Goal: Information Seeking & Learning: Learn about a topic

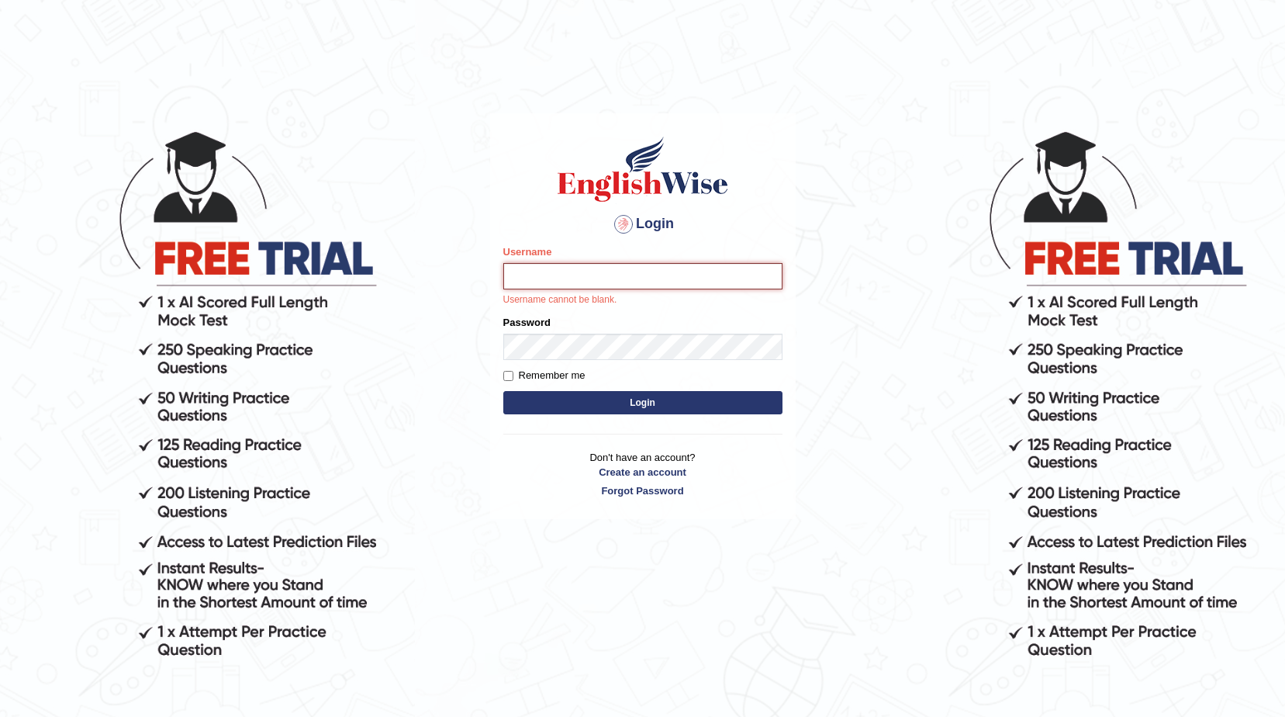
click at [625, 277] on input "Username" at bounding box center [642, 276] width 279 height 26
type input "ganchuluun"
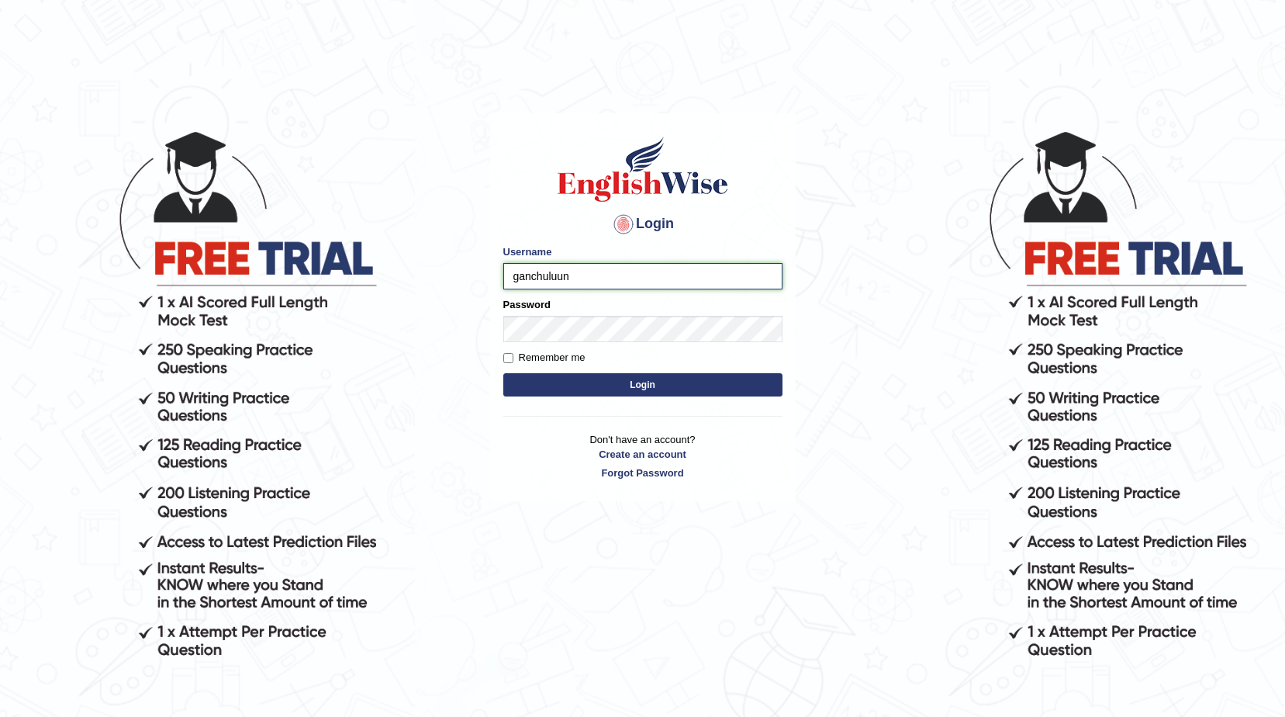
click at [503, 373] on button "Login" at bounding box center [642, 384] width 279 height 23
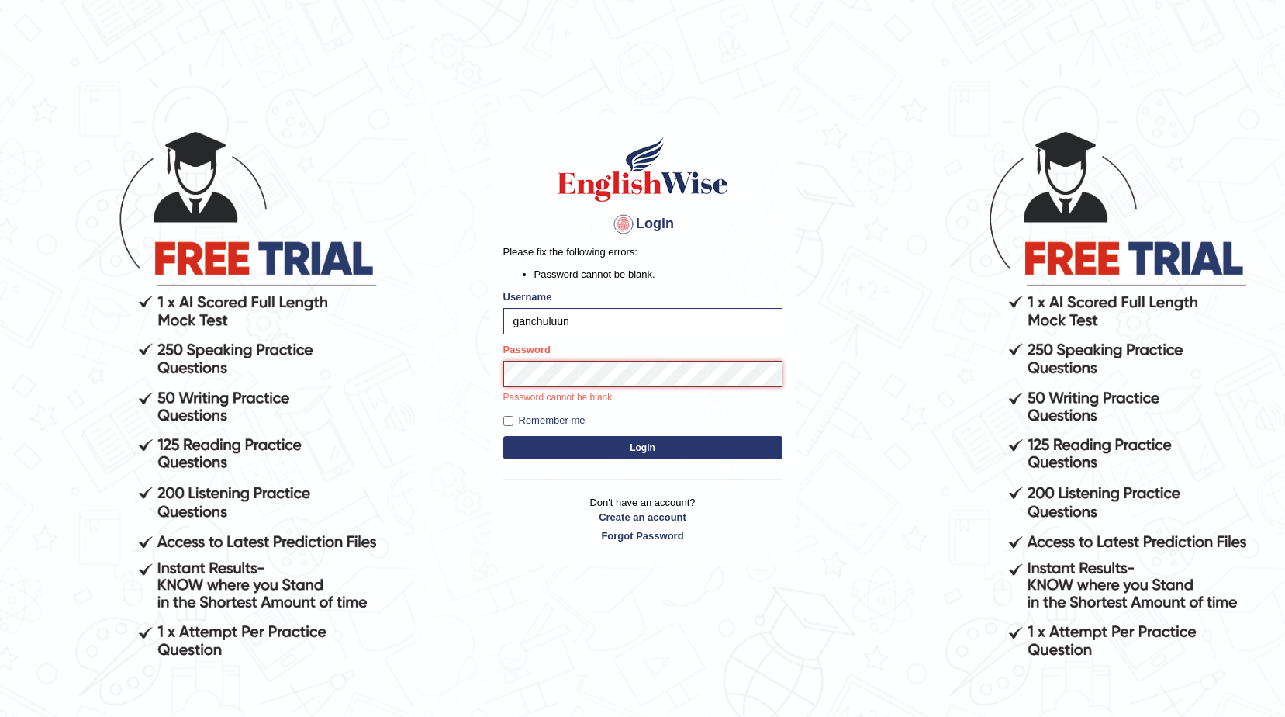
click at [503, 436] on button "Login" at bounding box center [642, 447] width 279 height 23
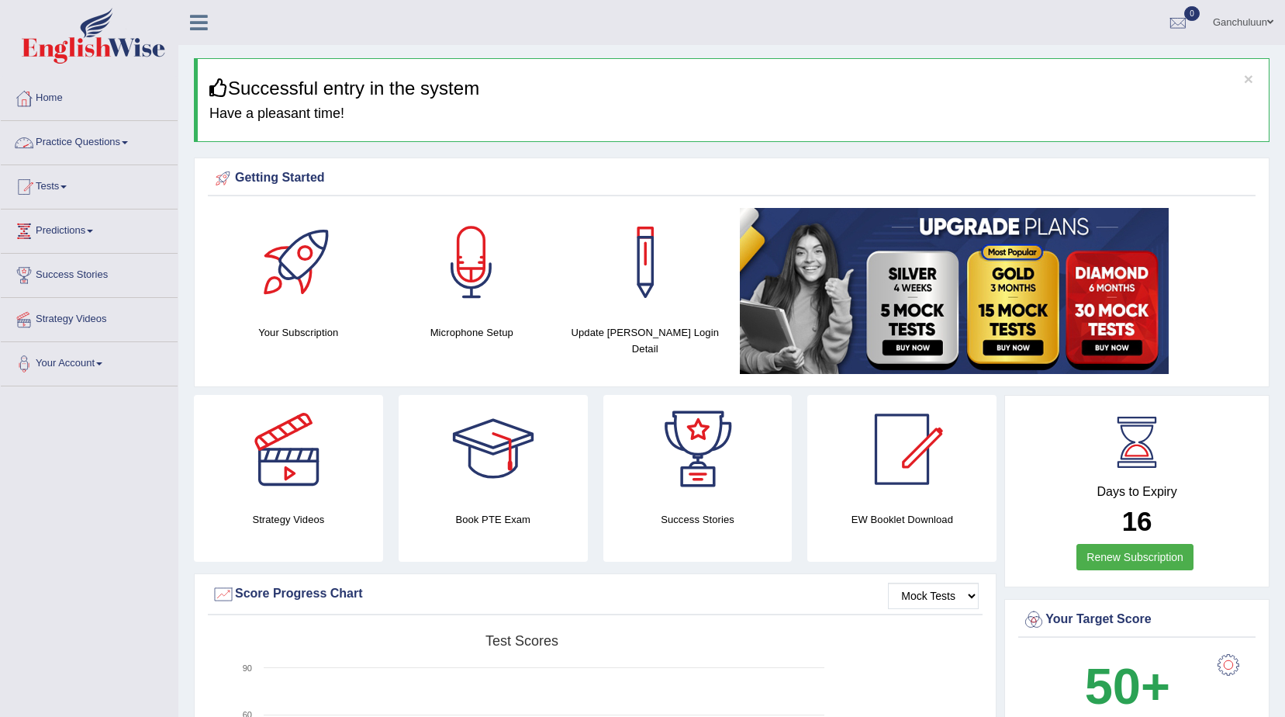
click at [86, 138] on link "Practice Questions" at bounding box center [89, 140] width 177 height 39
click at [130, 140] on link "Practice Questions" at bounding box center [89, 140] width 177 height 39
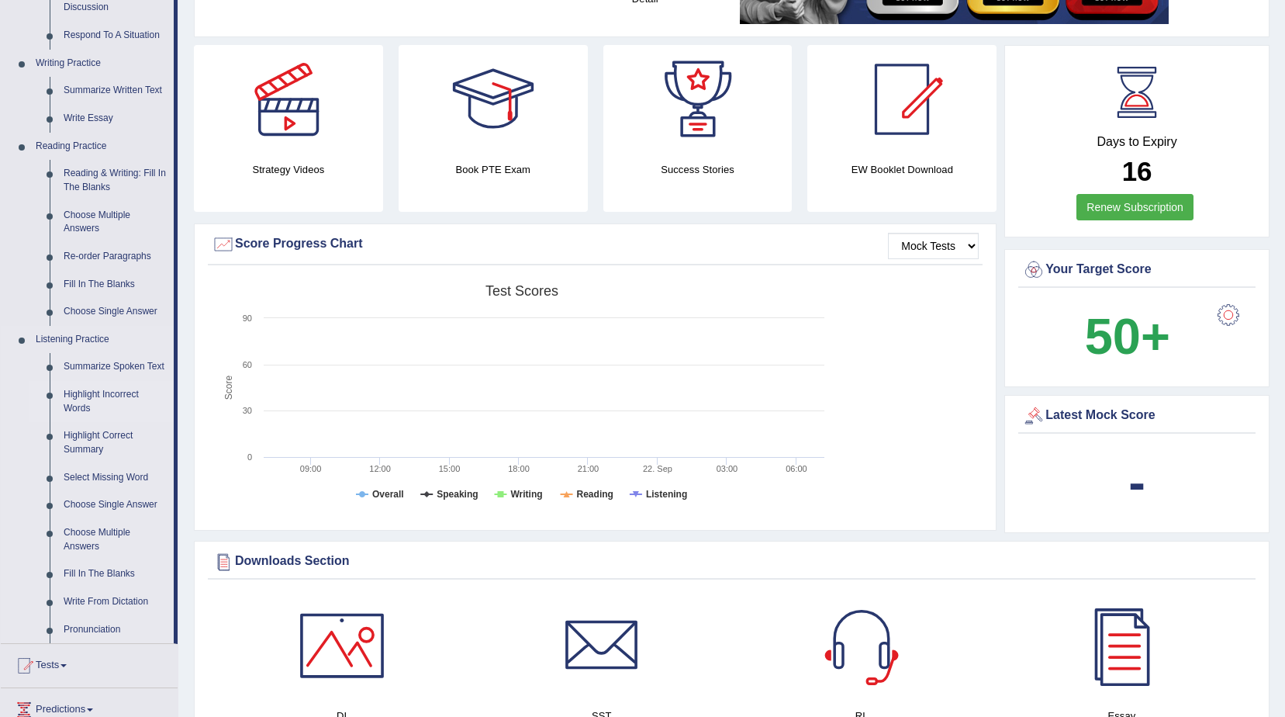
scroll to position [388, 0]
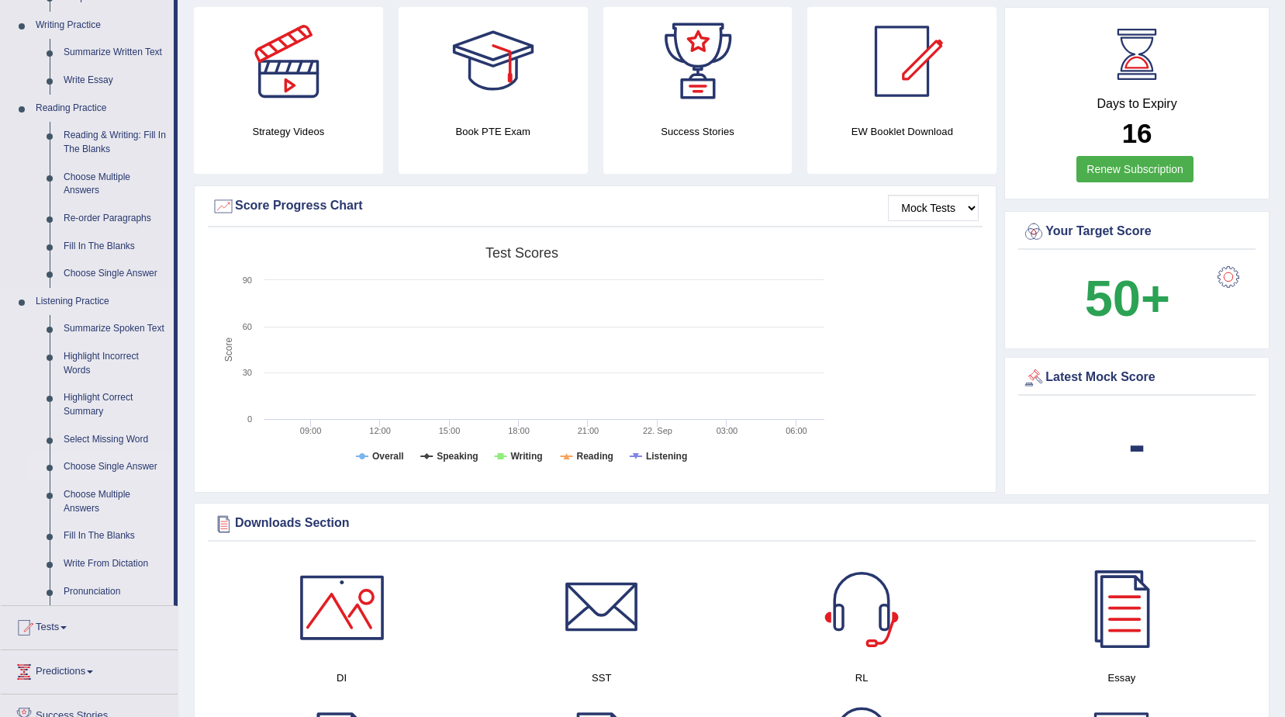
click at [130, 465] on link "Choose Single Answer" at bounding box center [115, 467] width 117 height 28
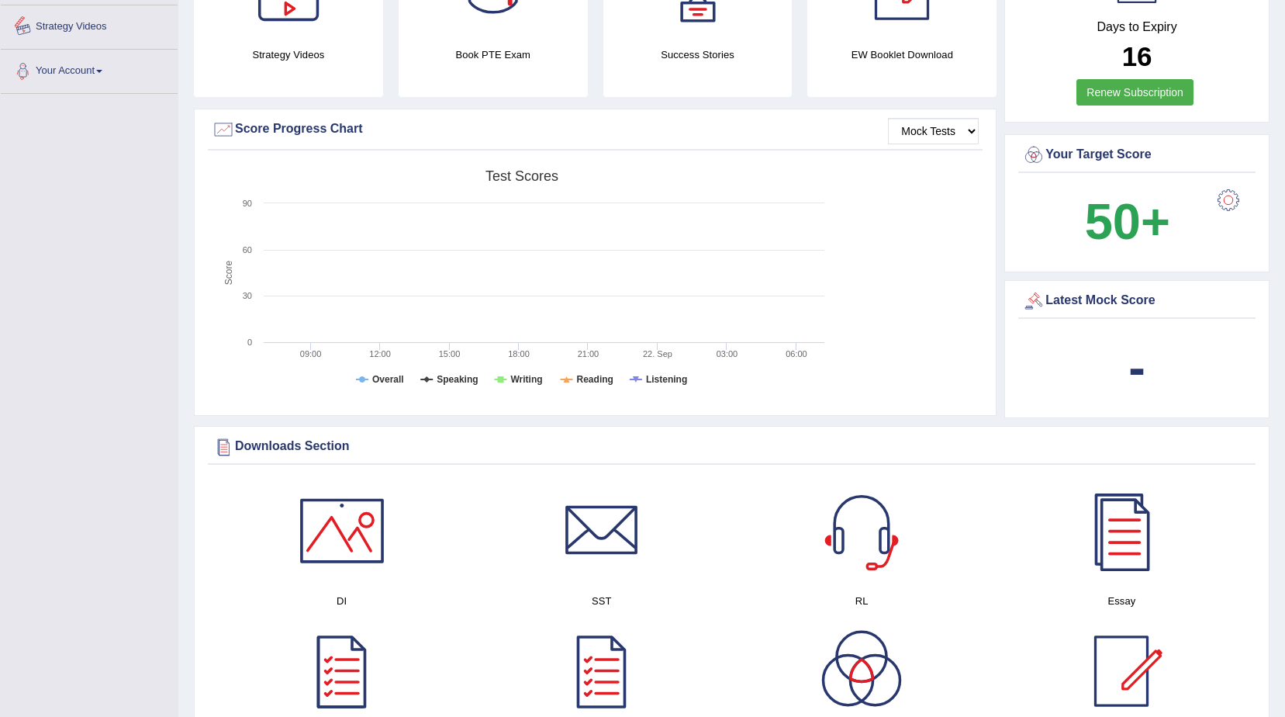
scroll to position [638, 0]
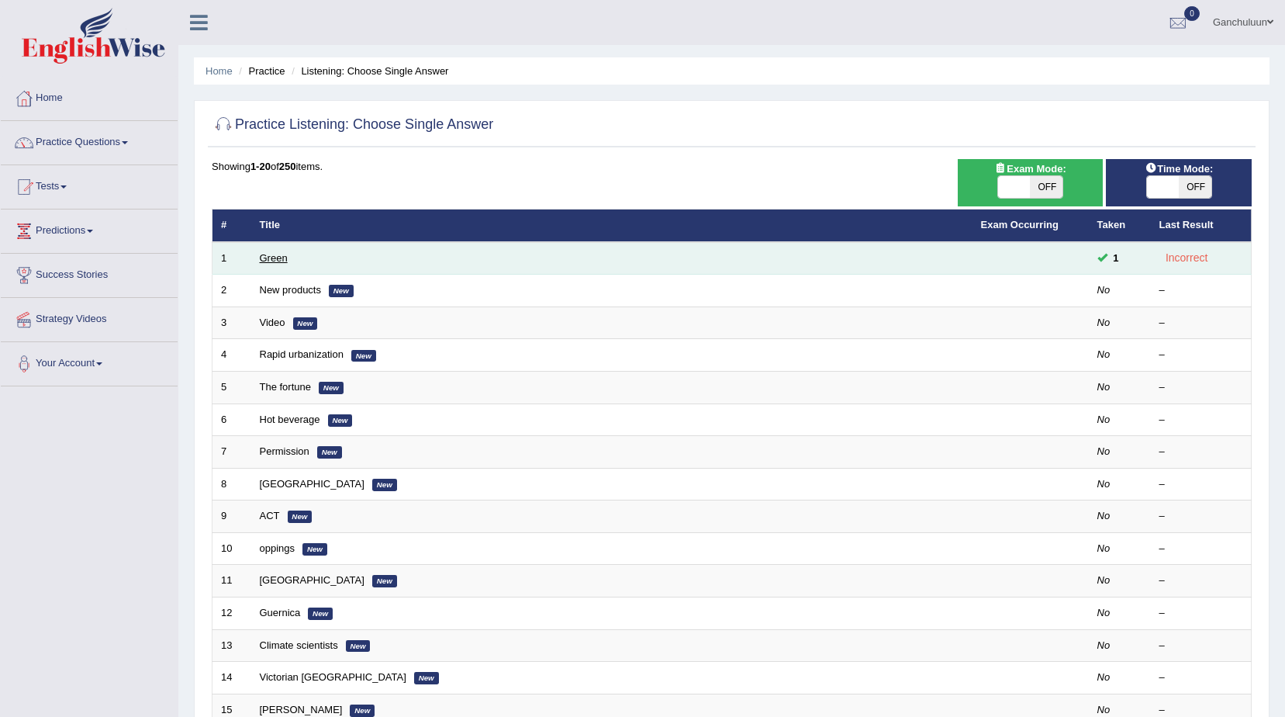
click at [275, 259] on link "Green" at bounding box center [274, 258] width 28 height 12
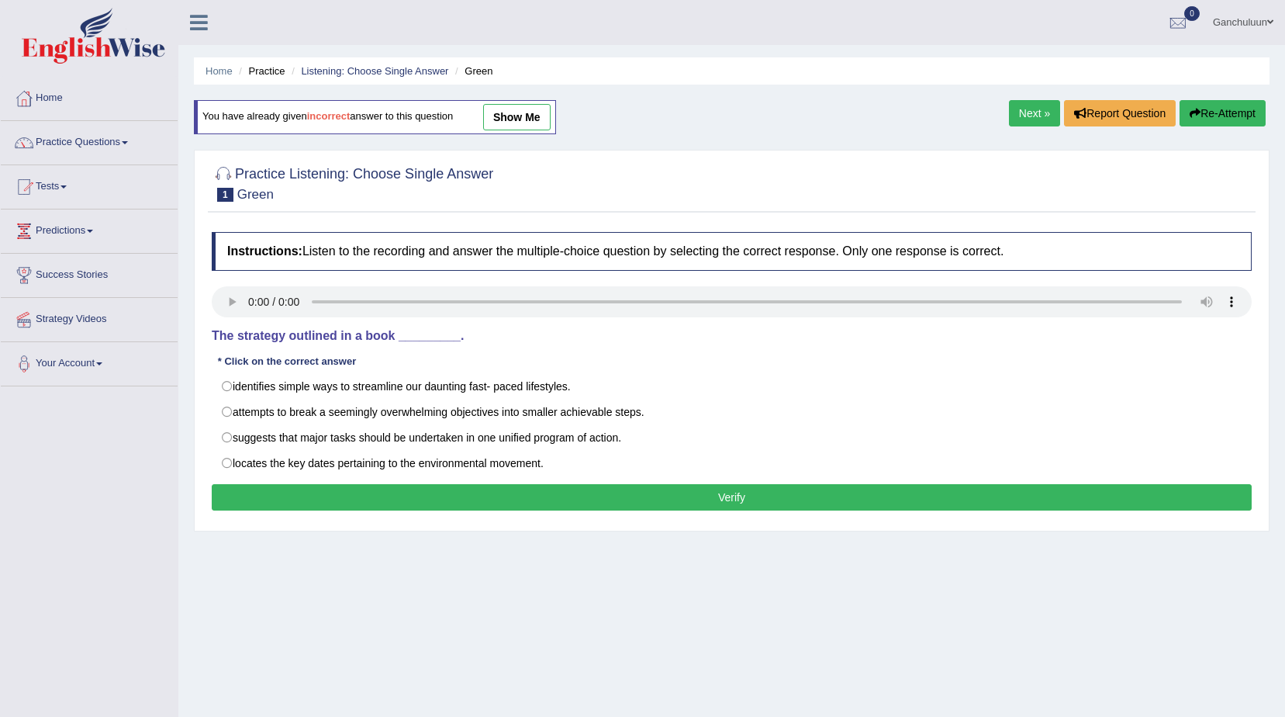
click at [315, 359] on div "* Click on the correct answer" at bounding box center [287, 361] width 151 height 15
click at [305, 361] on div "* Click on the correct answer" at bounding box center [287, 361] width 151 height 15
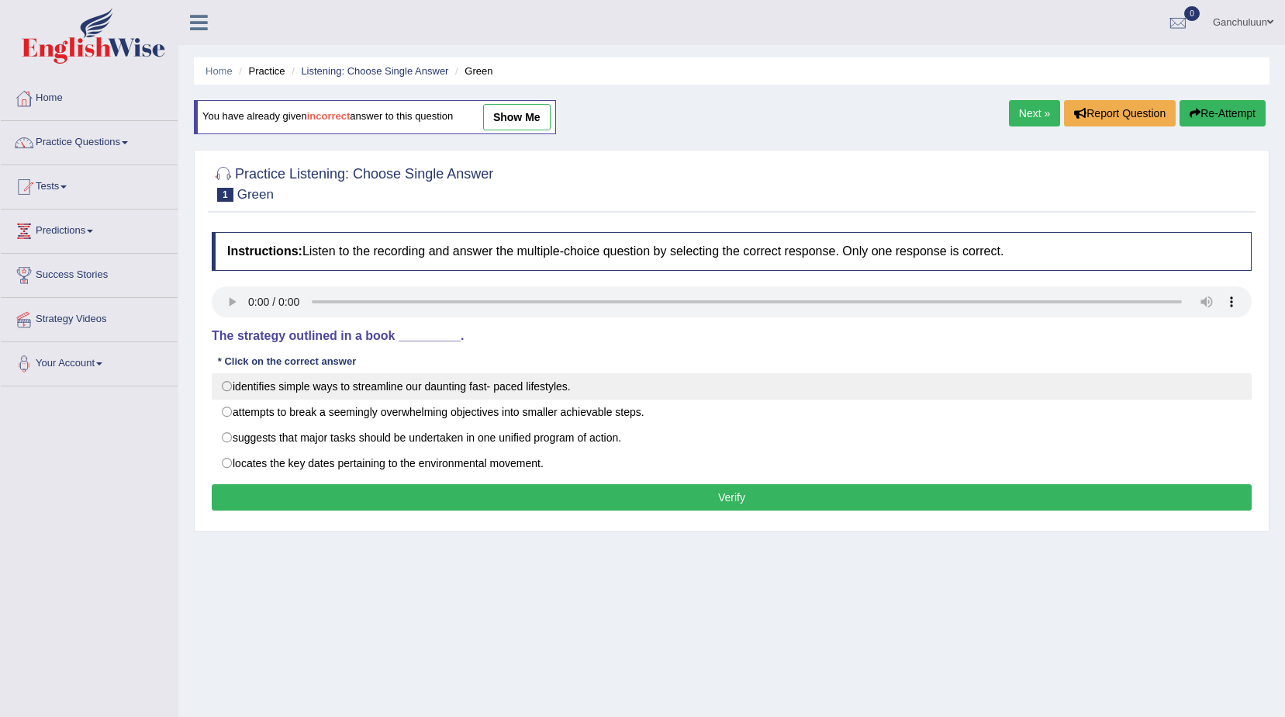
click at [234, 389] on label "identifies simple ways to streamline our daunting fast- paced lifestyles." at bounding box center [732, 386] width 1040 height 26
radio input "true"
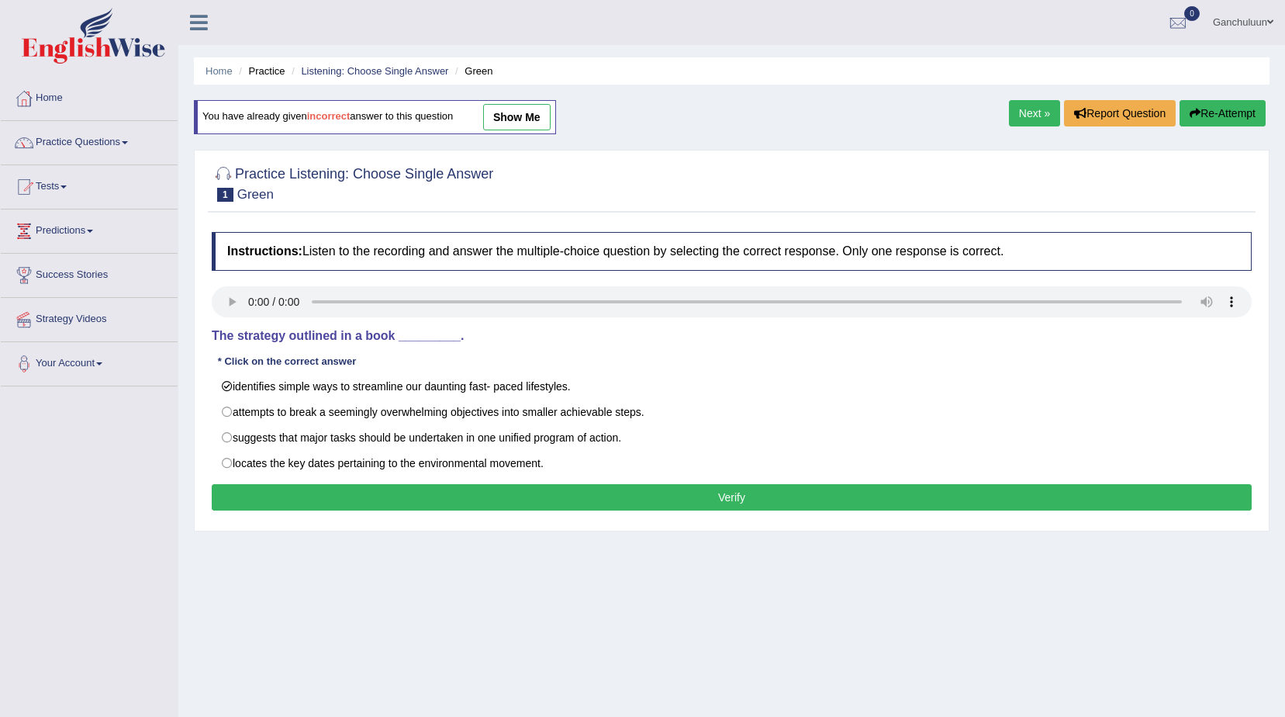
click at [462, 504] on button "Verify" at bounding box center [732, 497] width 1040 height 26
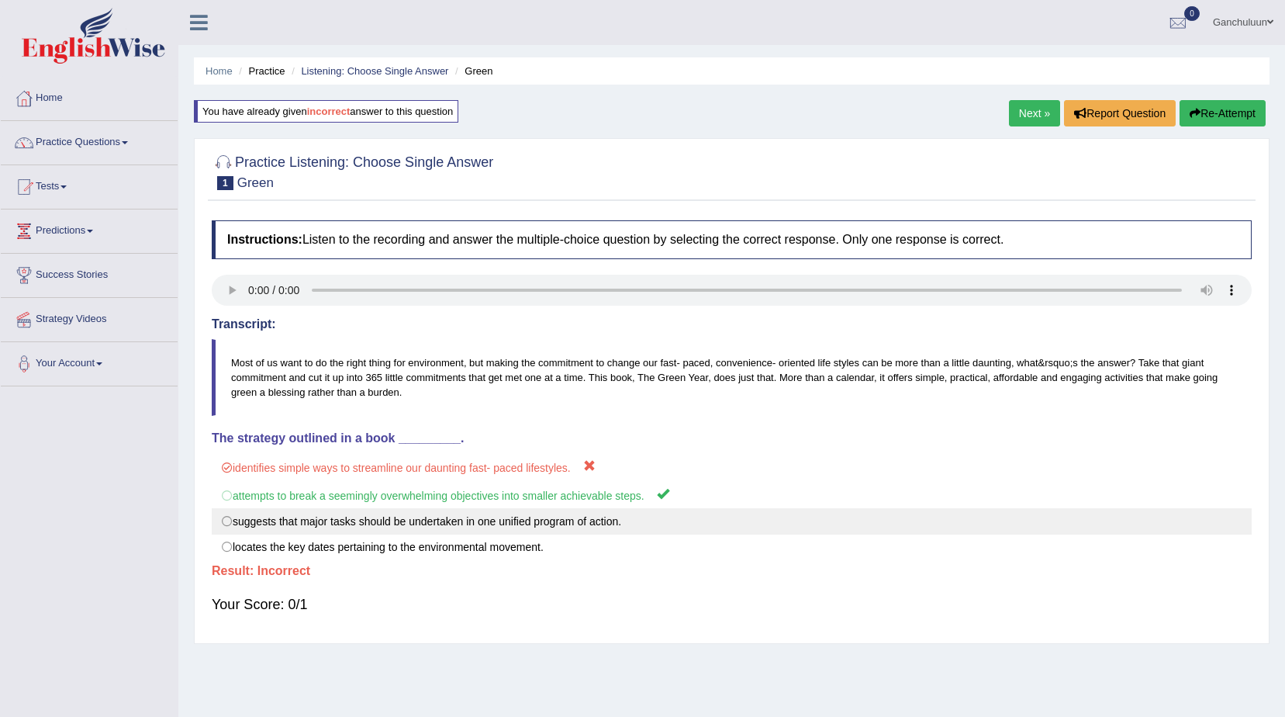
click at [232, 527] on label "suggests that major tasks should be undertaken in one unified program of action." at bounding box center [732, 521] width 1040 height 26
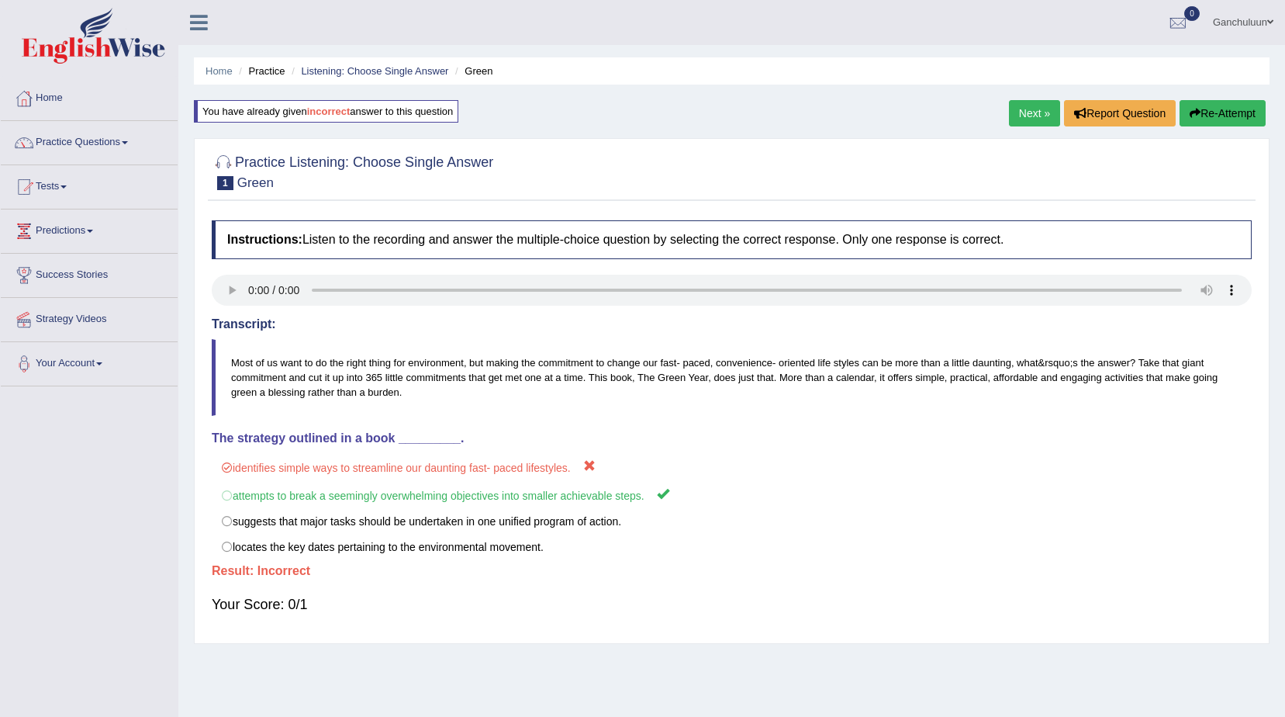
click at [1029, 115] on link "Next »" at bounding box center [1034, 113] width 51 height 26
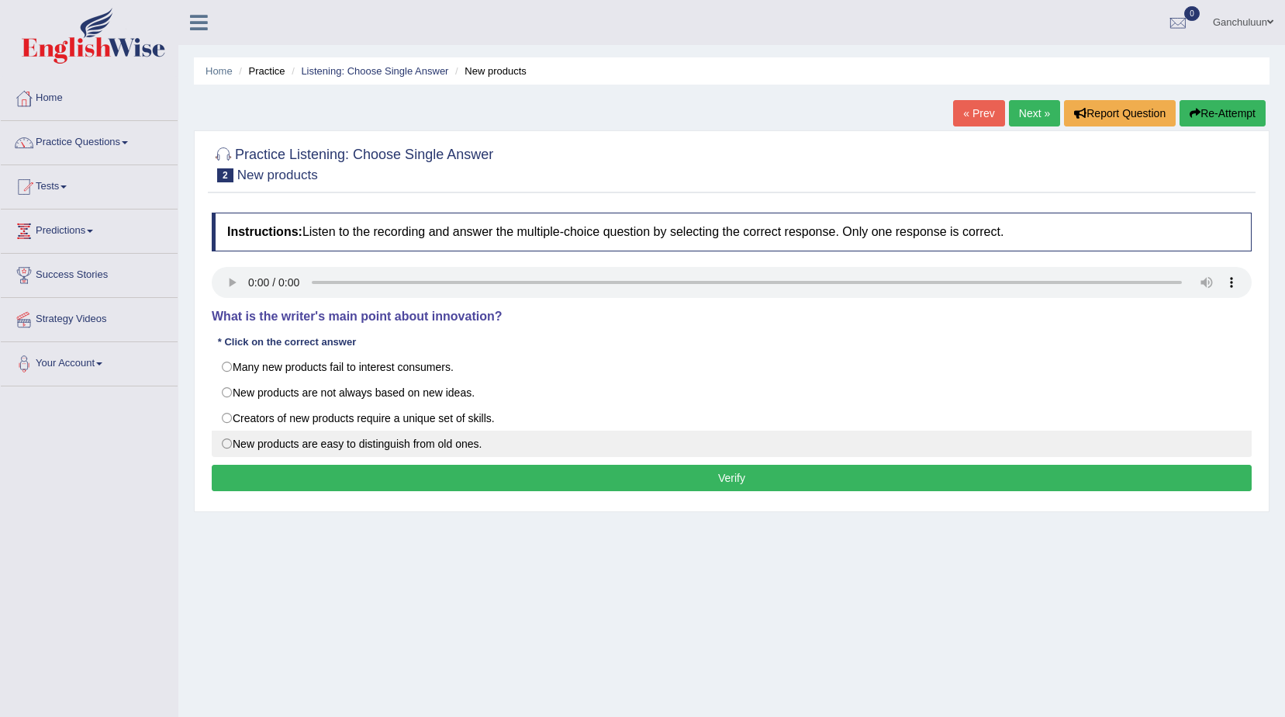
click at [226, 444] on label "New products are easy to distinguish from old ones." at bounding box center [732, 444] width 1040 height 26
radio input "true"
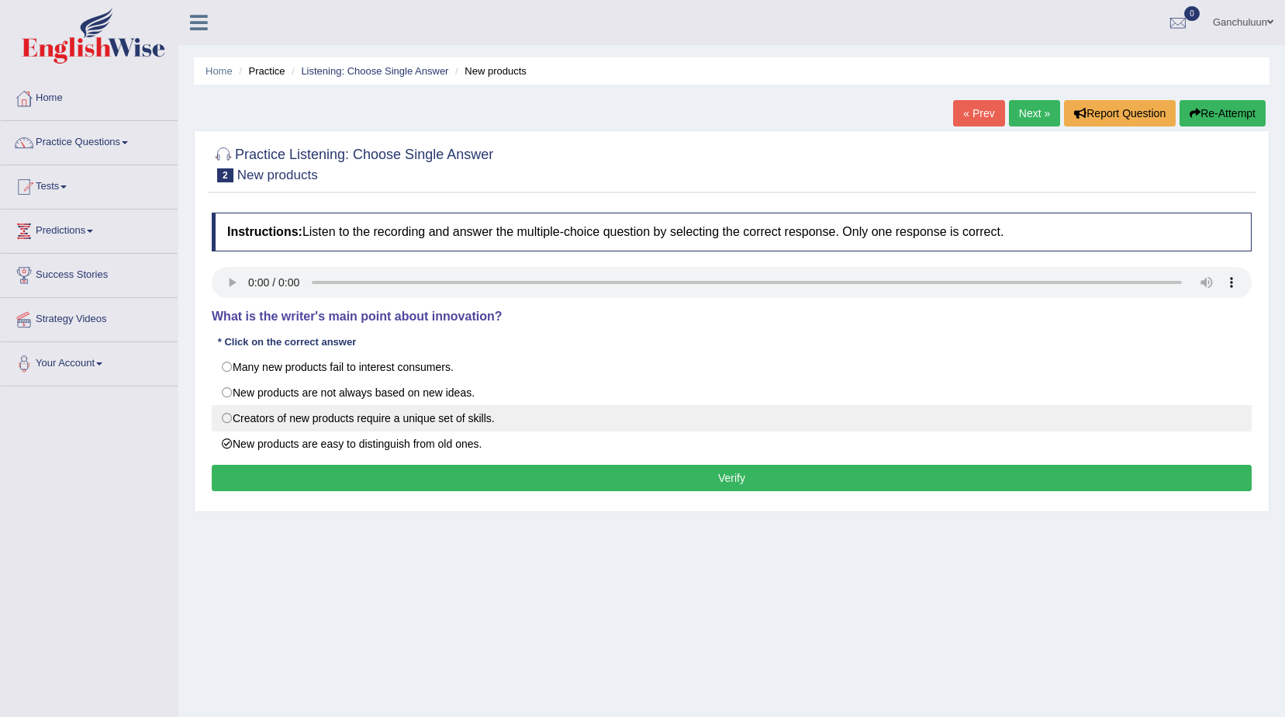
click at [228, 422] on label "Creators of new products require a unique set of skills." at bounding box center [732, 418] width 1040 height 26
radio input "true"
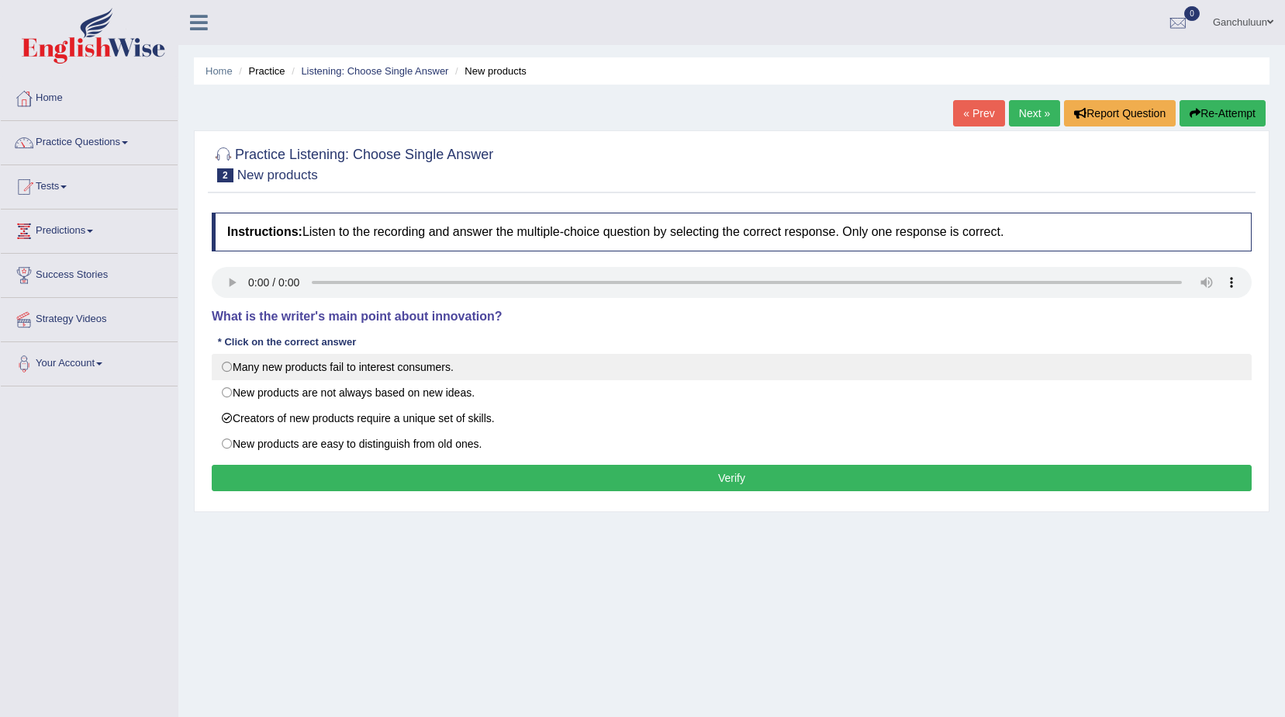
click at [228, 361] on label "Many new products fail to interest consumers." at bounding box center [732, 367] width 1040 height 26
radio input "true"
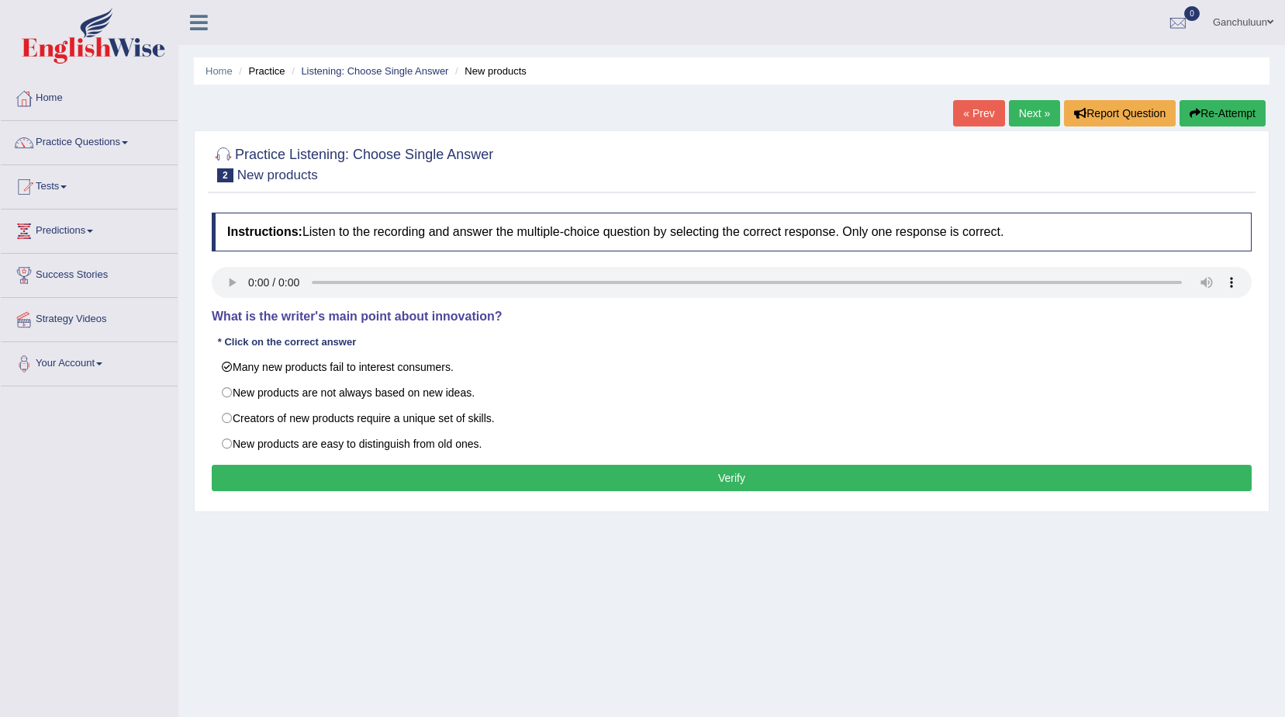
click at [264, 481] on button "Verify" at bounding box center [732, 478] width 1040 height 26
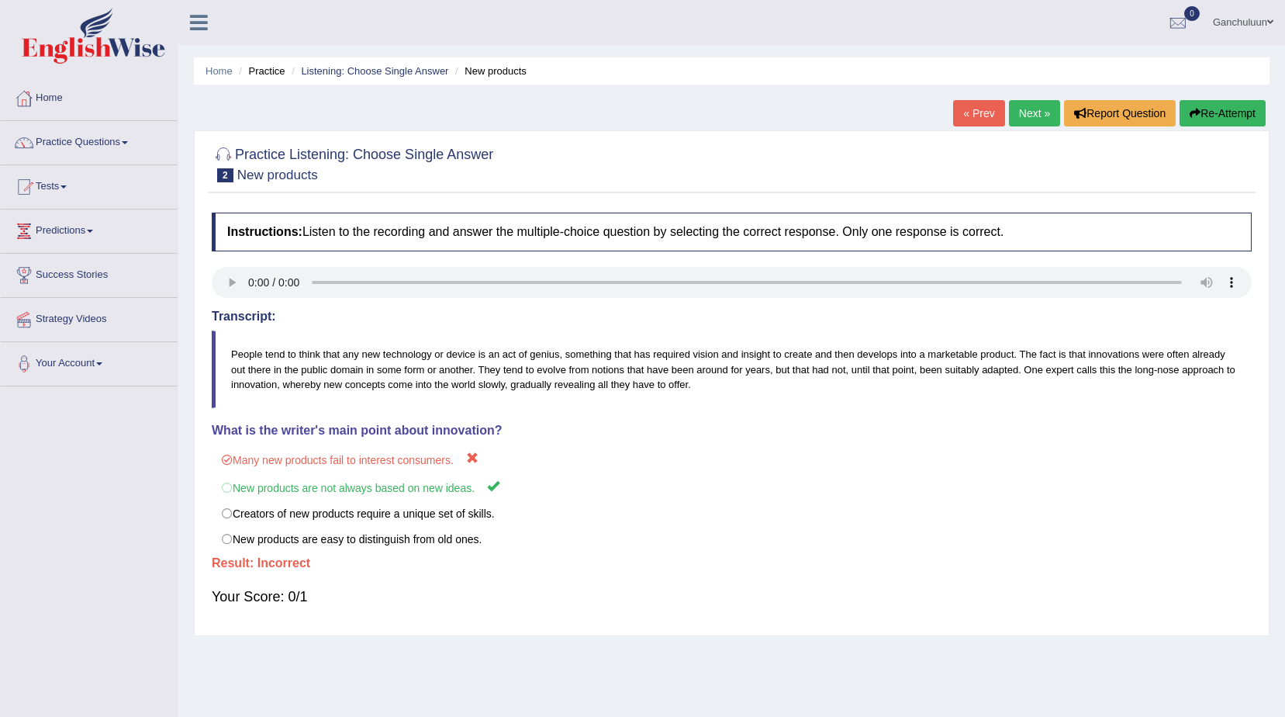
click at [1029, 112] on link "Next »" at bounding box center [1034, 113] width 51 height 26
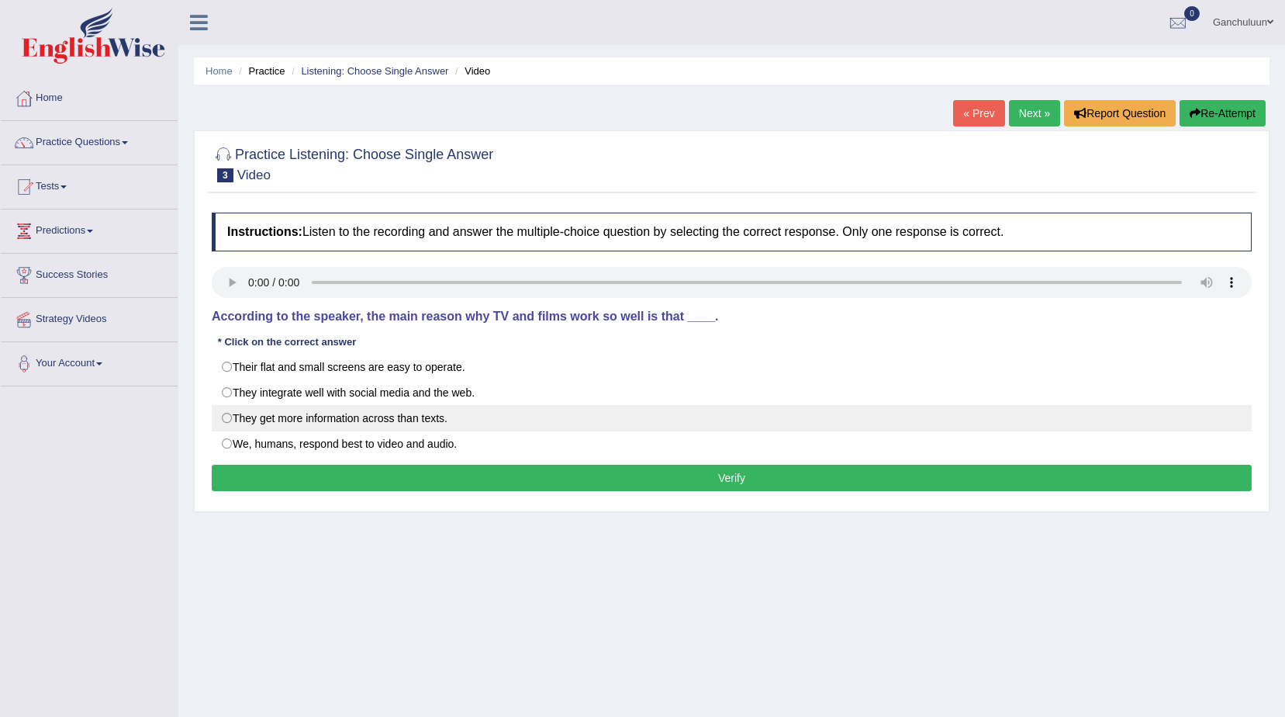
click at [231, 418] on label "They get more information across than texts." at bounding box center [732, 418] width 1040 height 26
radio input "true"
click at [299, 485] on button "Verify" at bounding box center [732, 478] width 1040 height 26
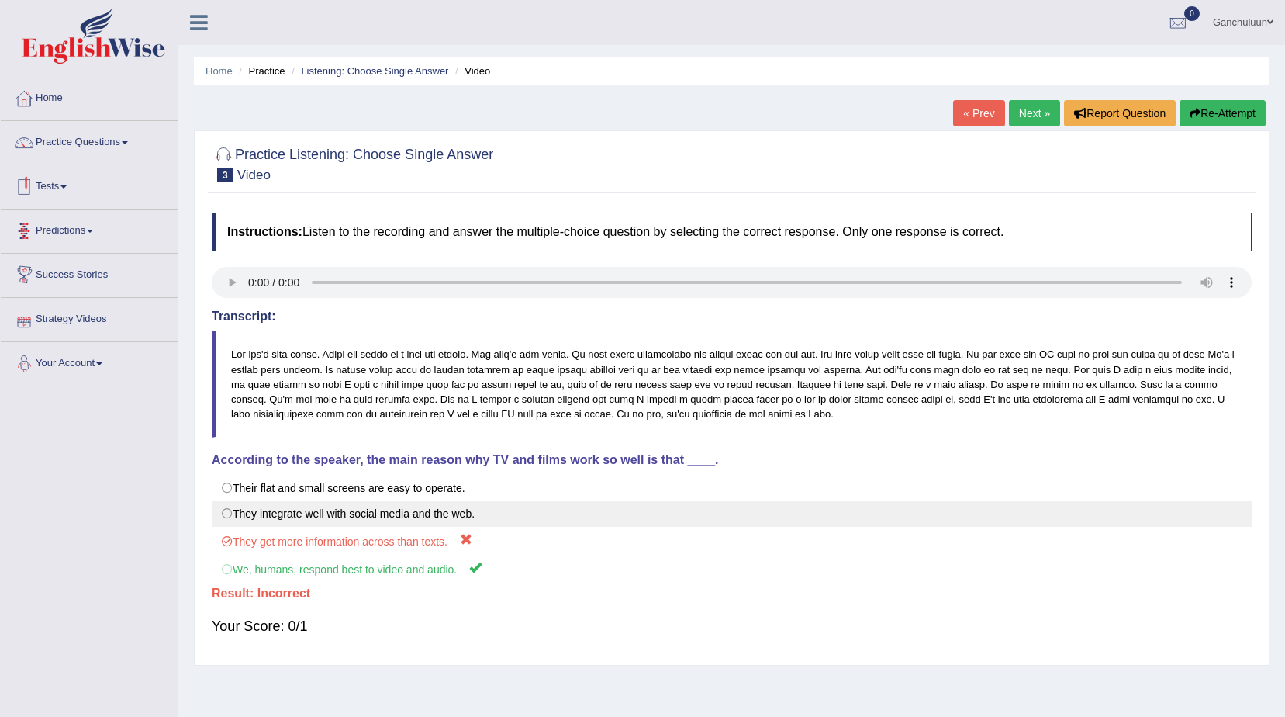
click at [230, 510] on label "They integrate well with social media and the web." at bounding box center [732, 513] width 1040 height 26
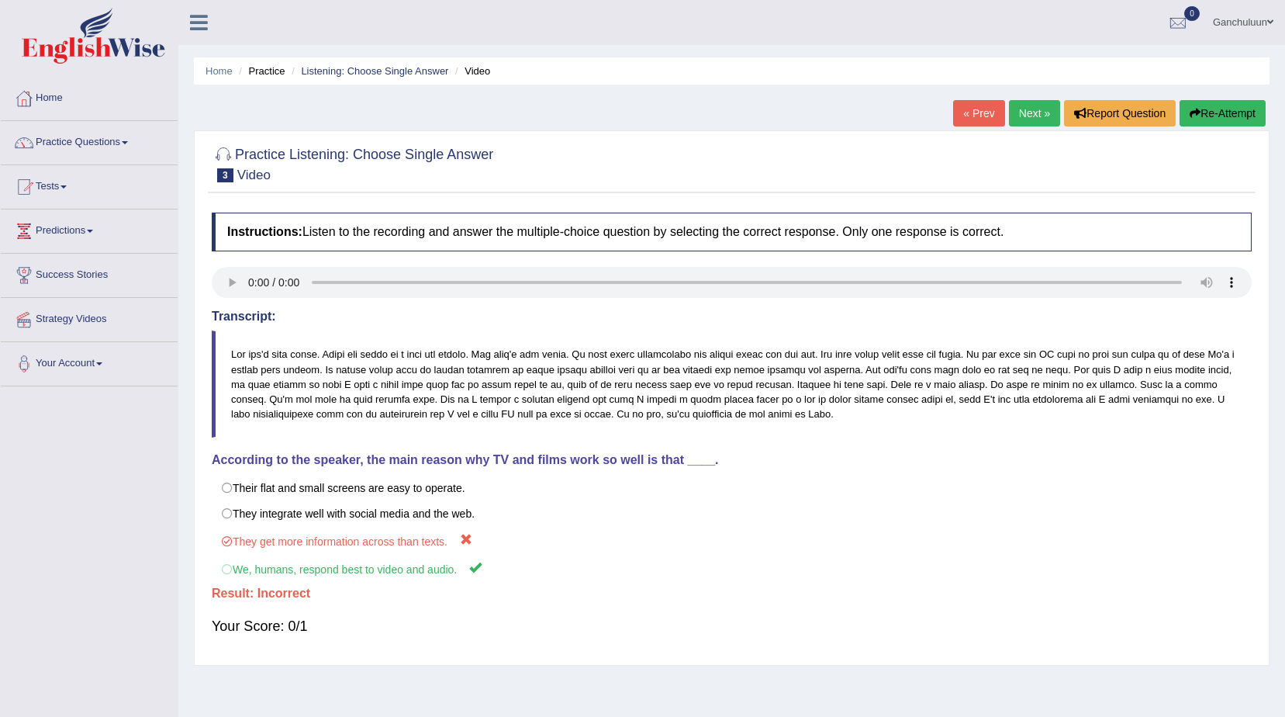
click at [1023, 116] on link "Next »" at bounding box center [1034, 113] width 51 height 26
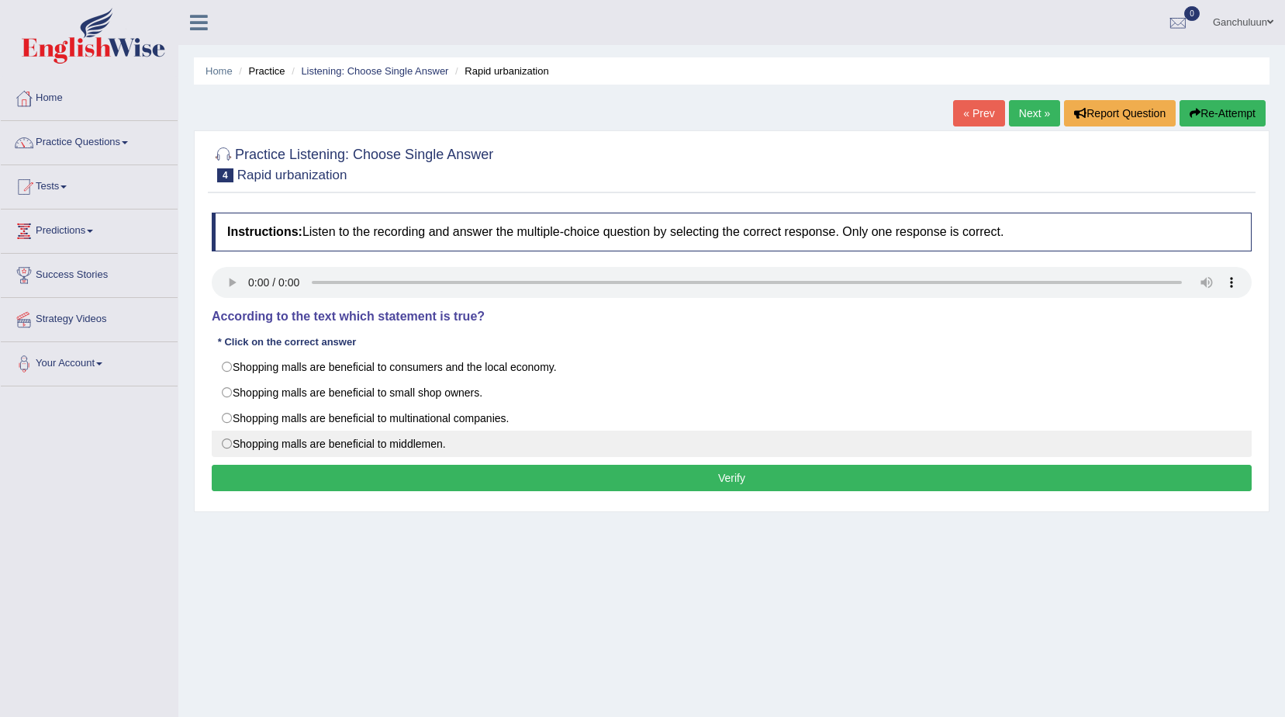
click at [234, 445] on label "Shopping malls are beneficial to middlemen." at bounding box center [732, 444] width 1040 height 26
radio input "true"
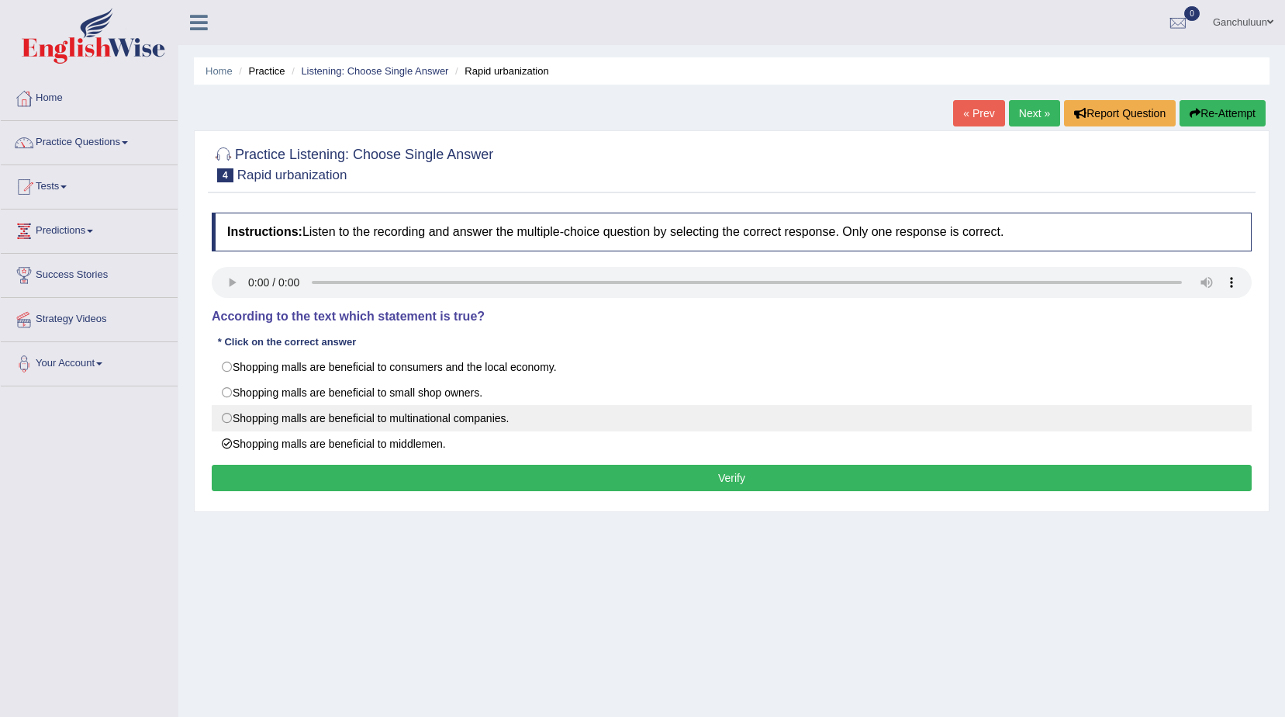
click at [223, 415] on label "Shopping malls are beneficial to multinational companies." at bounding box center [732, 418] width 1040 height 26
radio input "true"
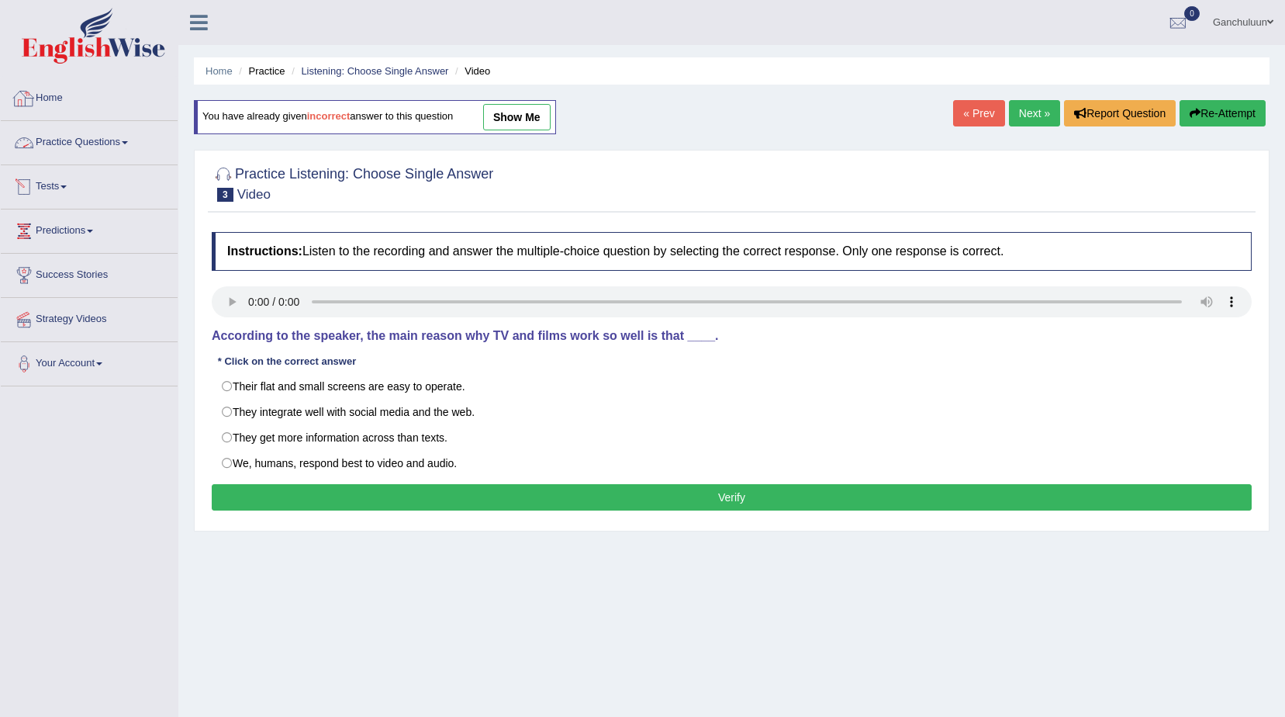
click at [67, 146] on link "Practice Questions" at bounding box center [89, 140] width 177 height 39
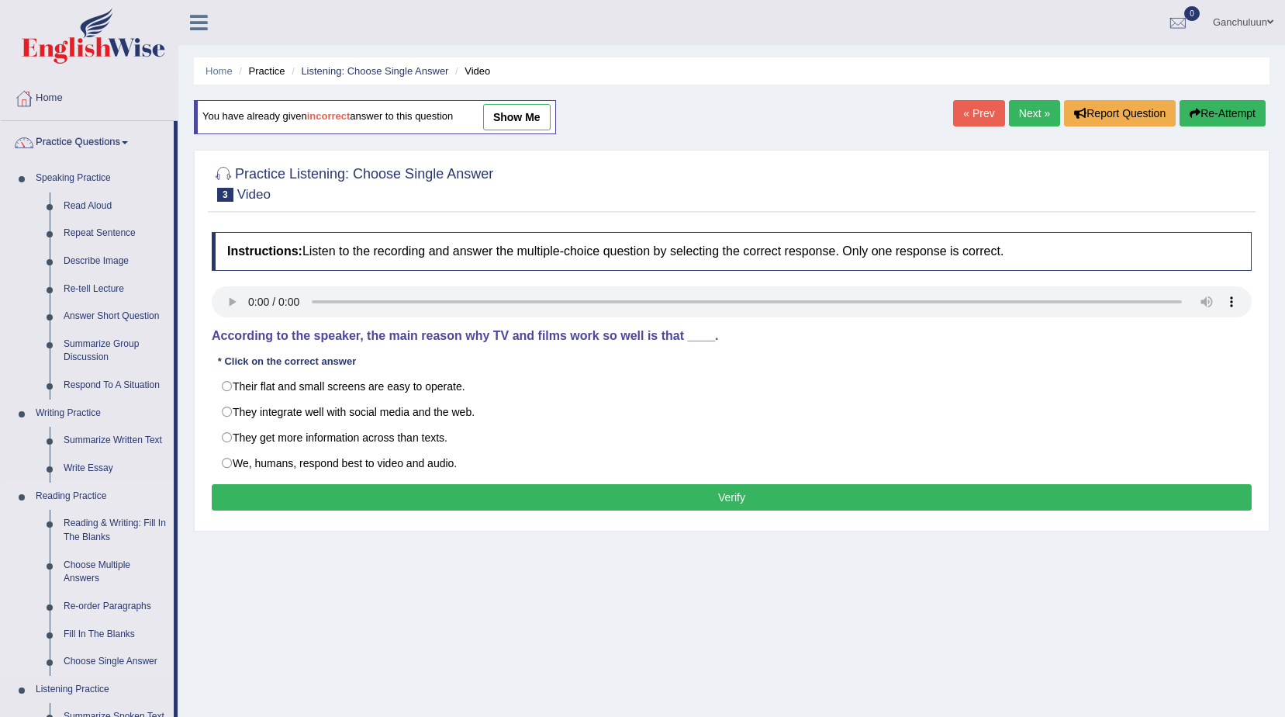
scroll to position [78, 0]
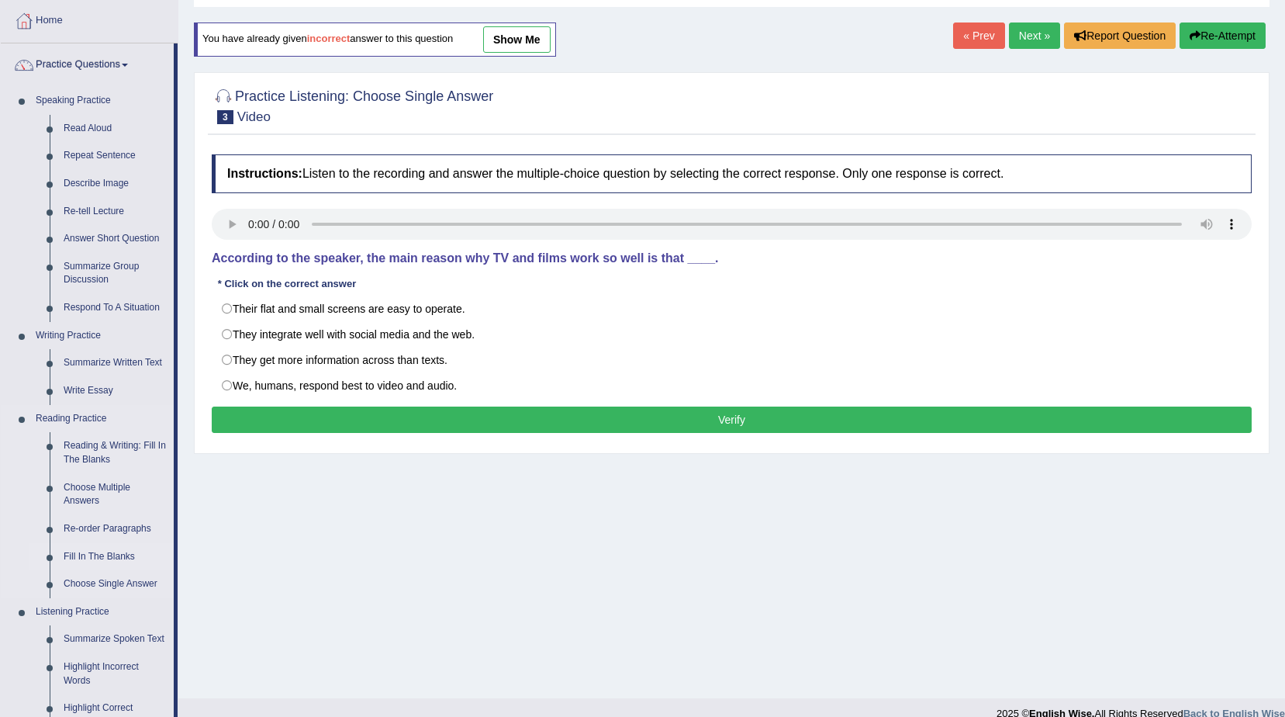
click at [105, 555] on link "Fill In The Blanks" at bounding box center [115, 557] width 117 height 28
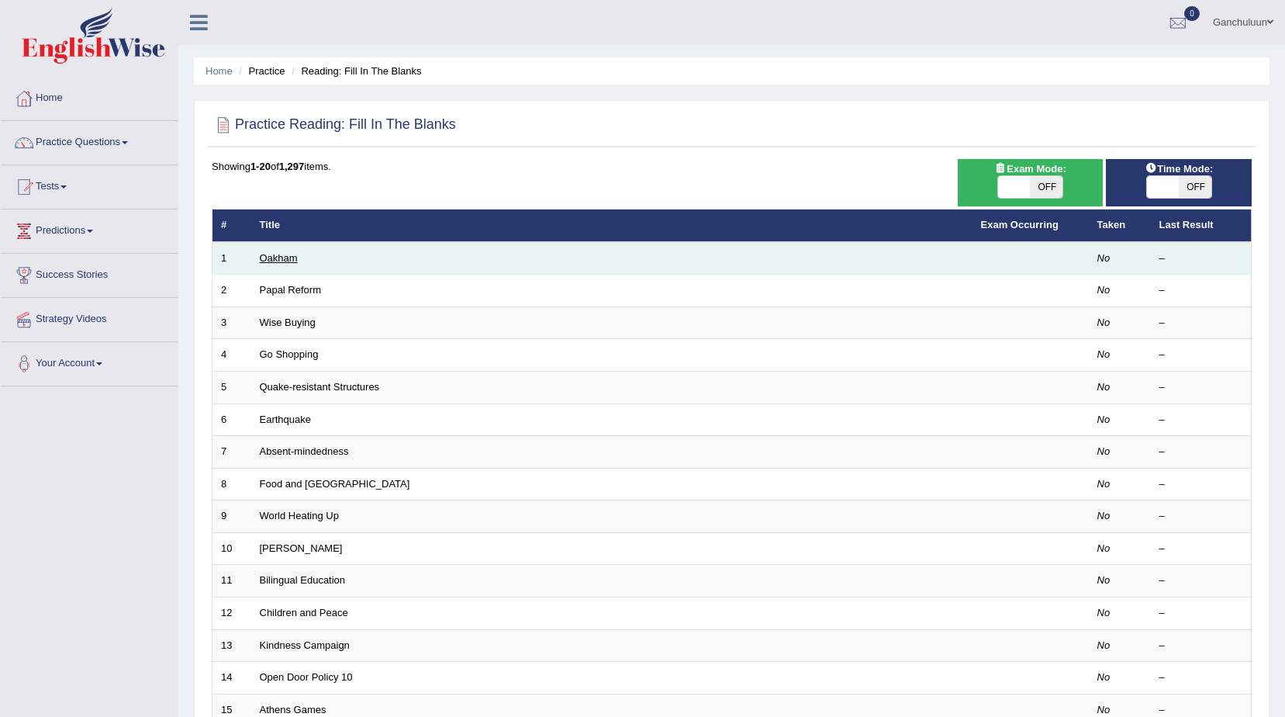
click at [278, 262] on link "Oakham" at bounding box center [279, 258] width 38 height 12
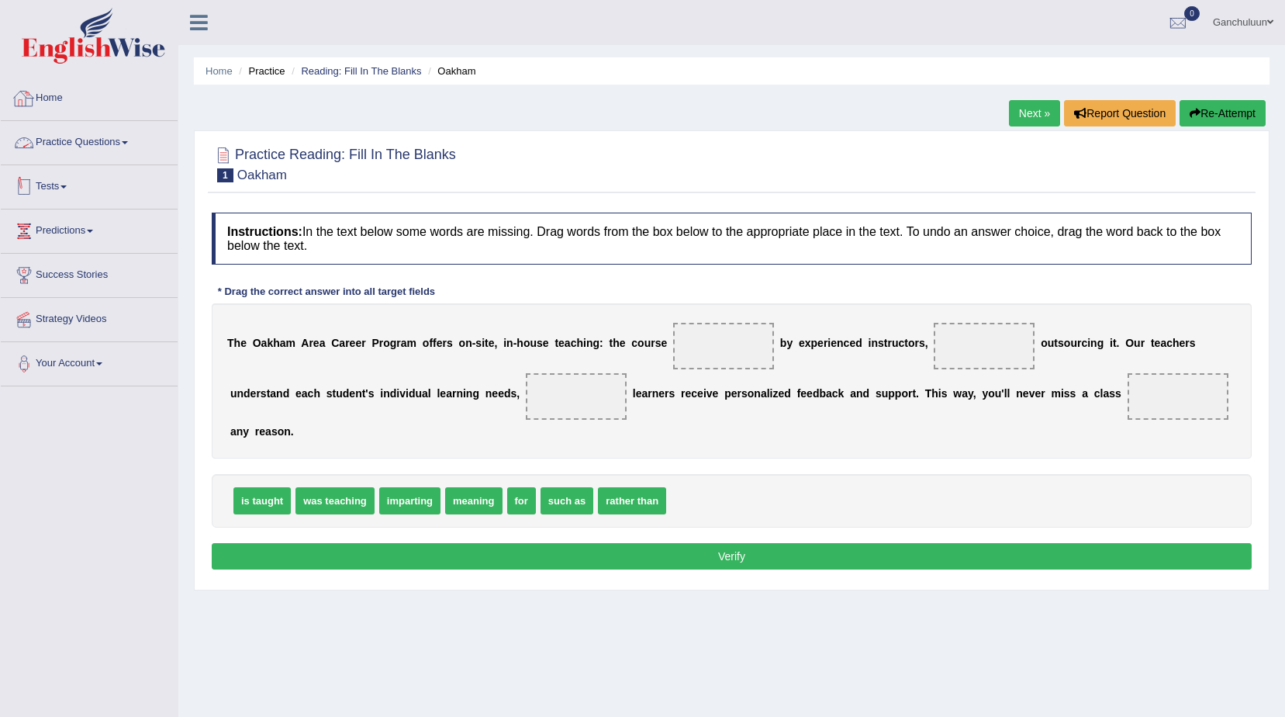
click at [92, 141] on link "Practice Questions" at bounding box center [89, 140] width 177 height 39
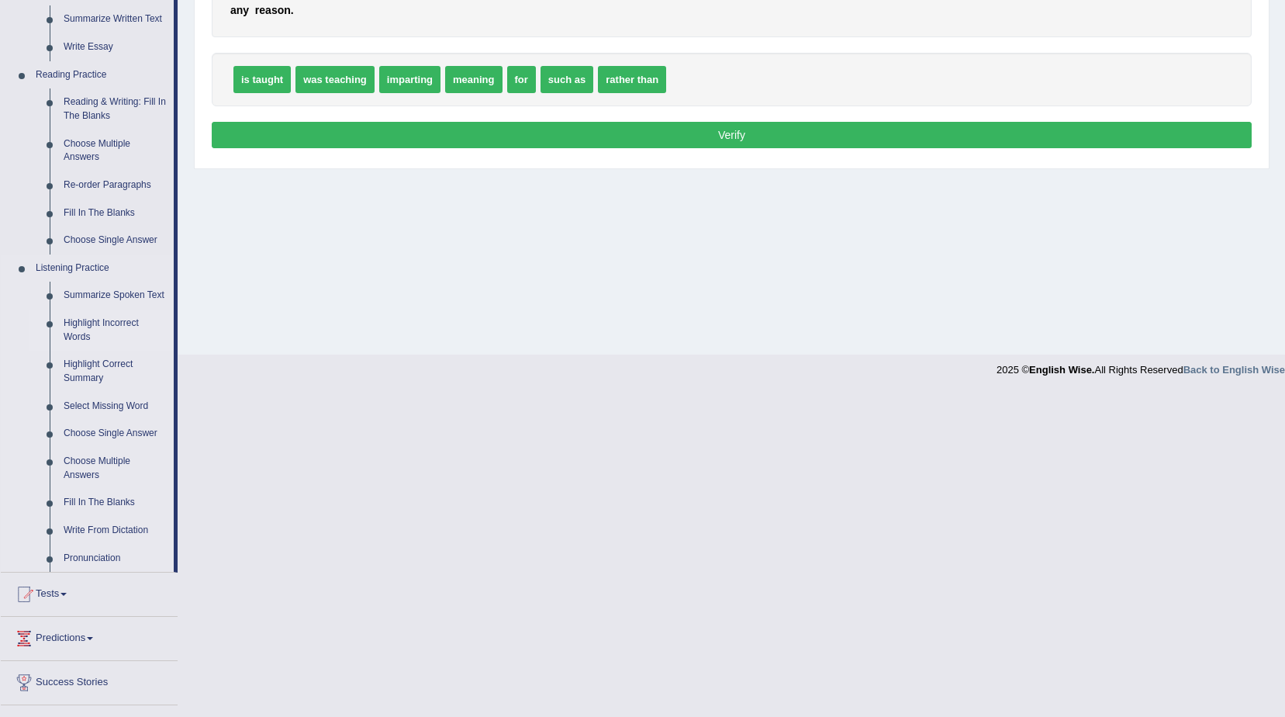
scroll to position [499, 0]
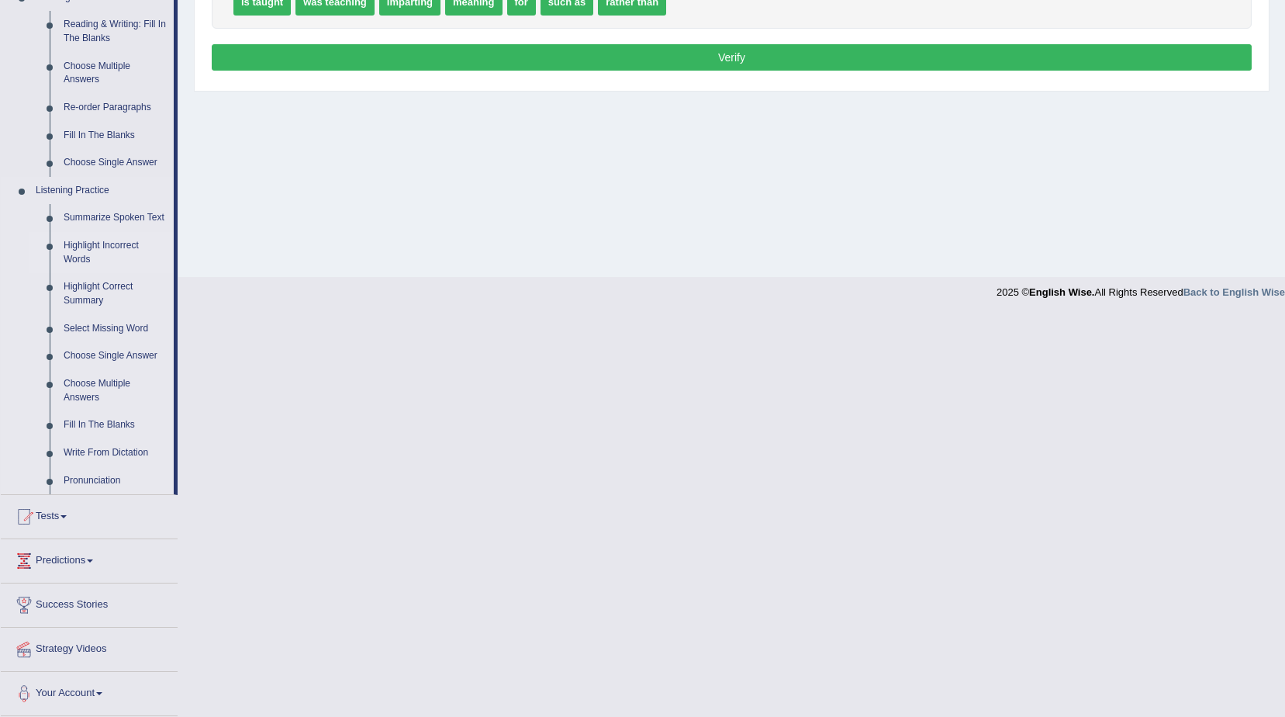
click at [90, 254] on link "Highlight Incorrect Words" at bounding box center [115, 252] width 117 height 41
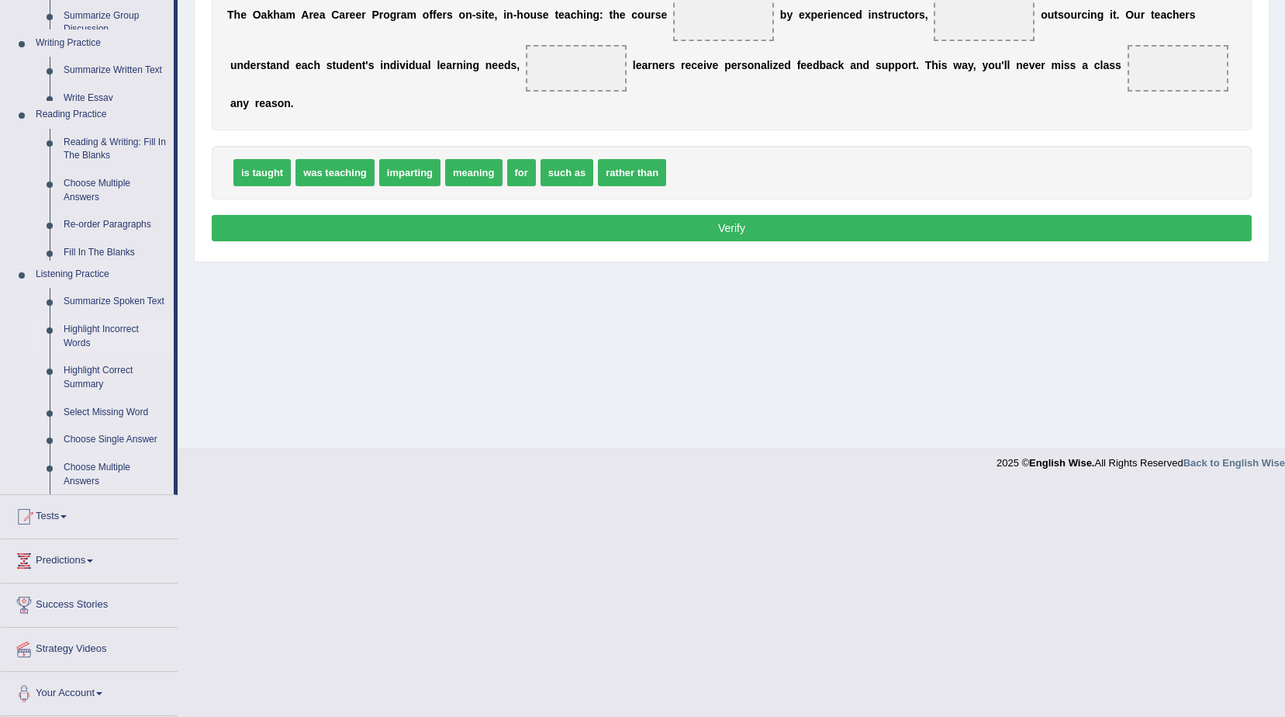
scroll to position [98, 0]
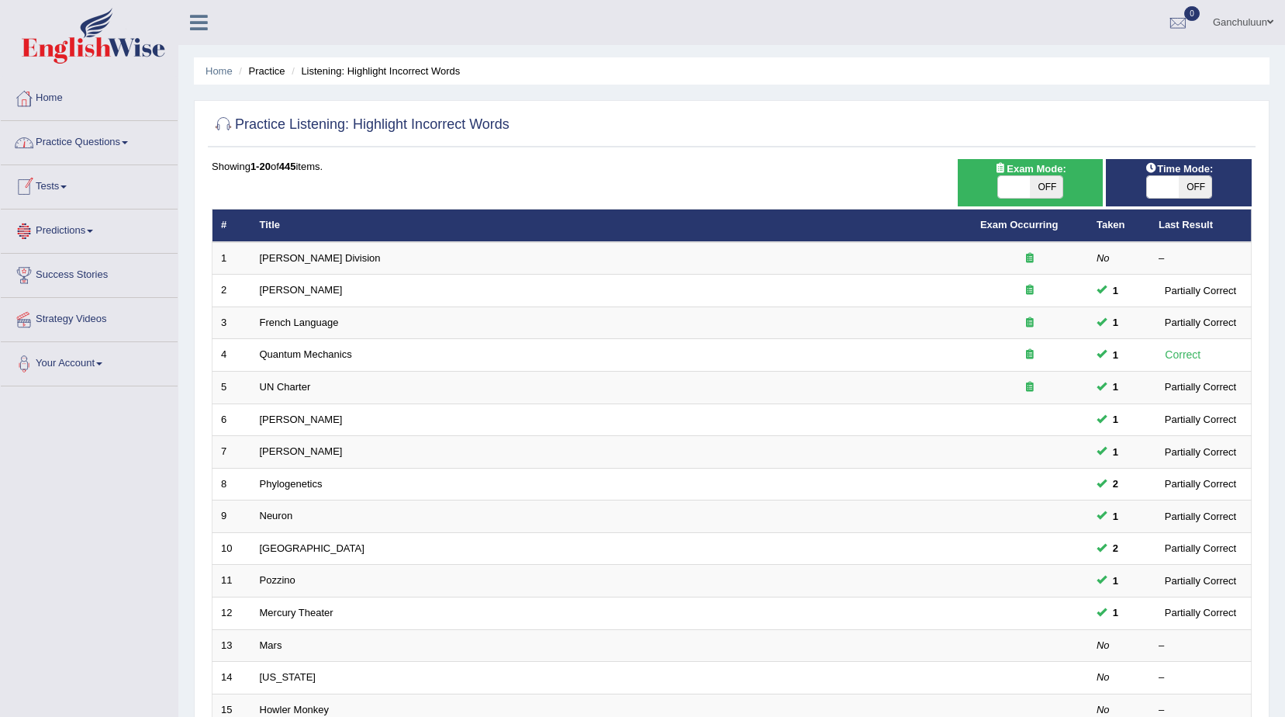
click at [112, 136] on link "Practice Questions" at bounding box center [89, 140] width 177 height 39
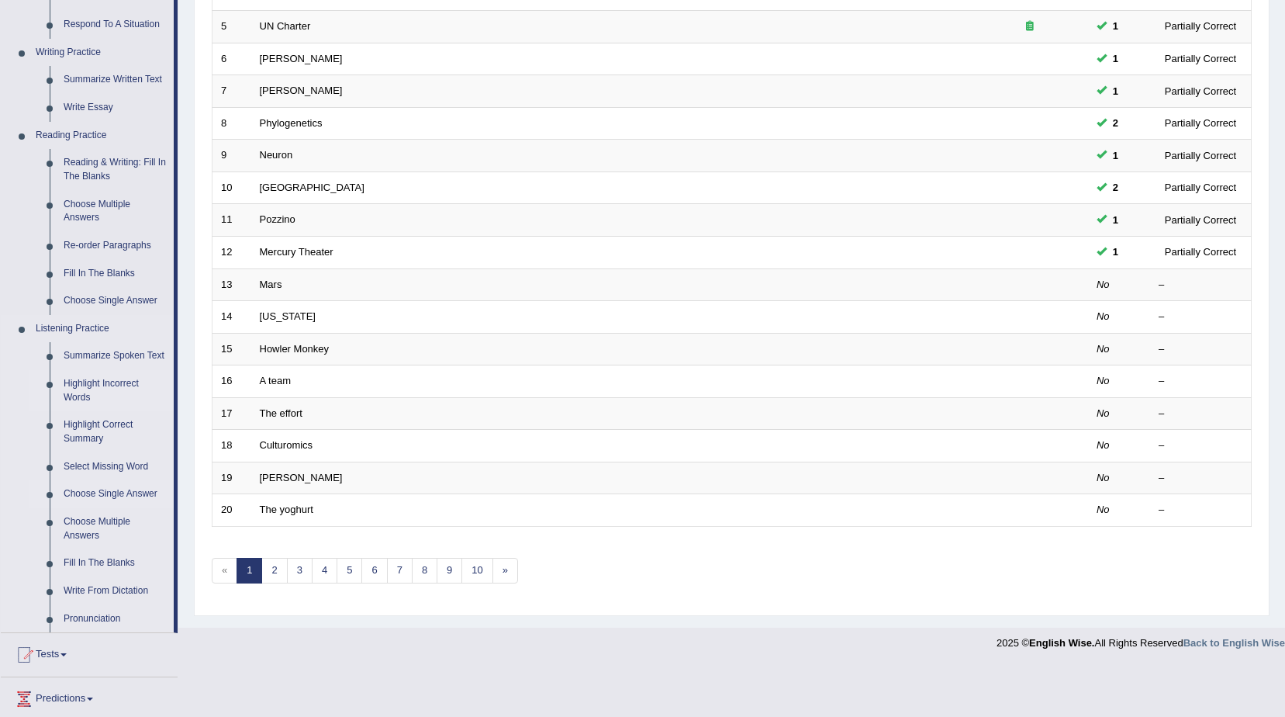
scroll to position [388, 0]
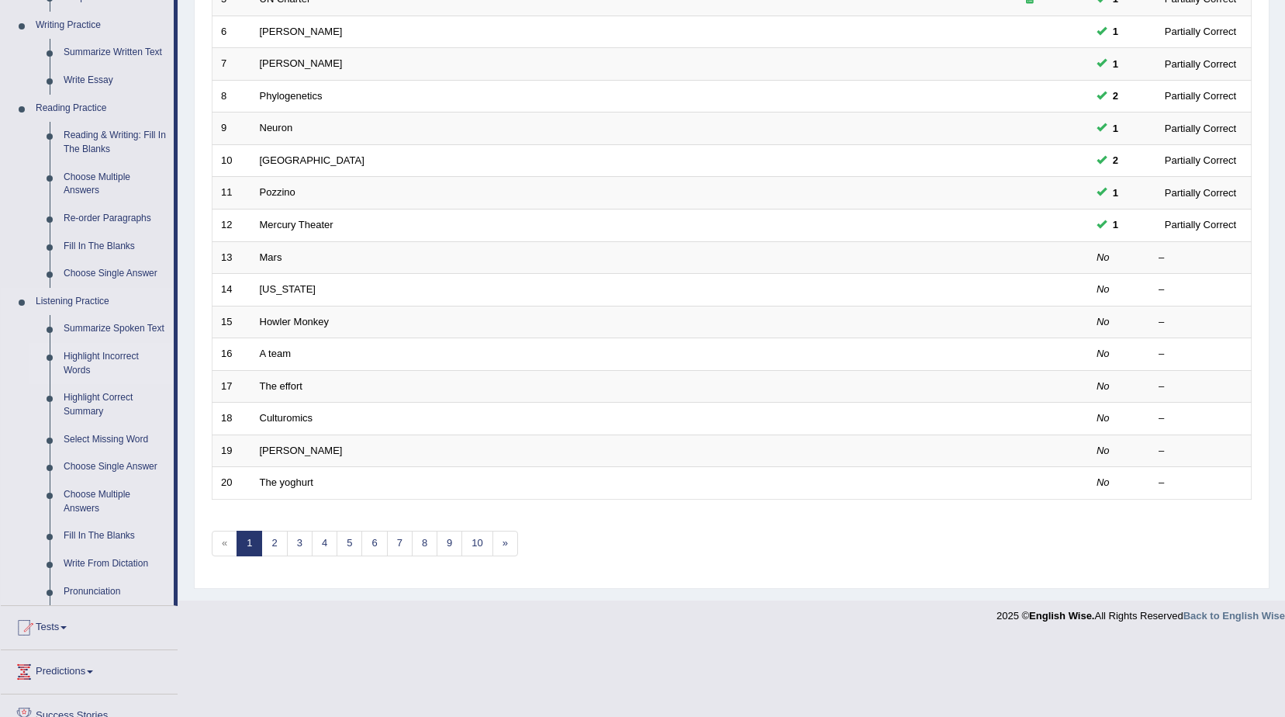
click at [95, 354] on link "Highlight Incorrect Words" at bounding box center [115, 363] width 117 height 41
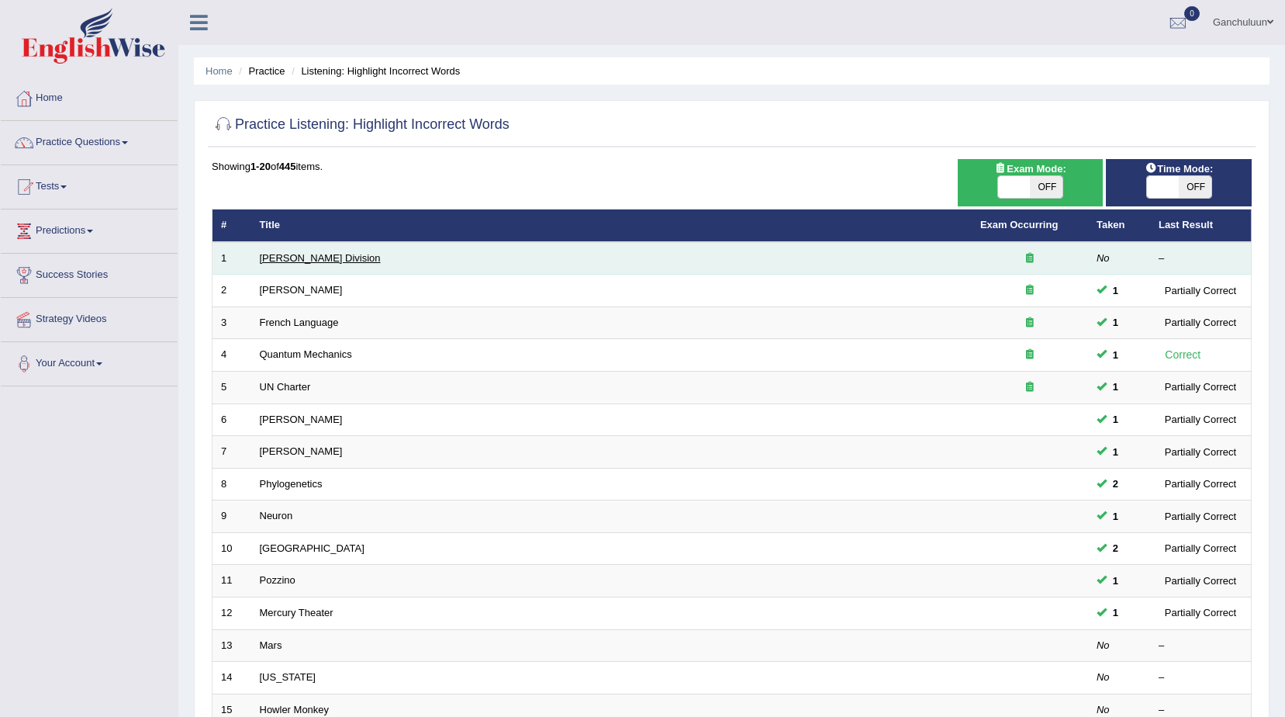
click at [278, 254] on link "[PERSON_NAME] Division" at bounding box center [320, 258] width 121 height 12
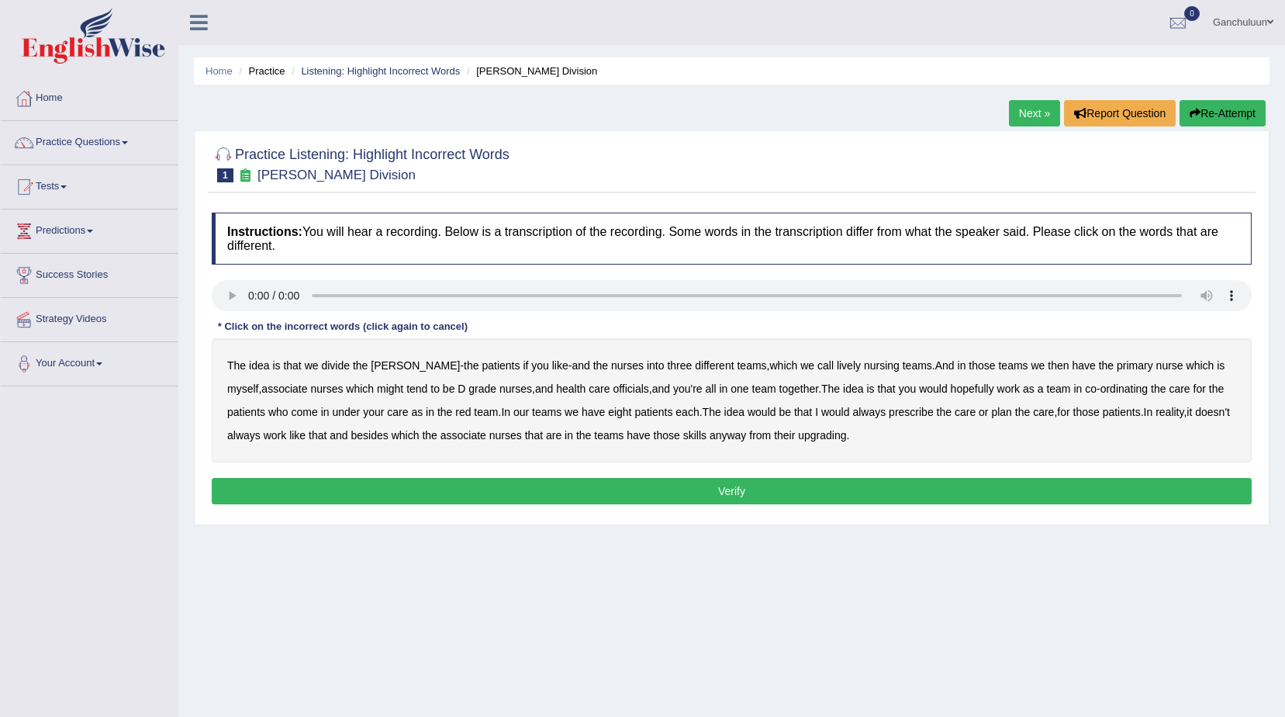
click at [673, 386] on b "you're" at bounding box center [687, 388] width 29 height 12
click at [769, 399] on div "The idea is that we divide the ward - the patients if you like - and the nurses…" at bounding box center [732, 400] width 1040 height 124
click at [728, 424] on div "The idea is that we divide the ward - the patients if you like - and the nurses…" at bounding box center [732, 400] width 1040 height 124
click at [746, 434] on b "anyway" at bounding box center [728, 435] width 36 height 12
click at [287, 435] on b "work" at bounding box center [275, 435] width 23 height 12
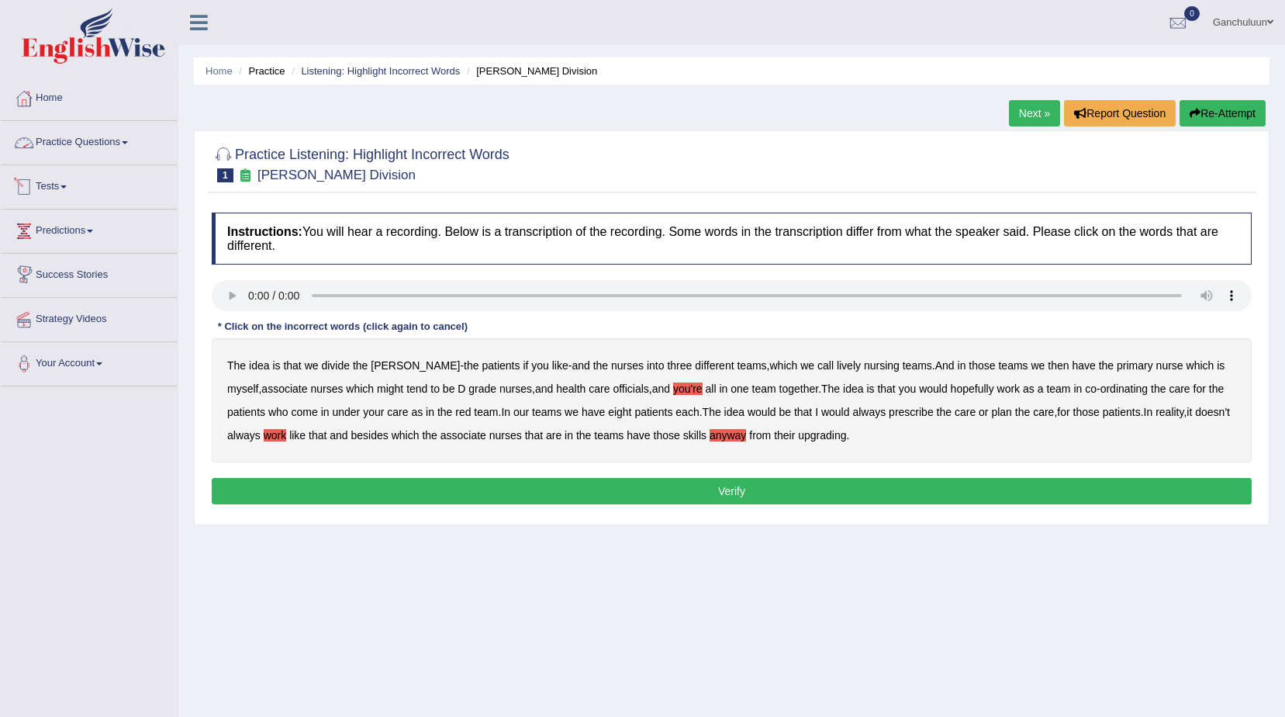
click at [128, 144] on link "Practice Questions" at bounding box center [89, 140] width 177 height 39
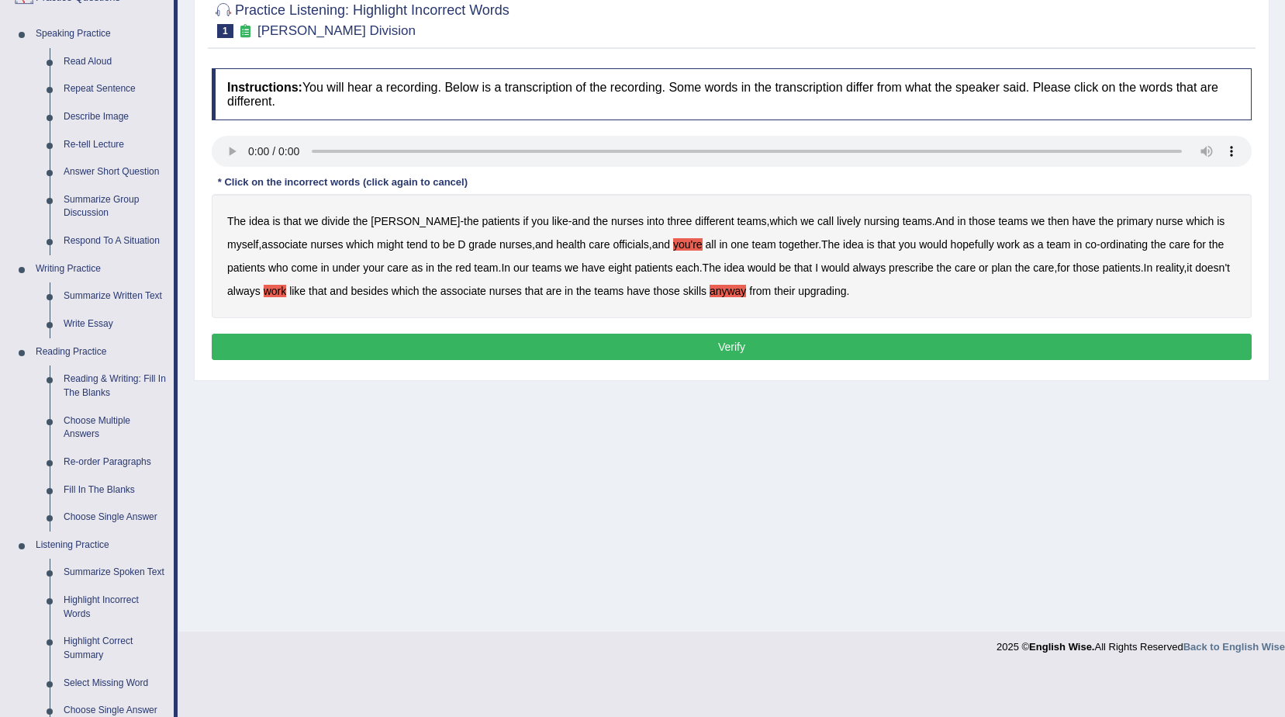
scroll to position [33, 0]
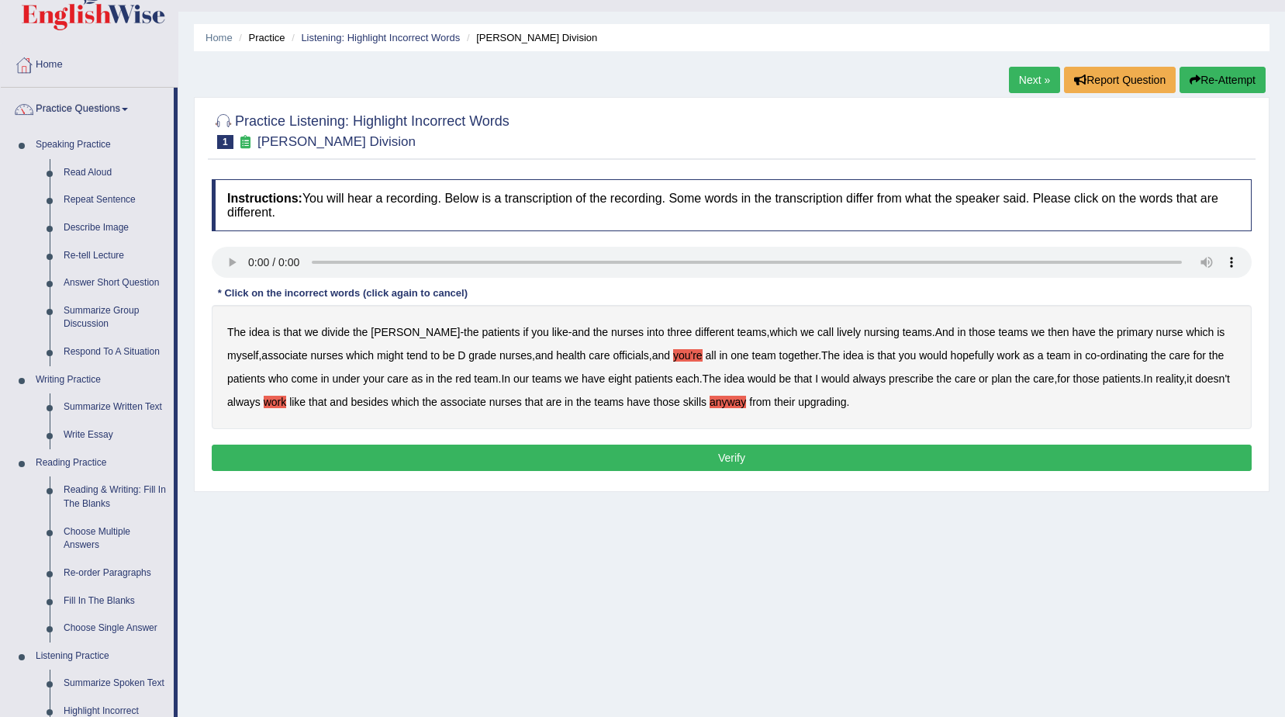
click at [287, 397] on b "work" at bounding box center [275, 402] width 23 height 12
click at [673, 358] on b "you're" at bounding box center [687, 355] width 29 height 12
click at [746, 403] on b "anyway" at bounding box center [728, 402] width 36 height 12
click at [611, 333] on b "nurses" at bounding box center [627, 332] width 33 height 12
click at [611, 329] on b "nurses" at bounding box center [627, 332] width 33 height 12
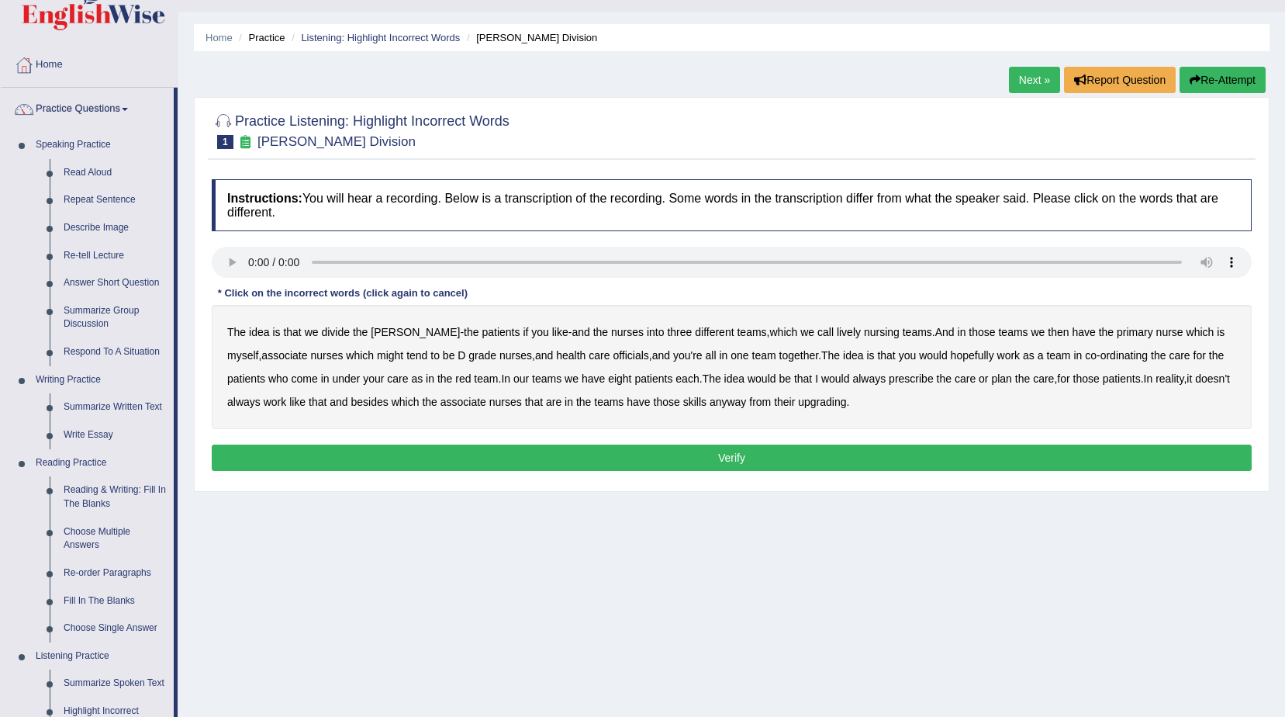
click at [377, 353] on b "might" at bounding box center [390, 355] width 26 height 12
click at [844, 403] on b "upgrading" at bounding box center [822, 402] width 48 height 12
click at [390, 463] on button "Verify" at bounding box center [732, 458] width 1040 height 26
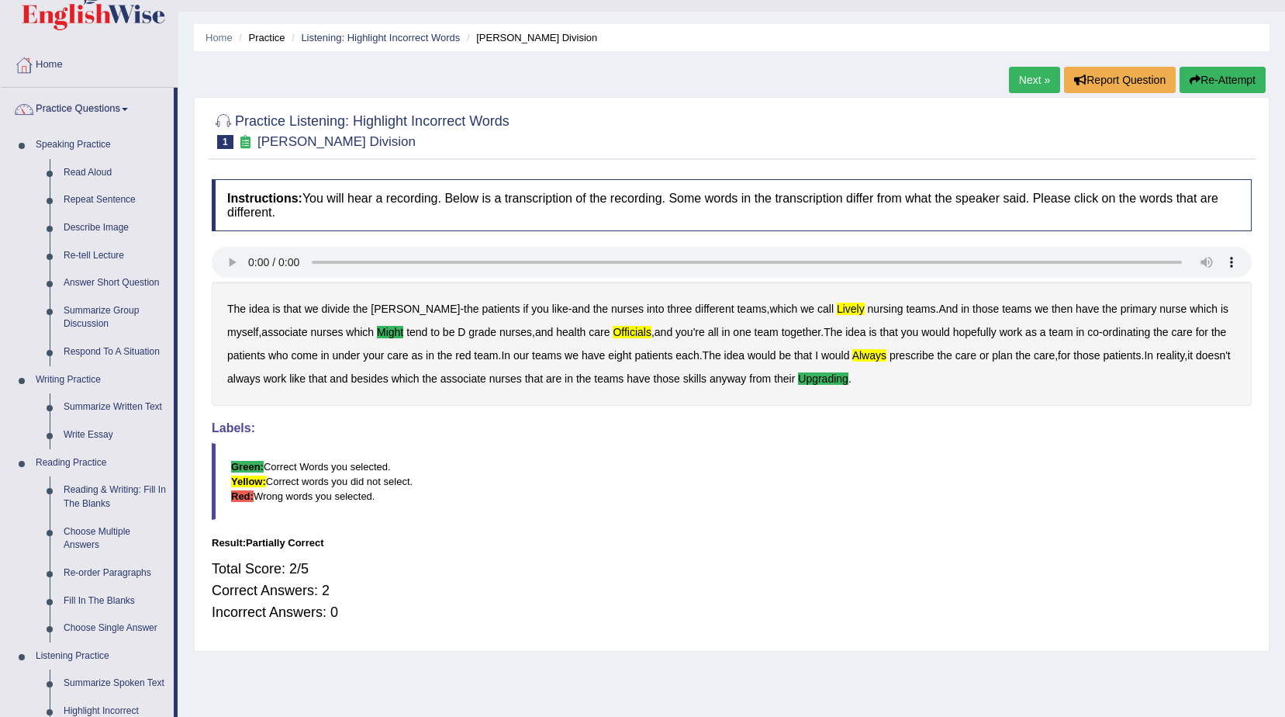
click at [613, 328] on b "officials" at bounding box center [632, 332] width 39 height 12
click at [1016, 79] on link "Next »" at bounding box center [1034, 80] width 51 height 26
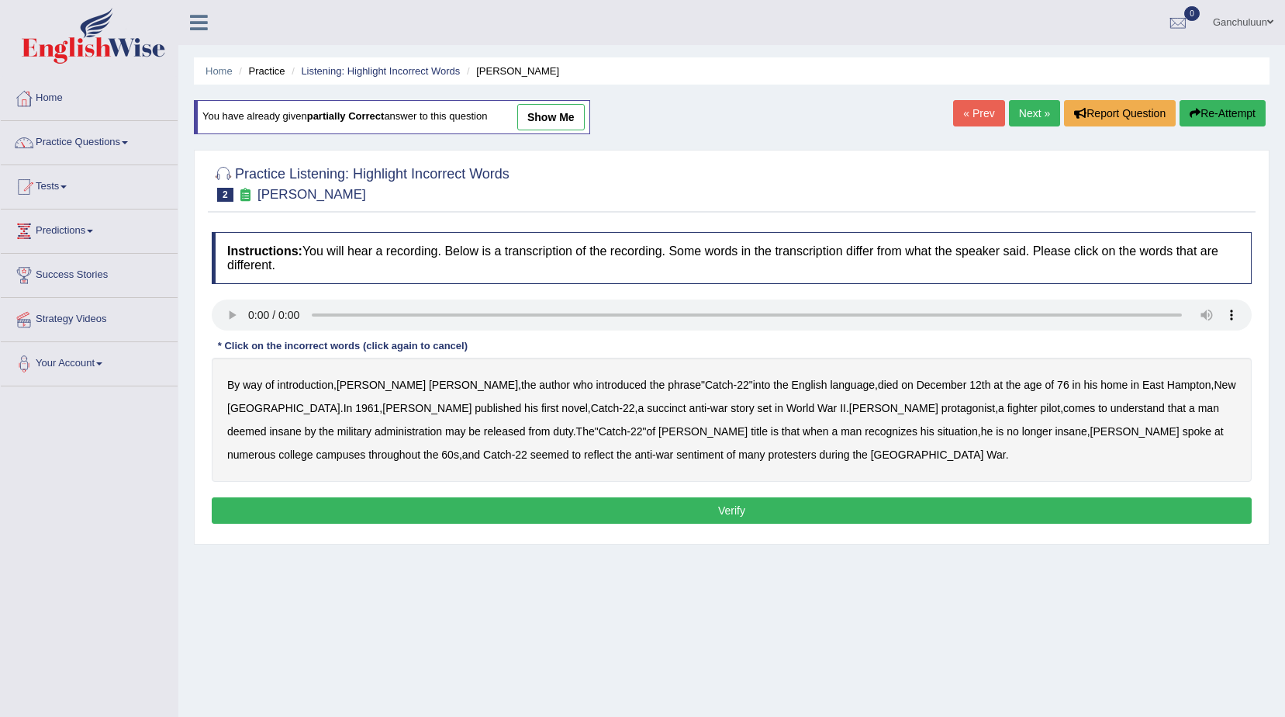
click at [647, 411] on b "succinct" at bounding box center [667, 408] width 40 height 12
click at [442, 425] on b "administration" at bounding box center [408, 431] width 67 height 12
click at [938, 431] on b "situation" at bounding box center [958, 431] width 40 height 12
click at [614, 448] on b "reflect" at bounding box center [598, 454] width 29 height 12
click at [538, 507] on button "Verify" at bounding box center [732, 510] width 1040 height 26
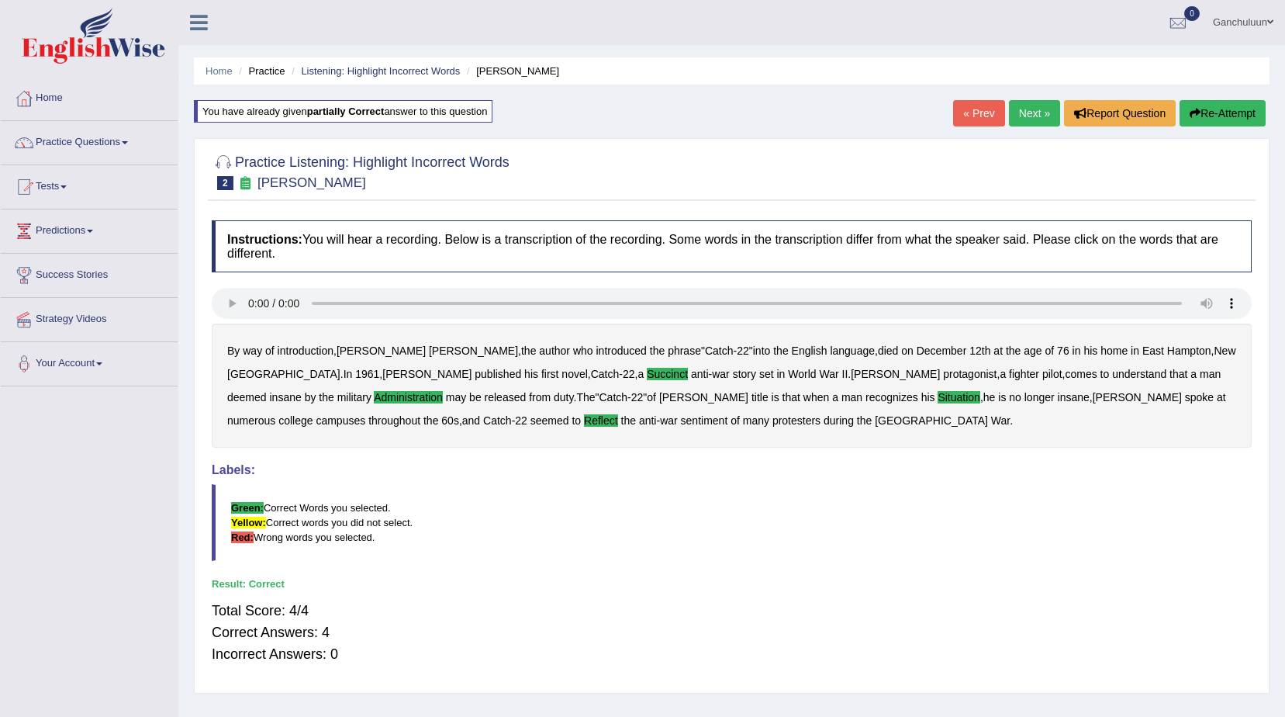
click at [1042, 119] on link "Next »" at bounding box center [1034, 113] width 51 height 26
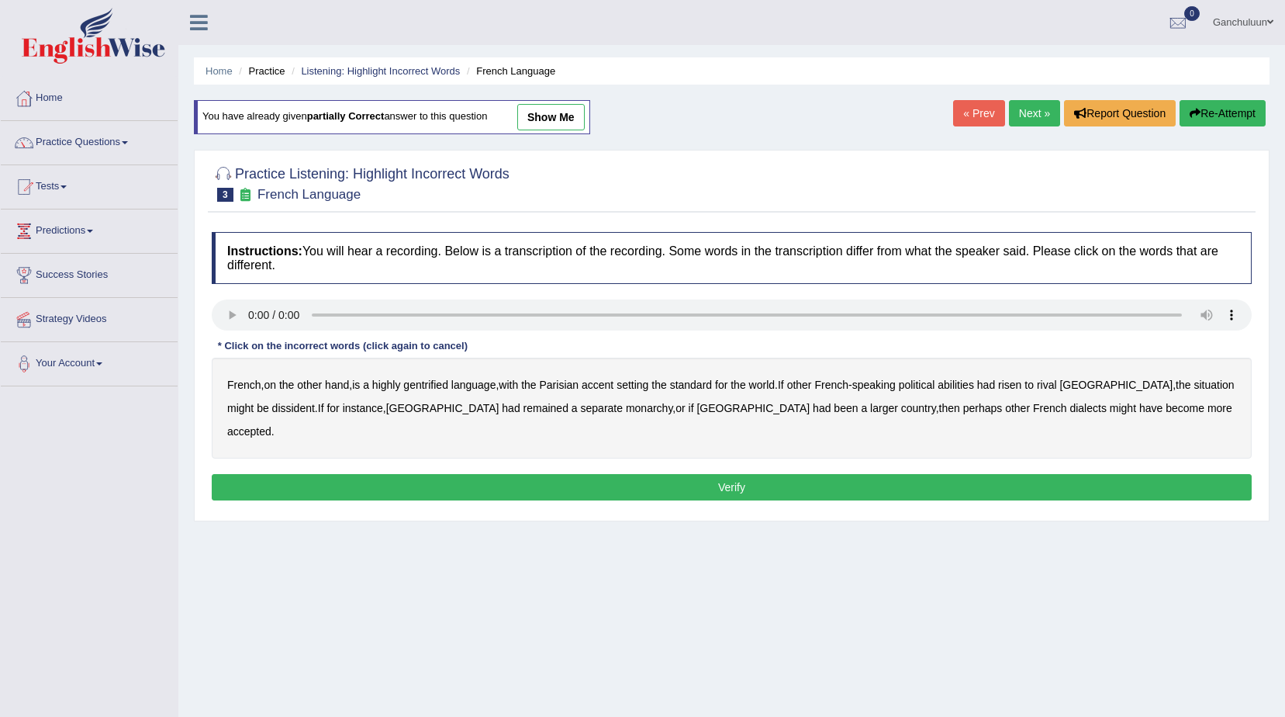
click at [959, 387] on b "abilities" at bounding box center [956, 385] width 36 height 12
click at [272, 407] on b "dissident" at bounding box center [293, 408] width 43 height 12
click at [626, 410] on b "monarchy" at bounding box center [649, 408] width 47 height 12
click at [848, 474] on button "Verify" at bounding box center [732, 487] width 1040 height 26
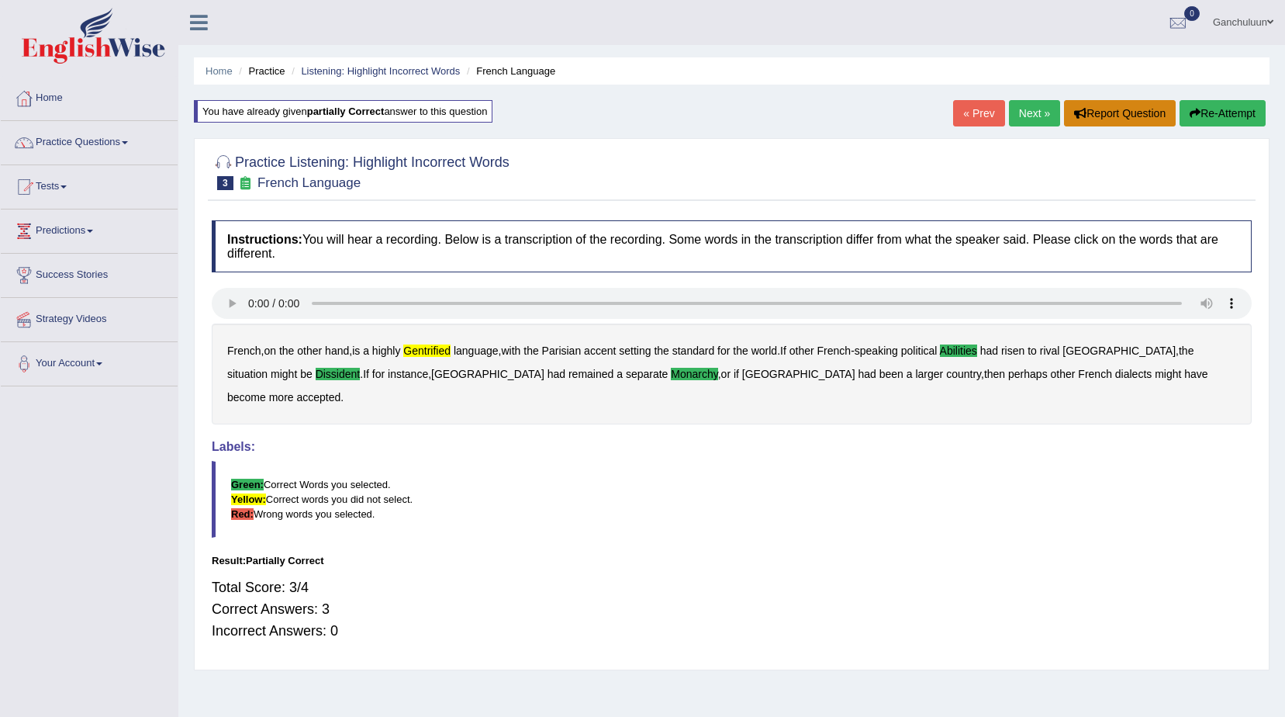
click at [1105, 116] on button "Report Question" at bounding box center [1120, 113] width 112 height 26
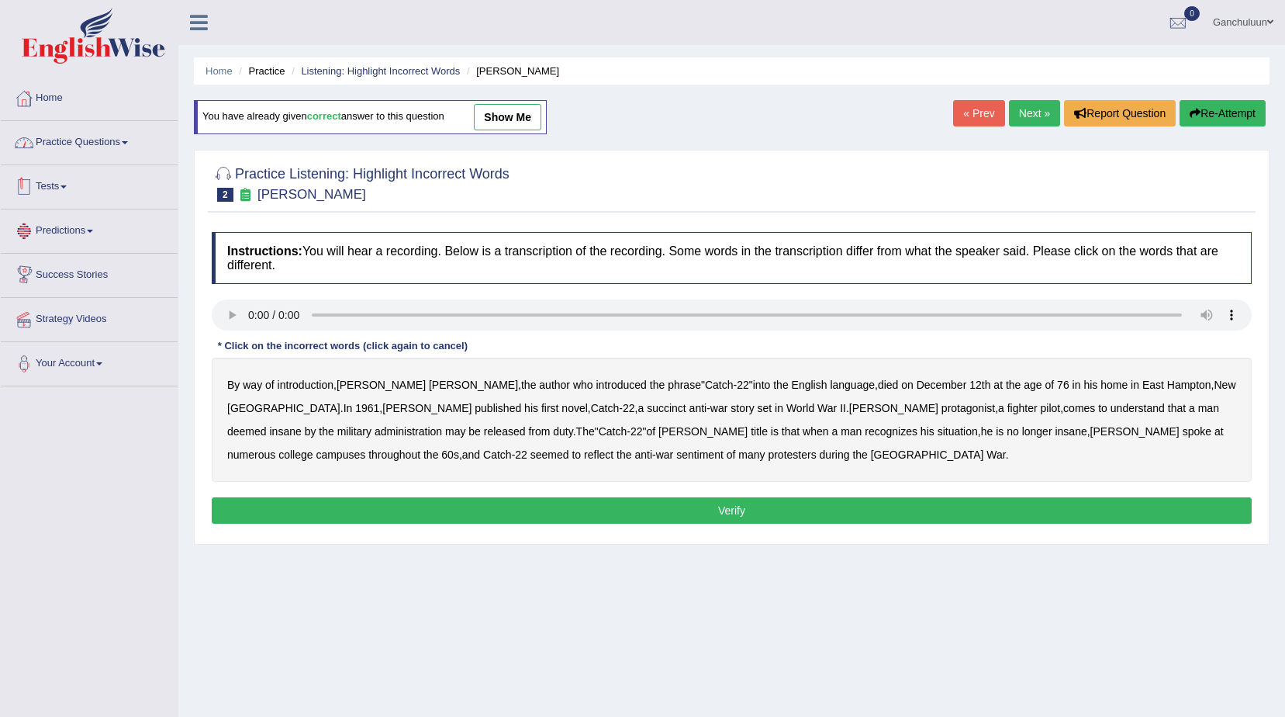
click at [80, 144] on link "Practice Questions" at bounding box center [89, 140] width 177 height 39
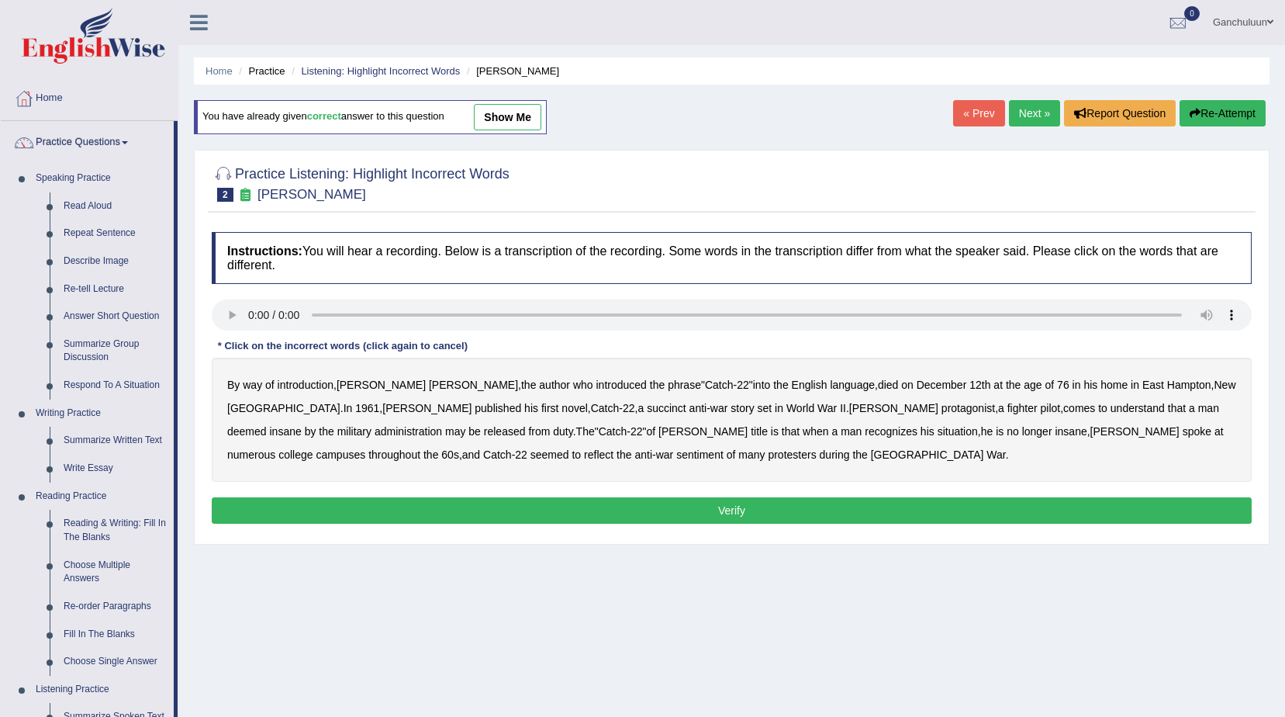
click at [43, 143] on link "Practice Questions" at bounding box center [87, 140] width 173 height 39
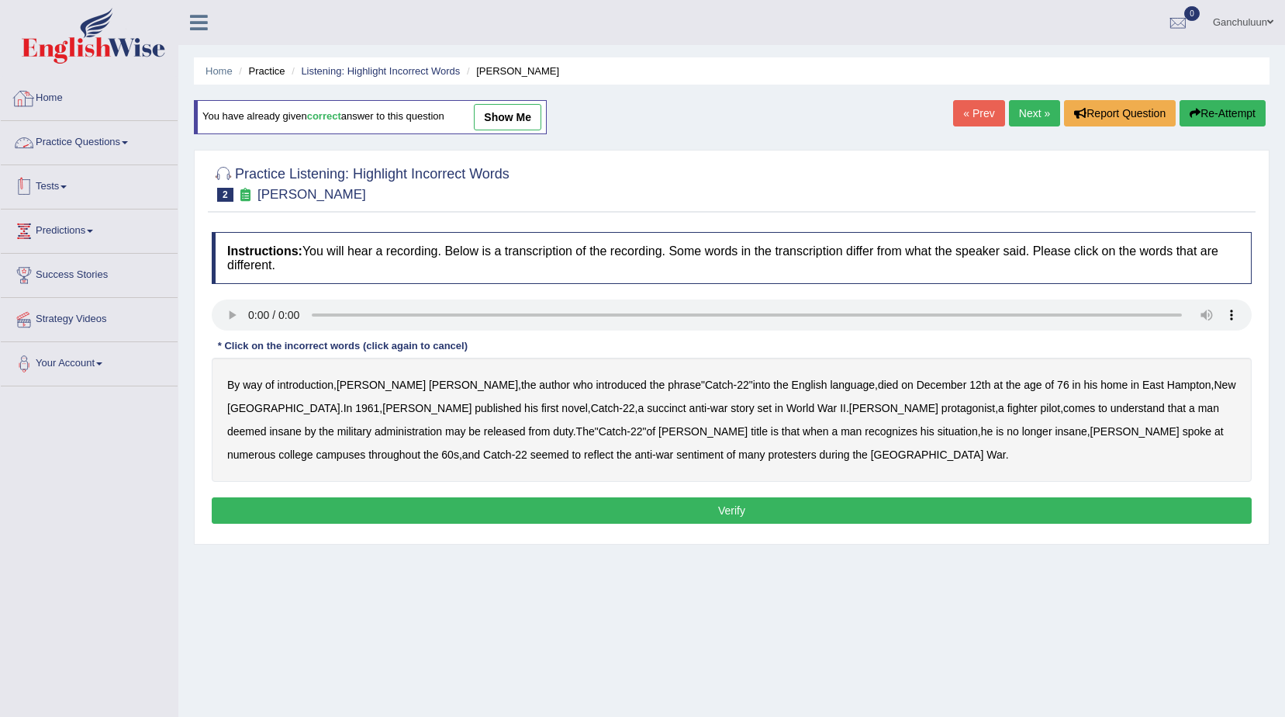
click at [76, 189] on link "Tests" at bounding box center [89, 184] width 177 height 39
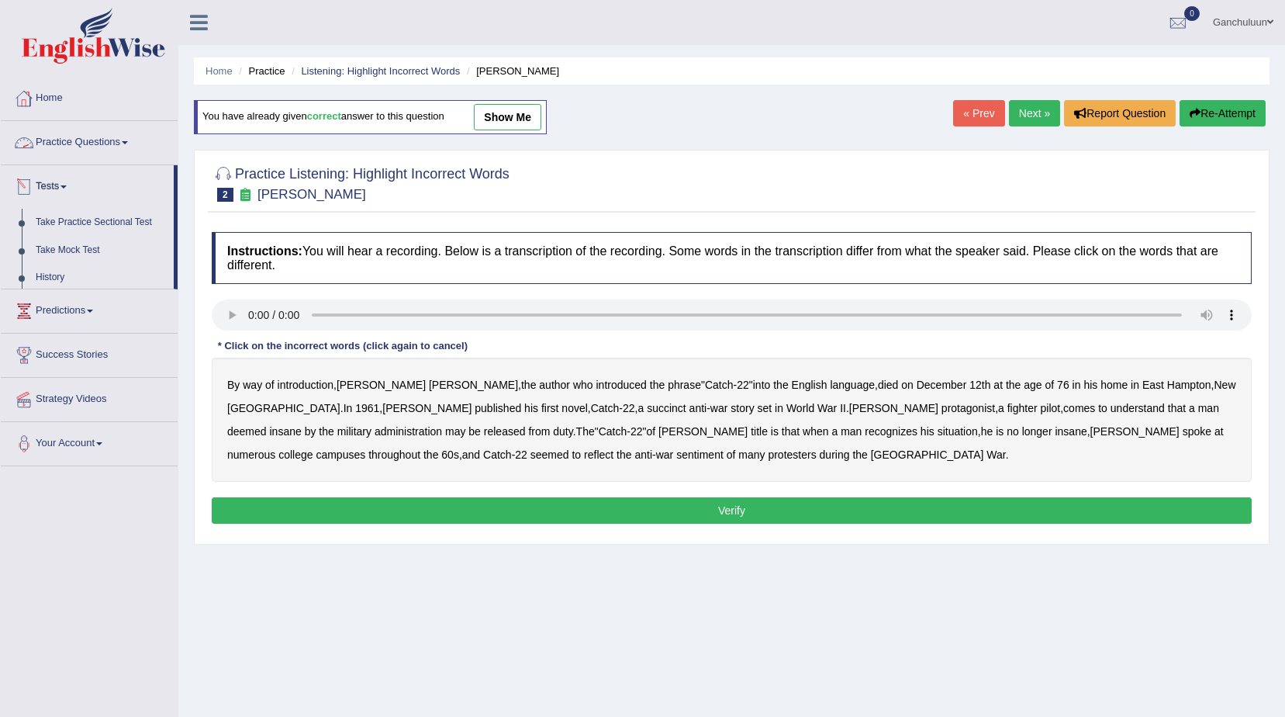
click at [95, 147] on link "Practice Questions" at bounding box center [89, 140] width 177 height 39
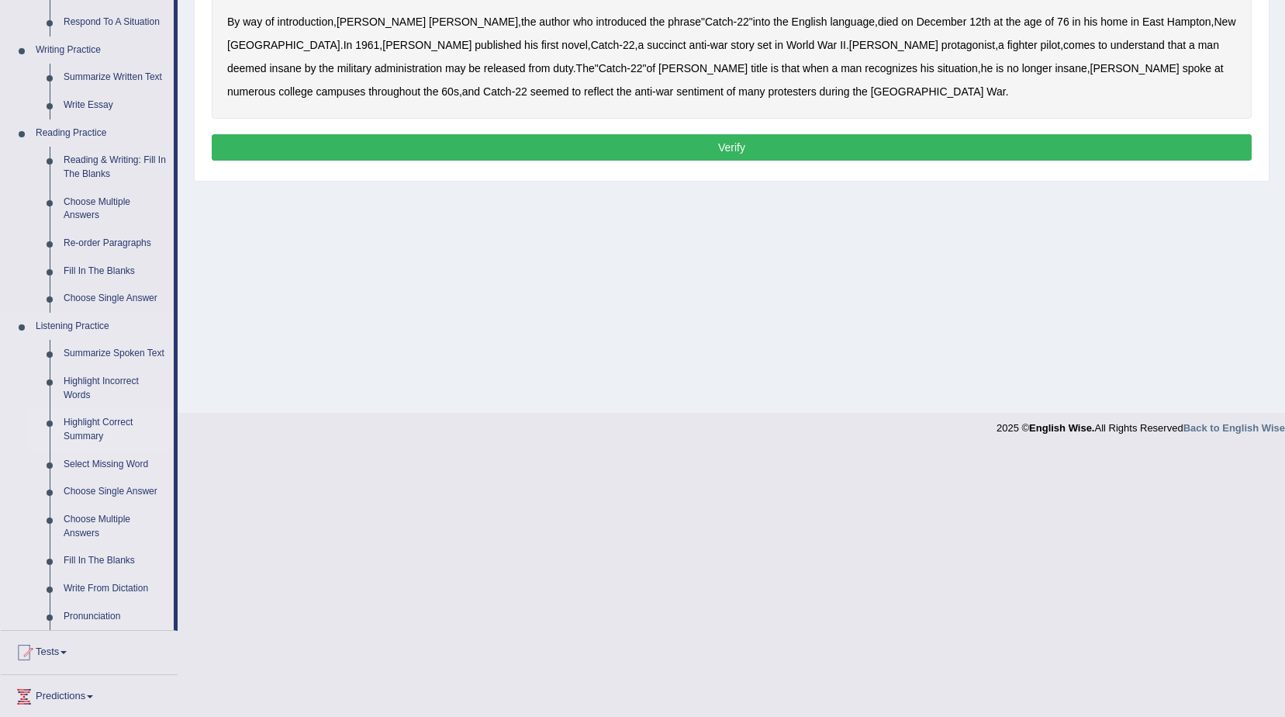
scroll to position [499, 0]
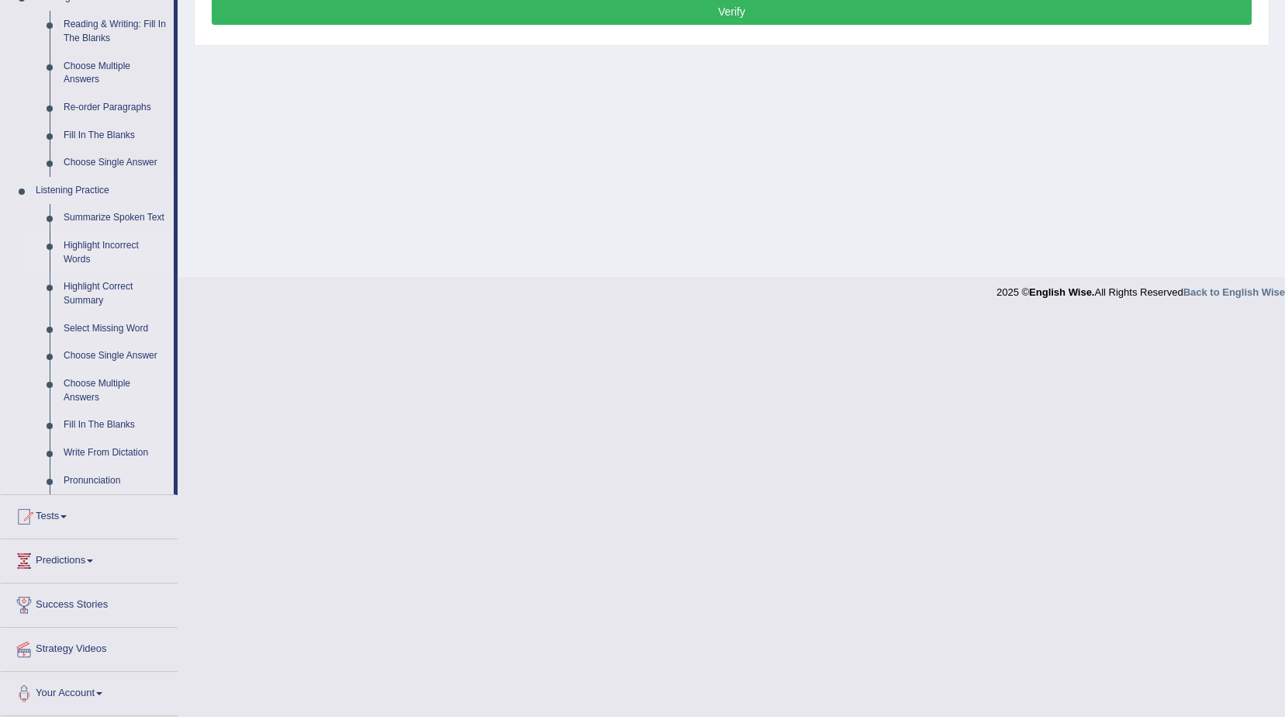
click at [131, 247] on link "Highlight Incorrect Words" at bounding box center [115, 252] width 117 height 41
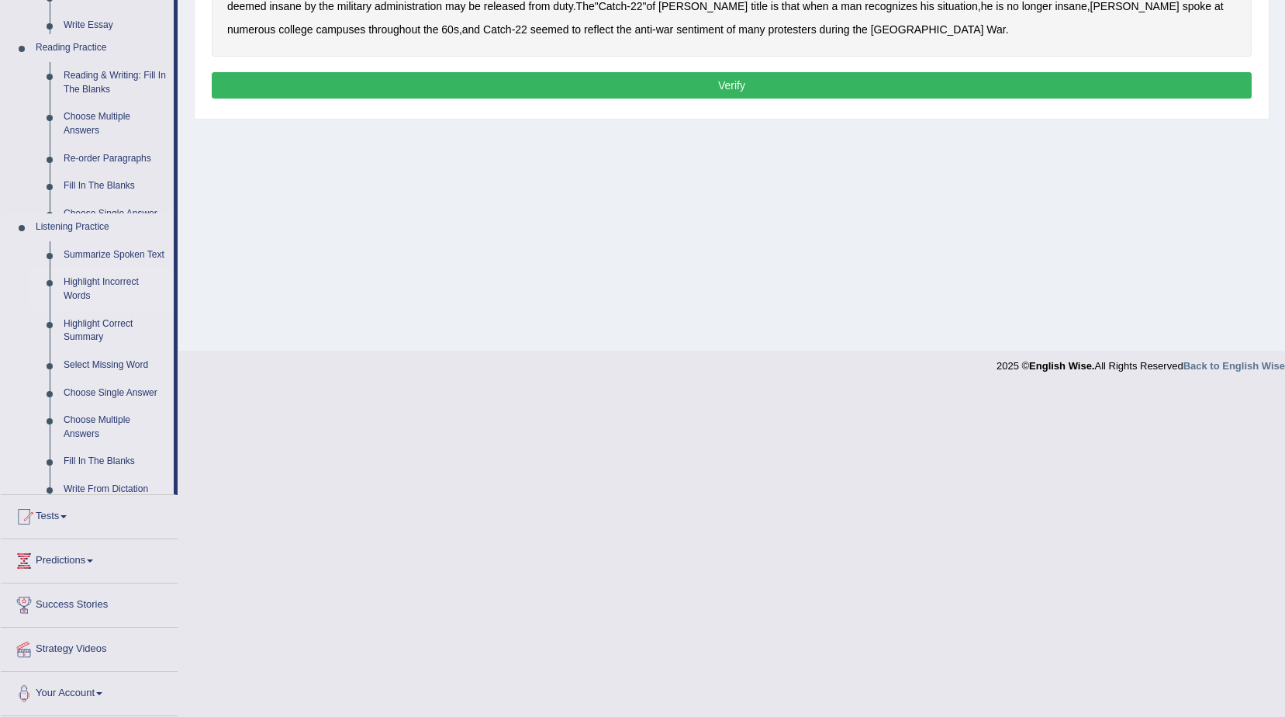
scroll to position [98, 0]
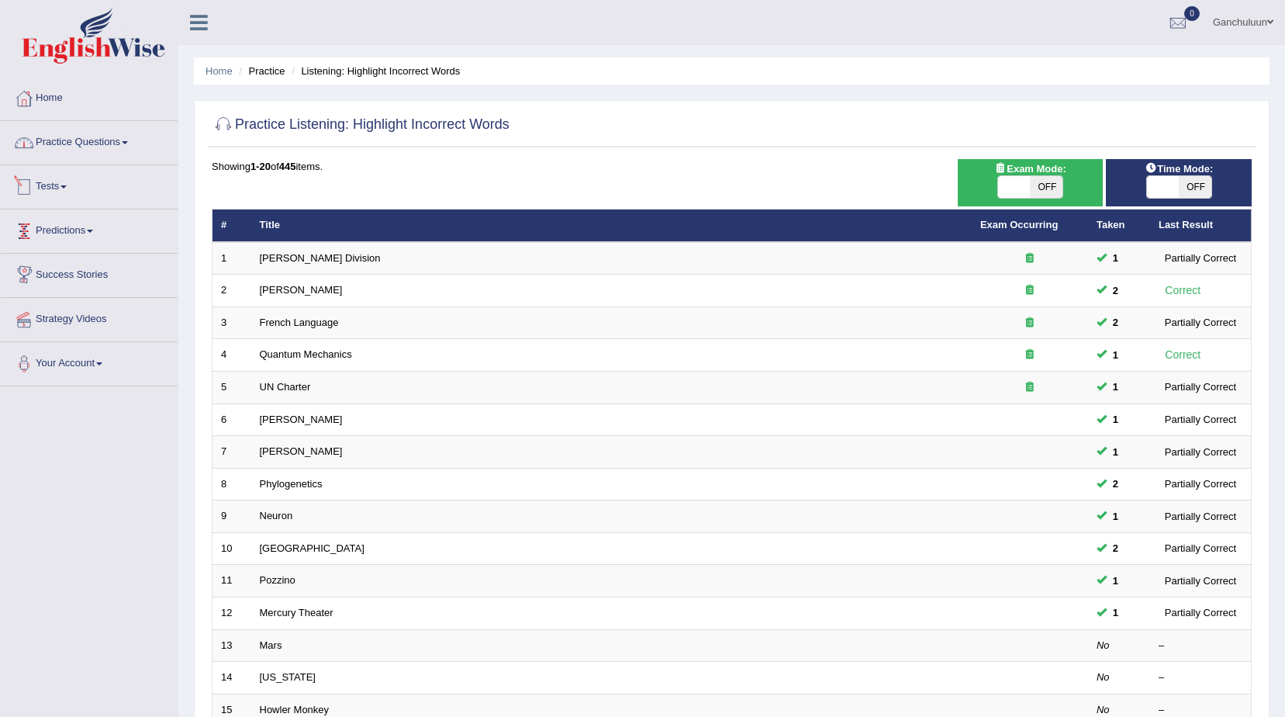
click at [123, 141] on link "Practice Questions" at bounding box center [89, 140] width 177 height 39
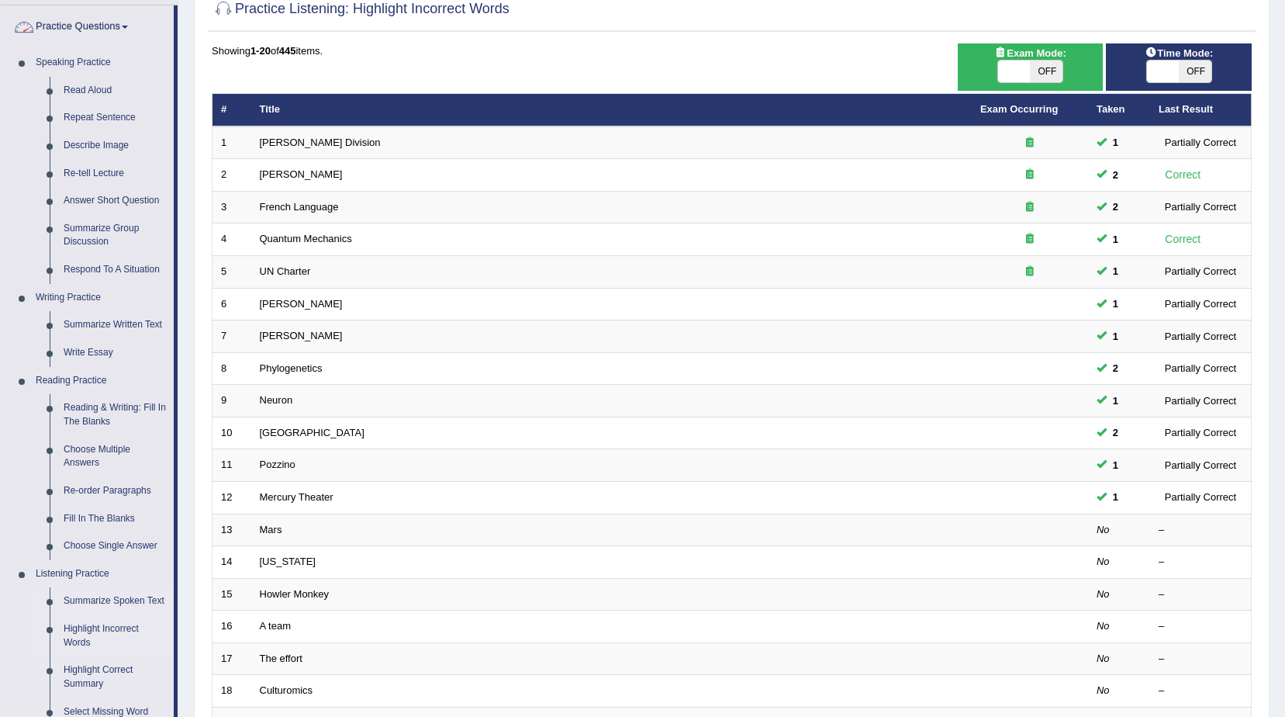
scroll to position [388, 0]
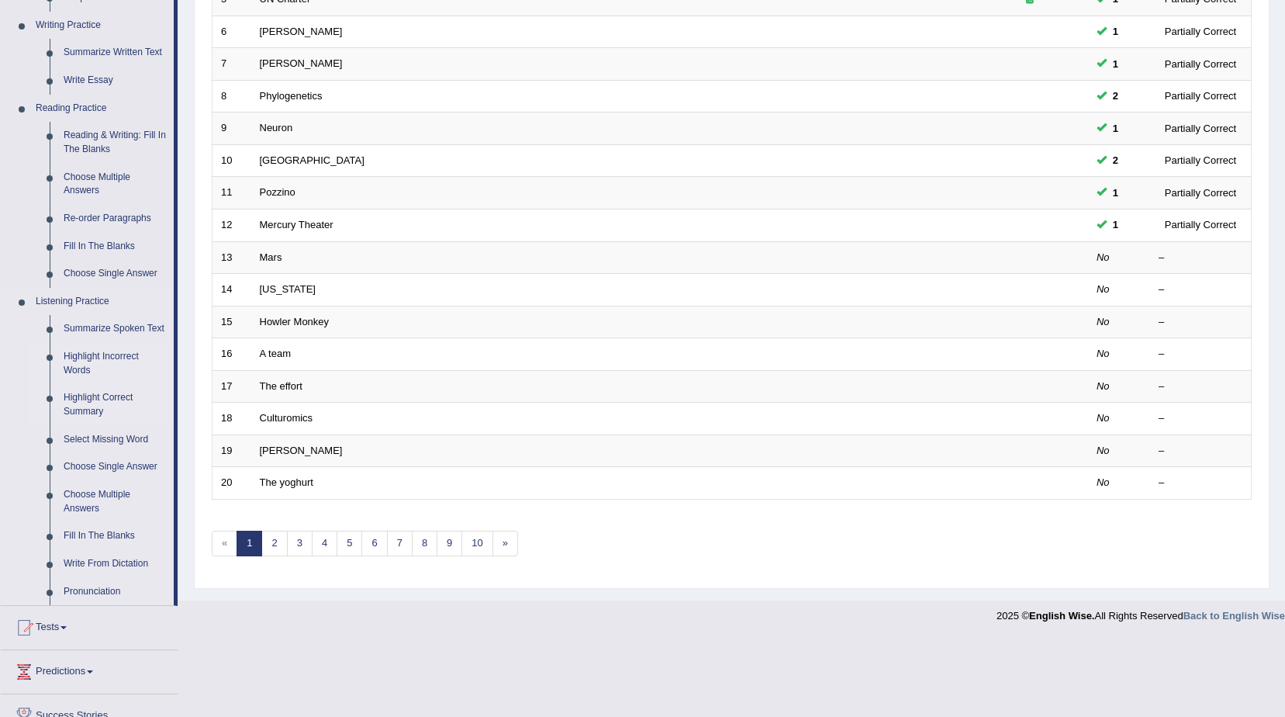
click at [102, 402] on link "Highlight Correct Summary" at bounding box center [115, 404] width 117 height 41
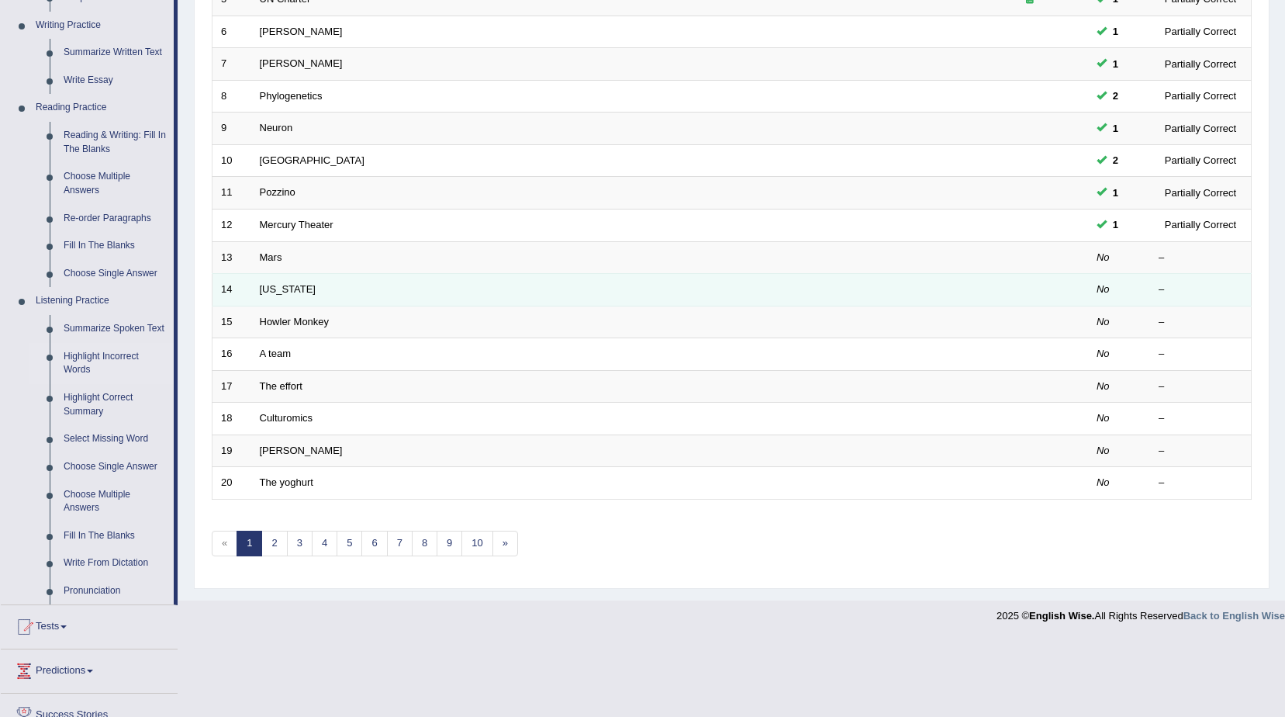
scroll to position [310, 0]
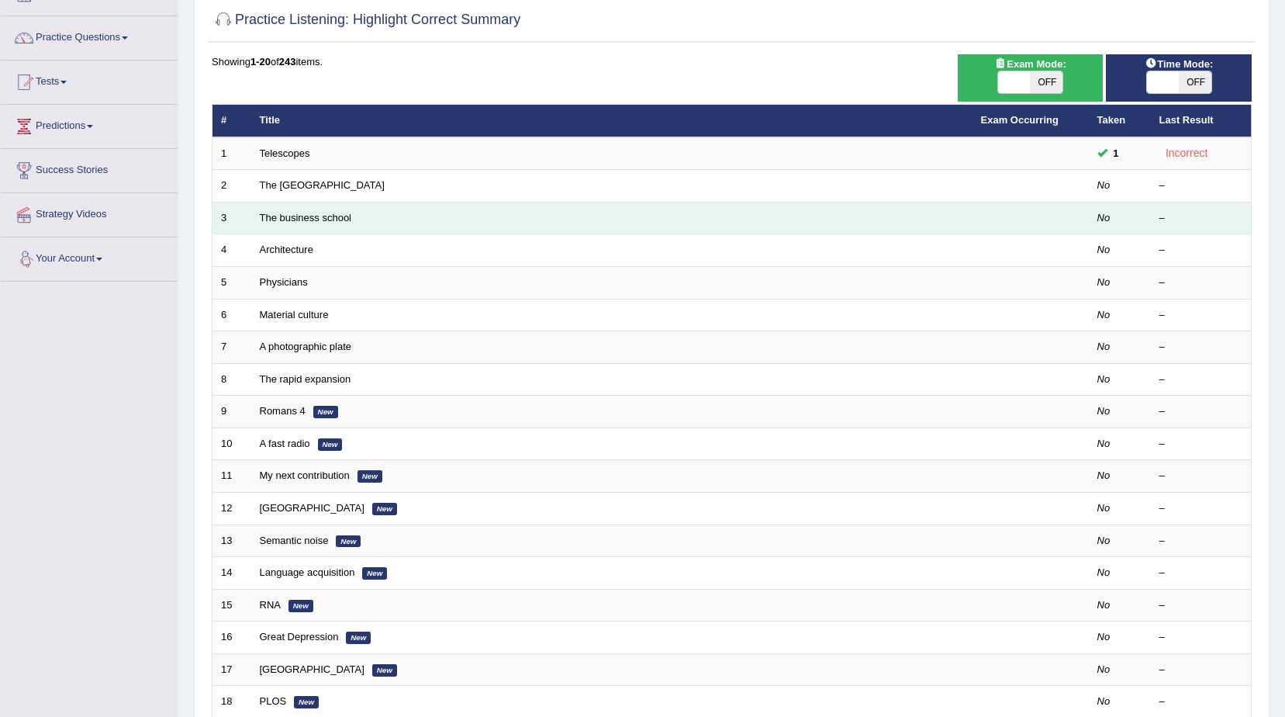
scroll to position [78, 0]
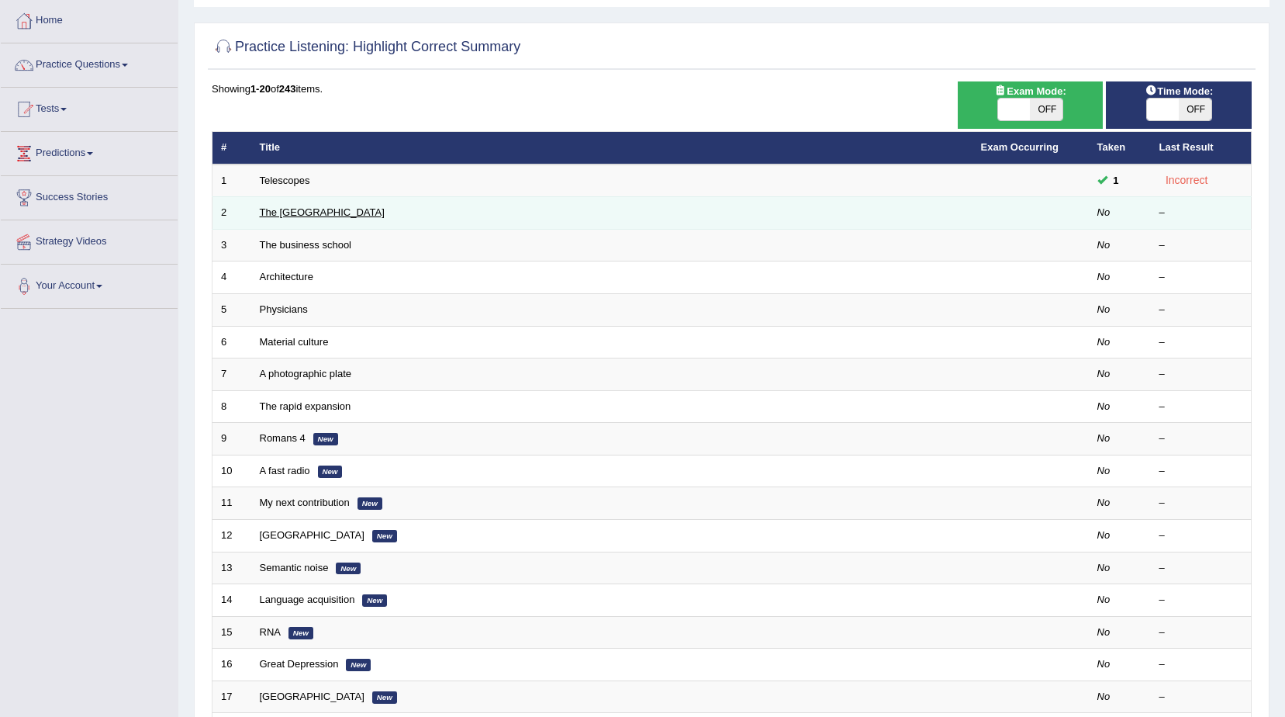
click at [296, 211] on link "The United States" at bounding box center [322, 212] width 125 height 12
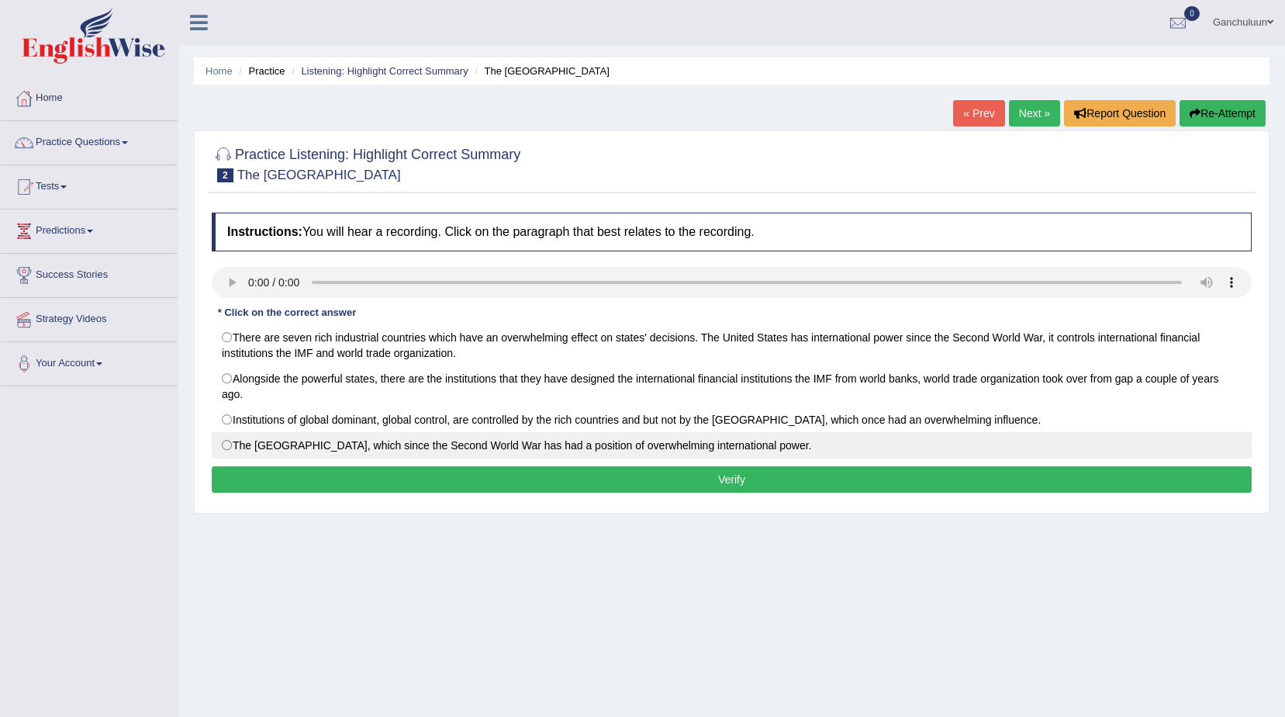
click at [230, 447] on label "The United States, which since the Second World War has had a position of overw…" at bounding box center [732, 445] width 1040 height 26
radio input "true"
click at [354, 481] on button "Verify" at bounding box center [732, 479] width 1040 height 26
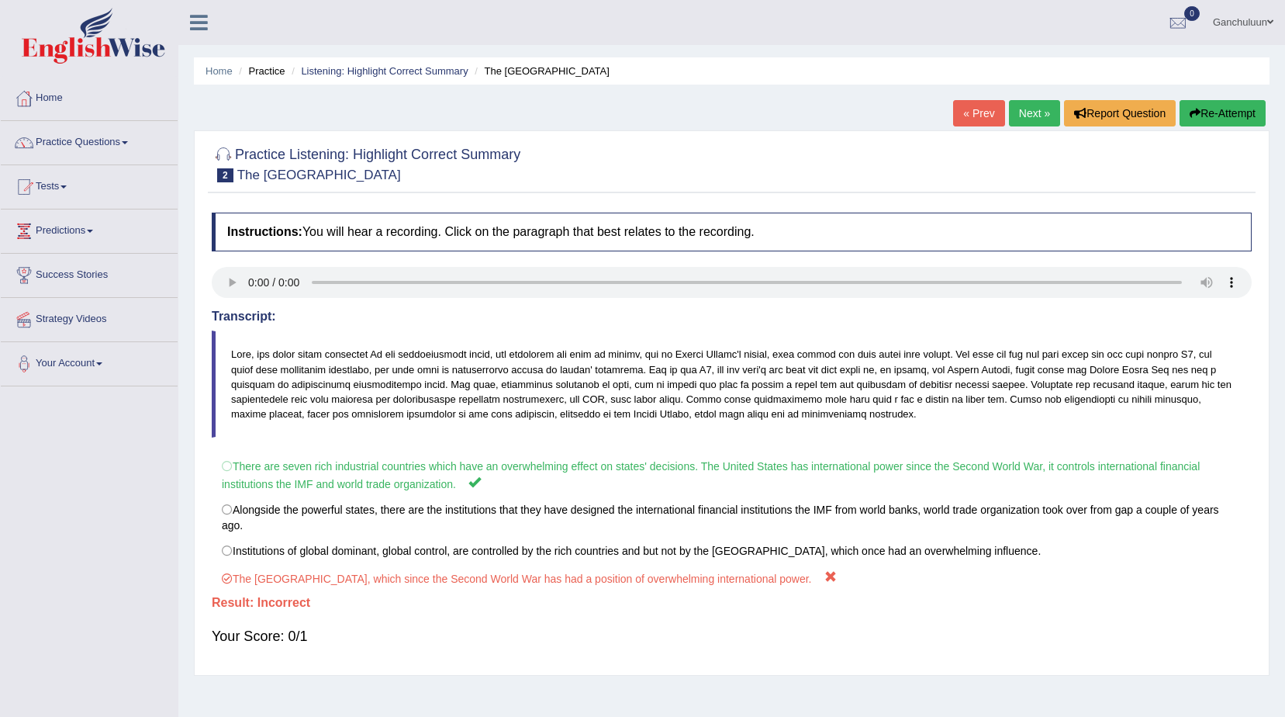
click at [1032, 109] on link "Next »" at bounding box center [1034, 113] width 51 height 26
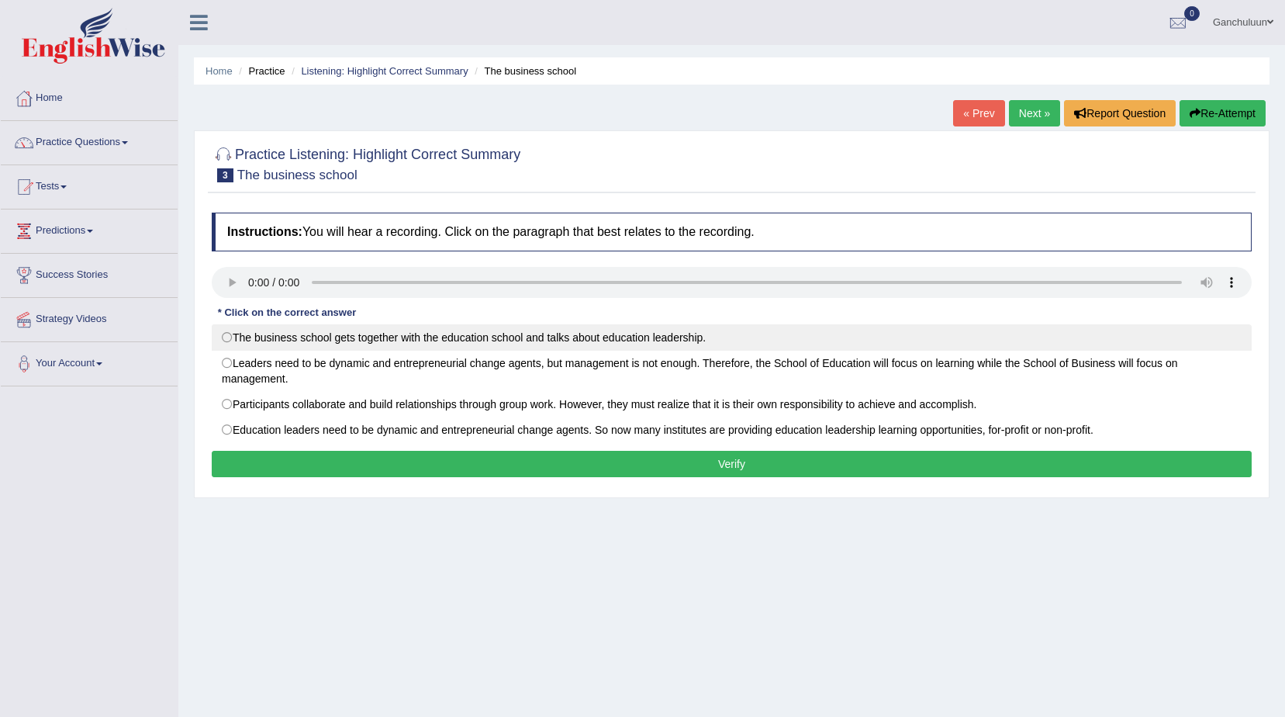
click at [233, 333] on label "The business school gets together with the education school and talks about edu…" at bounding box center [732, 337] width 1040 height 26
radio input "true"
click at [233, 334] on label "The business school gets together with the education school and talks about edu…" at bounding box center [732, 337] width 1040 height 26
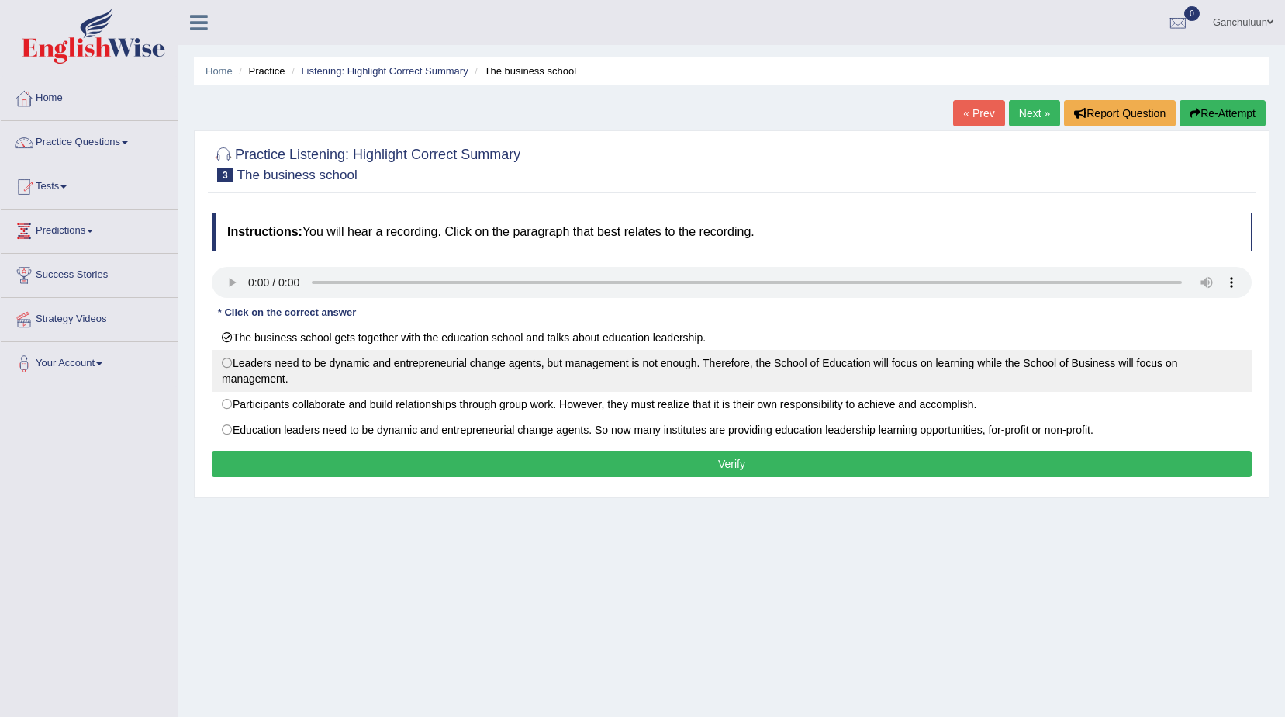
click at [226, 363] on label "Leaders need to be dynamic and entrepreneurial change agents, but management is…" at bounding box center [732, 371] width 1040 height 42
radio input "true"
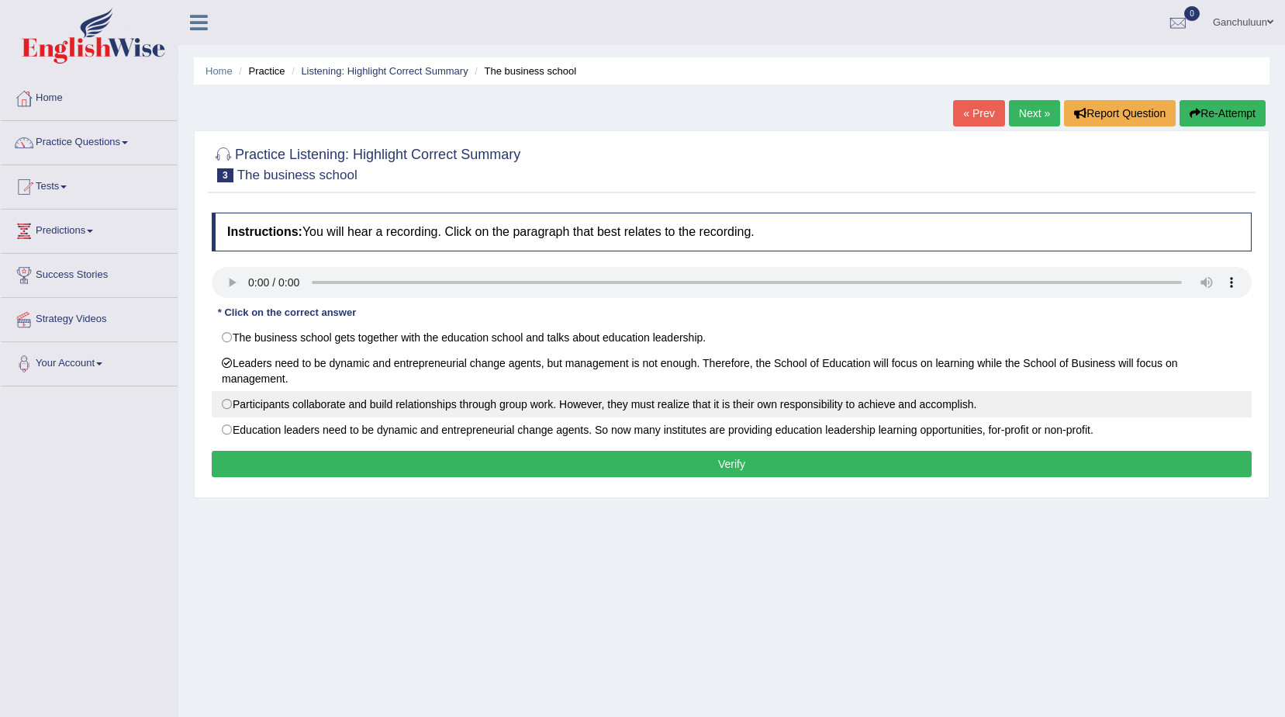
click at [223, 407] on label "Participants collaborate and build relationships through group work. However, t…" at bounding box center [732, 404] width 1040 height 26
radio input "true"
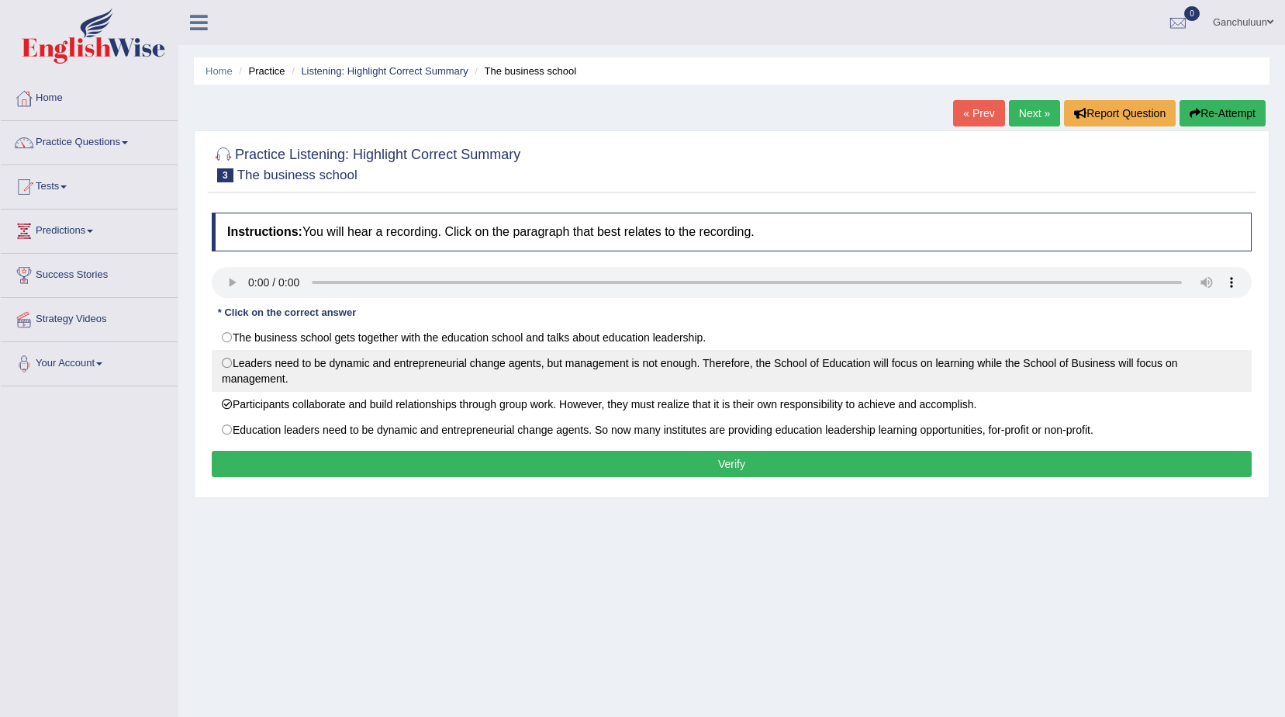
click at [225, 357] on label "Leaders need to be dynamic and entrepreneurial change agents, but management is…" at bounding box center [732, 371] width 1040 height 42
radio input "true"
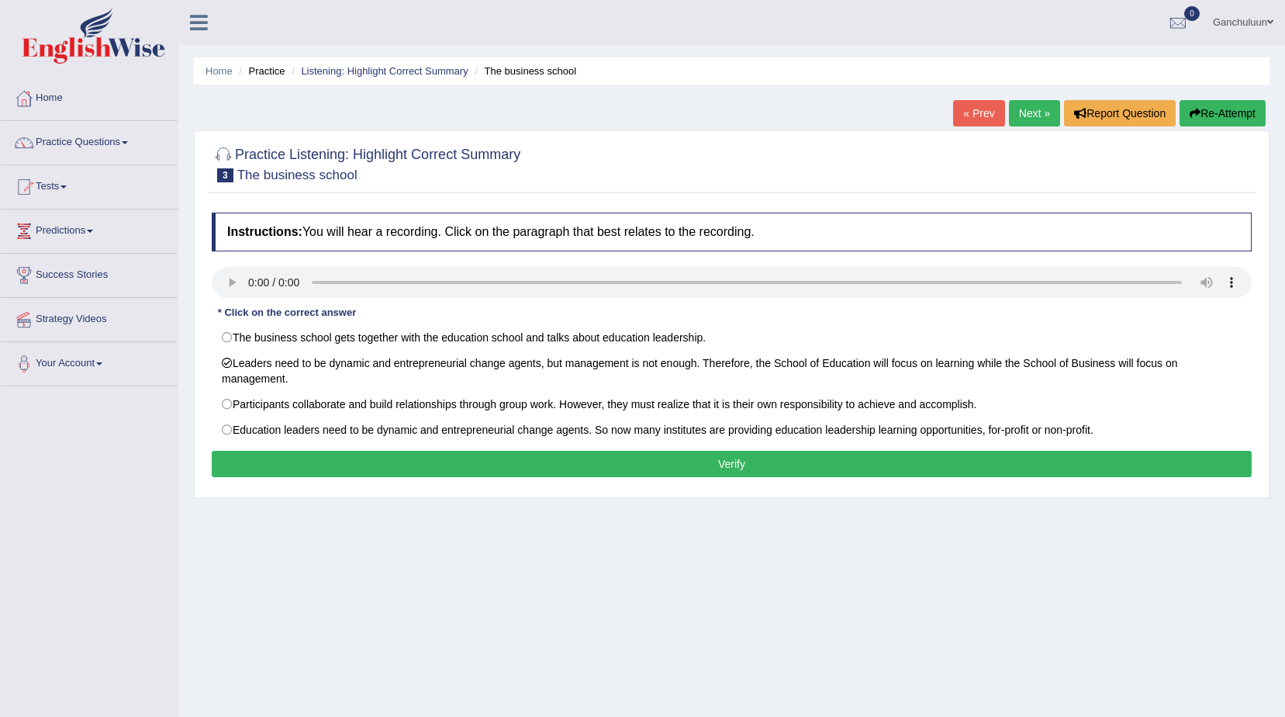
click at [275, 467] on button "Verify" at bounding box center [732, 464] width 1040 height 26
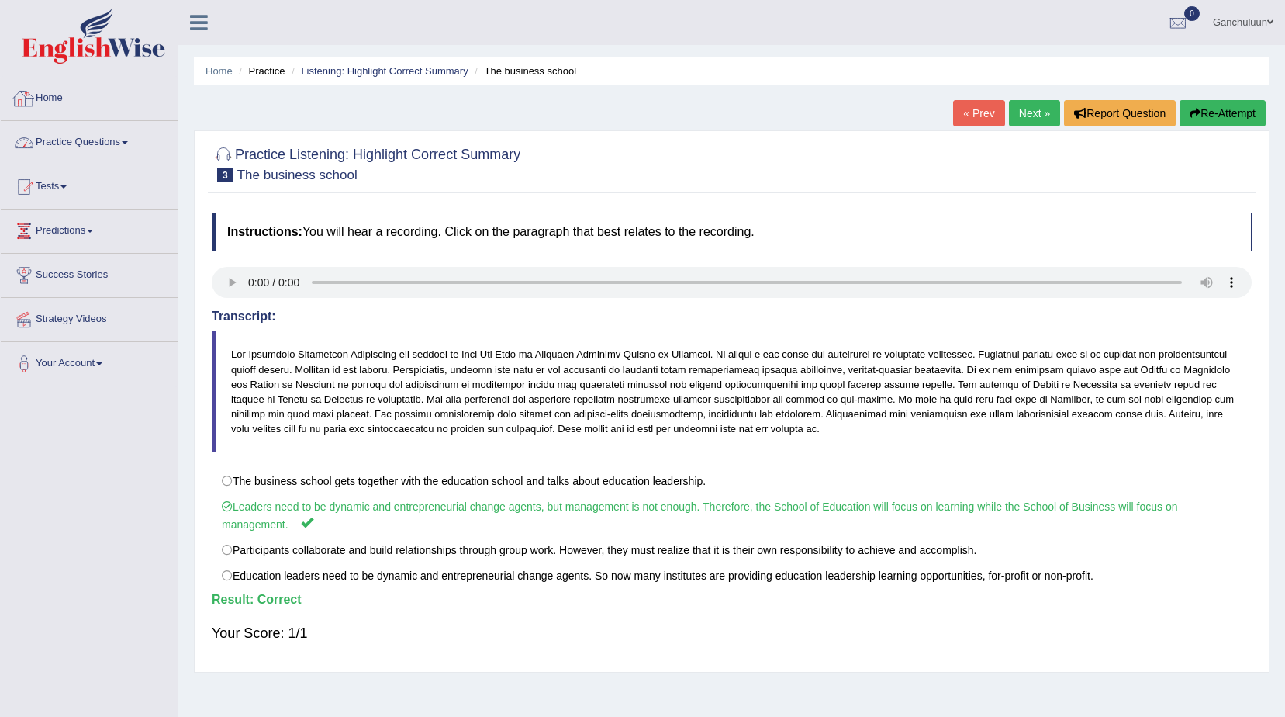
click at [47, 136] on link "Practice Questions" at bounding box center [89, 140] width 177 height 39
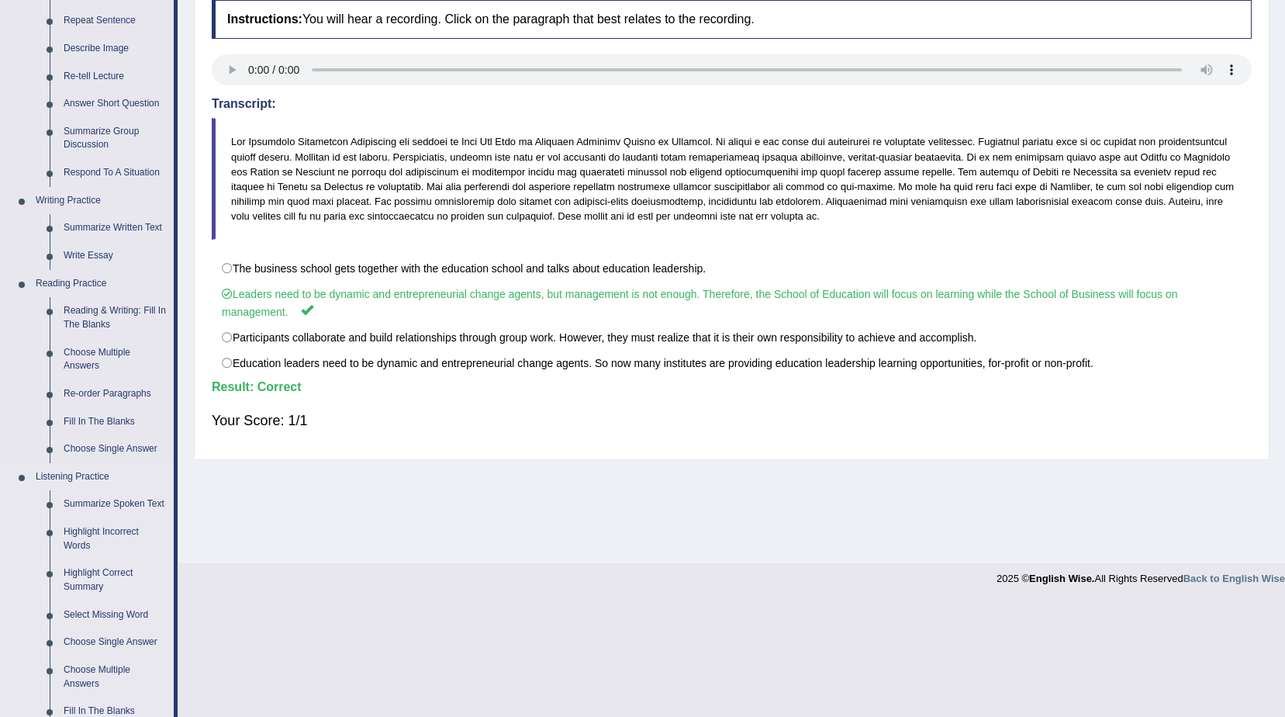
scroll to position [155, 0]
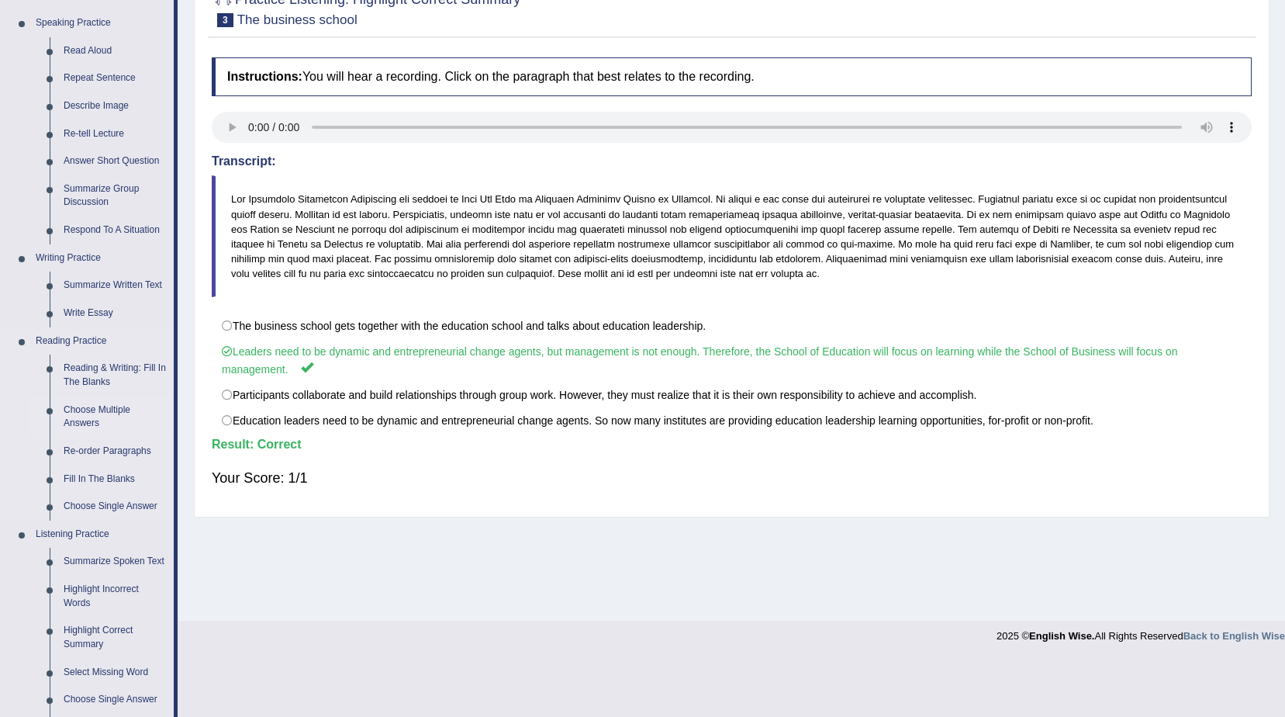
click at [98, 404] on link "Choose Multiple Answers" at bounding box center [115, 416] width 117 height 41
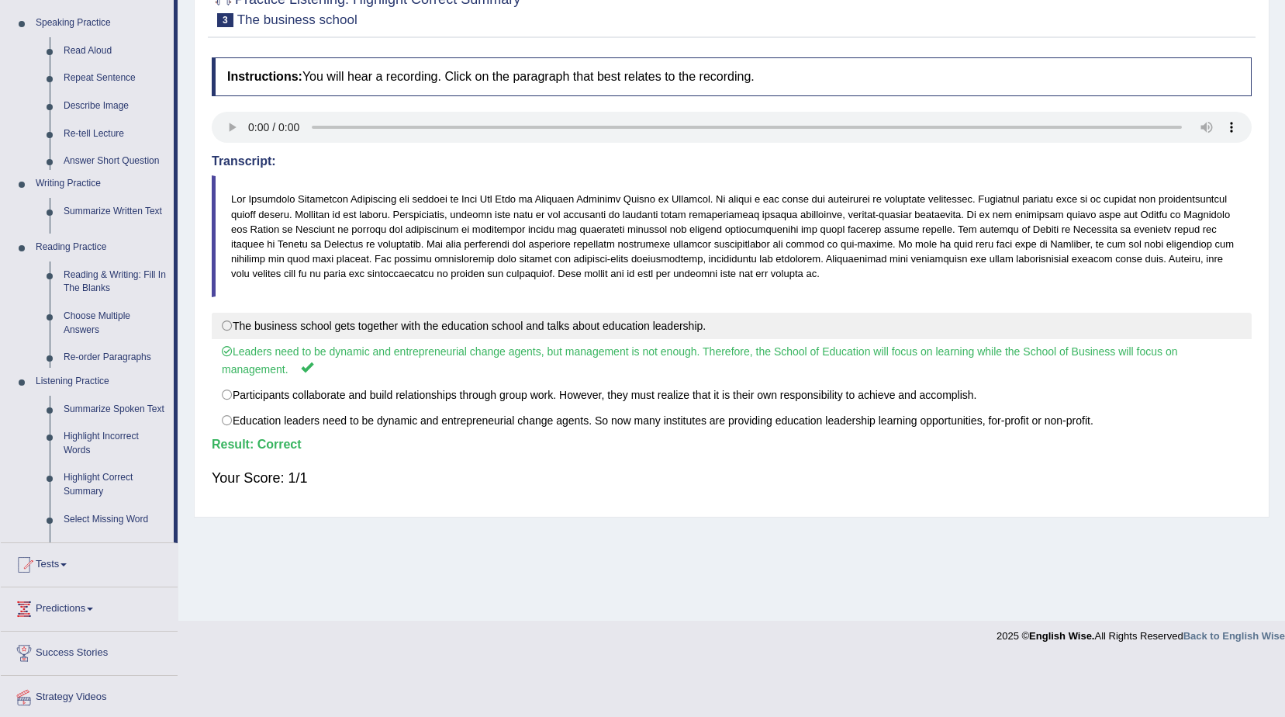
scroll to position [98, 0]
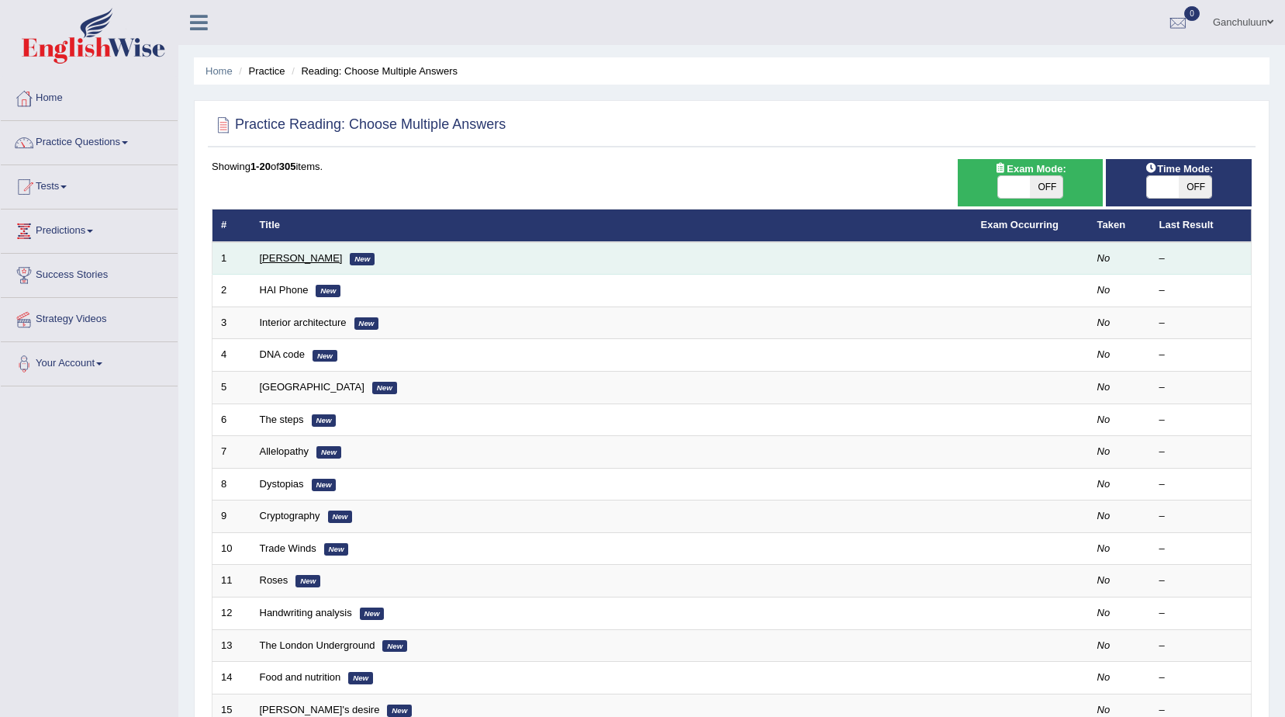
click at [309, 258] on link "[PERSON_NAME]" at bounding box center [301, 258] width 83 height 12
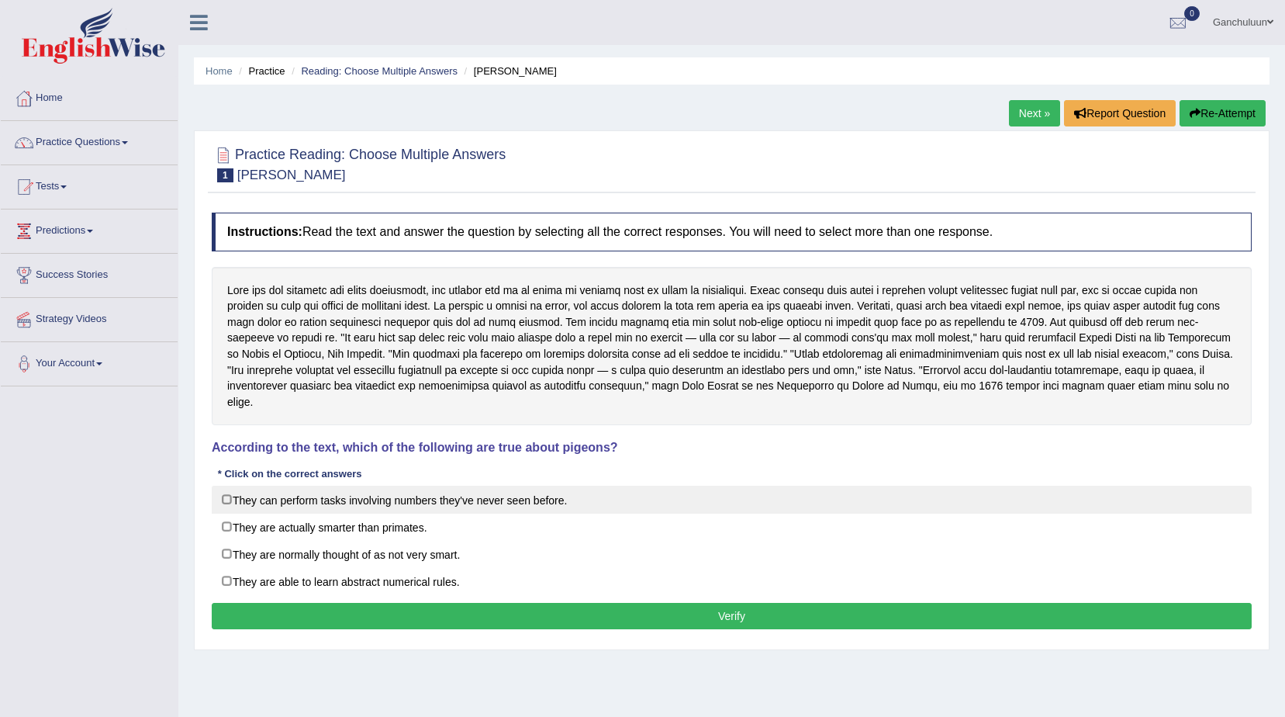
click at [230, 486] on label "They can perform tasks involving numbers they've never seen before." at bounding box center [732, 500] width 1040 height 28
checkbox input "true"
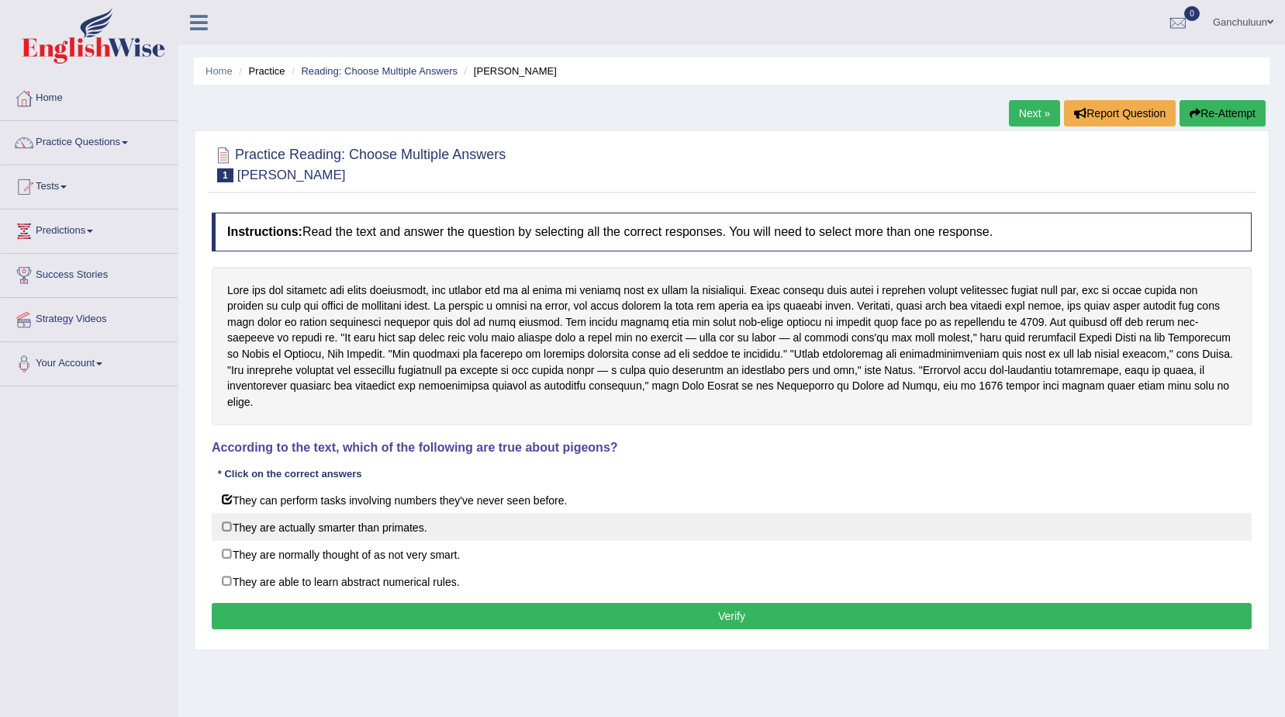
click at [221, 513] on label "They are actually smarter than primates." at bounding box center [732, 527] width 1040 height 28
checkbox input "true"
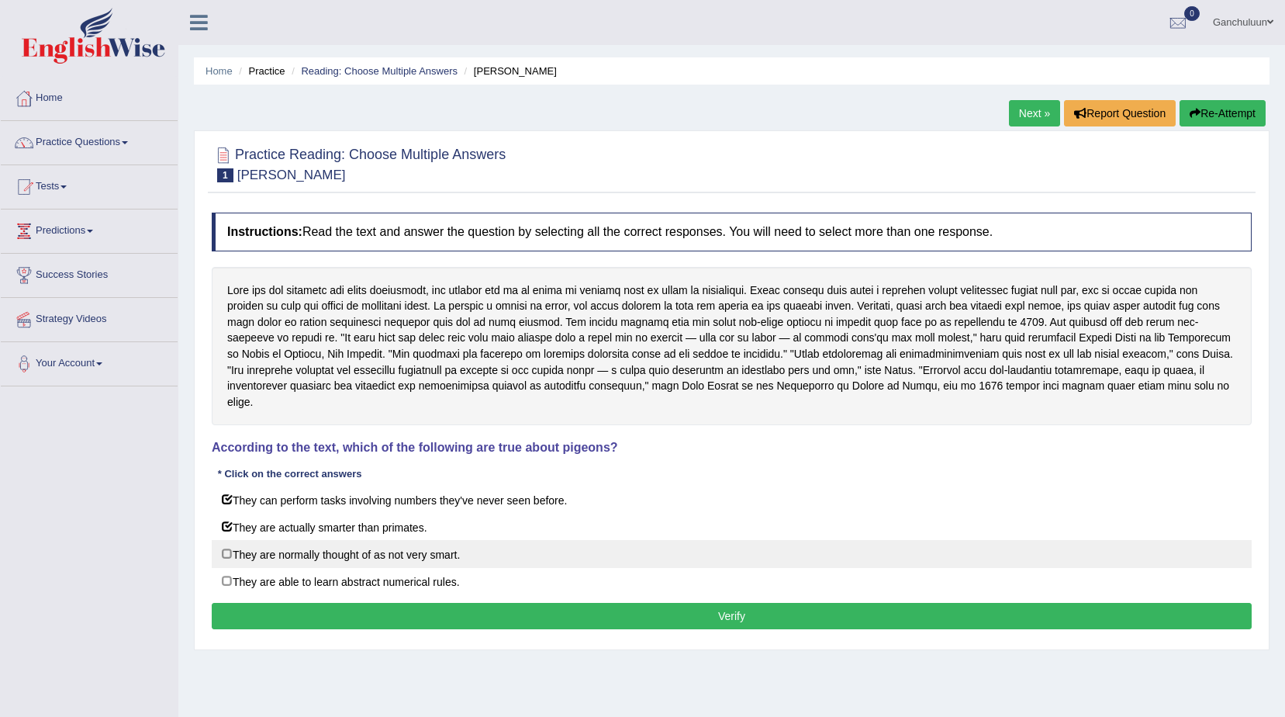
click at [225, 540] on label "They are normally thought of as not very smart." at bounding box center [732, 554] width 1040 height 28
checkbox input "true"
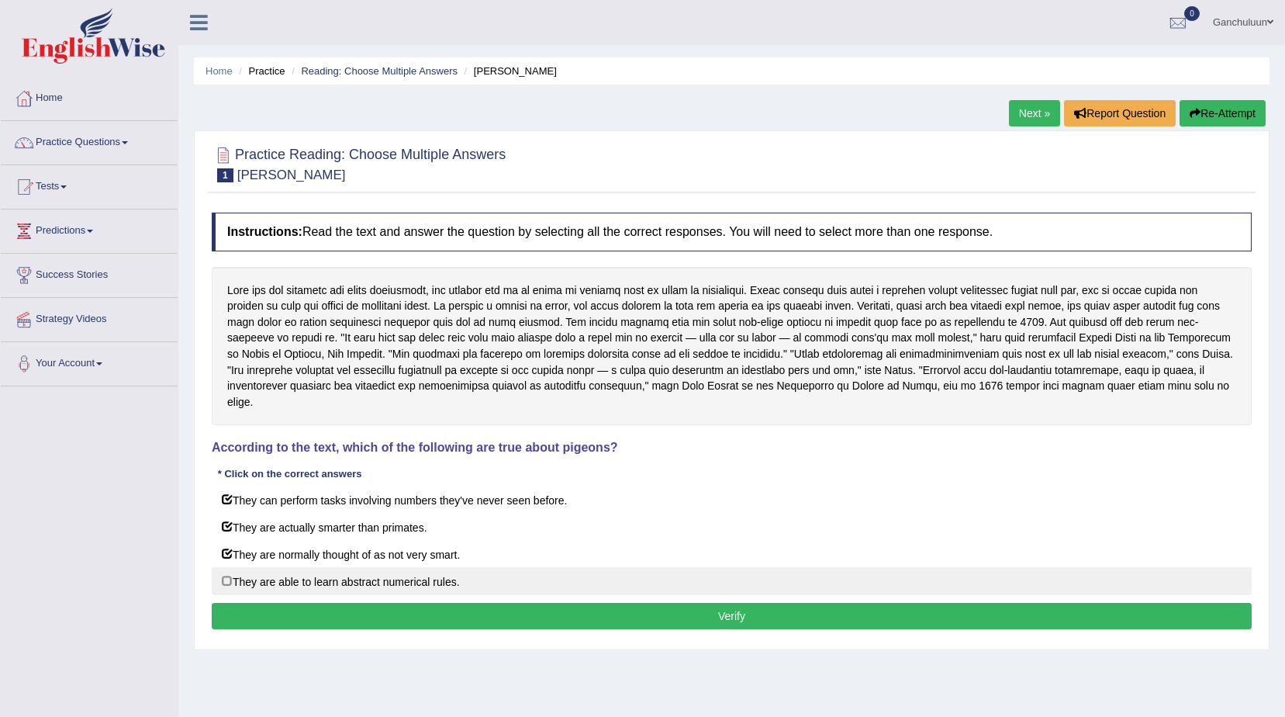
click at [227, 567] on label "They are able to learn abstract numerical rules." at bounding box center [732, 581] width 1040 height 28
click at [231, 567] on label "They are able to learn abstract numerical rules." at bounding box center [732, 581] width 1040 height 28
checkbox input "false"
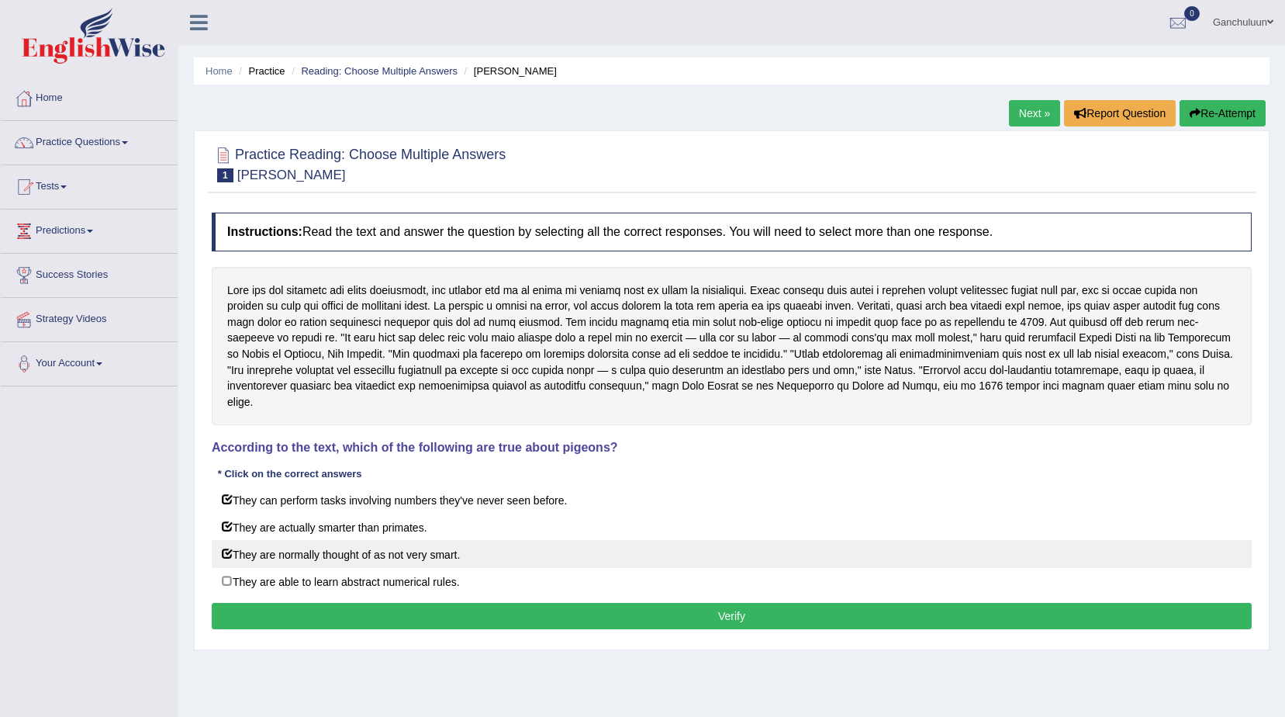
click at [227, 545] on label "They are normally thought of as not very smart." at bounding box center [732, 554] width 1040 height 28
checkbox input "false"
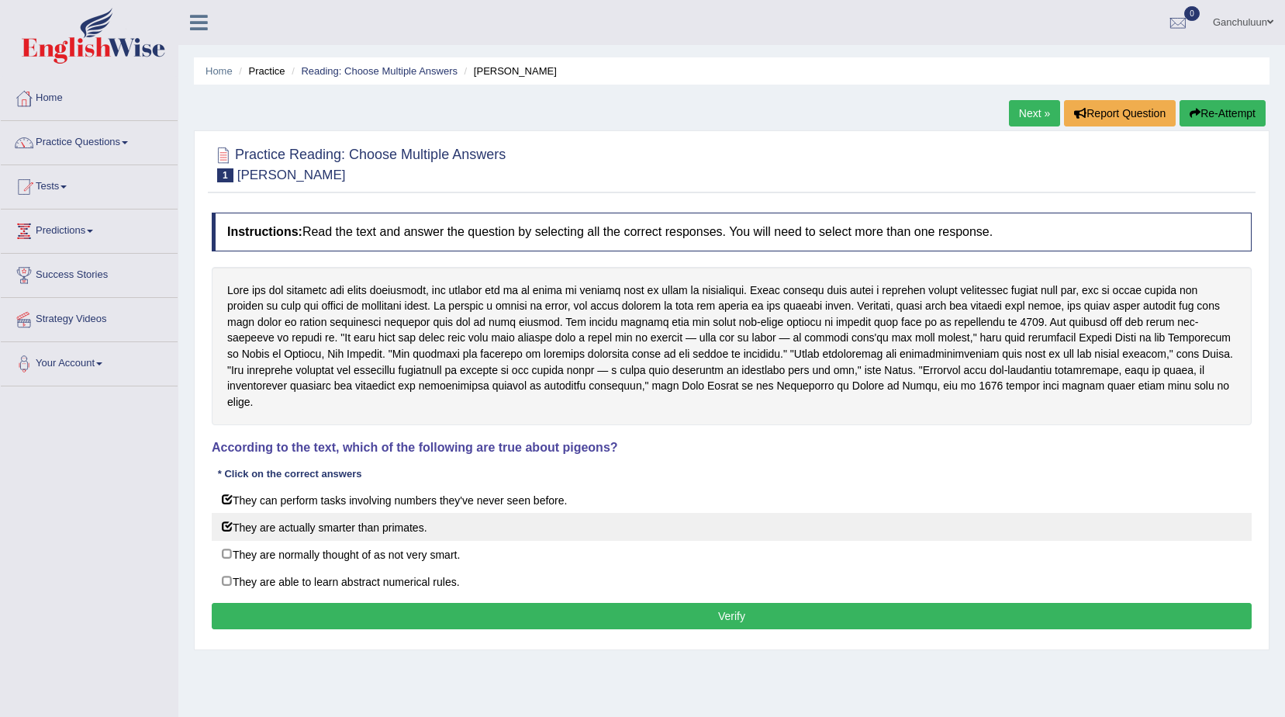
click at [230, 513] on label "They are actually smarter than primates." at bounding box center [732, 527] width 1040 height 28
checkbox input "false"
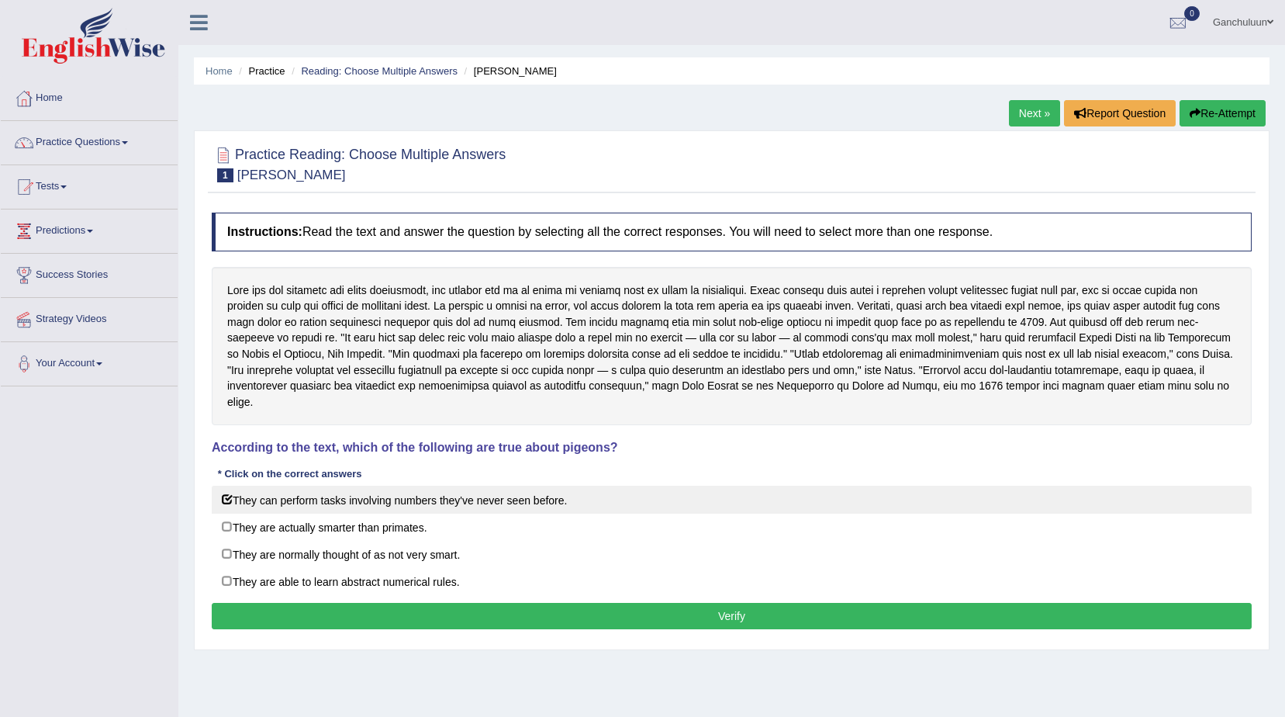
click at [236, 486] on label "They can perform tasks involving numbers they've never seen before." at bounding box center [732, 500] width 1040 height 28
checkbox input "false"
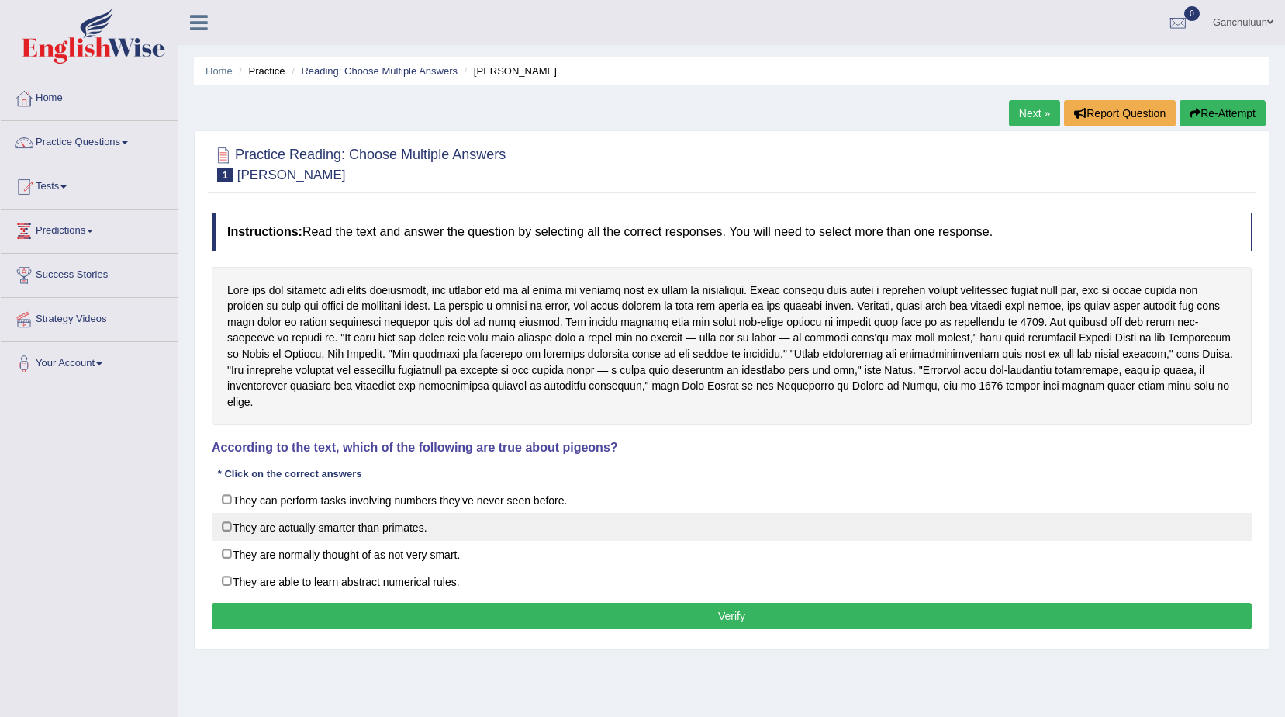
click at [228, 513] on label "They are actually smarter than primates." at bounding box center [732, 527] width 1040 height 28
checkbox input "true"
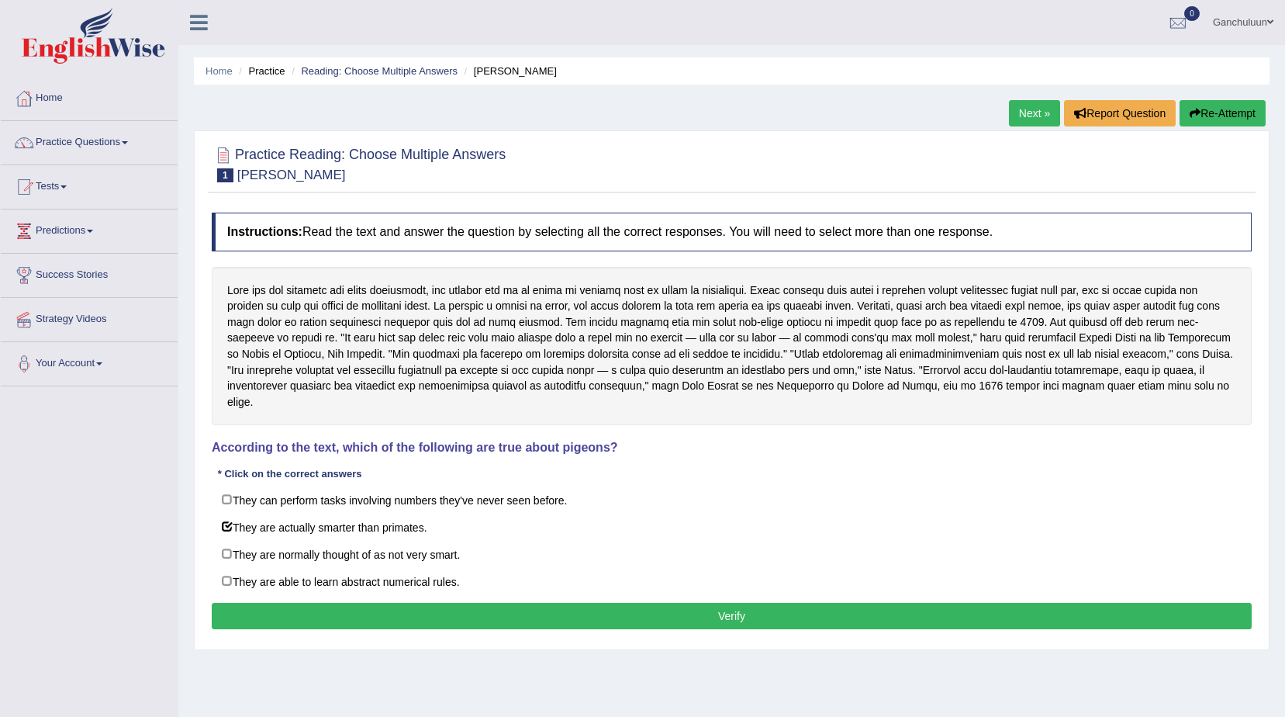
click at [331, 606] on button "Verify" at bounding box center [732, 616] width 1040 height 26
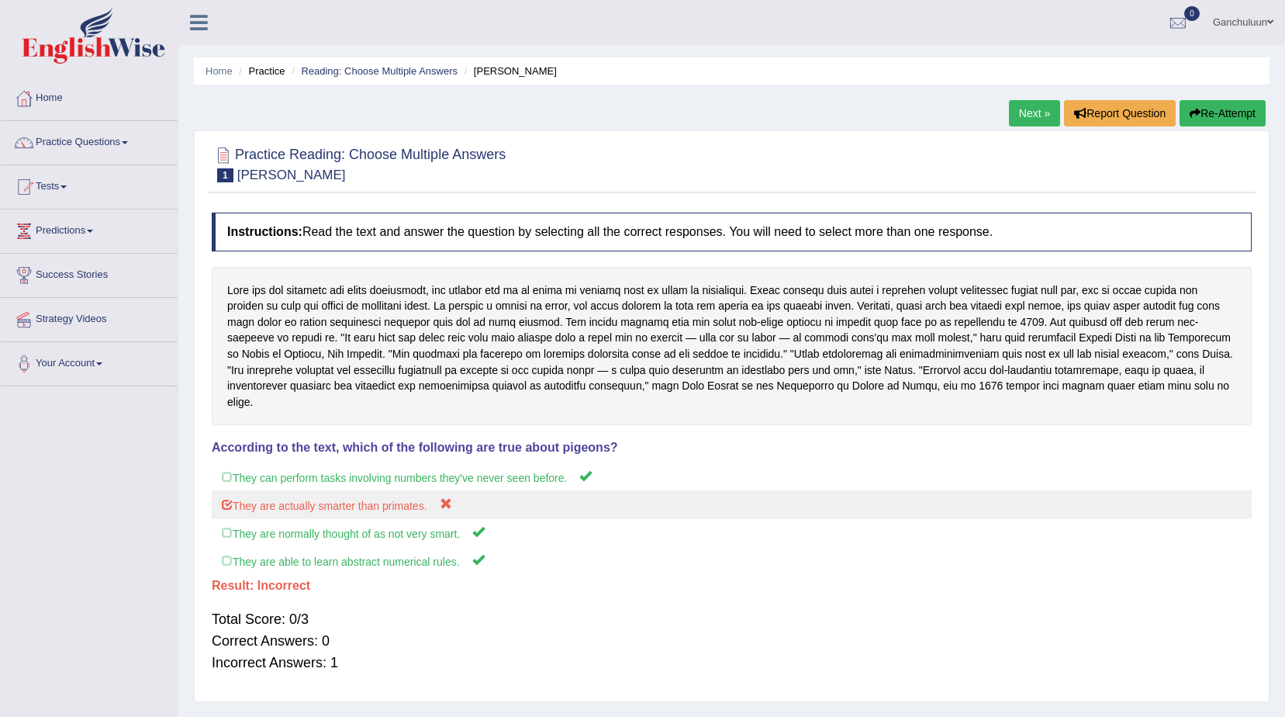
click at [229, 490] on label "They are actually smarter than primates." at bounding box center [732, 504] width 1040 height 29
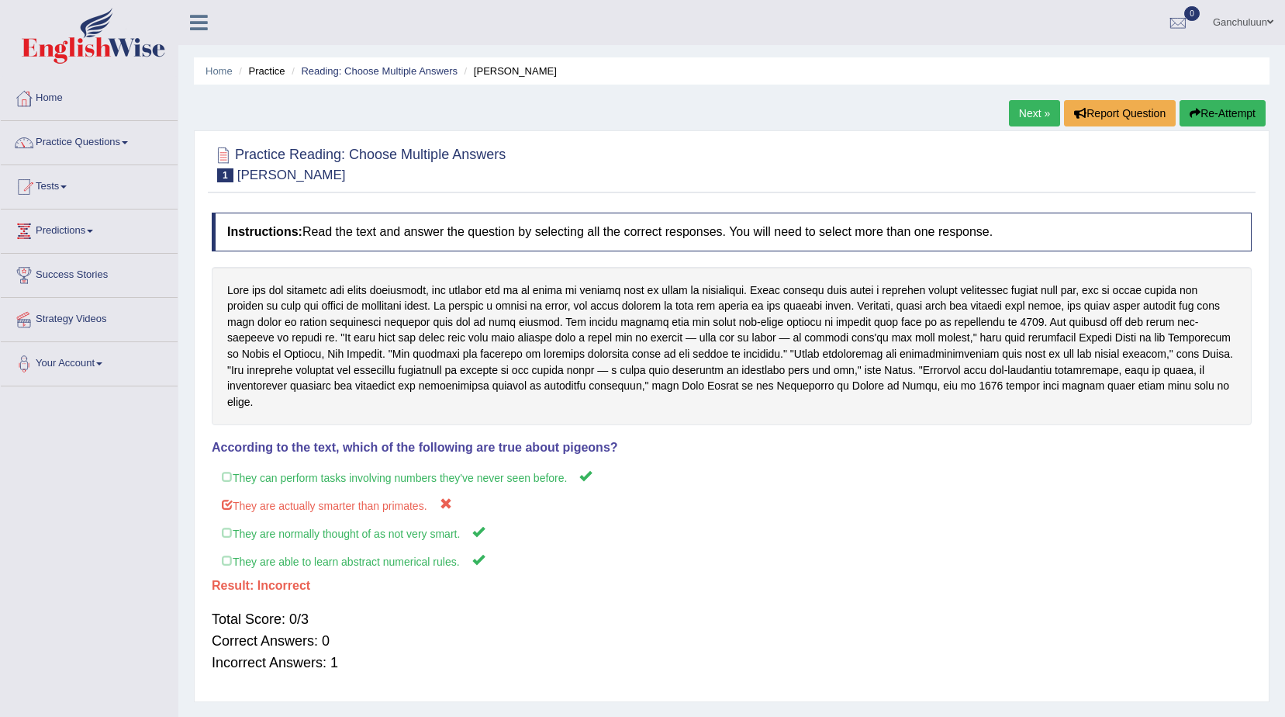
click at [1031, 116] on link "Next »" at bounding box center [1034, 113] width 51 height 26
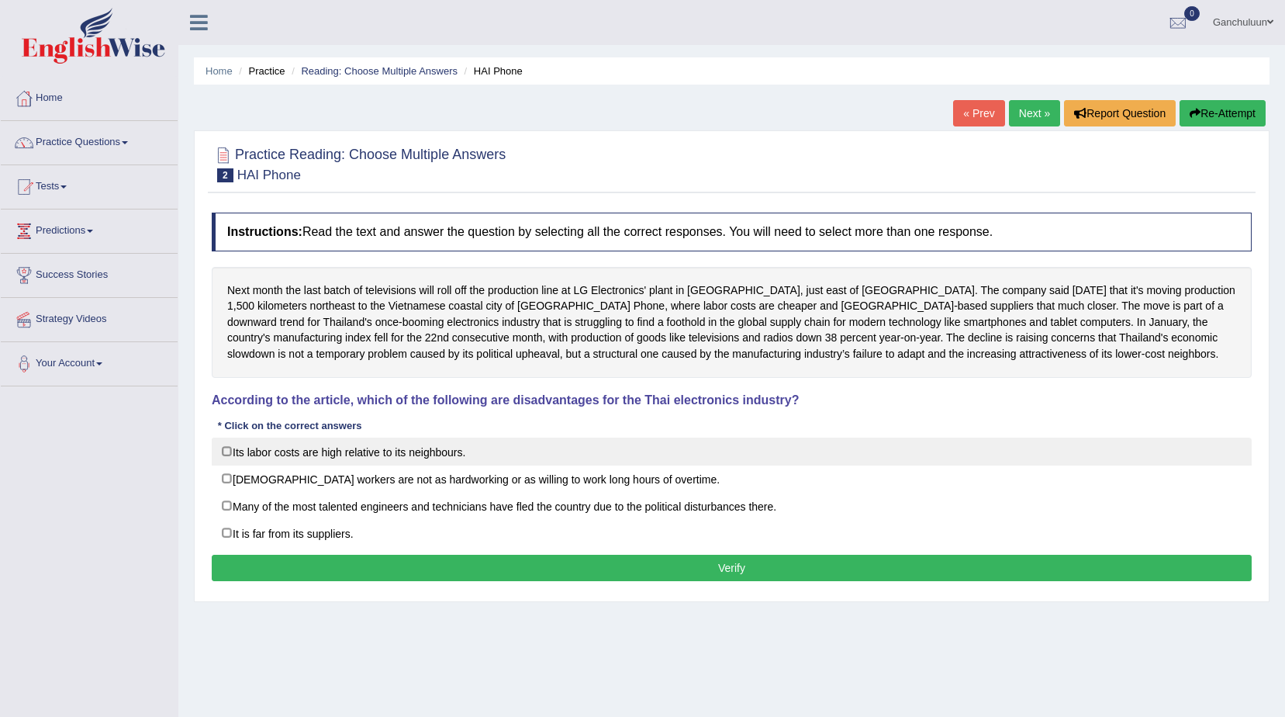
click at [227, 449] on label "Its labor costs are high relative to its neighbours." at bounding box center [732, 452] width 1040 height 28
checkbox input "true"
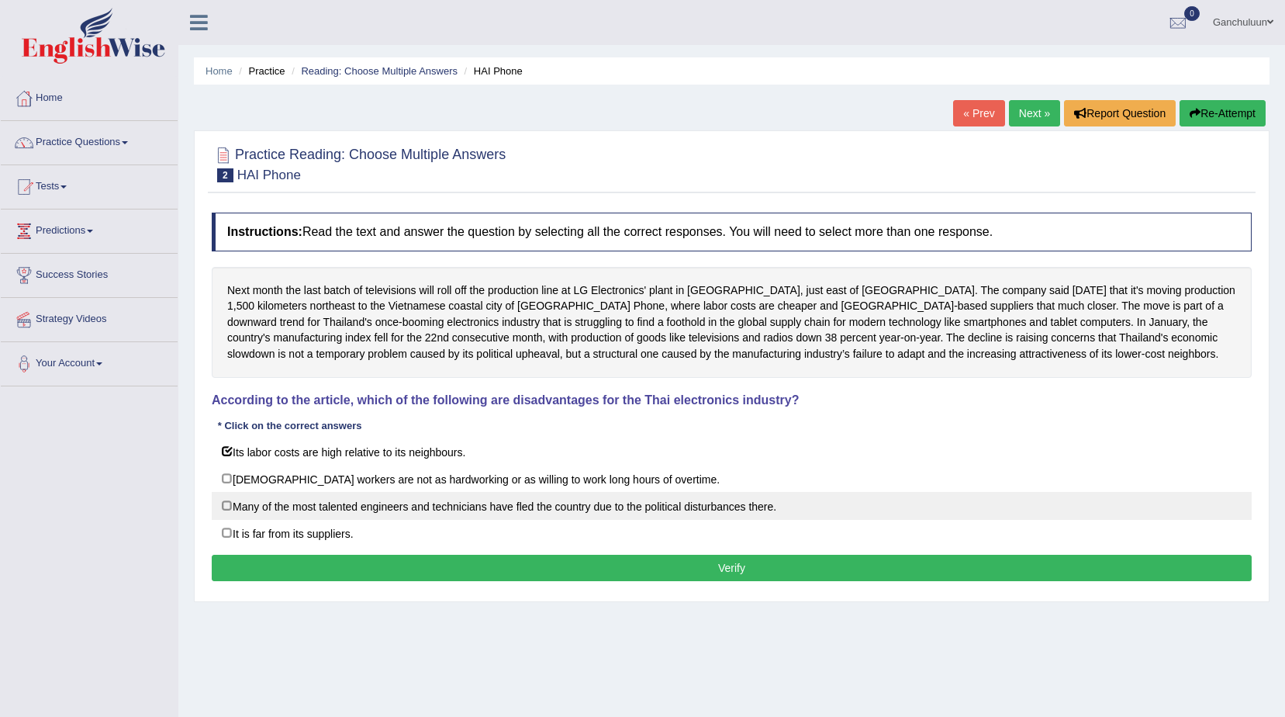
click at [222, 508] on label "Many of the most talented engineers and technicians have fled the country due t…" at bounding box center [732, 506] width 1040 height 28
checkbox input "true"
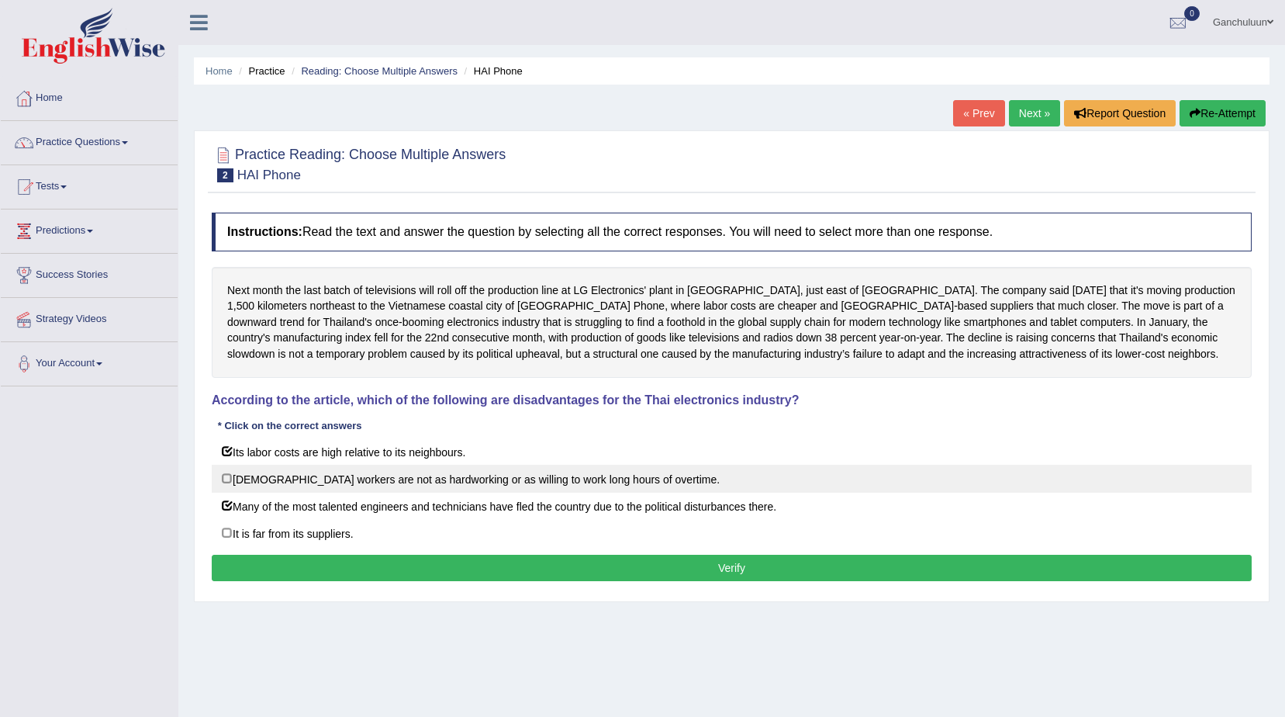
click at [227, 475] on label "Thai workers are not as hardworking or as willing to work long hours of overtim…" at bounding box center [732, 479] width 1040 height 28
click at [226, 476] on label "Thai workers are not as hardworking or as willing to work long hours of overtim…" at bounding box center [732, 479] width 1040 height 28
checkbox input "false"
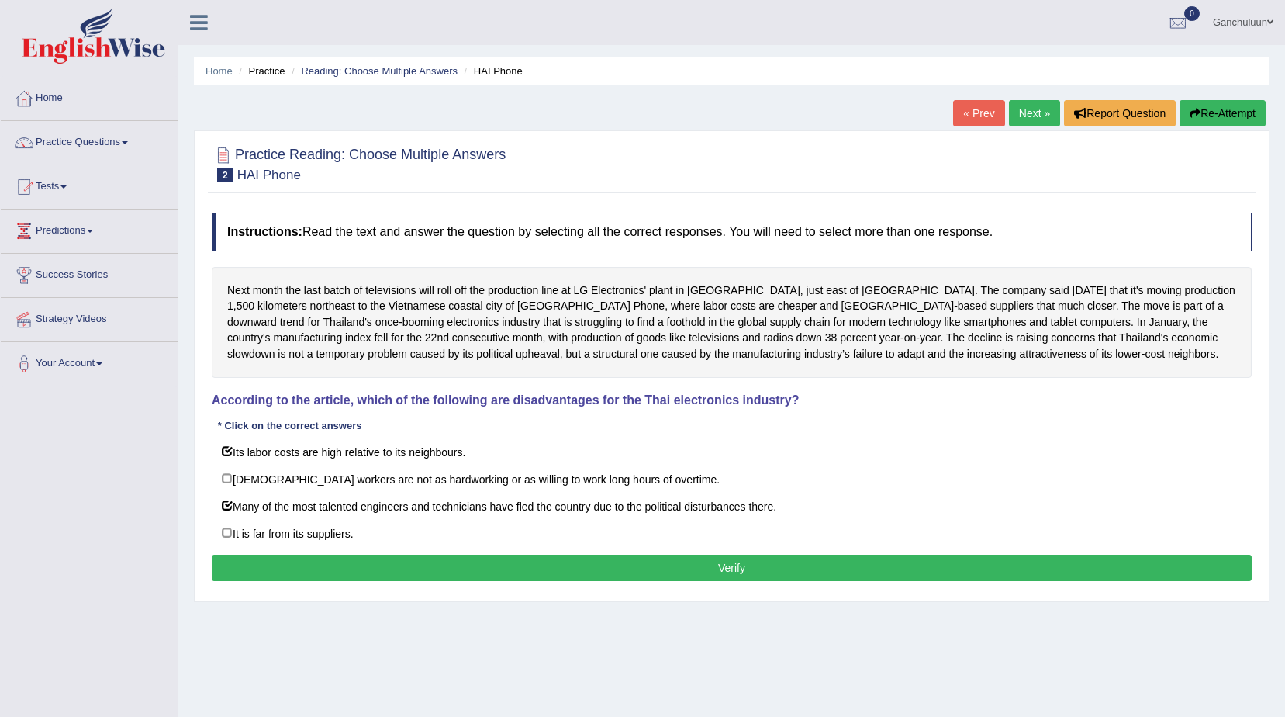
click at [254, 571] on button "Verify" at bounding box center [732, 568] width 1040 height 26
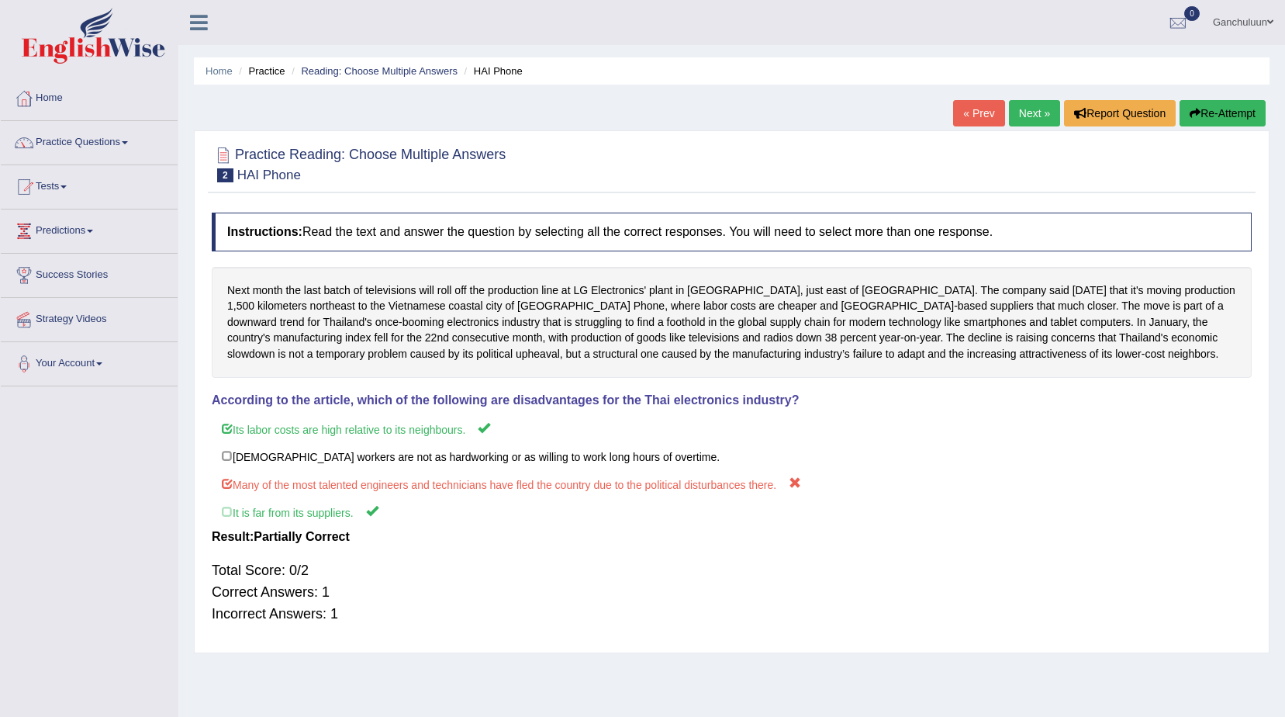
click at [1029, 110] on link "Next »" at bounding box center [1034, 113] width 51 height 26
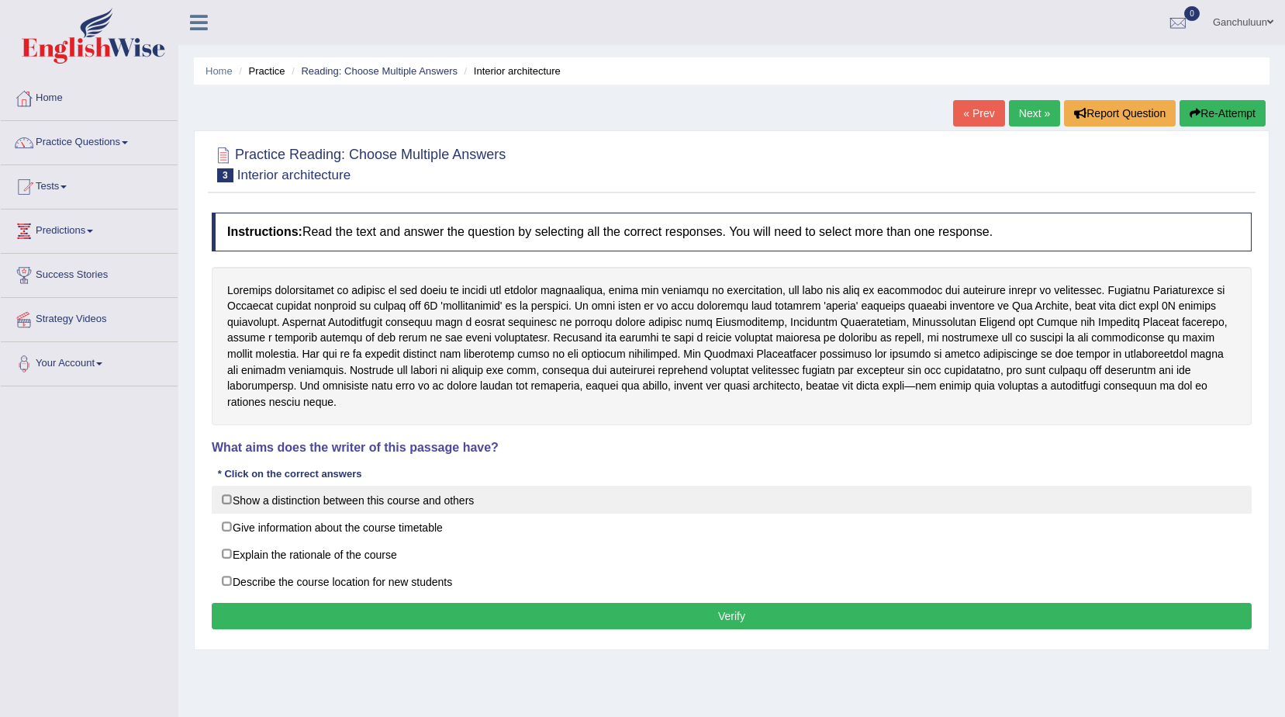
click at [220, 486] on label "Show a distinction between this course and others" at bounding box center [732, 500] width 1040 height 28
checkbox input "true"
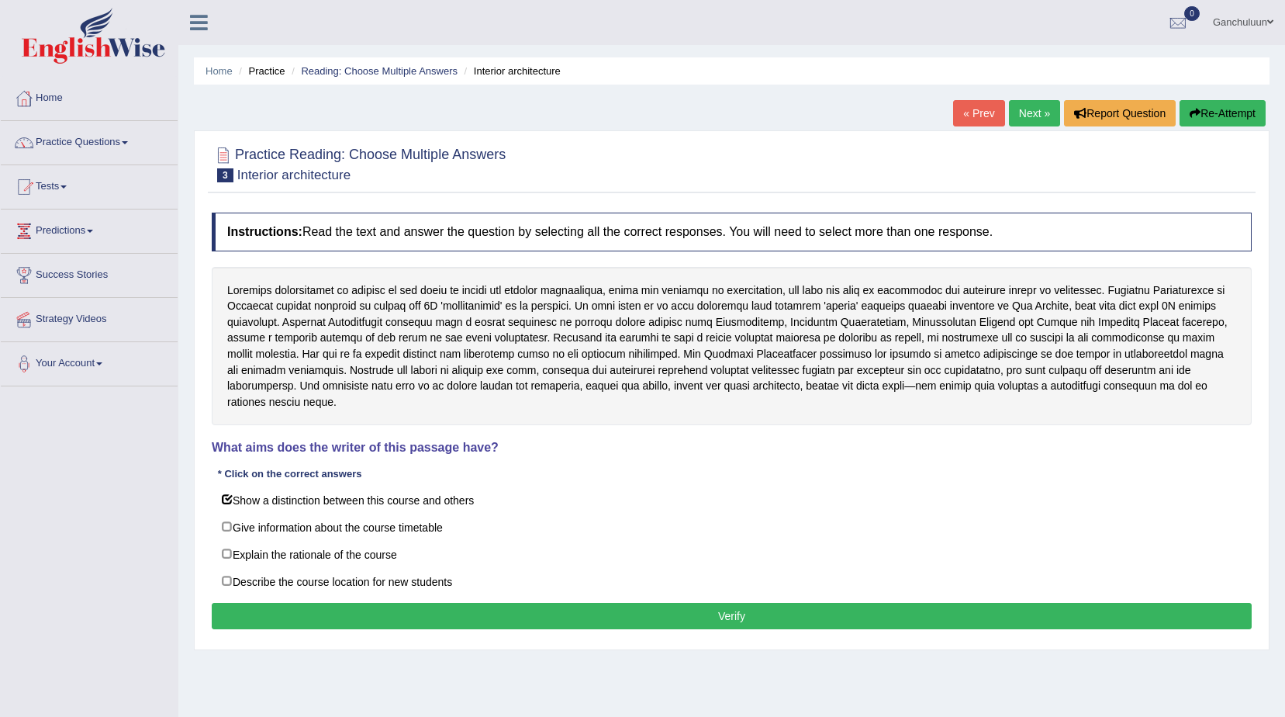
click at [244, 603] on button "Verify" at bounding box center [732, 616] width 1040 height 26
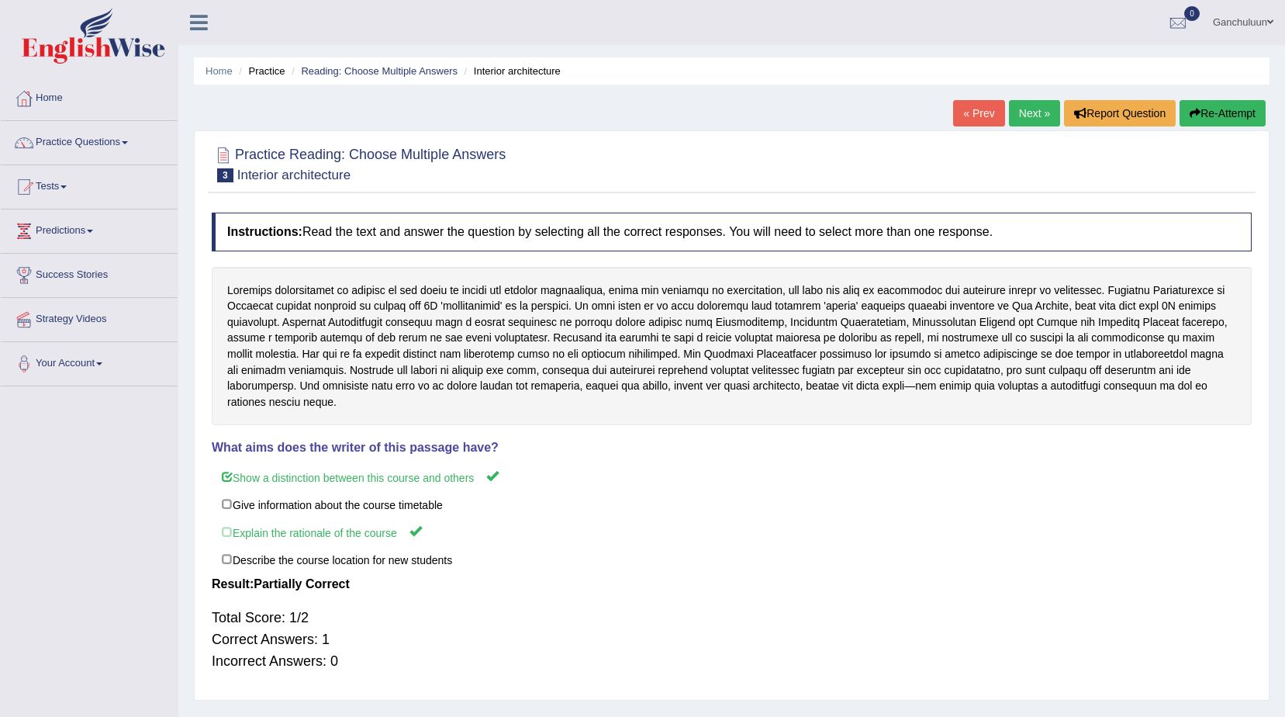
click at [1037, 112] on link "Next »" at bounding box center [1034, 113] width 51 height 26
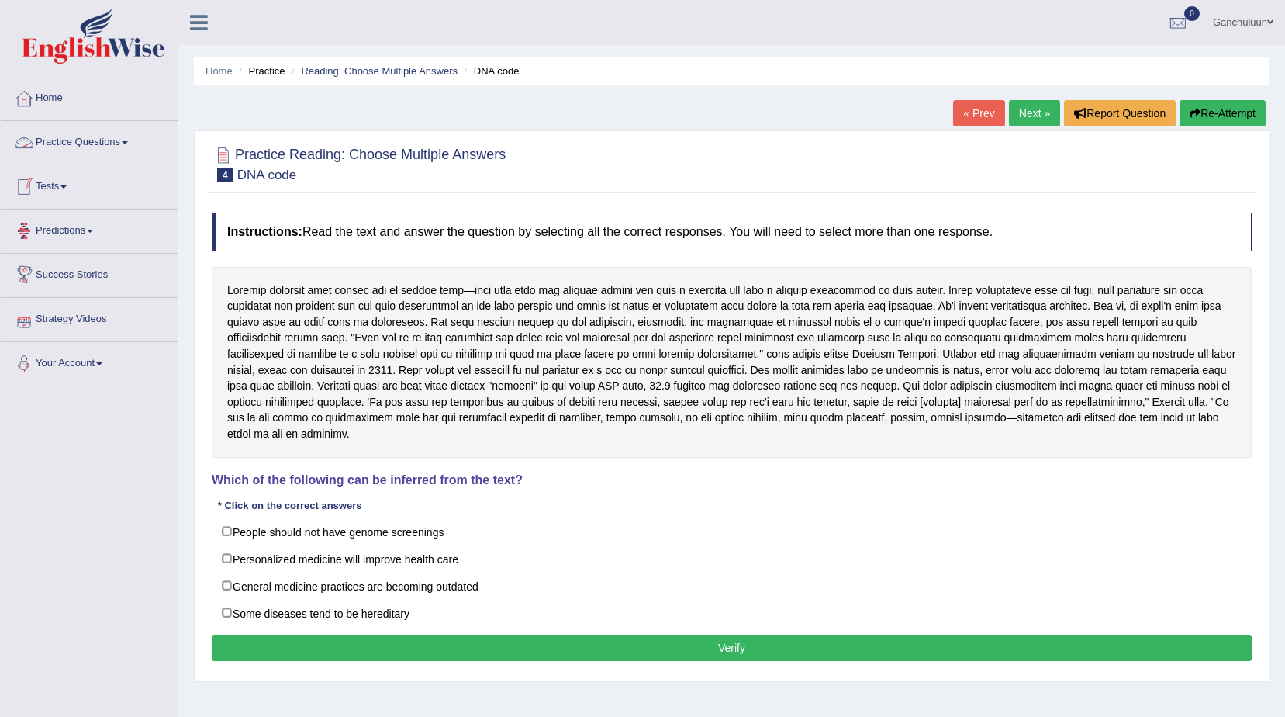
click at [133, 130] on link "Practice Questions" at bounding box center [89, 140] width 177 height 39
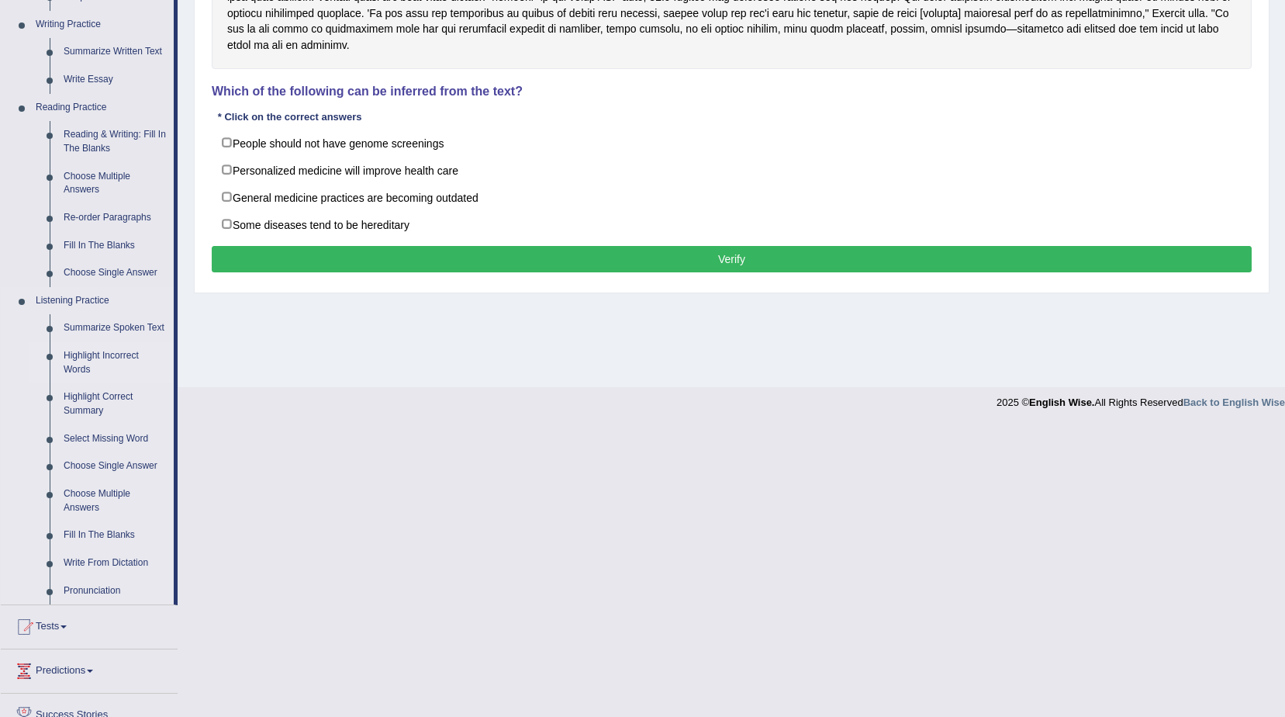
scroll to position [388, 0]
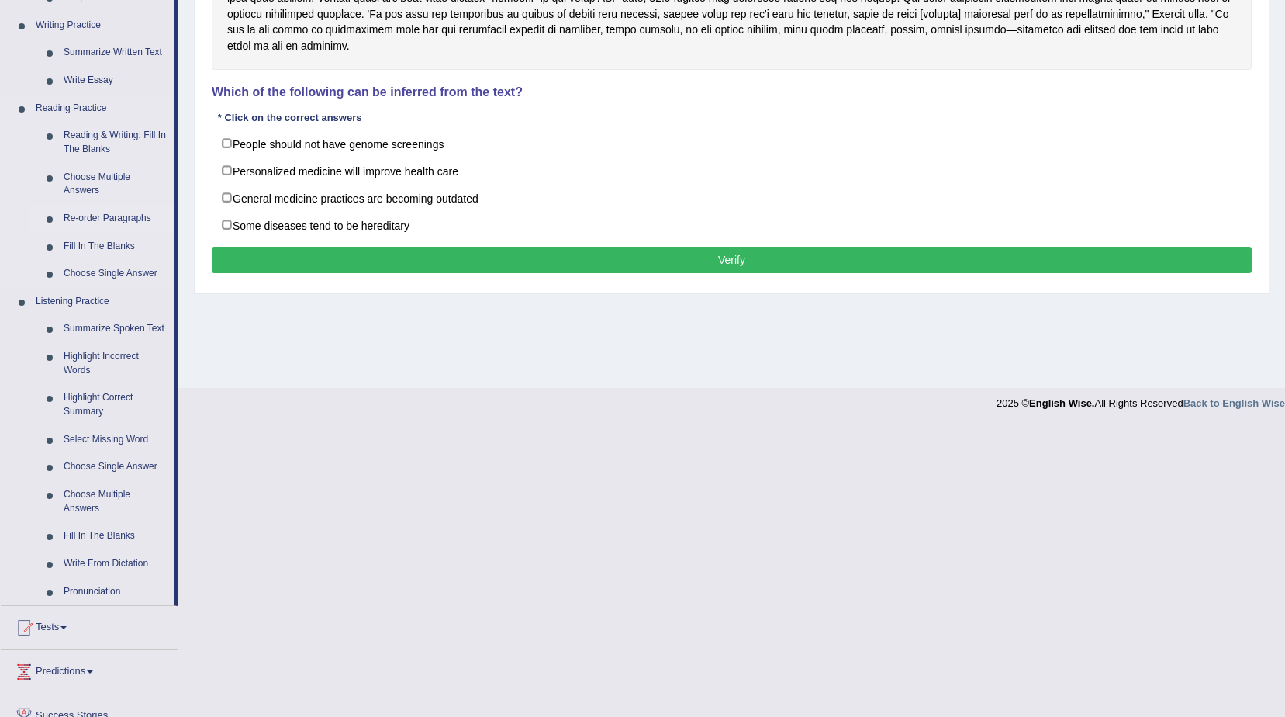
click at [95, 216] on link "Re-order Paragraphs" at bounding box center [115, 219] width 117 height 28
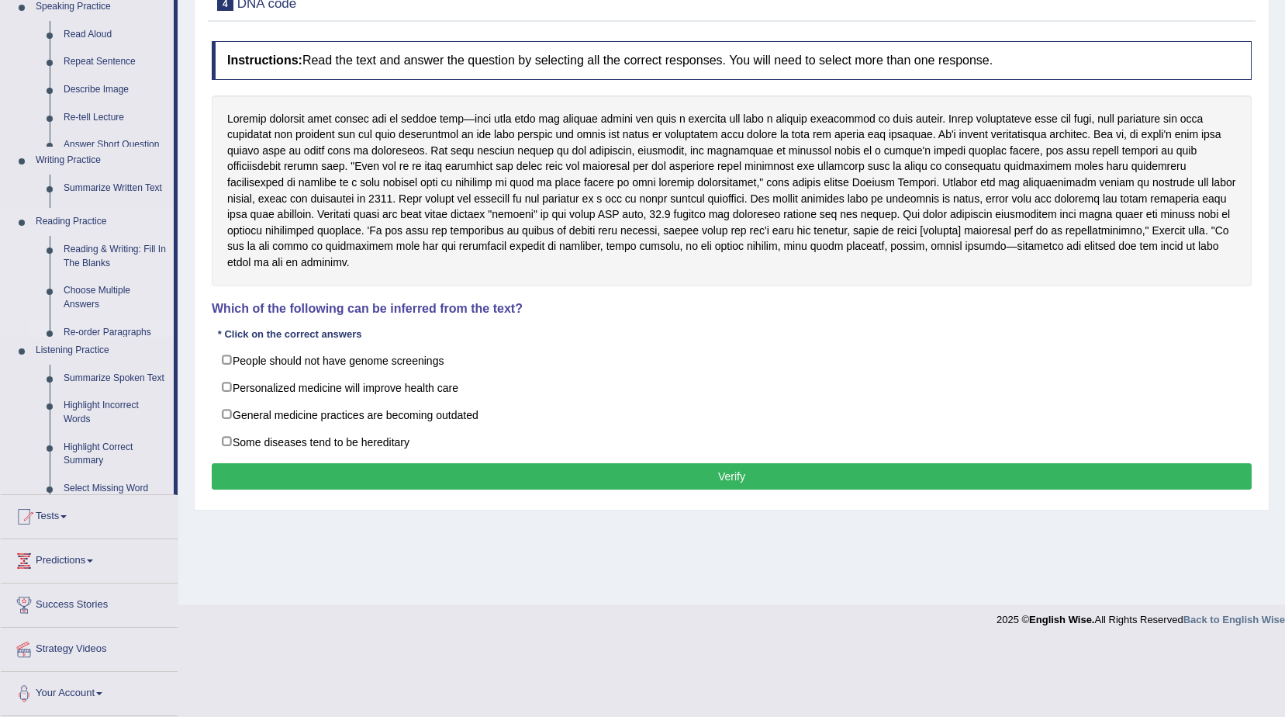
scroll to position [98, 0]
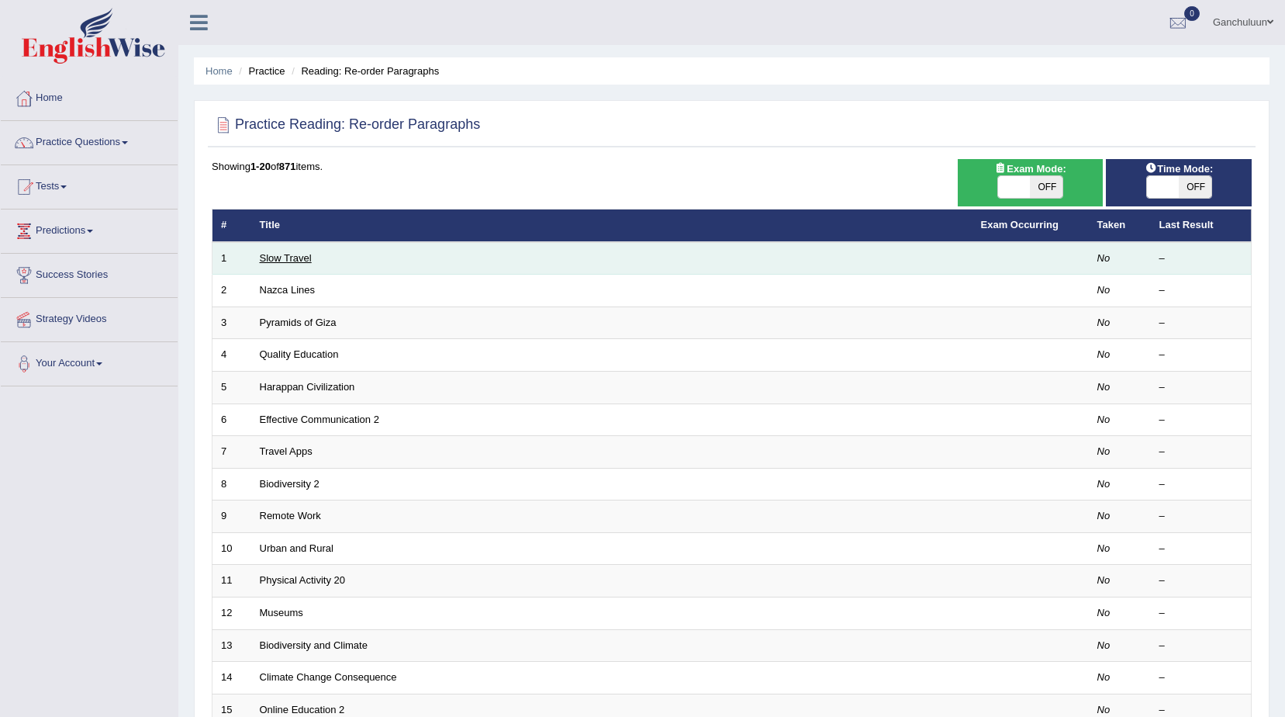
click at [291, 256] on link "Slow Travel" at bounding box center [286, 258] width 52 height 12
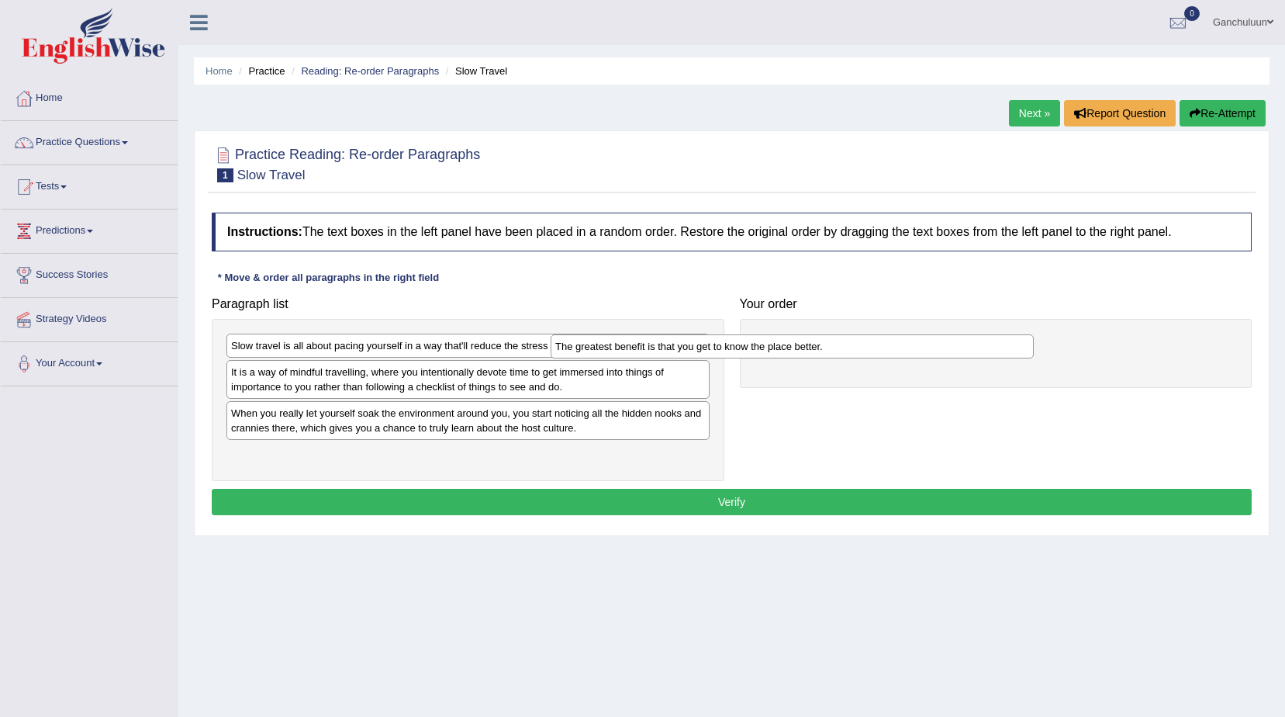
drag, startPoint x: 384, startPoint y: 352, endPoint x: 742, endPoint y: 351, distance: 357.6
click at [741, 351] on div "The greatest benefit is that you get to know the place better." at bounding box center [792, 346] width 483 height 24
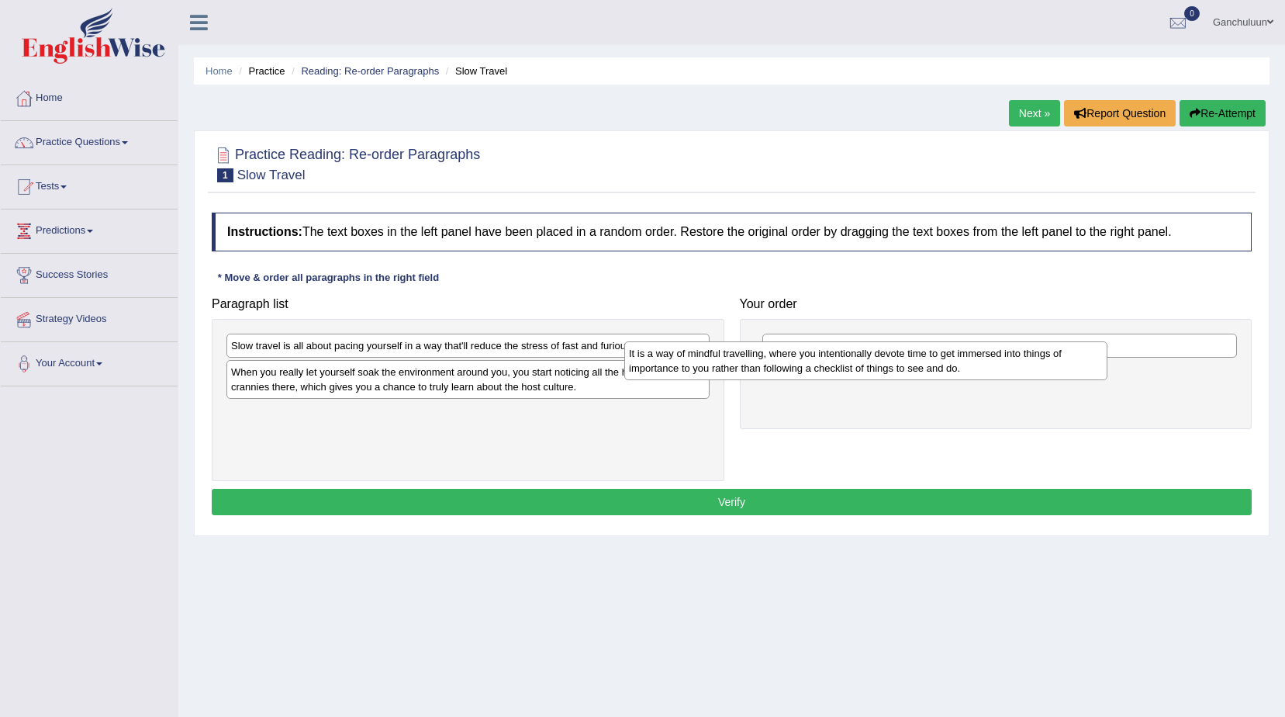
drag, startPoint x: 486, startPoint y: 393, endPoint x: 885, endPoint y: 374, distance: 399.2
click at [885, 374] on div "It is a way of mindful travelling, where you intentionally devote time to get i…" at bounding box center [866, 360] width 483 height 39
click at [887, 374] on div "It is a way of mindful travelling, where you intentionally devote time to get i…" at bounding box center [866, 360] width 483 height 39
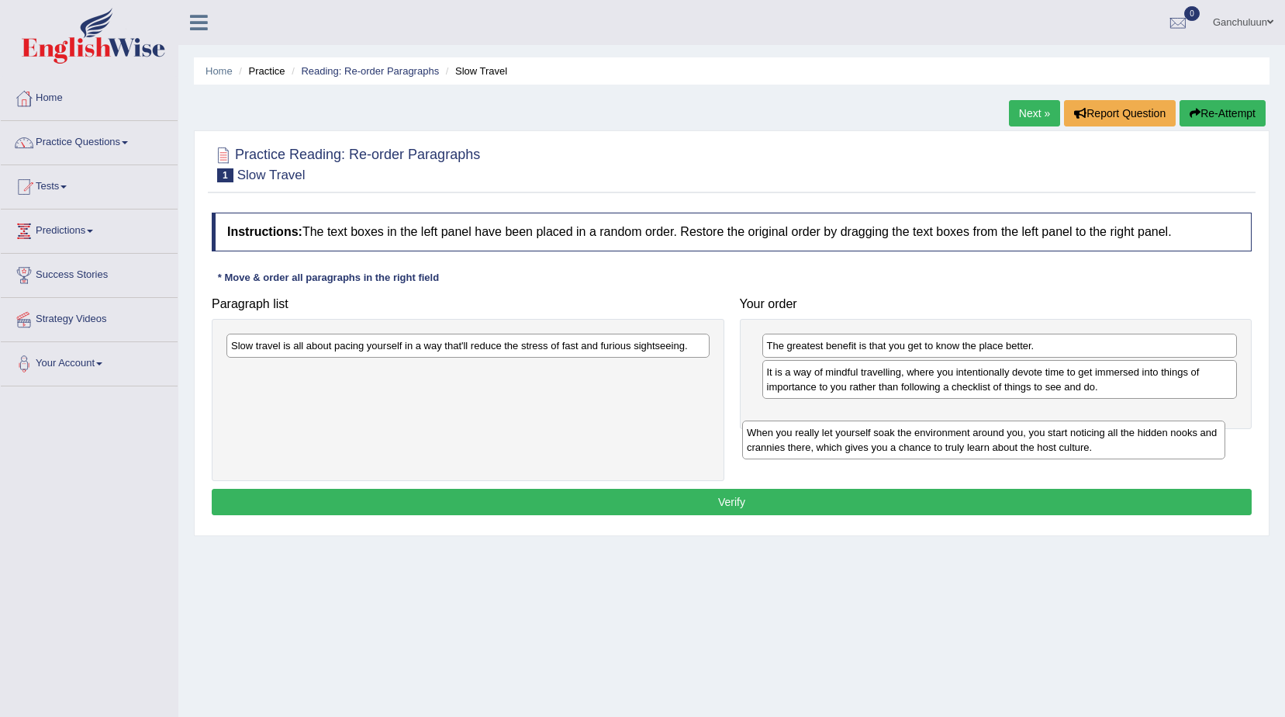
drag, startPoint x: 509, startPoint y: 388, endPoint x: 1027, endPoint y: 448, distance: 521.7
click at [1027, 448] on div "When you really let yourself soak the environment around you, you start noticin…" at bounding box center [983, 439] width 483 height 39
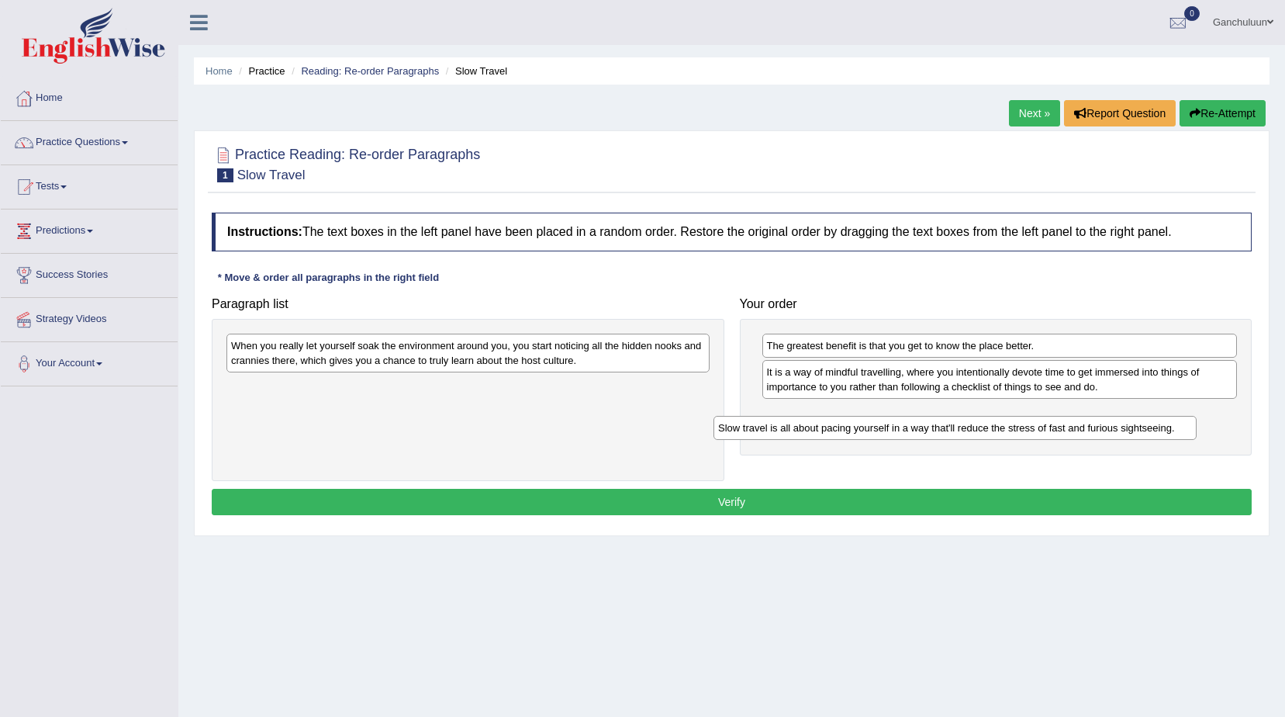
drag, startPoint x: 506, startPoint y: 351, endPoint x: 1003, endPoint y: 415, distance: 501.3
click at [1003, 416] on div "Slow travel is all about pacing yourself in a way that'll reduce the stress of …" at bounding box center [955, 428] width 483 height 24
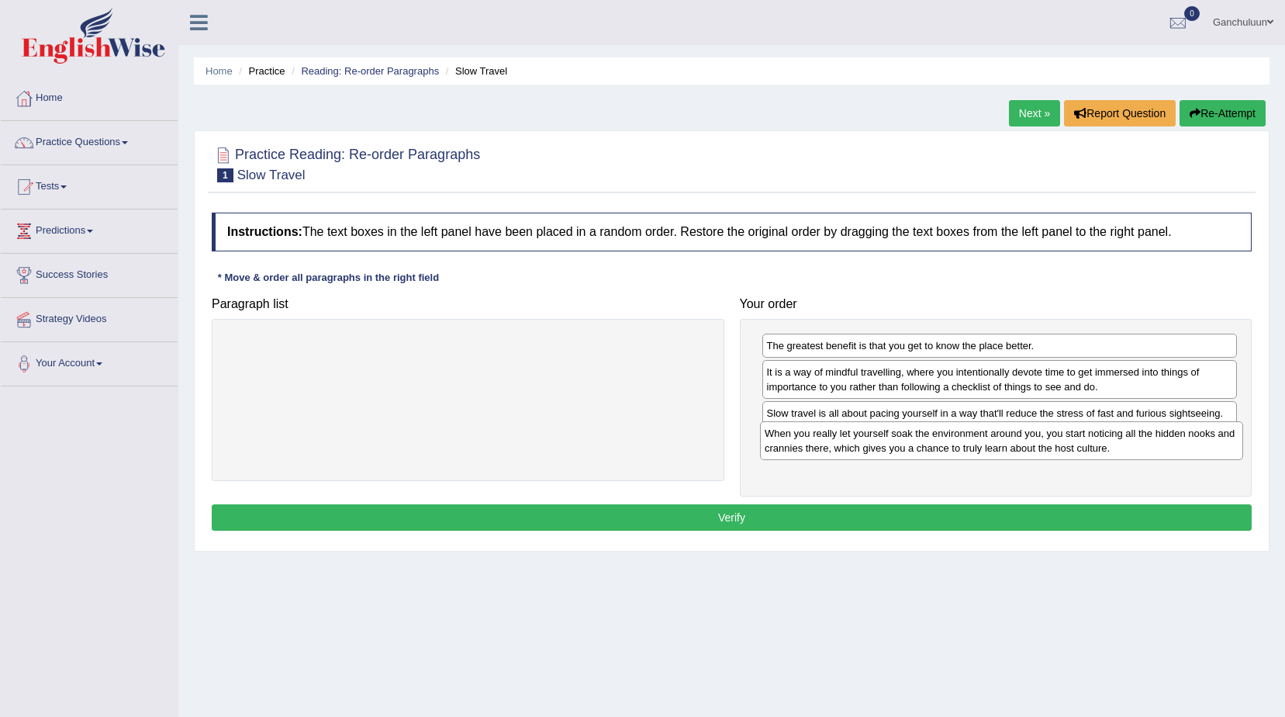
drag, startPoint x: 561, startPoint y: 346, endPoint x: 1095, endPoint y: 434, distance: 540.9
click at [1095, 434] on div "When you really let yourself soak the environment around you, you start noticin…" at bounding box center [1001, 440] width 483 height 39
click at [839, 514] on button "Verify" at bounding box center [732, 517] width 1040 height 26
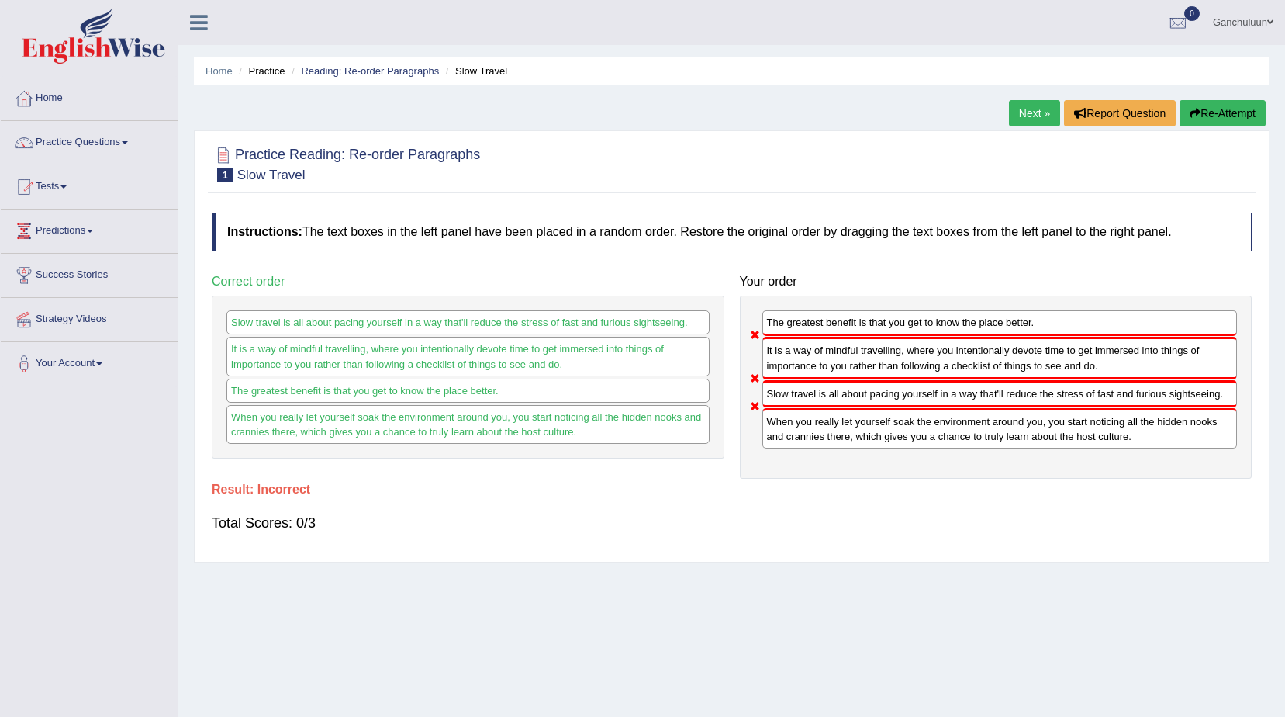
click at [1022, 109] on link "Next »" at bounding box center [1034, 113] width 51 height 26
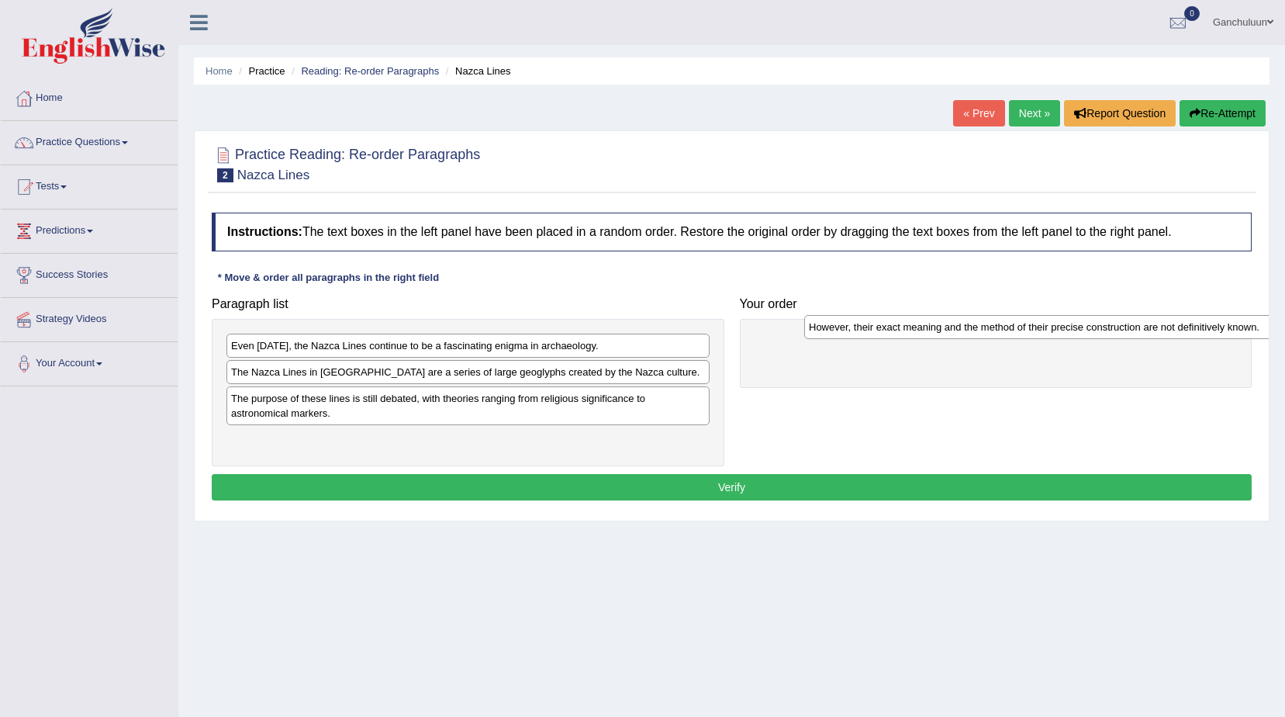
drag, startPoint x: 382, startPoint y: 348, endPoint x: 960, endPoint y: 329, distance: 578.3
click at [960, 329] on div "However, their exact meaning and the method of their precise construction are n…" at bounding box center [1045, 327] width 483 height 24
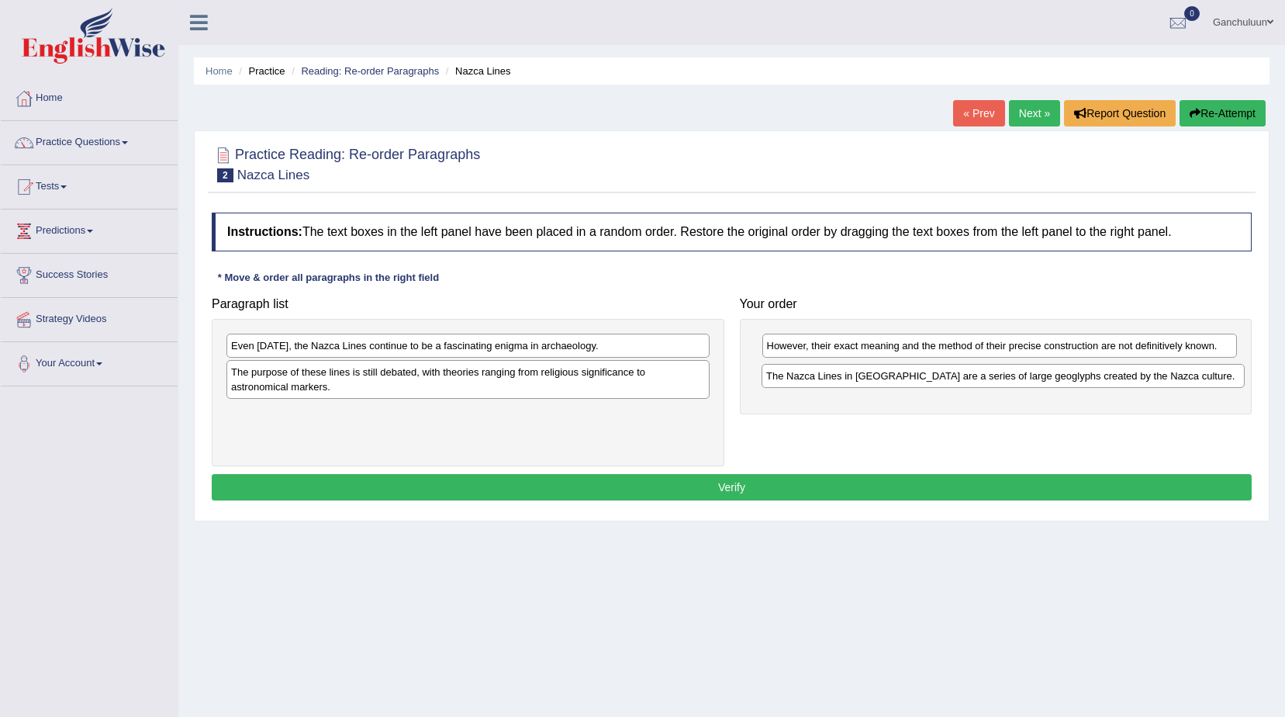
drag, startPoint x: 569, startPoint y: 370, endPoint x: 1108, endPoint y: 374, distance: 538.4
click at [1108, 374] on div "The Nazca Lines in [GEOGRAPHIC_DATA] are a series of large geoglyphs created by…" at bounding box center [1003, 376] width 483 height 24
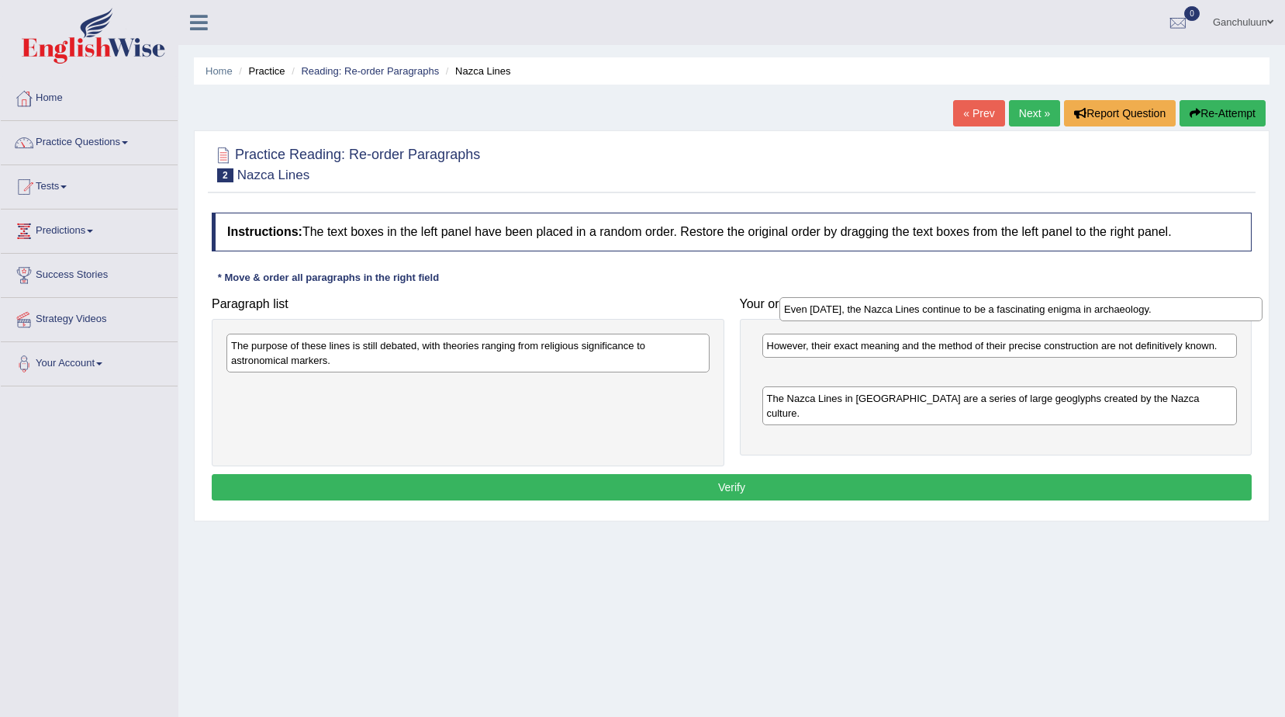
drag, startPoint x: 395, startPoint y: 348, endPoint x: 957, endPoint y: 320, distance: 563.1
click at [957, 320] on div "Even [DATE], the Nazca Lines continue to be a fascinating enigma in archaeology." at bounding box center [1021, 309] width 483 height 24
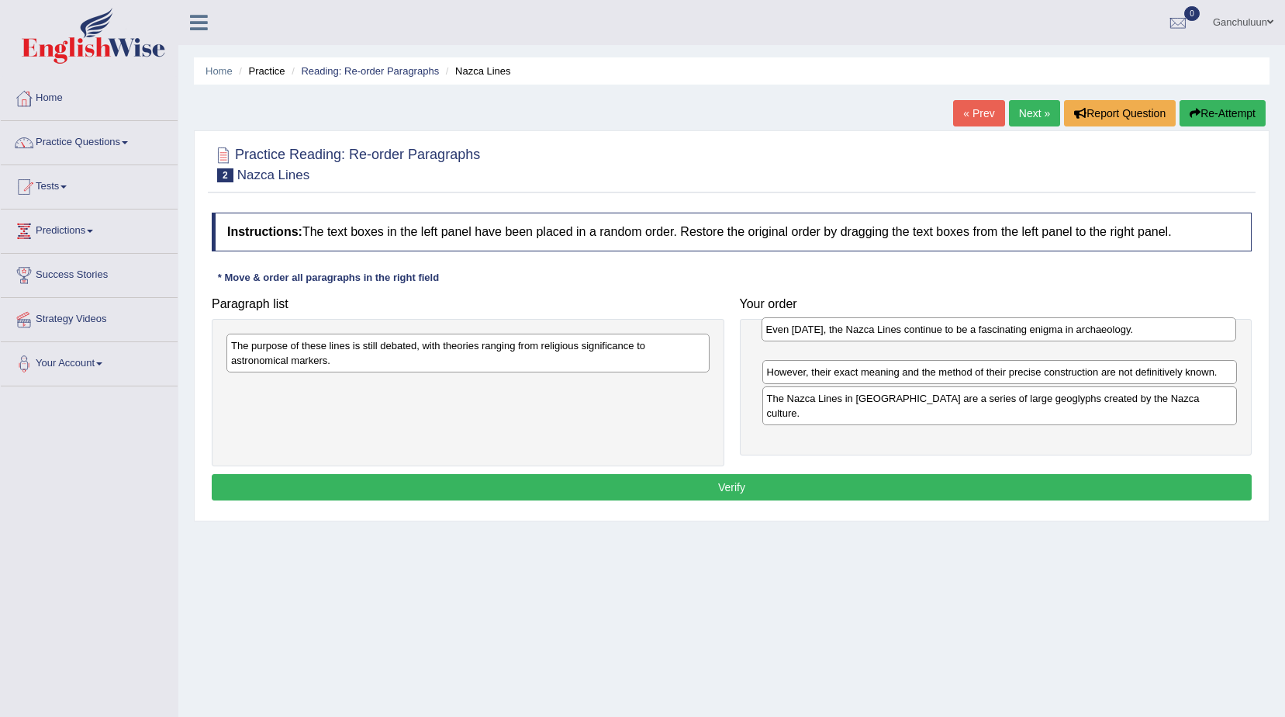
drag, startPoint x: 880, startPoint y: 372, endPoint x: 879, endPoint y: 322, distance: 49.7
click at [879, 322] on div "Even [DATE], the Nazca Lines continue to be a fascinating enigma in archaeology." at bounding box center [1000, 329] width 476 height 24
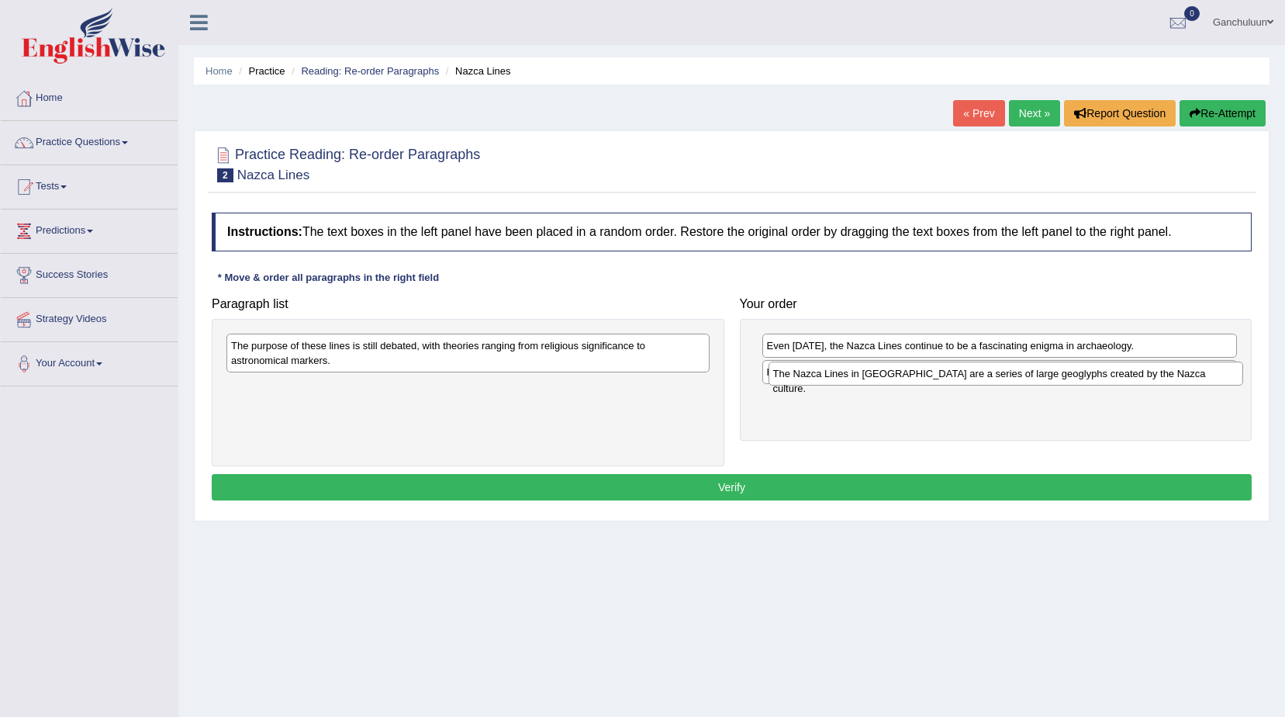
drag, startPoint x: 846, startPoint y: 403, endPoint x: 852, endPoint y: 379, distance: 25.6
click at [852, 379] on div "The Nazca Lines in [GEOGRAPHIC_DATA] are a series of large geoglyphs created by…" at bounding box center [1007, 374] width 476 height 24
drag, startPoint x: 852, startPoint y: 371, endPoint x: 868, endPoint y: 413, distance: 45.7
click at [868, 413] on div "However, their exact meaning and the method of their precise construction are n…" at bounding box center [1017, 415] width 476 height 24
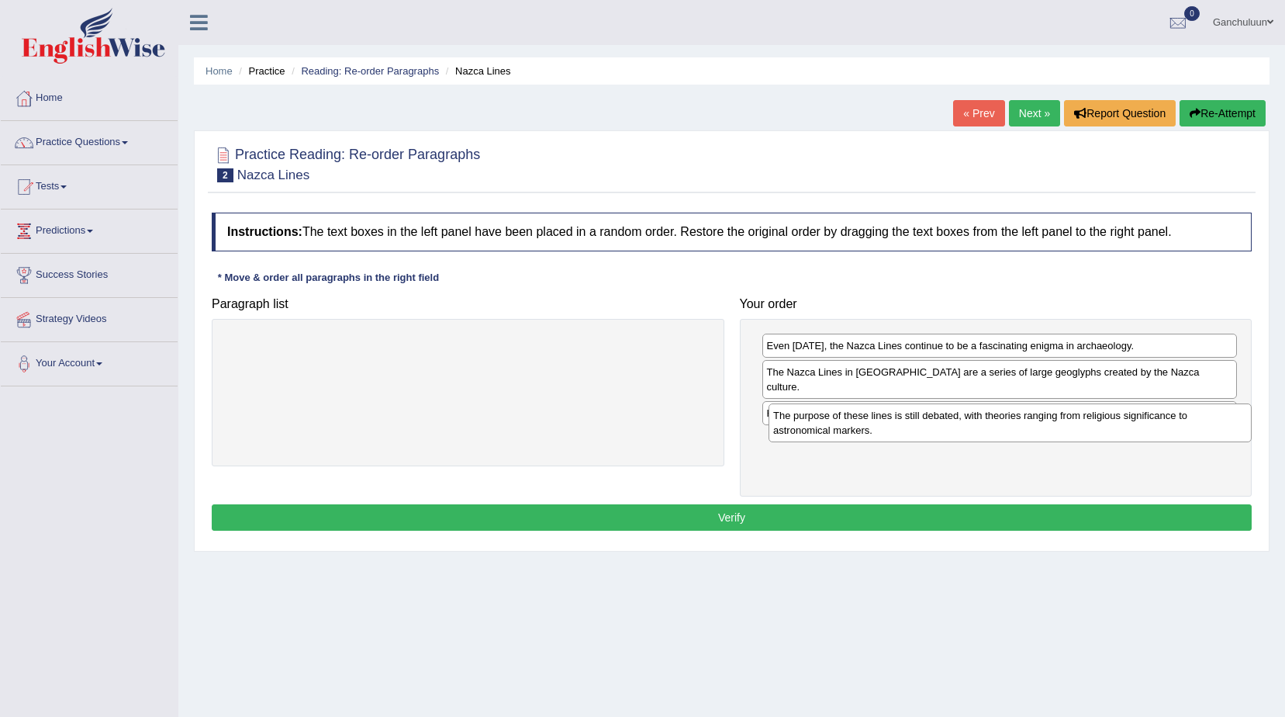
drag, startPoint x: 448, startPoint y: 356, endPoint x: 991, endPoint y: 426, distance: 547.5
click at [991, 426] on div "The purpose of these lines is still debated, with theories ranging from religio…" at bounding box center [1010, 422] width 483 height 39
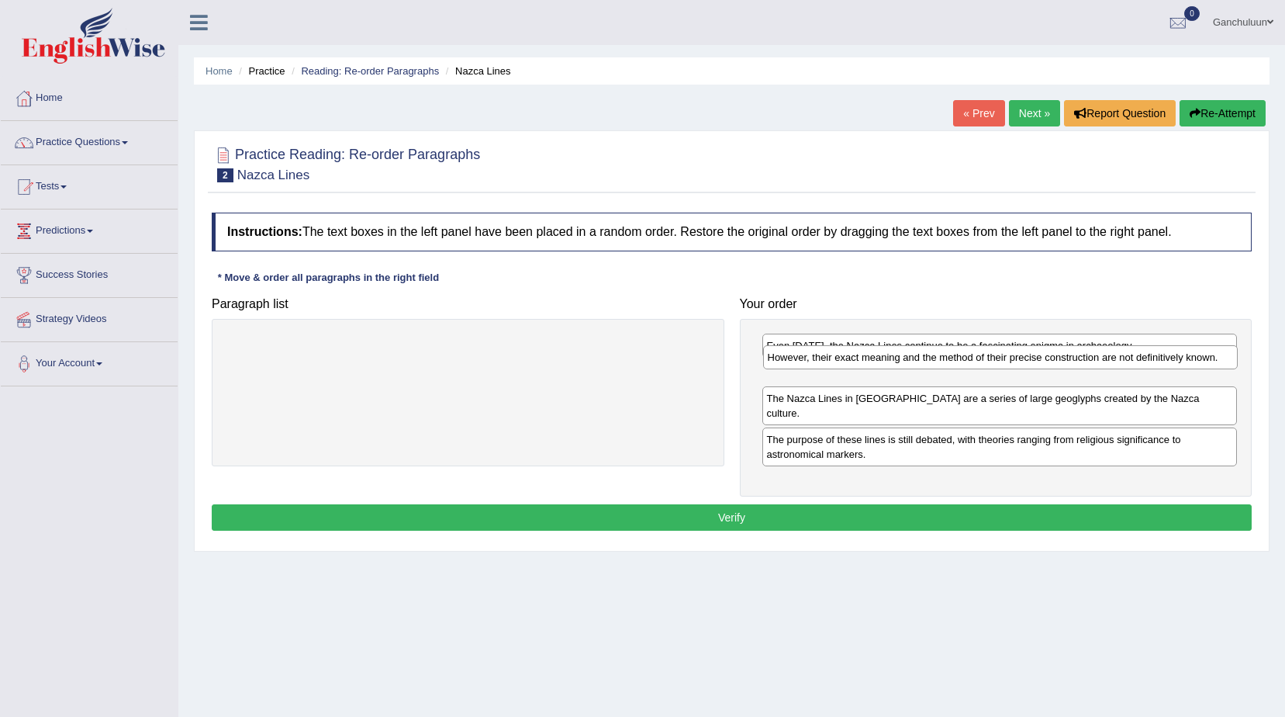
drag, startPoint x: 901, startPoint y: 403, endPoint x: 901, endPoint y: 362, distance: 41.1
click at [901, 362] on div "However, their exact meaning and the method of their precise construction are n…" at bounding box center [1001, 357] width 476 height 24
click at [909, 504] on button "Verify" at bounding box center [732, 517] width 1040 height 26
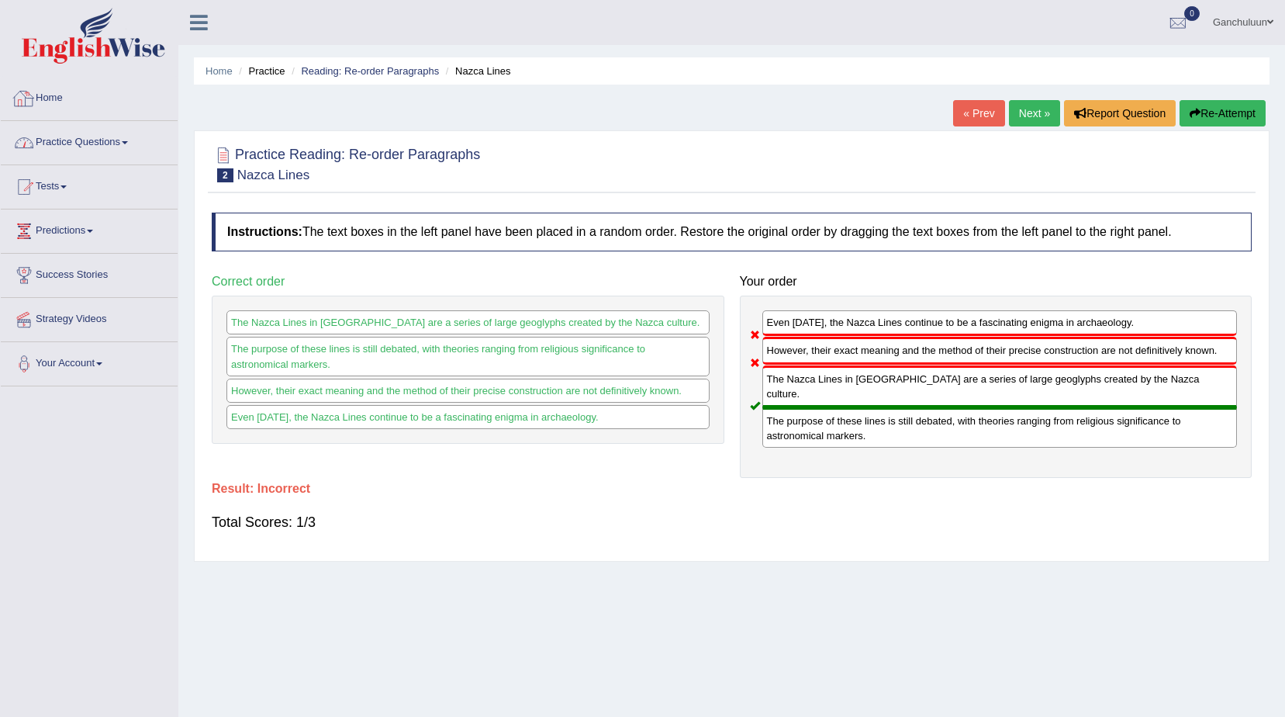
click at [93, 140] on link "Practice Questions" at bounding box center [89, 140] width 177 height 39
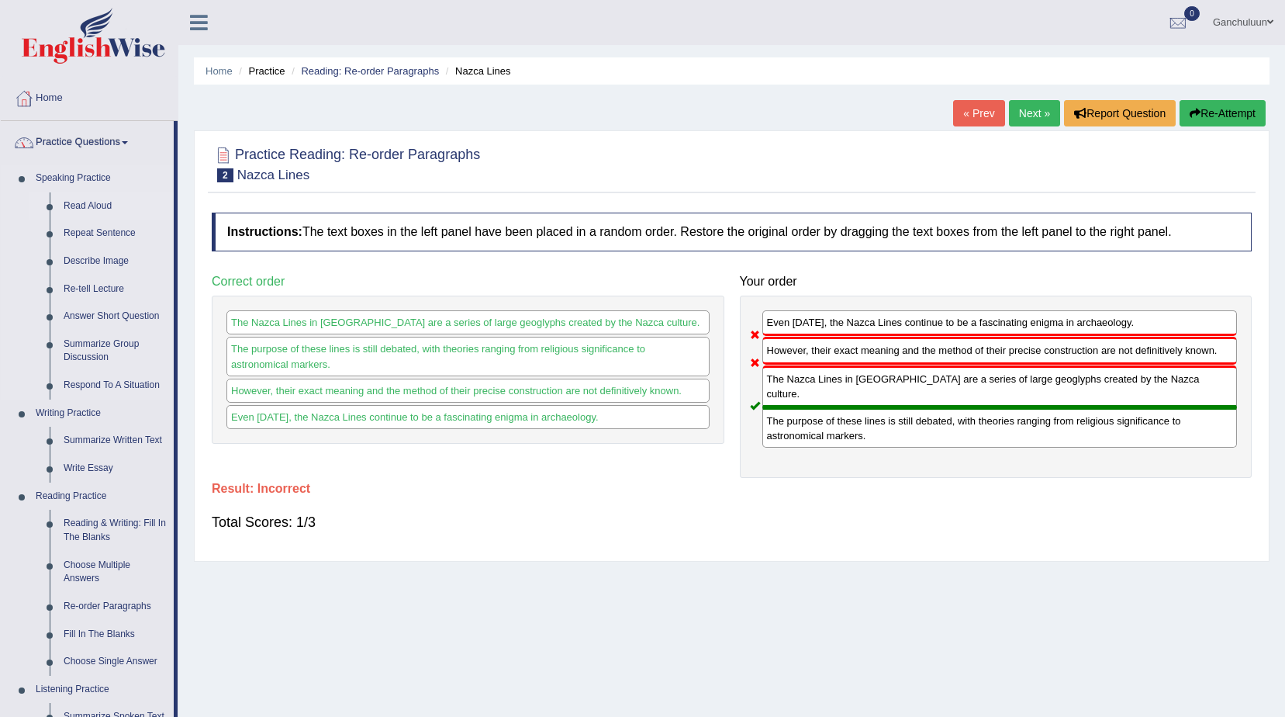
click at [96, 201] on link "Read Aloud" at bounding box center [115, 206] width 117 height 28
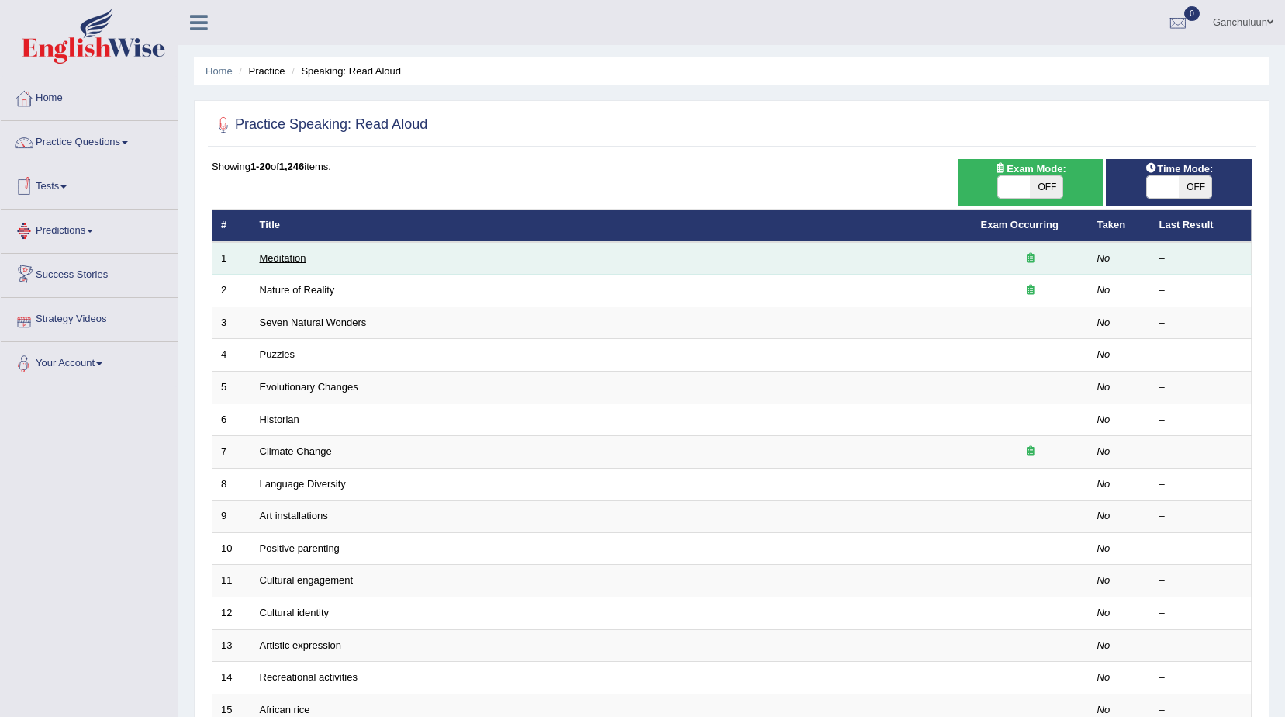
click at [288, 260] on link "Meditation" at bounding box center [283, 258] width 47 height 12
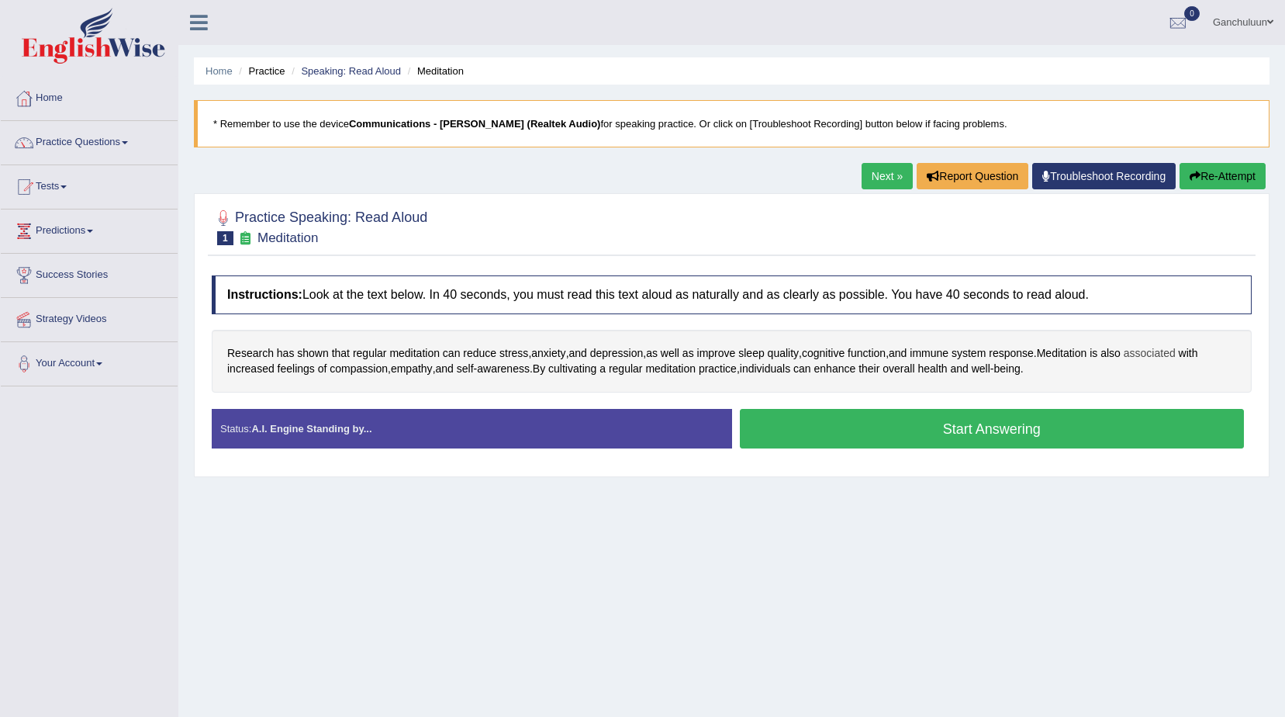
click at [1158, 351] on span "associated" at bounding box center [1150, 353] width 52 height 16
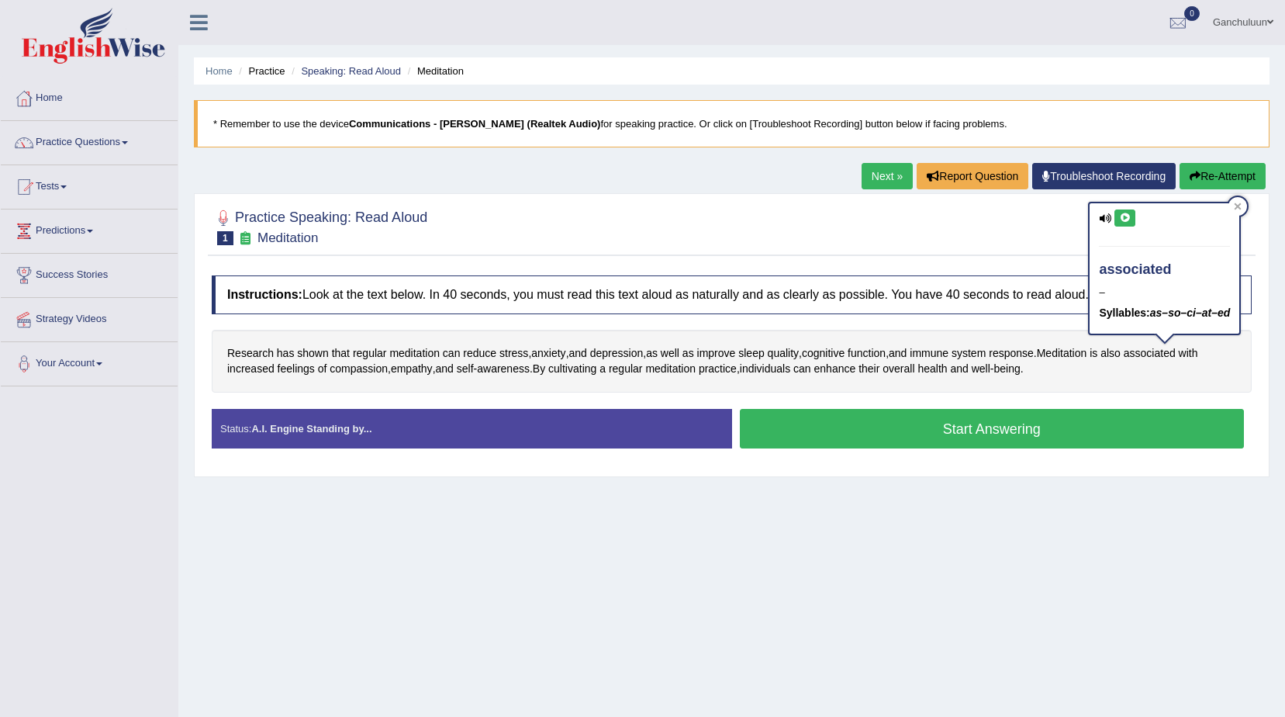
click at [1123, 214] on icon at bounding box center [1125, 217] width 12 height 9
click at [1122, 215] on icon at bounding box center [1125, 217] width 12 height 9
click at [1112, 220] on div "associated – Syllables: as–so–ci–at–ed" at bounding box center [1165, 268] width 150 height 130
click at [1128, 219] on icon at bounding box center [1125, 217] width 12 height 9
click at [553, 348] on span "anxiety" at bounding box center [548, 353] width 34 height 16
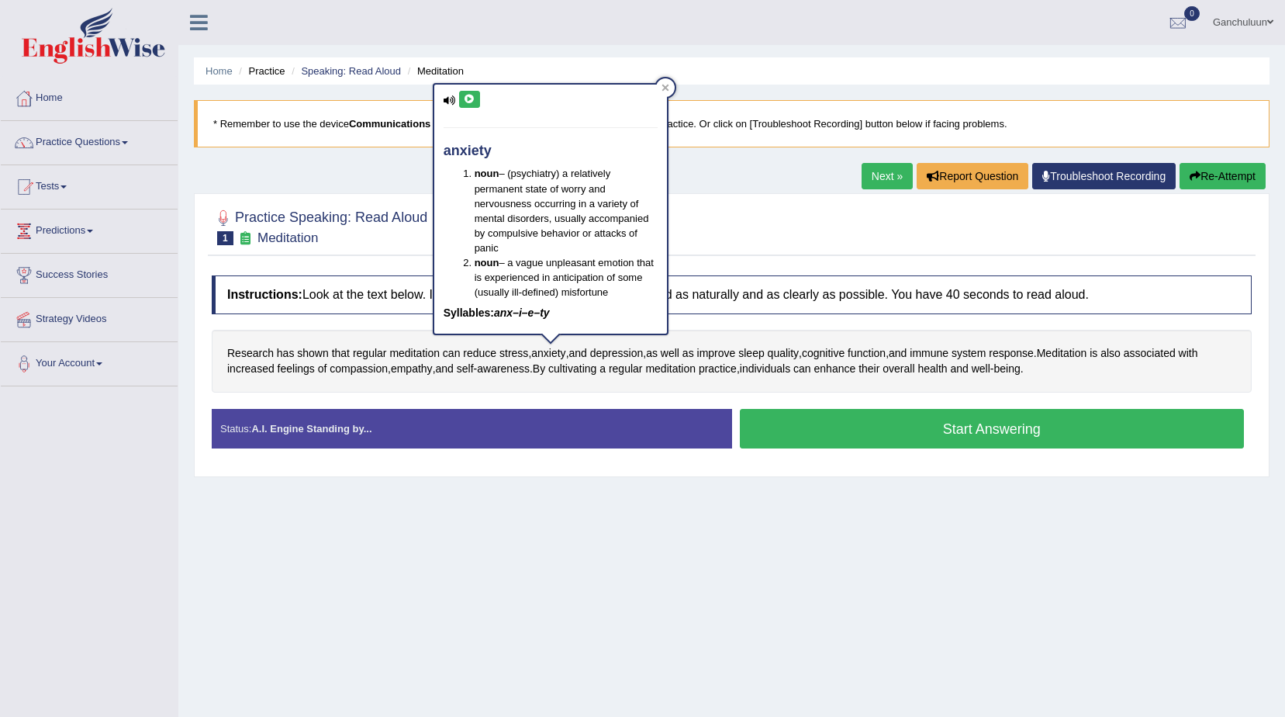
click at [472, 97] on icon at bounding box center [470, 99] width 12 height 9
click at [469, 103] on icon at bounding box center [470, 99] width 12 height 9
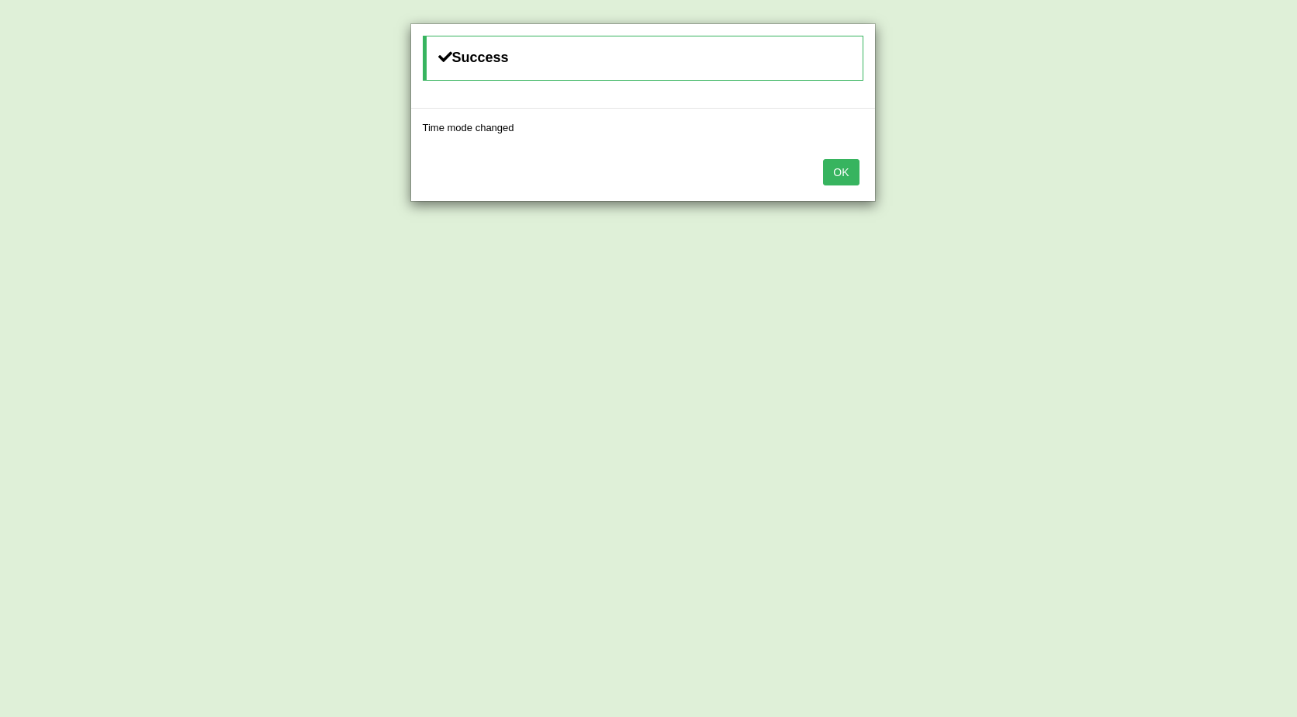
click at [839, 174] on button "OK" at bounding box center [841, 172] width 36 height 26
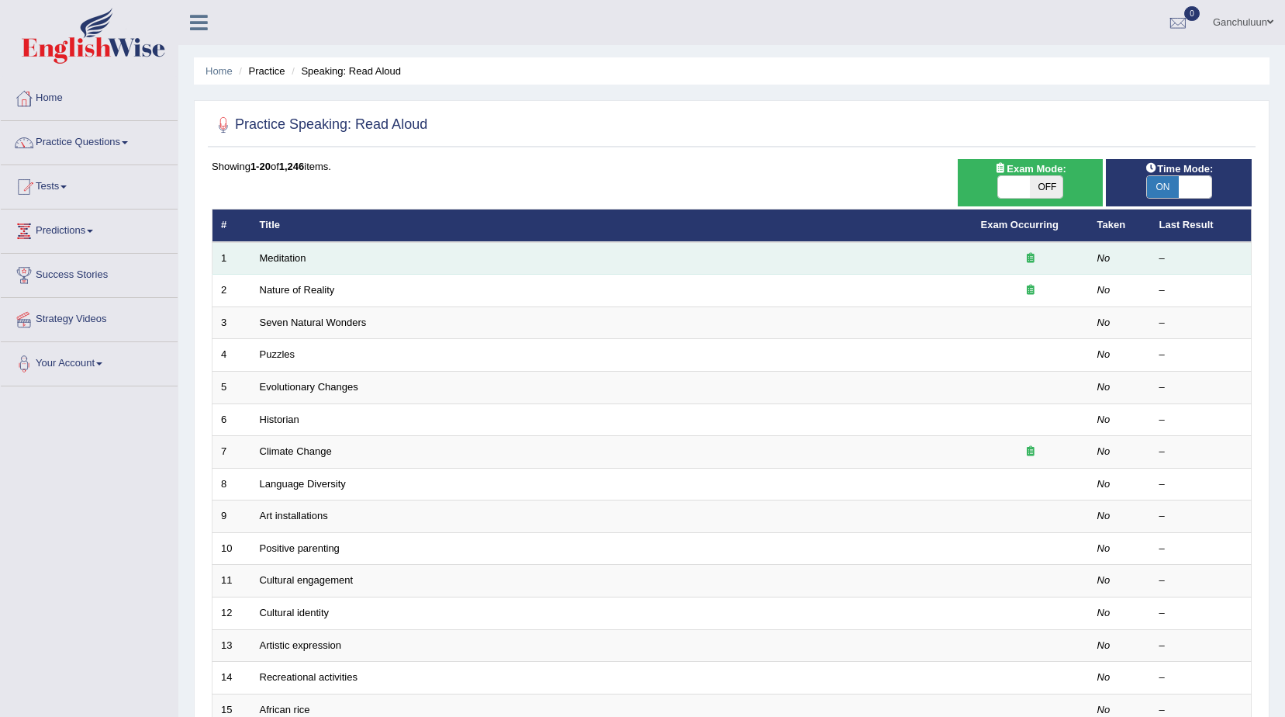
click at [343, 255] on td "Meditation" at bounding box center [611, 258] width 721 height 33
click at [276, 254] on link "Meditation" at bounding box center [283, 258] width 47 height 12
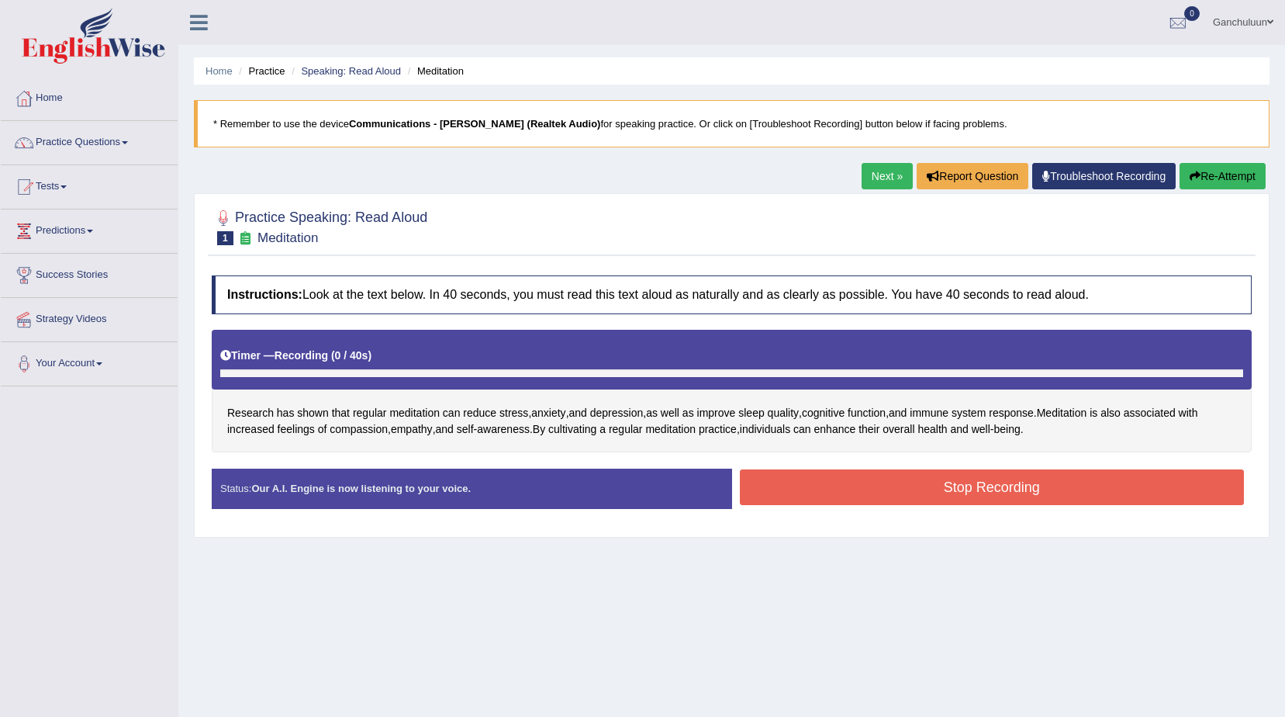
click at [932, 491] on div "Status: Our A.I. Engine is now listening to your voice. Start Answering Stop Re…" at bounding box center [732, 496] width 1040 height 55
click at [894, 483] on button "Stop Recording" at bounding box center [992, 487] width 505 height 36
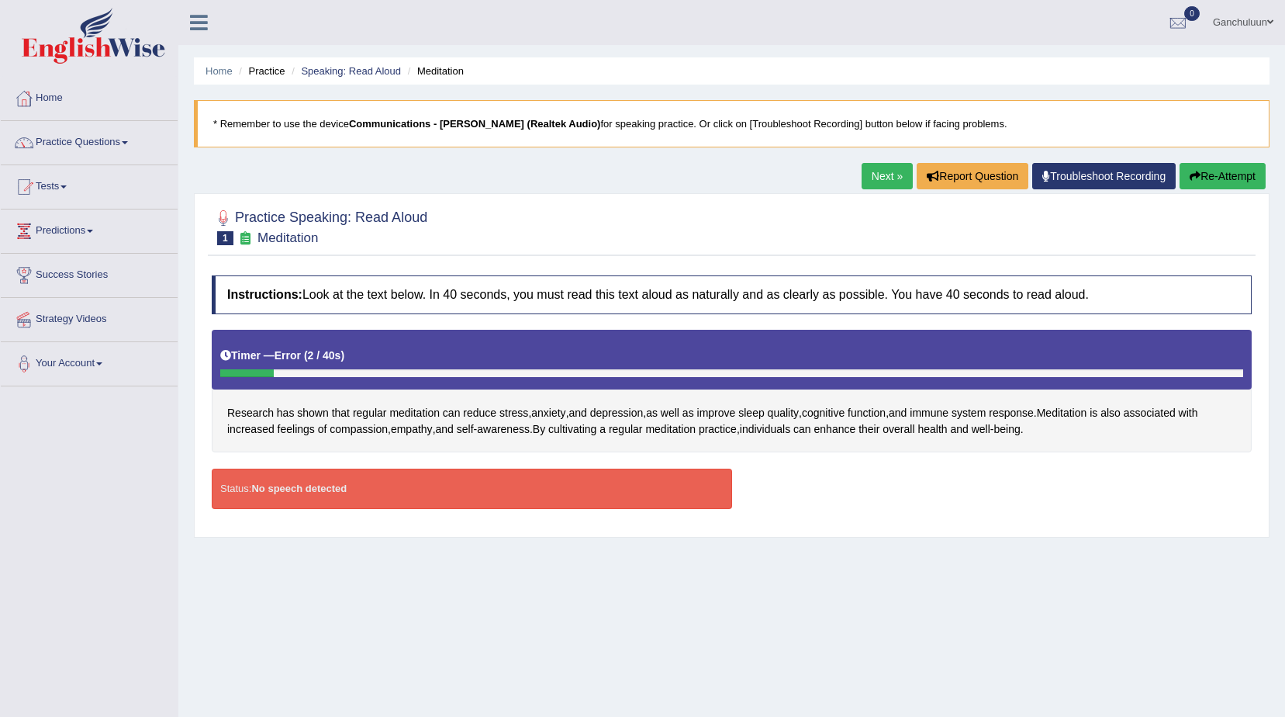
click at [297, 490] on strong "No speech detected" at bounding box center [298, 489] width 95 height 12
click at [345, 492] on div "Status: No speech detected" at bounding box center [472, 489] width 521 height 40
click at [334, 490] on strong "No speech detected" at bounding box center [298, 489] width 95 height 12
click at [412, 363] on div "Timer — Error ( 2 / 40s )" at bounding box center [731, 355] width 1023 height 27
click at [384, 378] on div "Timer — Error ( 2 / 40s )" at bounding box center [732, 360] width 1040 height 60
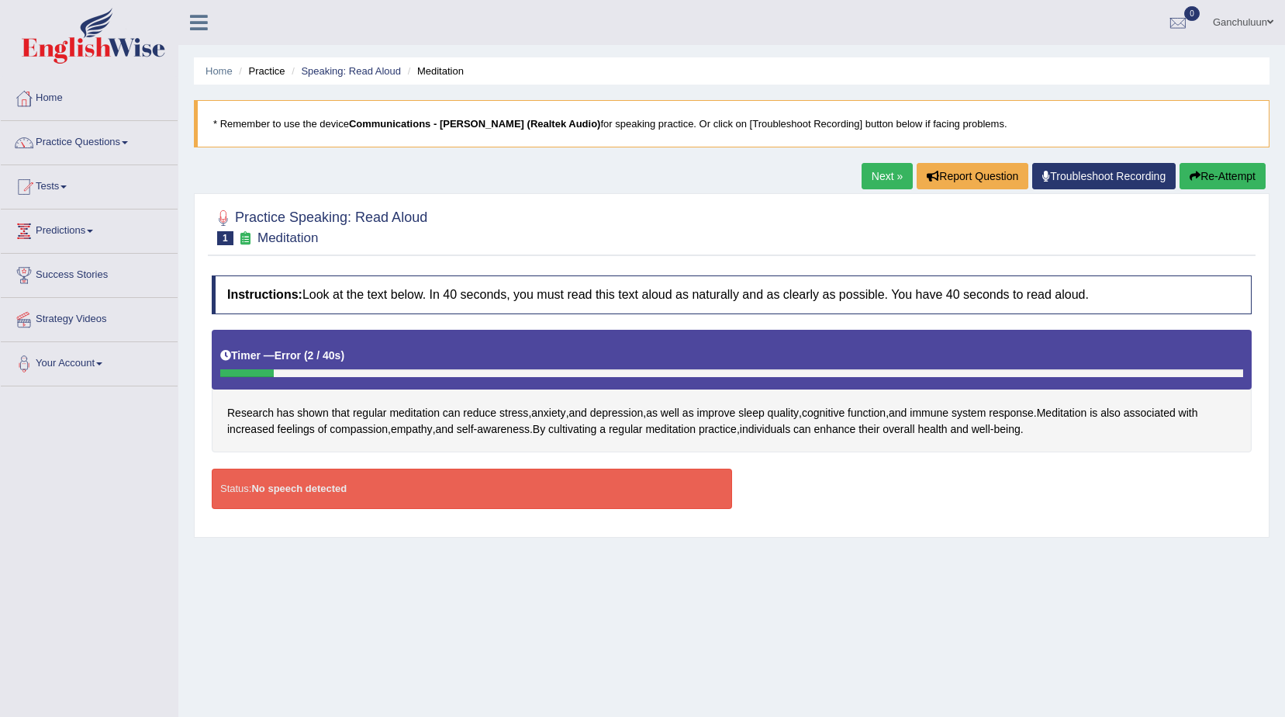
click at [1216, 176] on button "Re-Attempt" at bounding box center [1223, 176] width 86 height 26
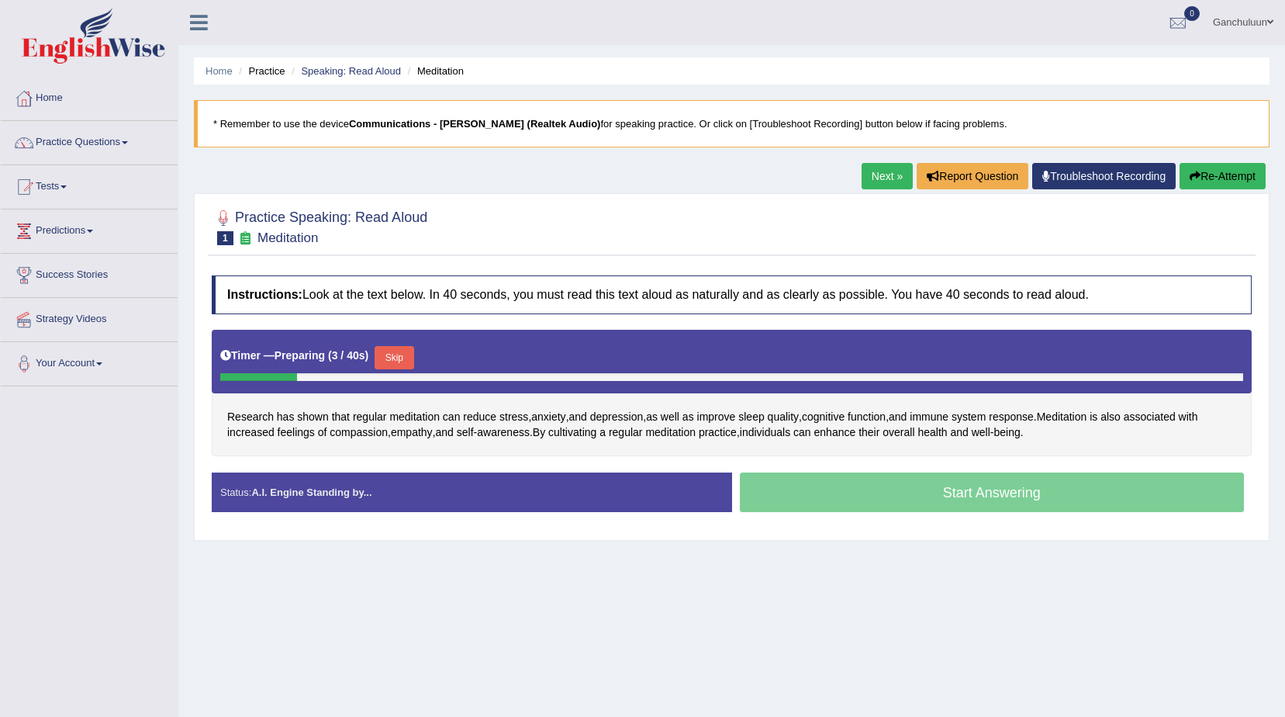
click at [398, 496] on div "Status: A.I. Engine Standing by..." at bounding box center [472, 492] width 521 height 40
click at [863, 490] on div "Start Answering" at bounding box center [992, 493] width 521 height 43
click at [795, 490] on div "Start Answering" at bounding box center [992, 493] width 521 height 43
click at [390, 354] on button "Skip" at bounding box center [394, 357] width 39 height 23
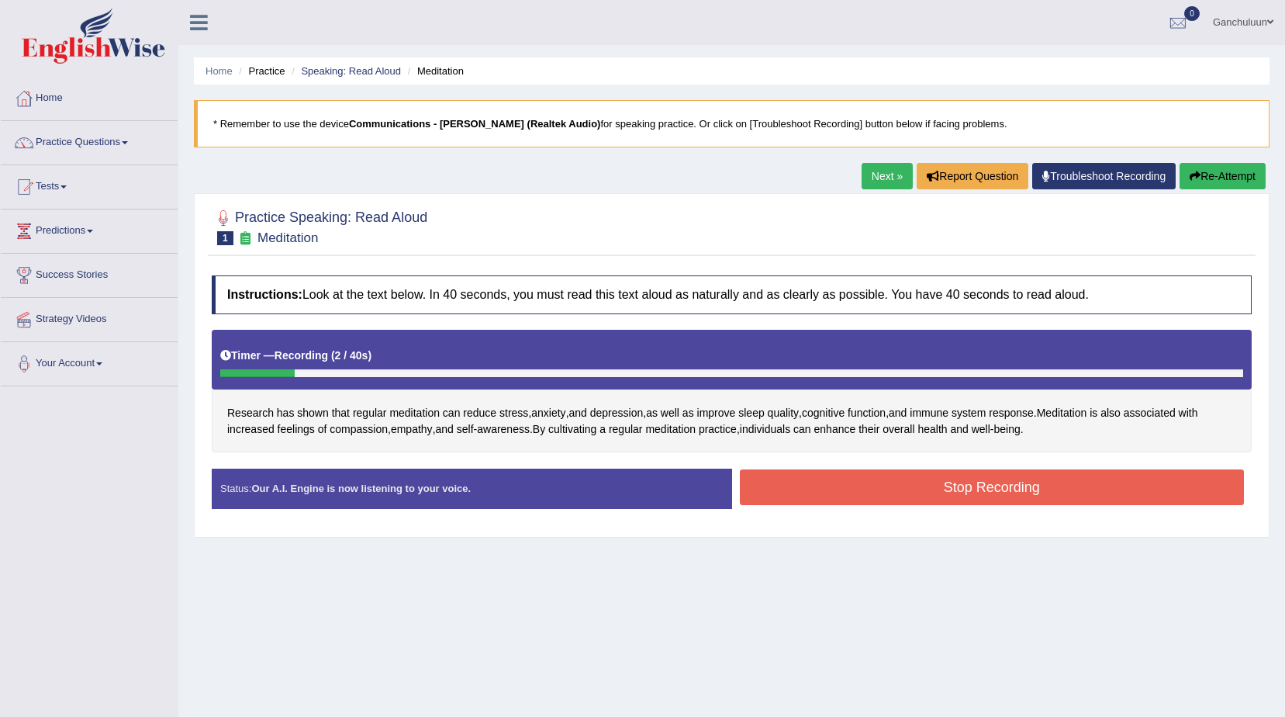
click at [389, 496] on div "Status: Our A.I. Engine is now listening to your voice." at bounding box center [472, 489] width 521 height 40
click at [951, 486] on button "Stop Recording" at bounding box center [992, 487] width 505 height 36
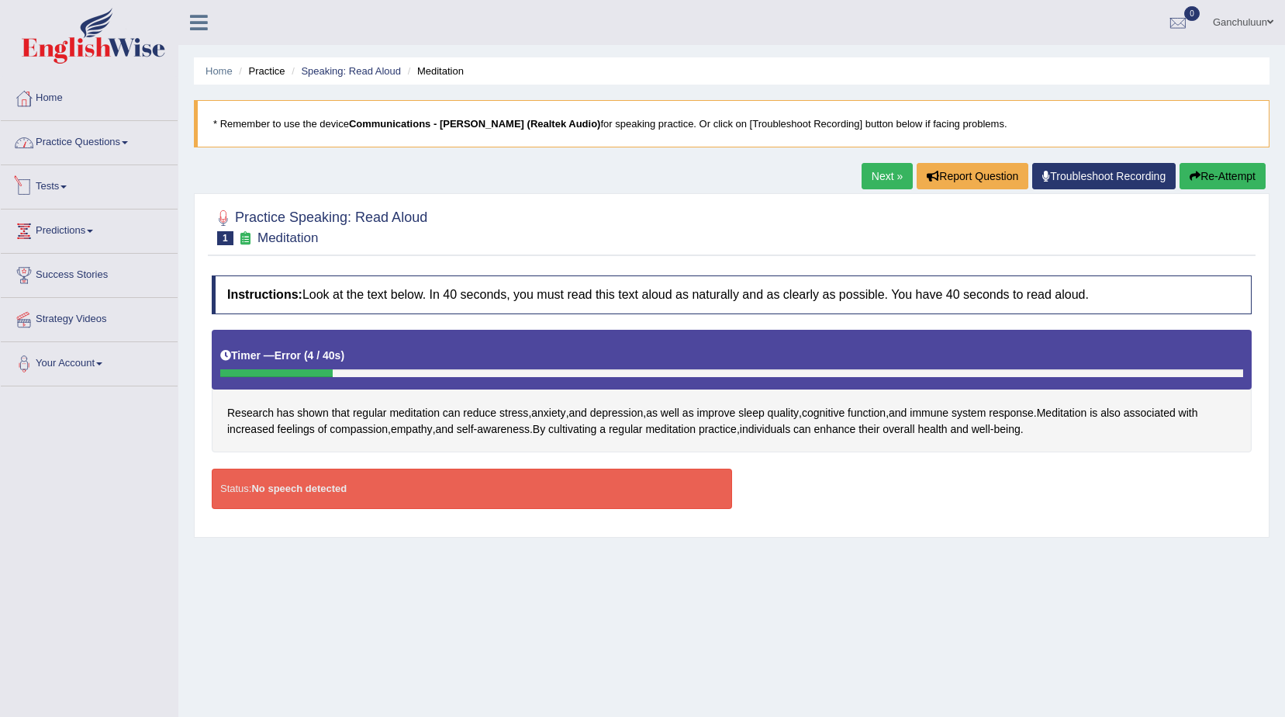
click at [61, 140] on link "Practice Questions" at bounding box center [89, 140] width 177 height 39
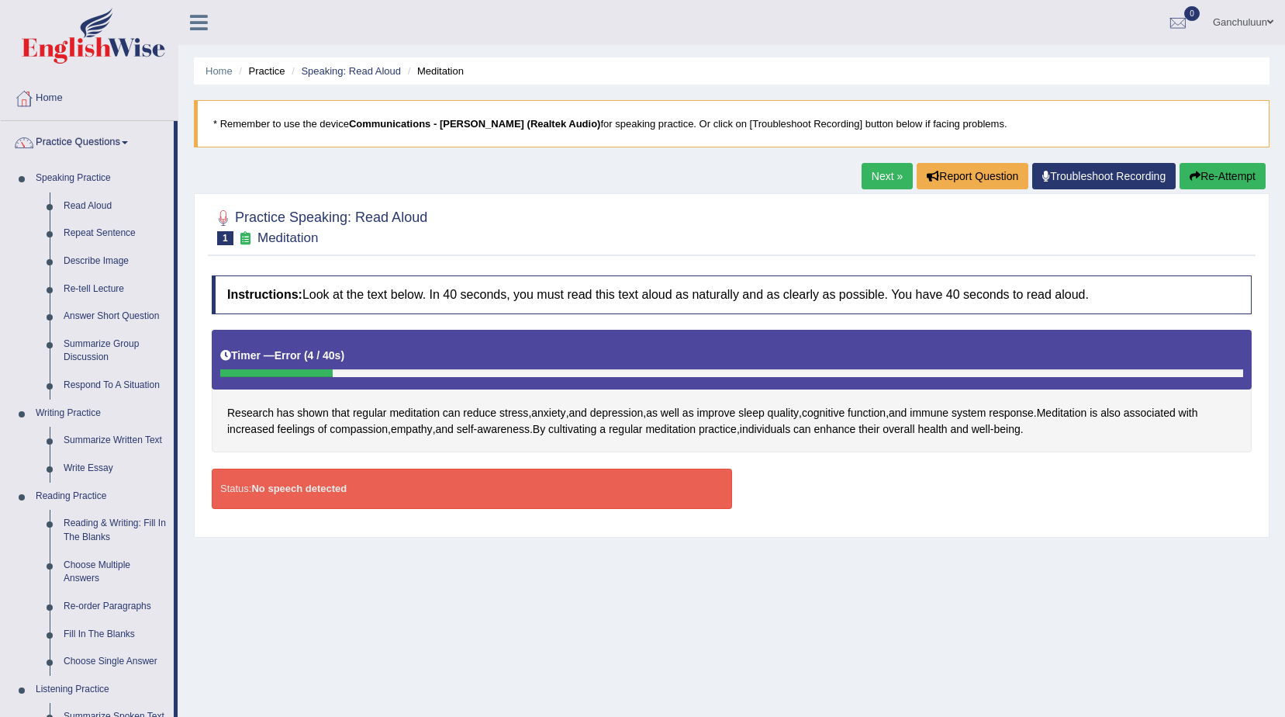
click at [1076, 176] on link "Troubleshoot Recording" at bounding box center [1105, 176] width 144 height 26
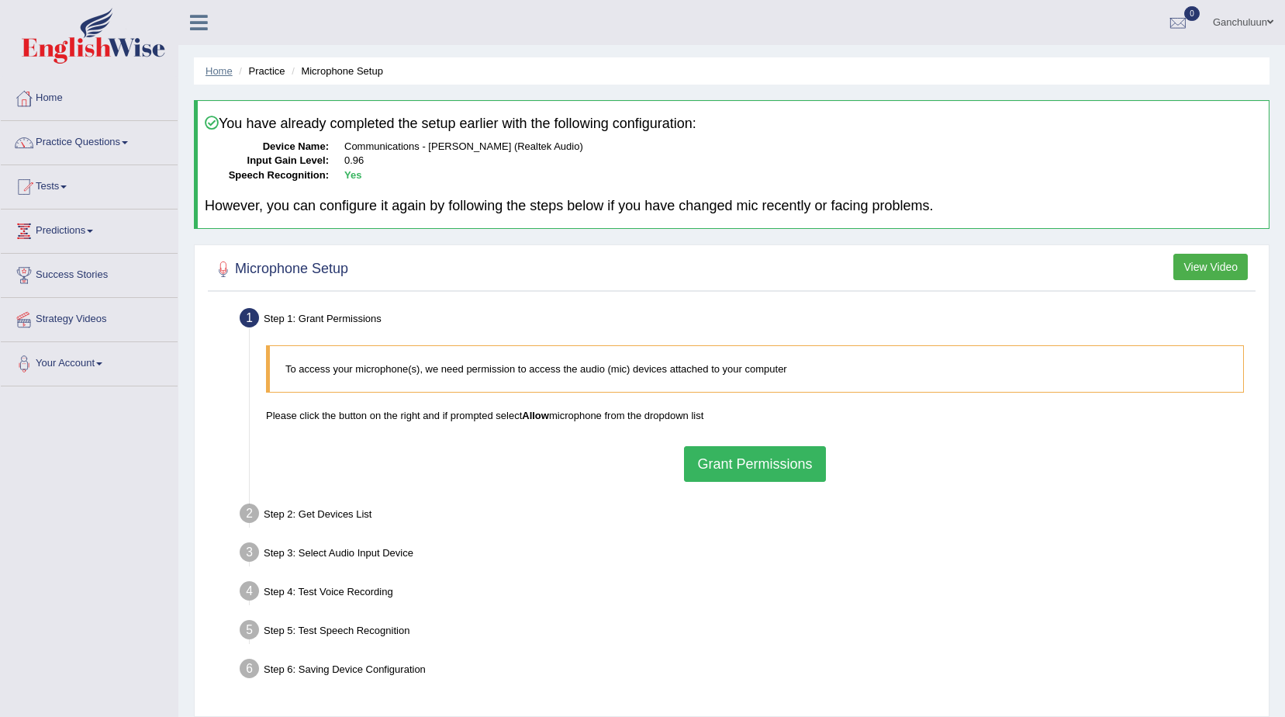
click at [216, 73] on link "Home" at bounding box center [219, 71] width 27 height 12
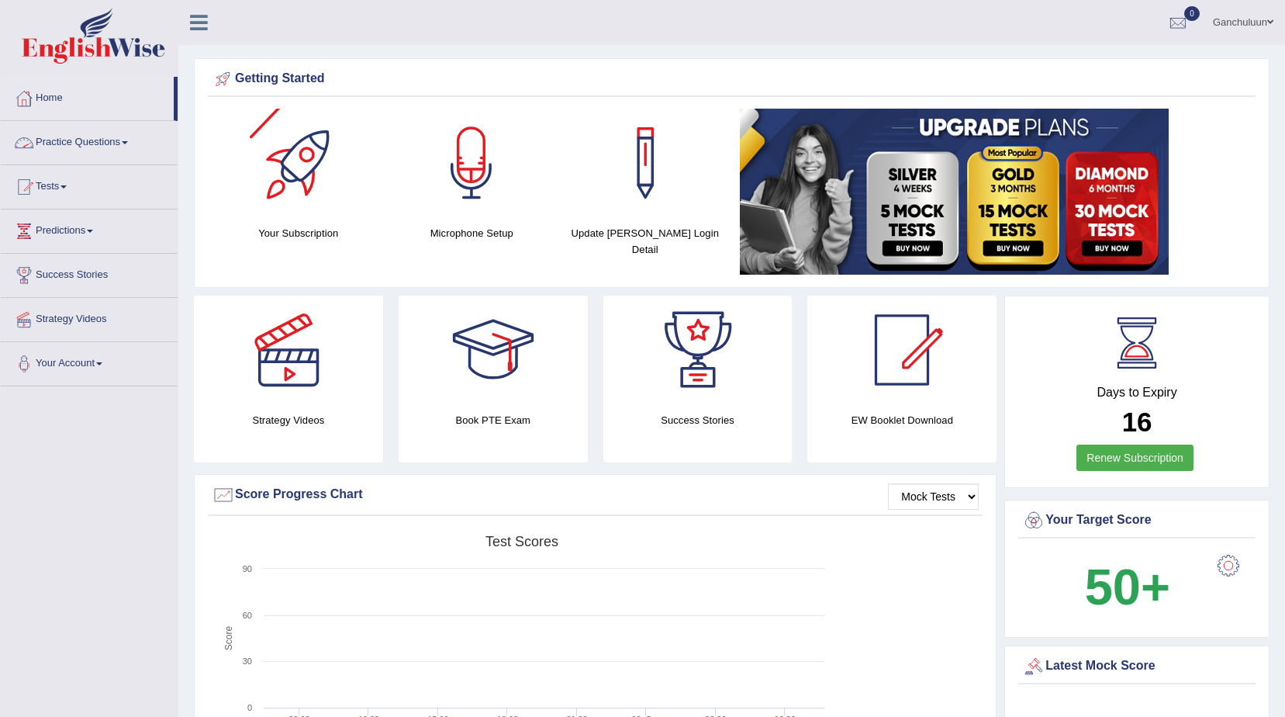
click at [64, 142] on link "Practice Questions" at bounding box center [89, 140] width 177 height 39
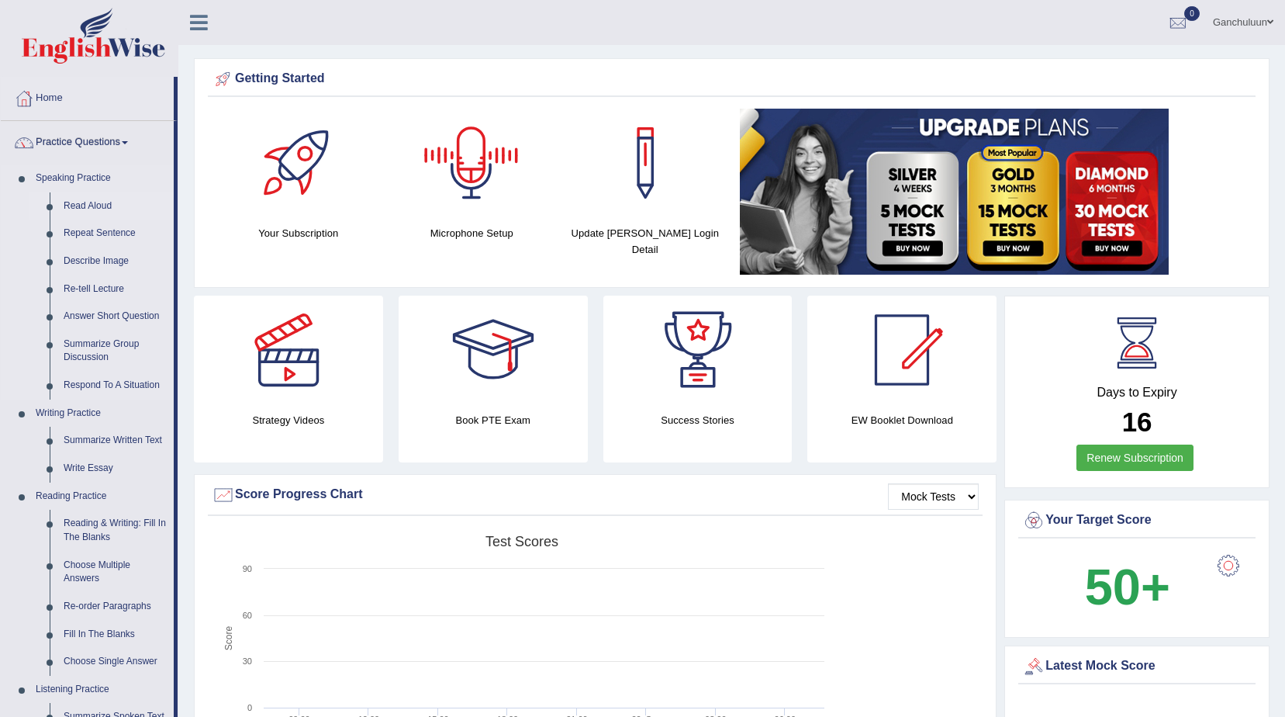
click at [84, 206] on link "Read Aloud" at bounding box center [115, 206] width 117 height 28
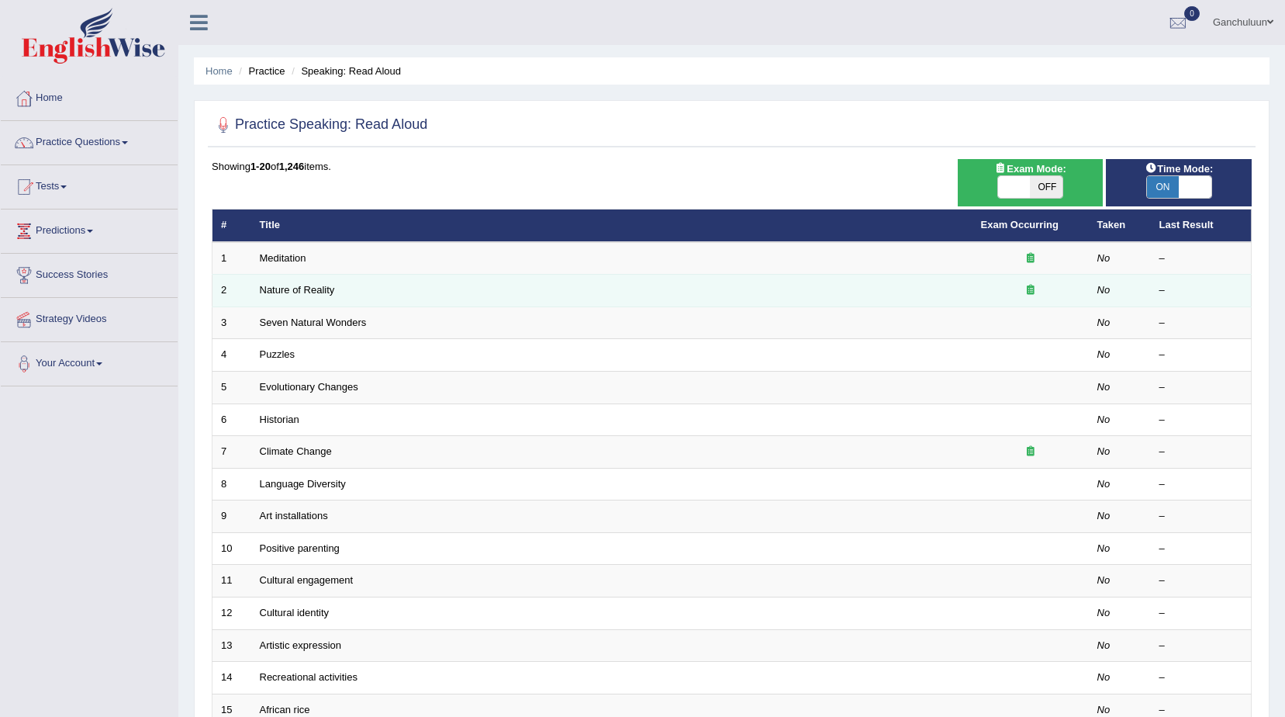
click at [1025, 287] on div at bounding box center [1030, 290] width 99 height 15
click at [1026, 296] on div at bounding box center [1030, 290] width 99 height 15
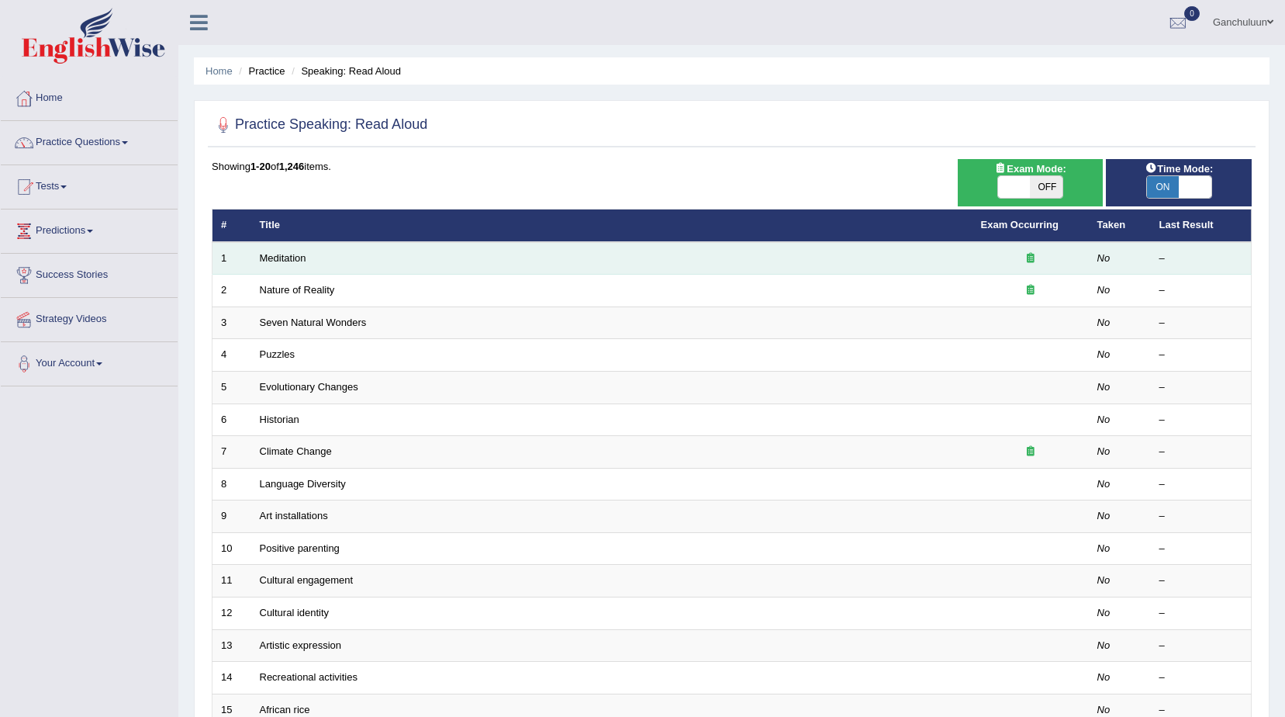
click at [1032, 260] on icon at bounding box center [1031, 258] width 8 height 10
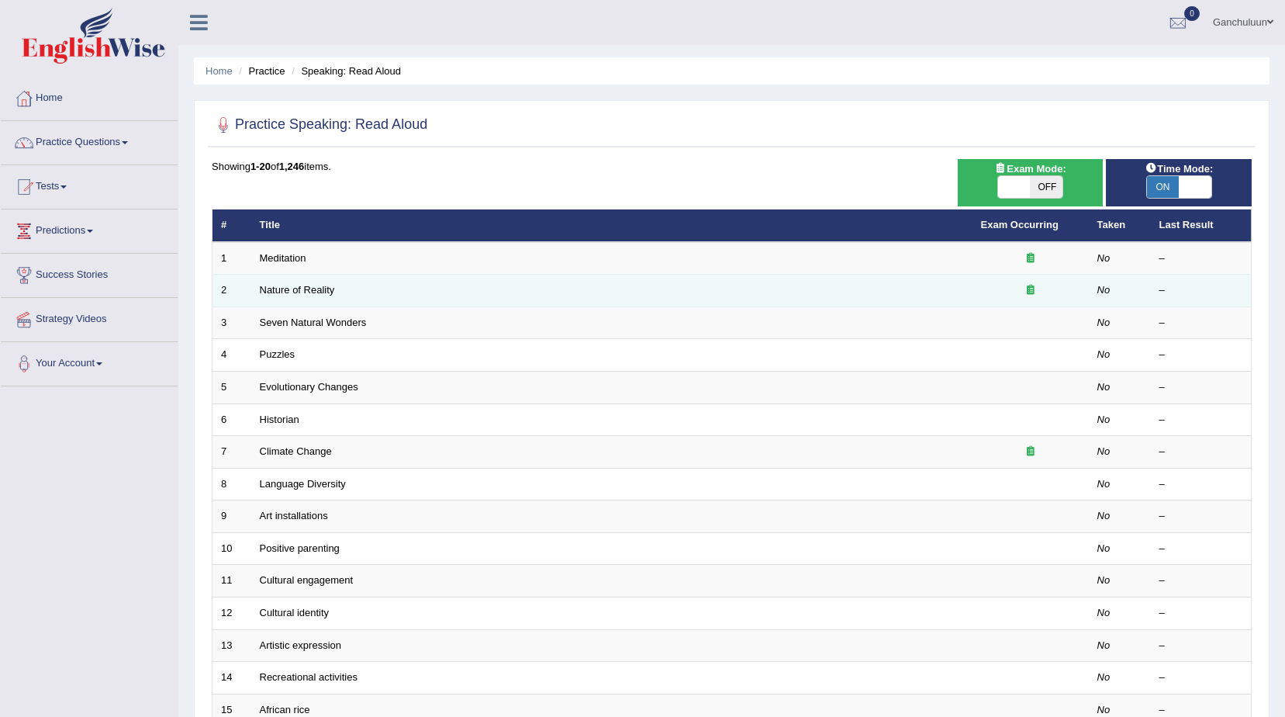
click at [1031, 293] on icon at bounding box center [1031, 290] width 8 height 10
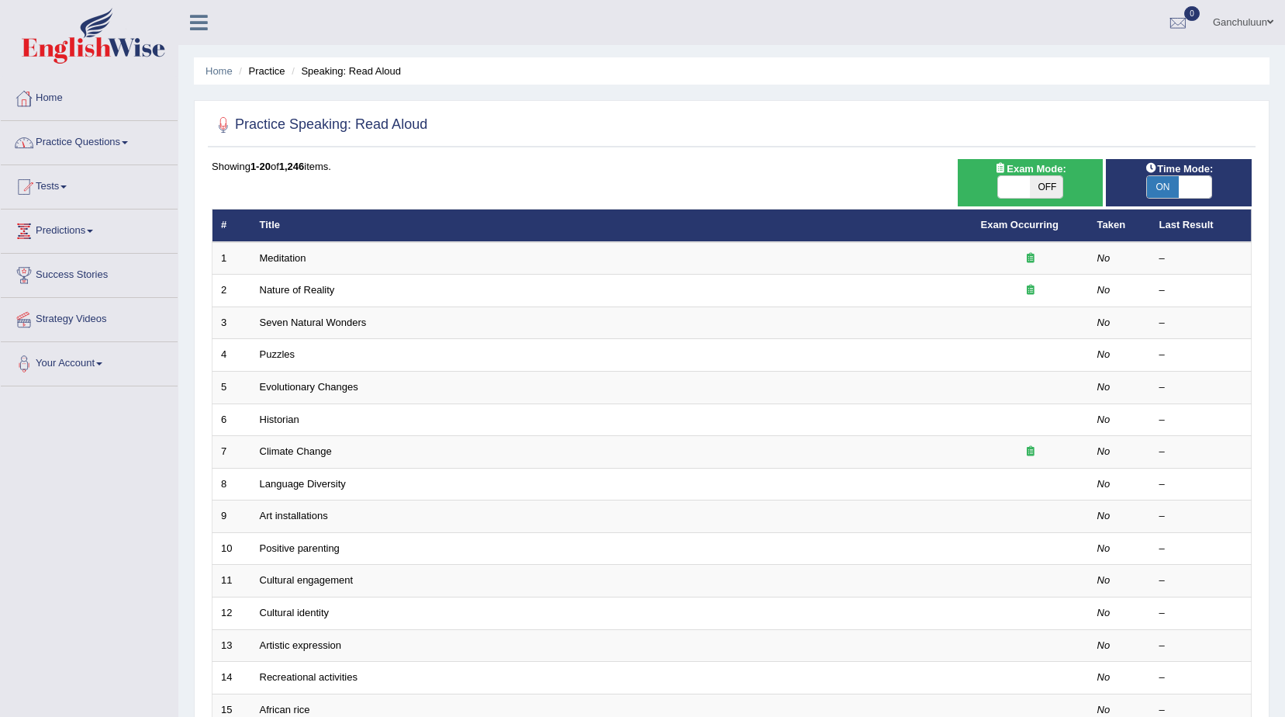
click at [52, 98] on link "Home" at bounding box center [89, 96] width 177 height 39
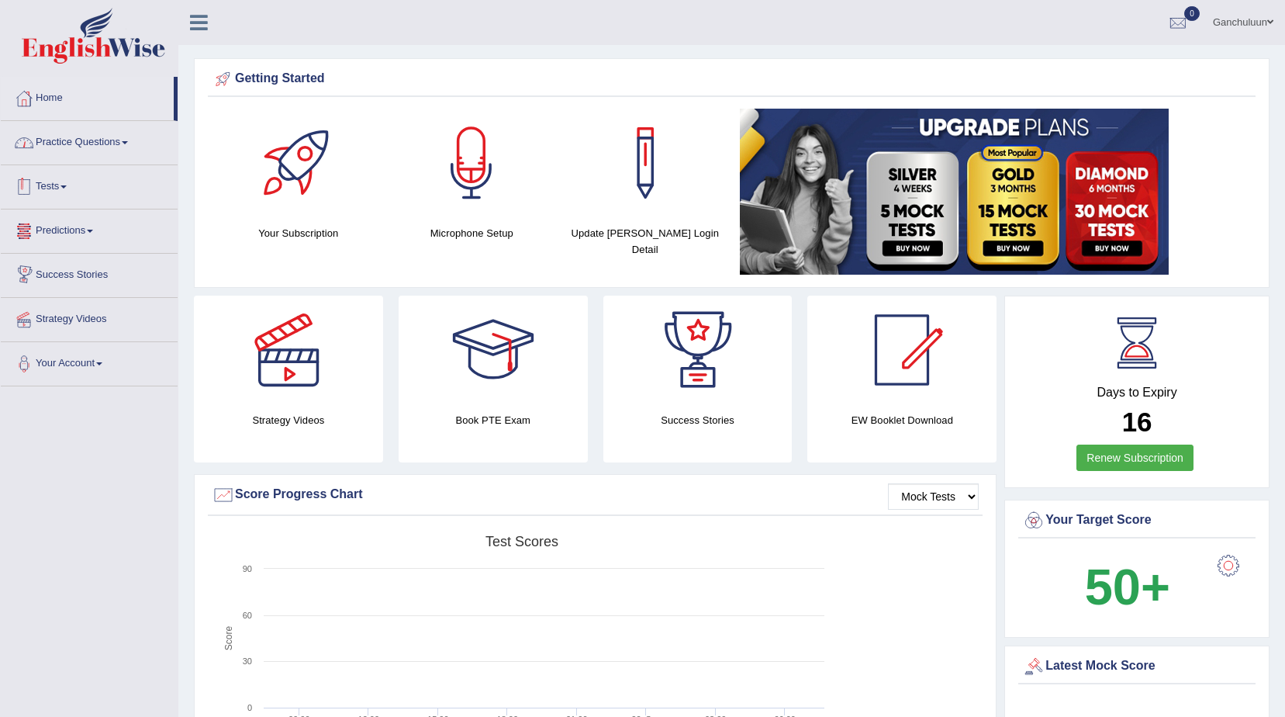
click at [105, 139] on link "Practice Questions" at bounding box center [89, 140] width 177 height 39
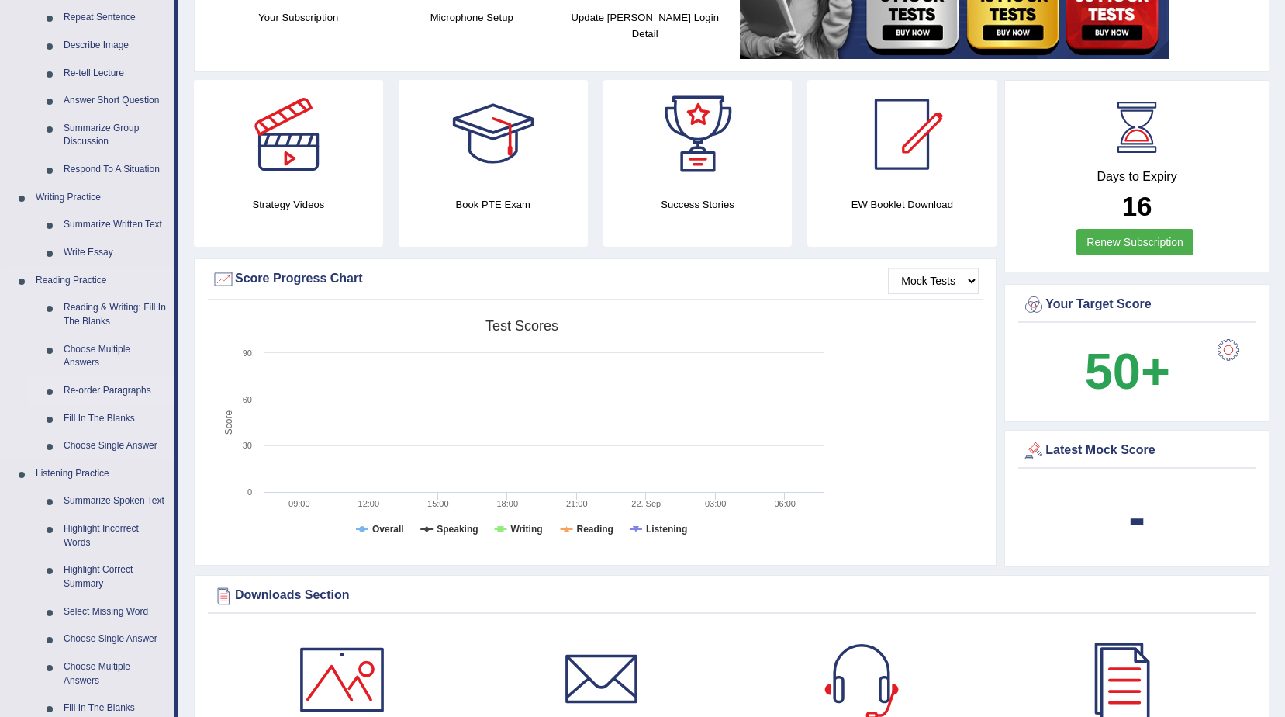
scroll to position [310, 0]
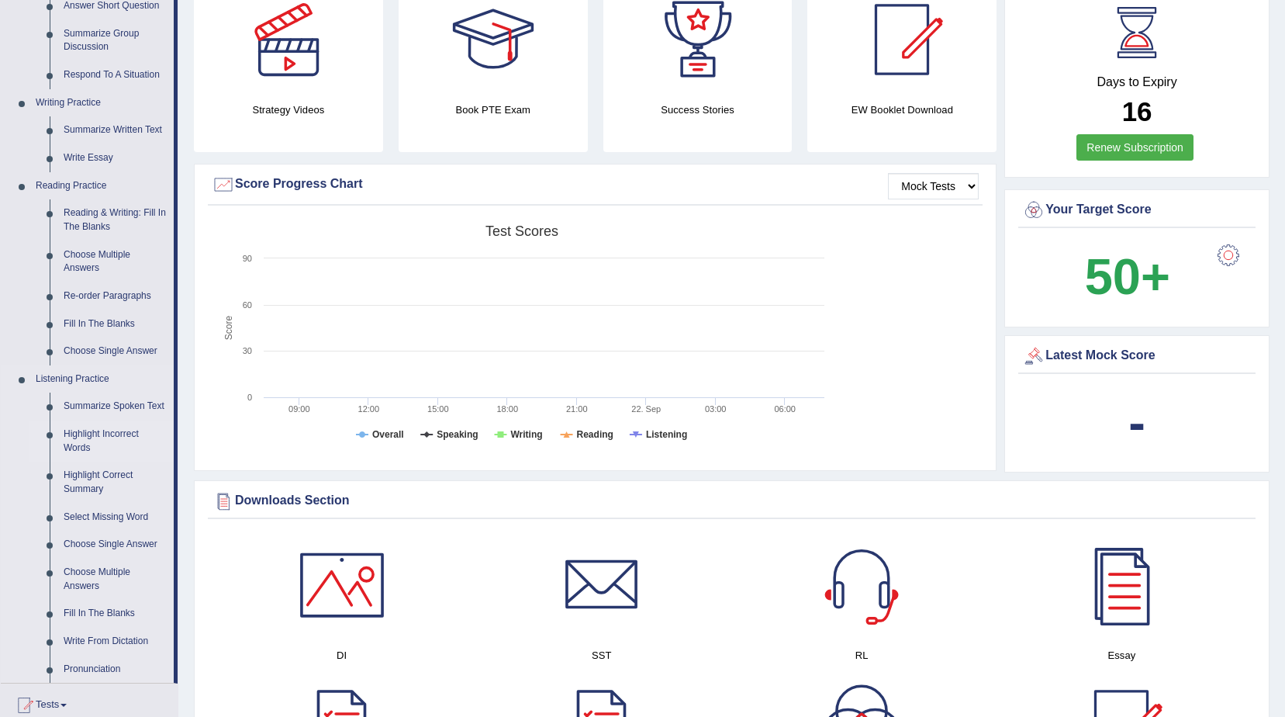
click at [125, 437] on link "Highlight Incorrect Words" at bounding box center [115, 440] width 117 height 41
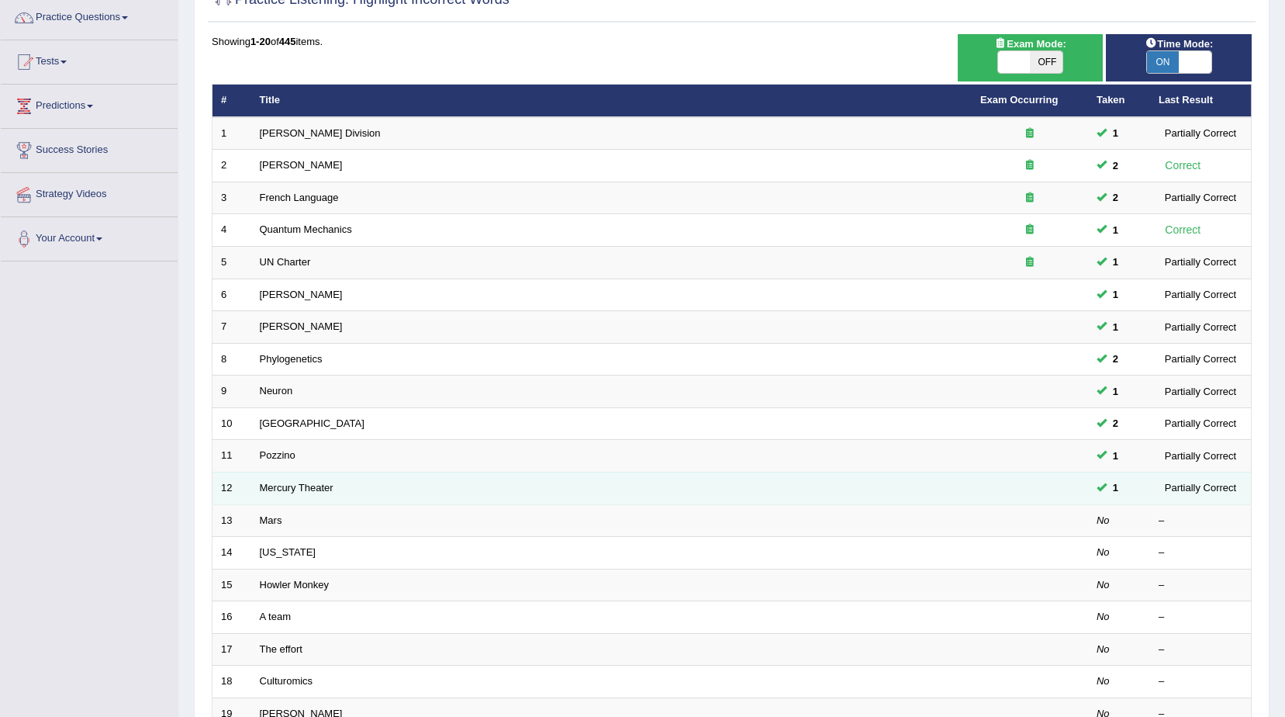
scroll to position [155, 0]
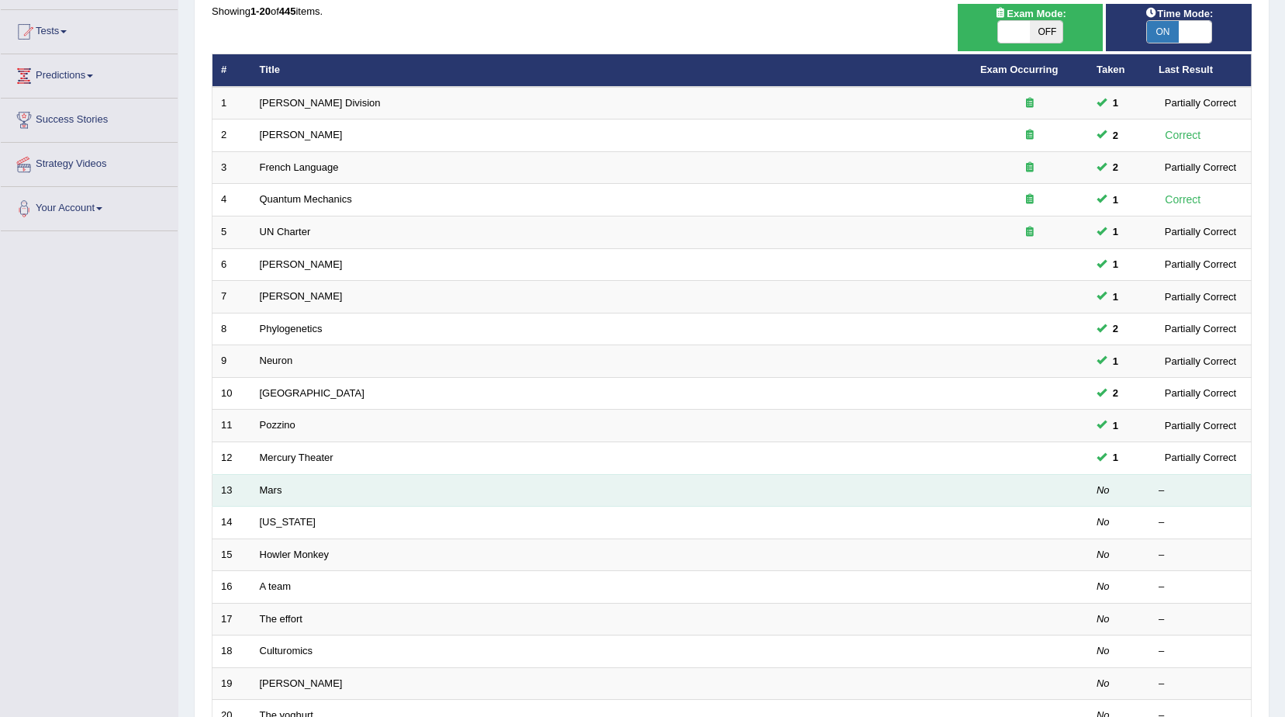
click at [1100, 492] on em "No" at bounding box center [1103, 490] width 13 height 12
click at [279, 479] on td "Mars" at bounding box center [611, 490] width 721 height 33
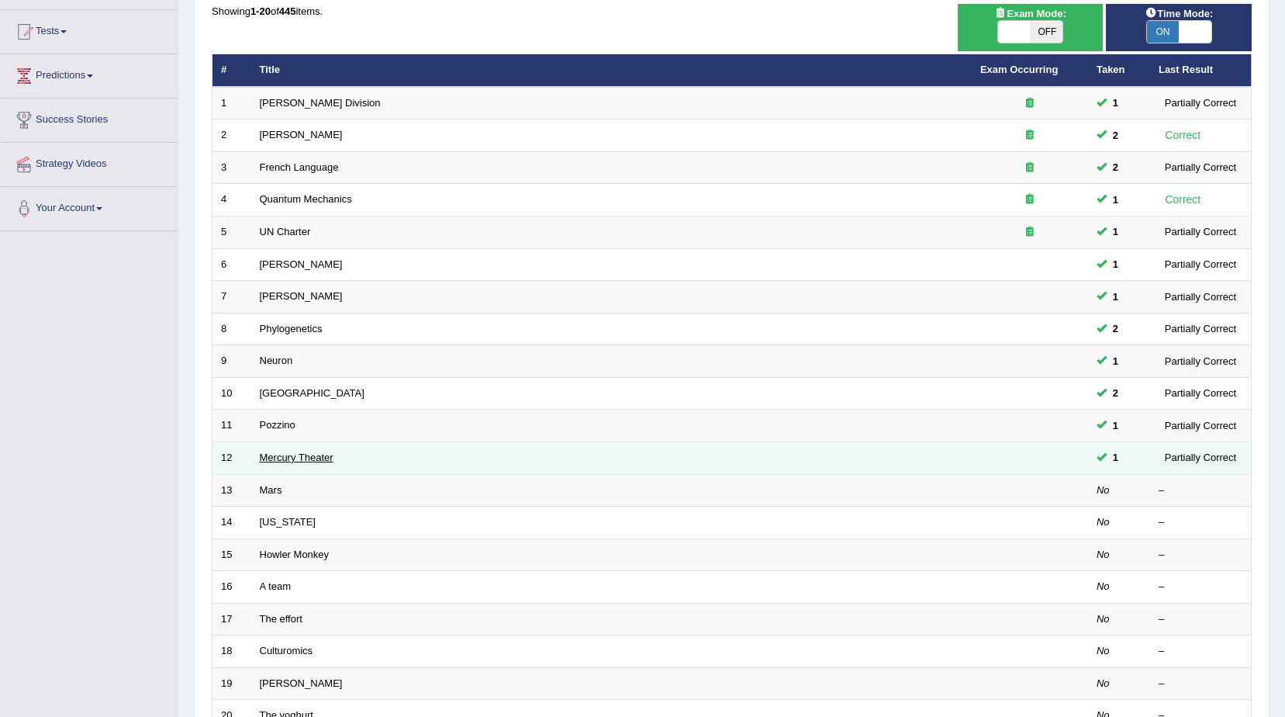
click at [282, 458] on link "Mercury Theater" at bounding box center [297, 458] width 74 height 12
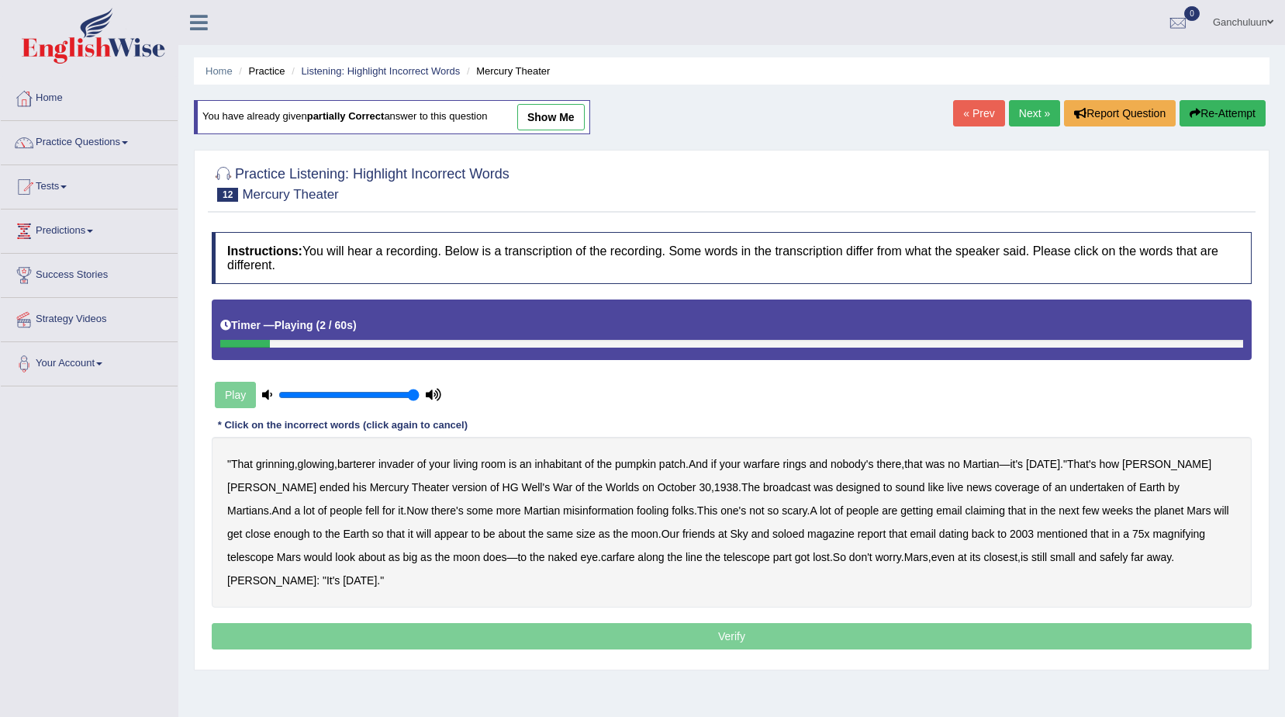
click at [359, 465] on b "barterer" at bounding box center [356, 464] width 38 height 12
click at [1070, 483] on b "undertaken" at bounding box center [1097, 487] width 54 height 12
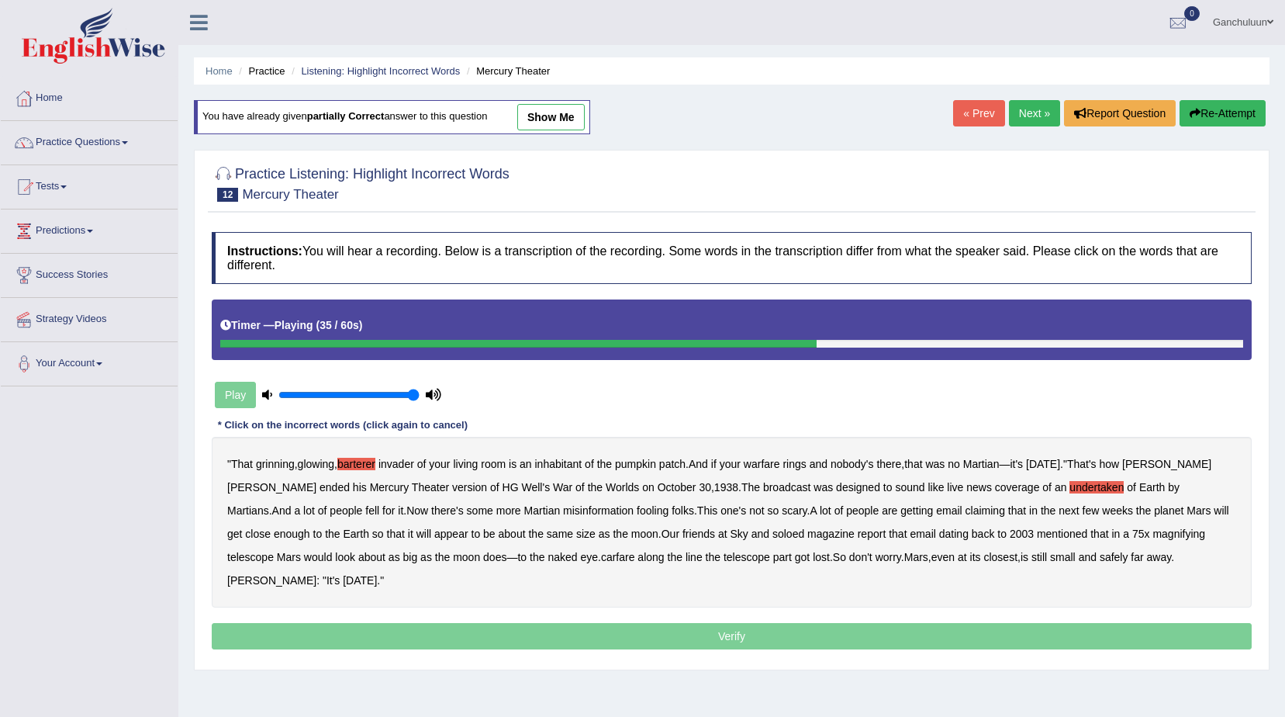
click at [310, 528] on b "enough" at bounding box center [292, 534] width 36 height 12
click at [601, 558] on b "carfare" at bounding box center [618, 557] width 34 height 12
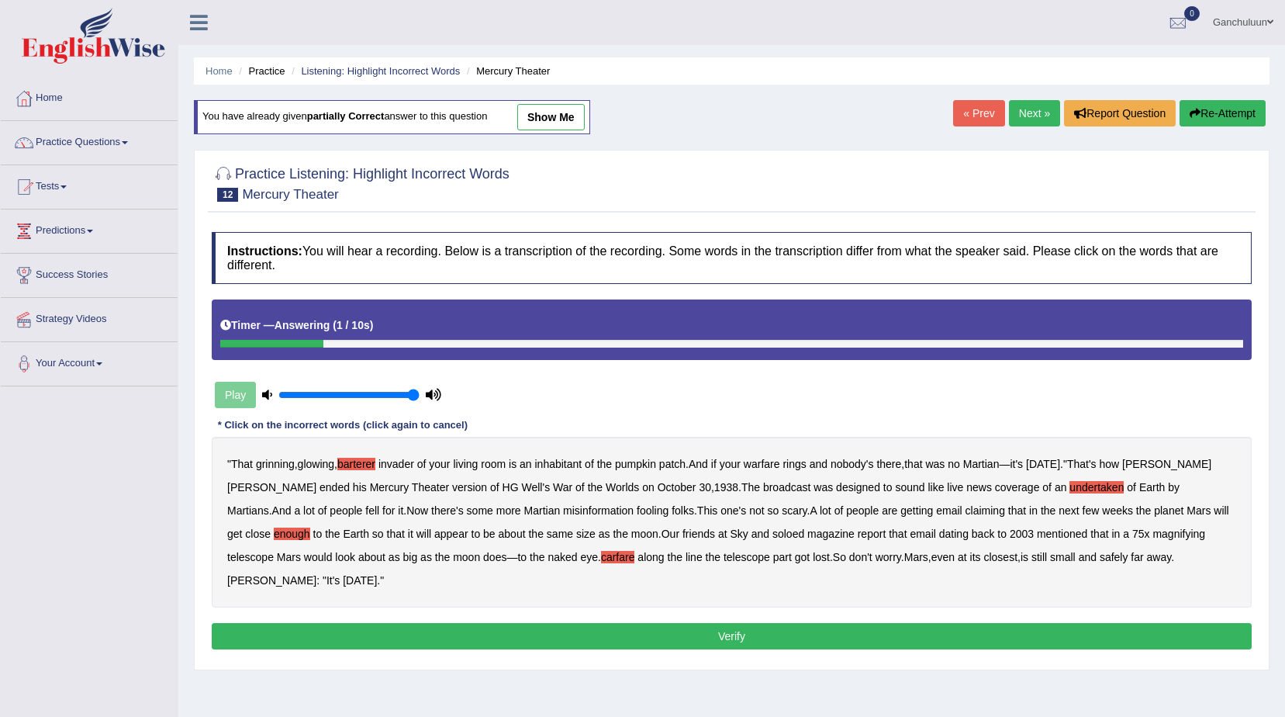
click at [822, 623] on button "Verify" at bounding box center [732, 636] width 1040 height 26
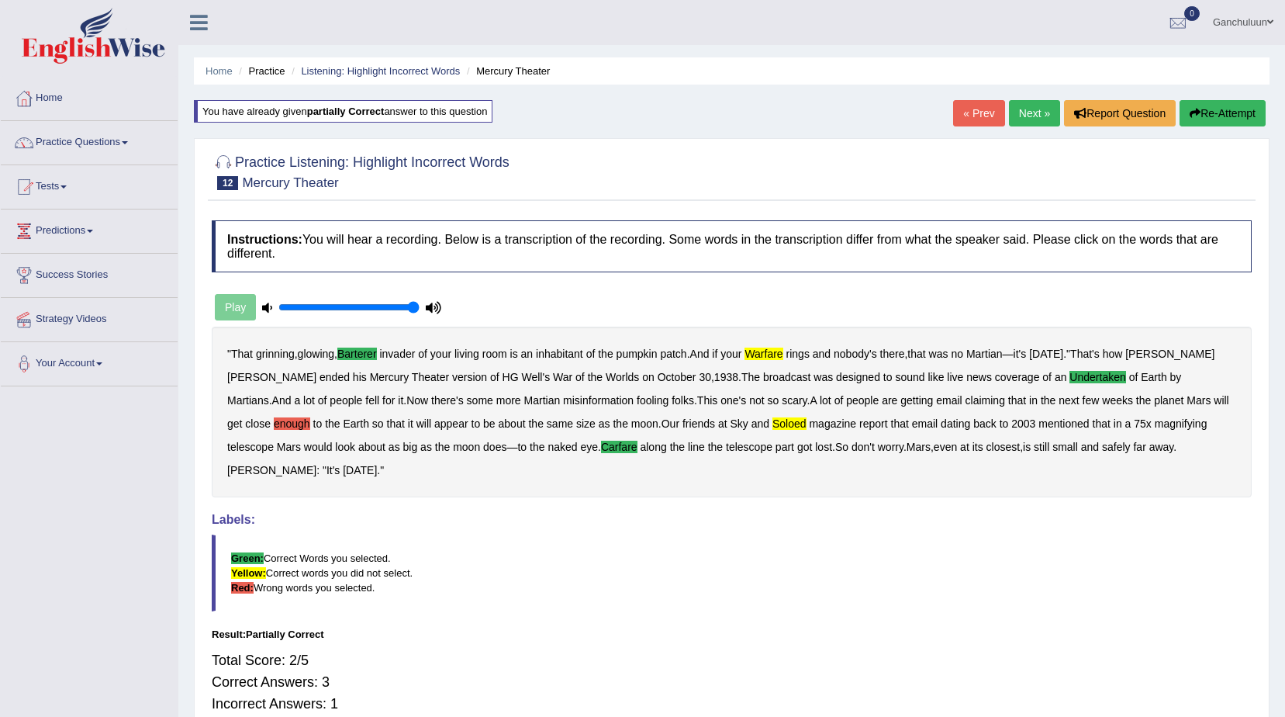
click at [1033, 112] on link "Next »" at bounding box center [1034, 113] width 51 height 26
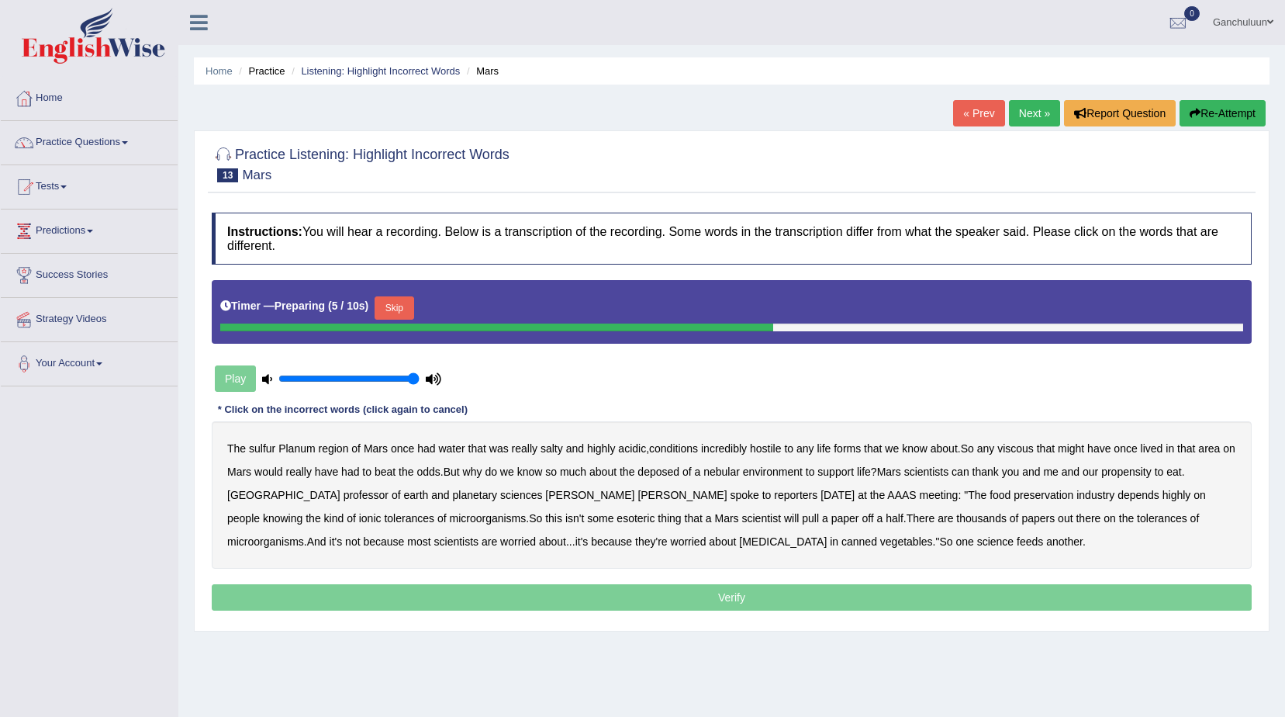
click at [396, 299] on button "Skip" at bounding box center [394, 307] width 39 height 23
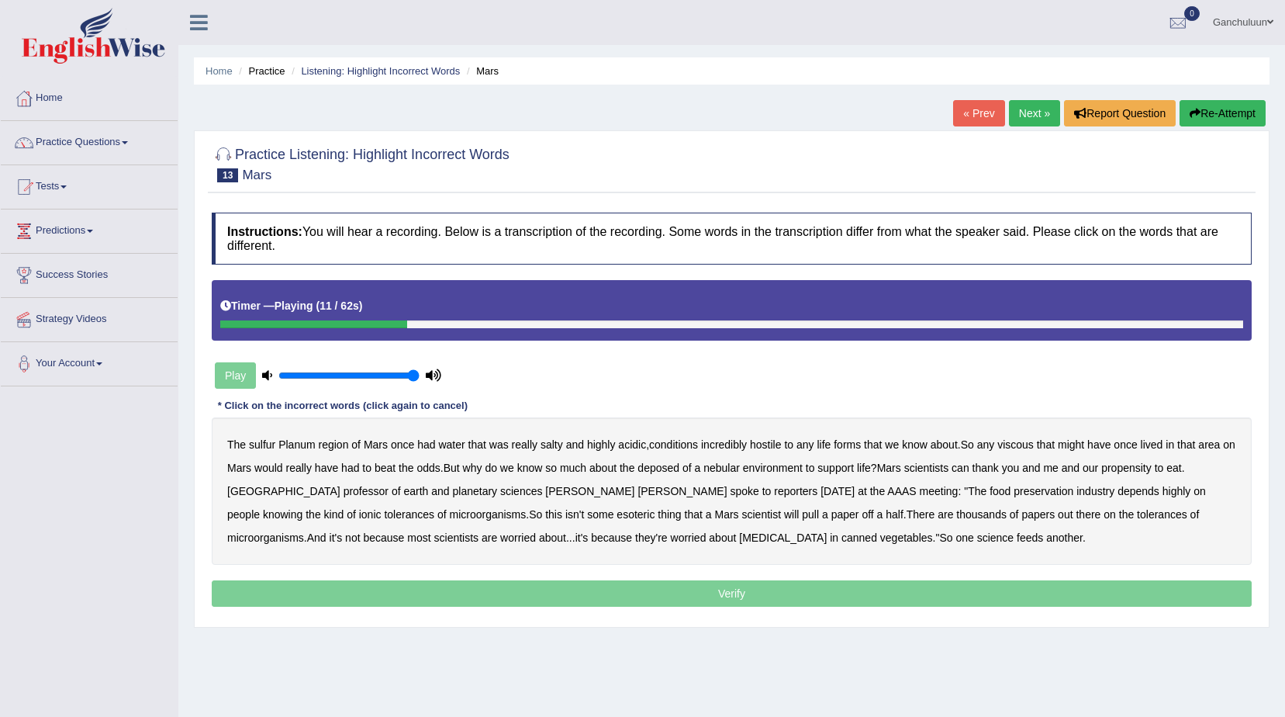
click at [1034, 445] on b "viscous" at bounding box center [1016, 444] width 36 height 12
click at [680, 467] on b "deposed" at bounding box center [659, 468] width 42 height 12
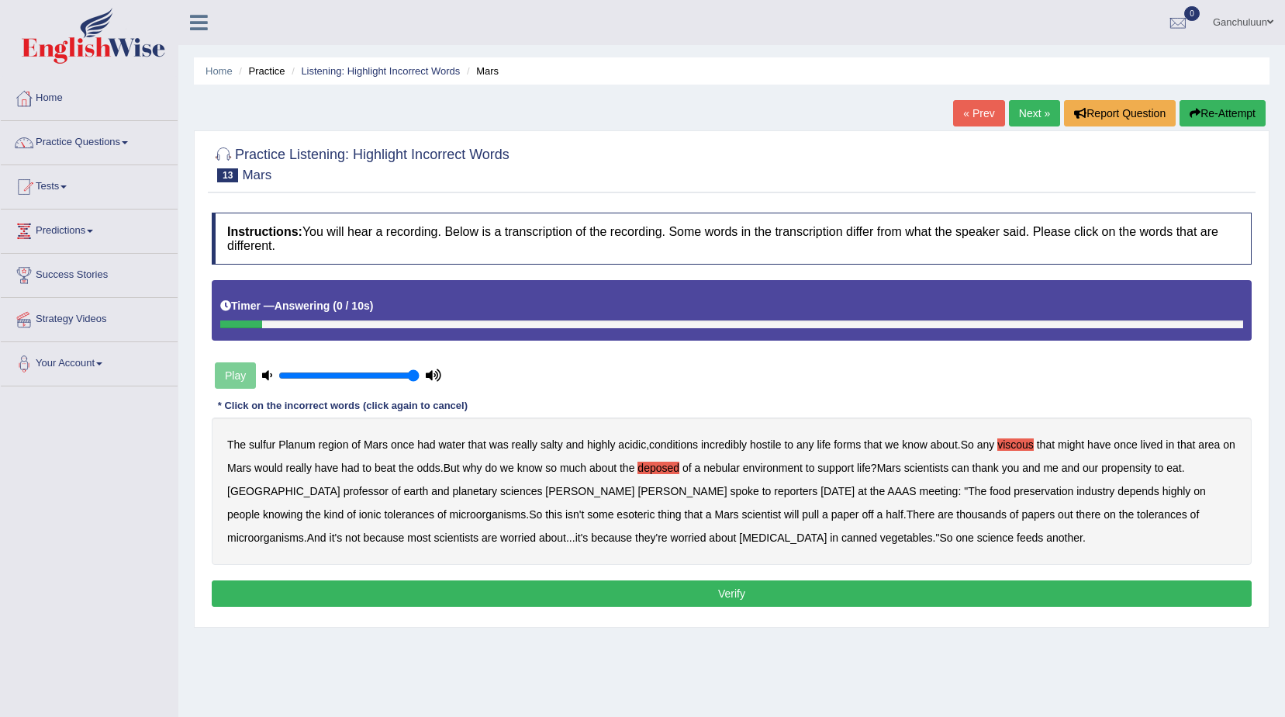
click at [719, 593] on button "Verify" at bounding box center [732, 593] width 1040 height 26
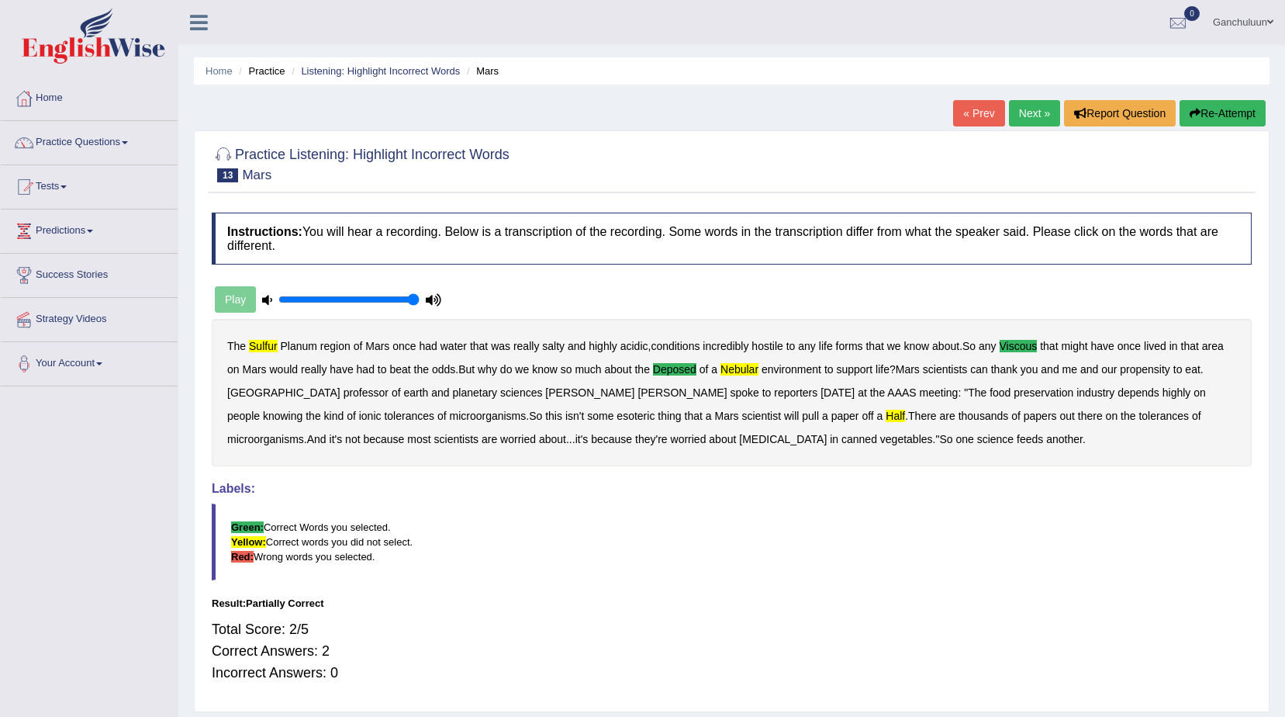
click at [1030, 112] on link "Next »" at bounding box center [1034, 113] width 51 height 26
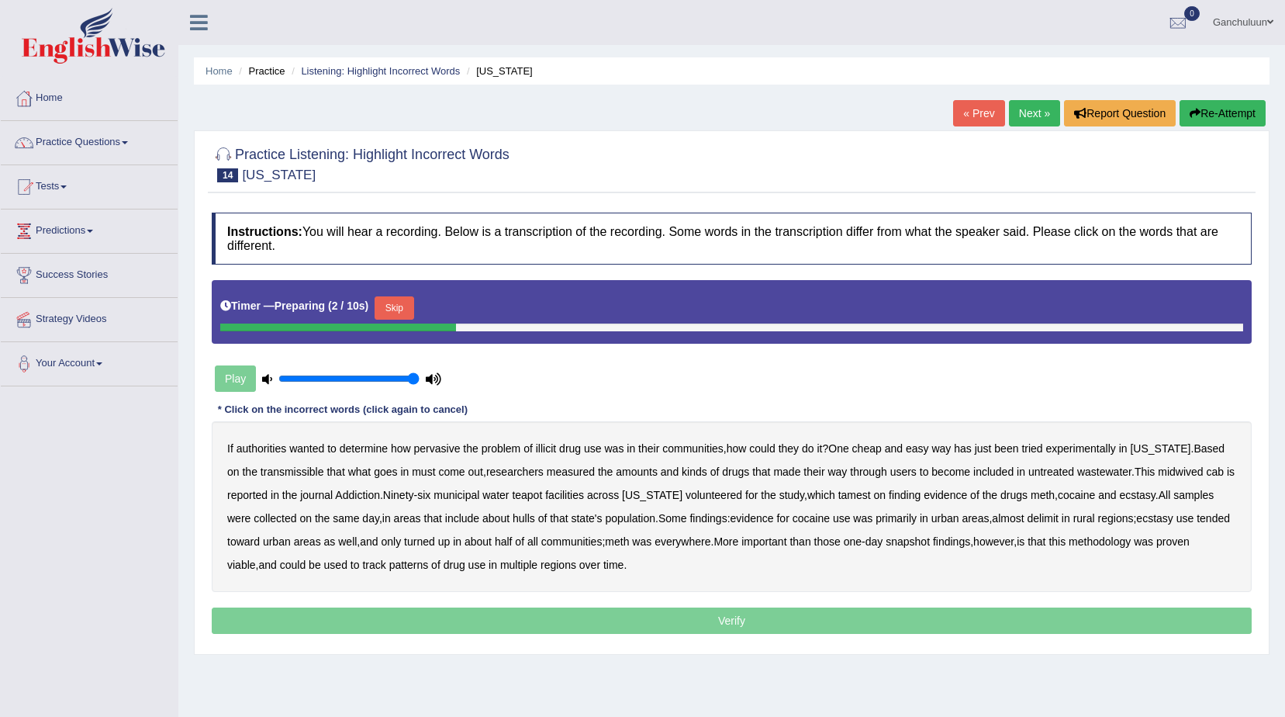
click at [396, 303] on button "Skip" at bounding box center [394, 307] width 39 height 23
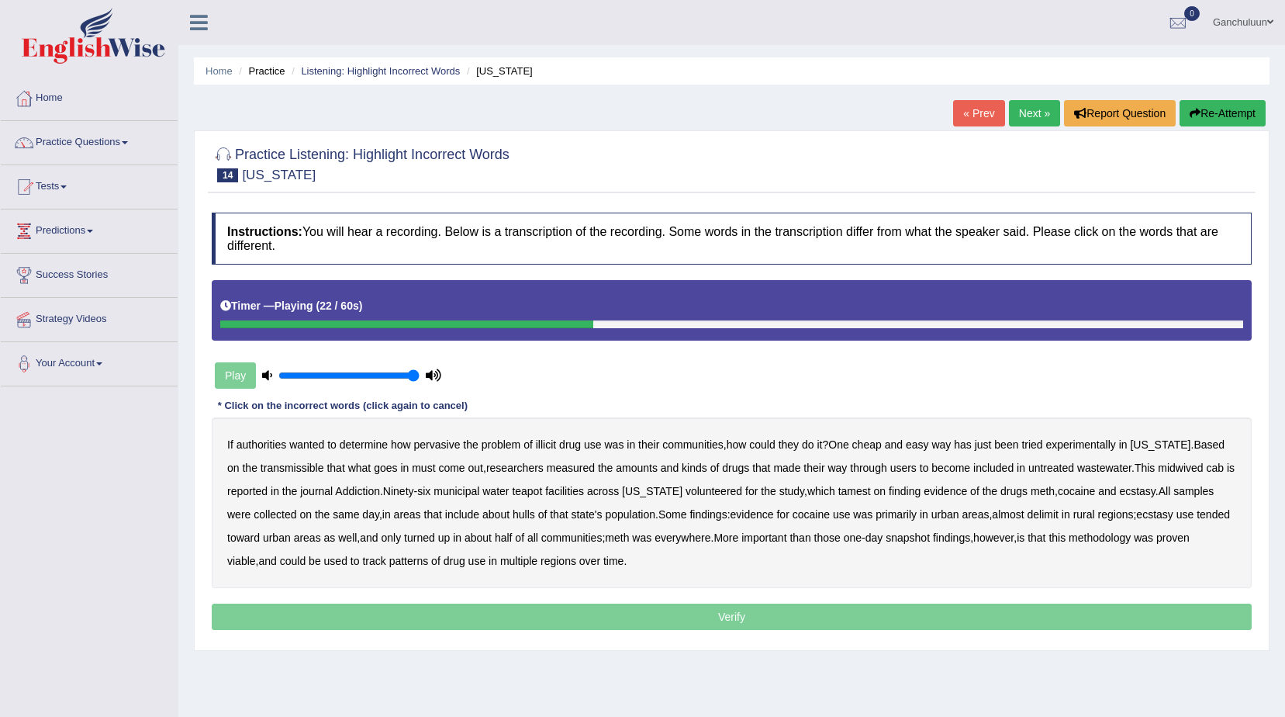
drag, startPoint x: 1200, startPoint y: 457, endPoint x: 1174, endPoint y: 469, distance: 29.2
click at [1191, 464] on div "If authorities wanted to determine how pervasive the problem of illicit drug us…" at bounding box center [732, 502] width 1040 height 171
click at [1195, 465] on b "midwived" at bounding box center [1180, 468] width 45 height 12
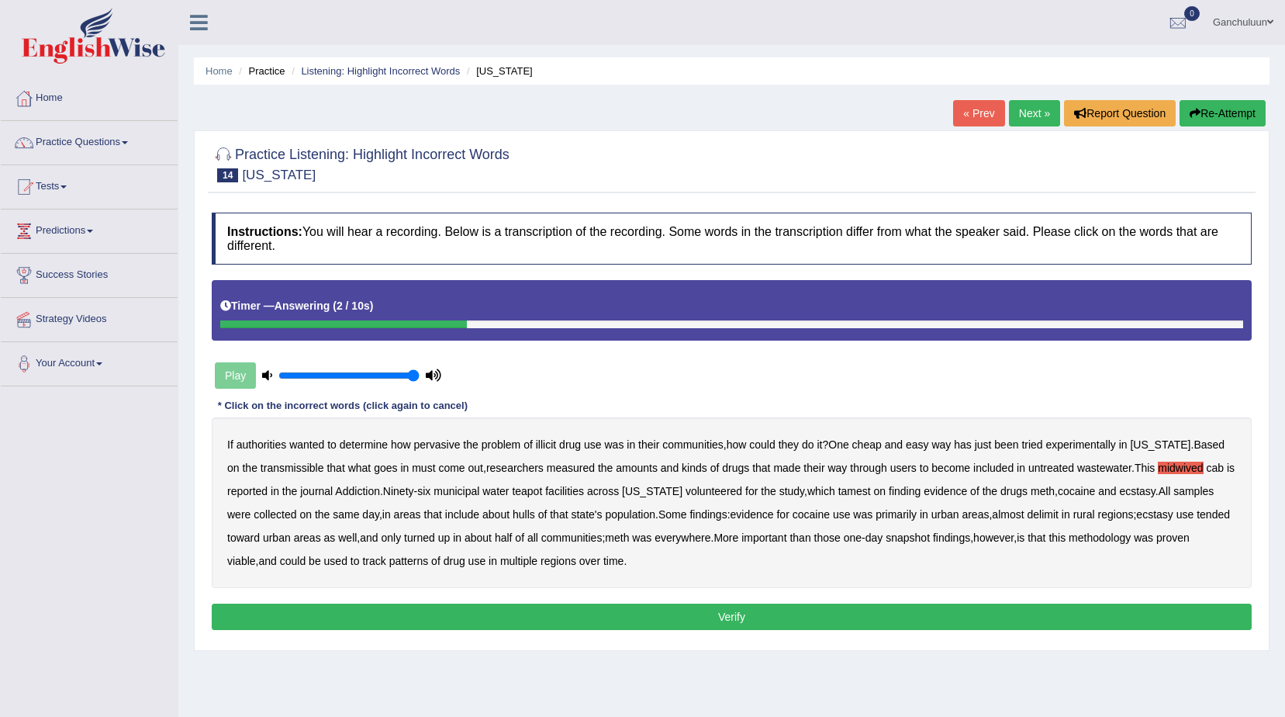
click at [631, 614] on button "Verify" at bounding box center [732, 617] width 1040 height 26
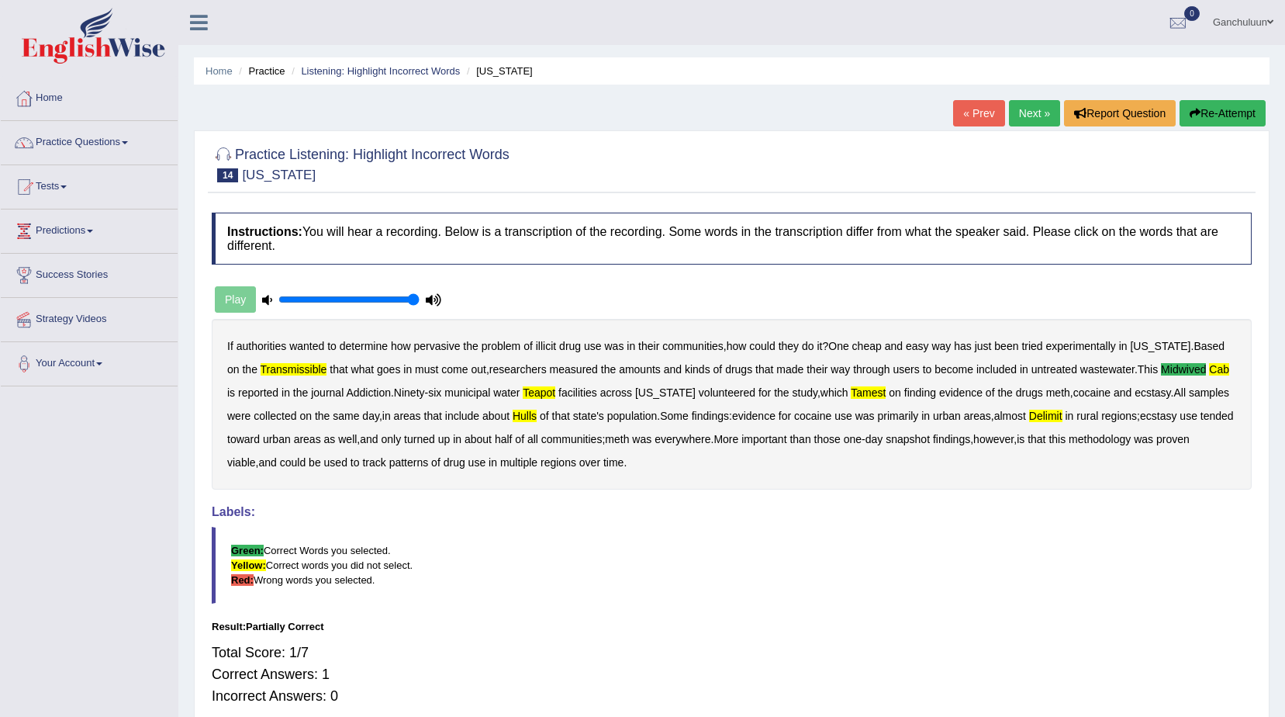
click at [531, 391] on b "teapot" at bounding box center [539, 392] width 33 height 12
click at [1026, 114] on link "Next »" at bounding box center [1034, 113] width 51 height 26
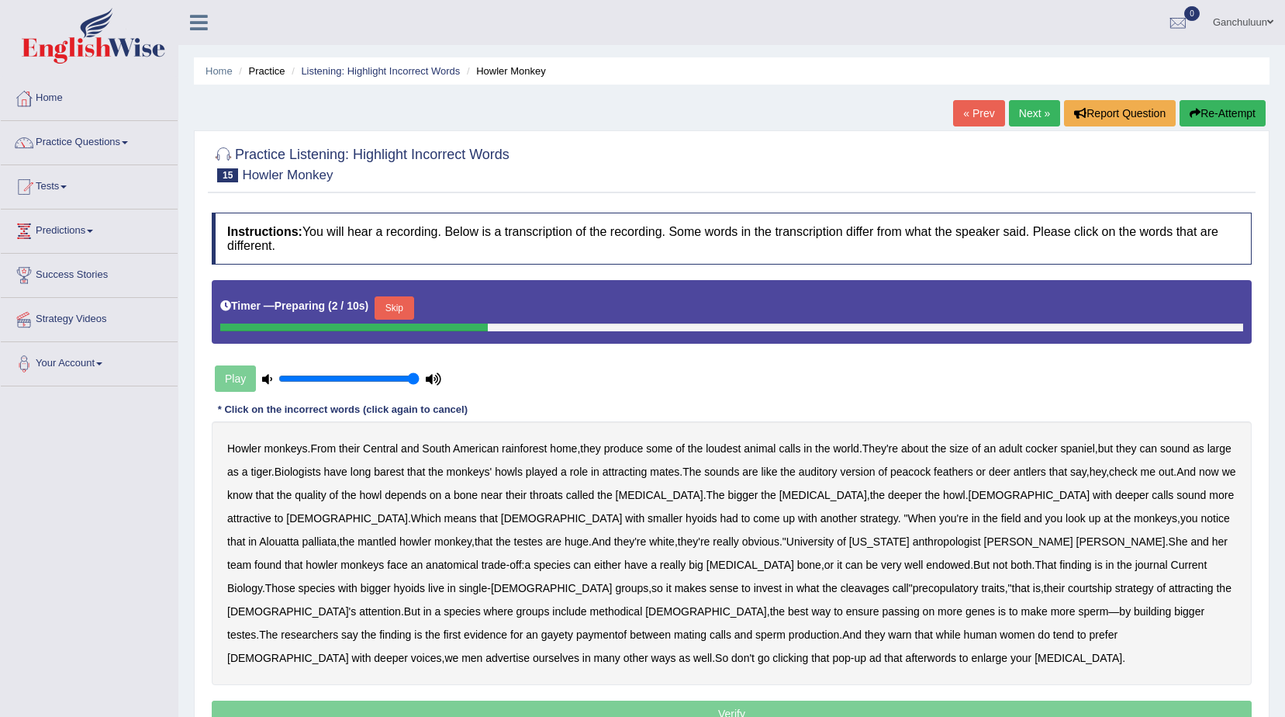
click at [981, 113] on link "« Prev" at bounding box center [978, 113] width 51 height 26
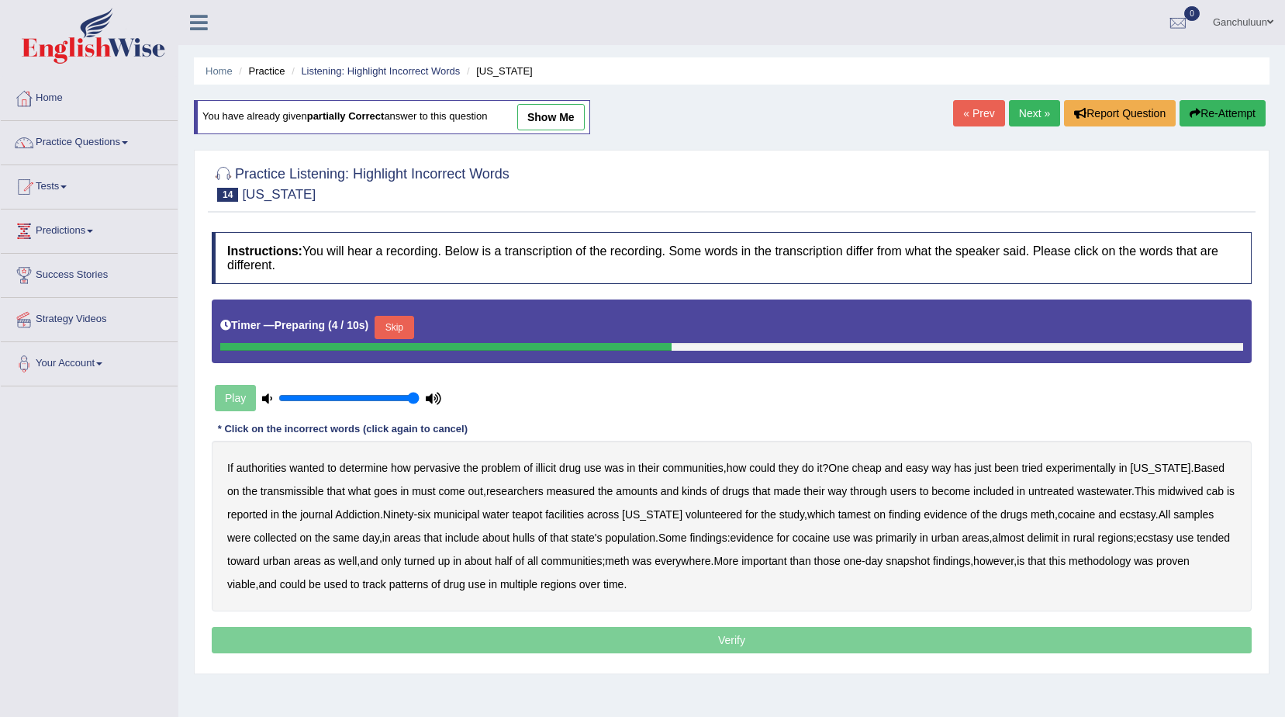
click at [390, 332] on button "Skip" at bounding box center [394, 327] width 39 height 23
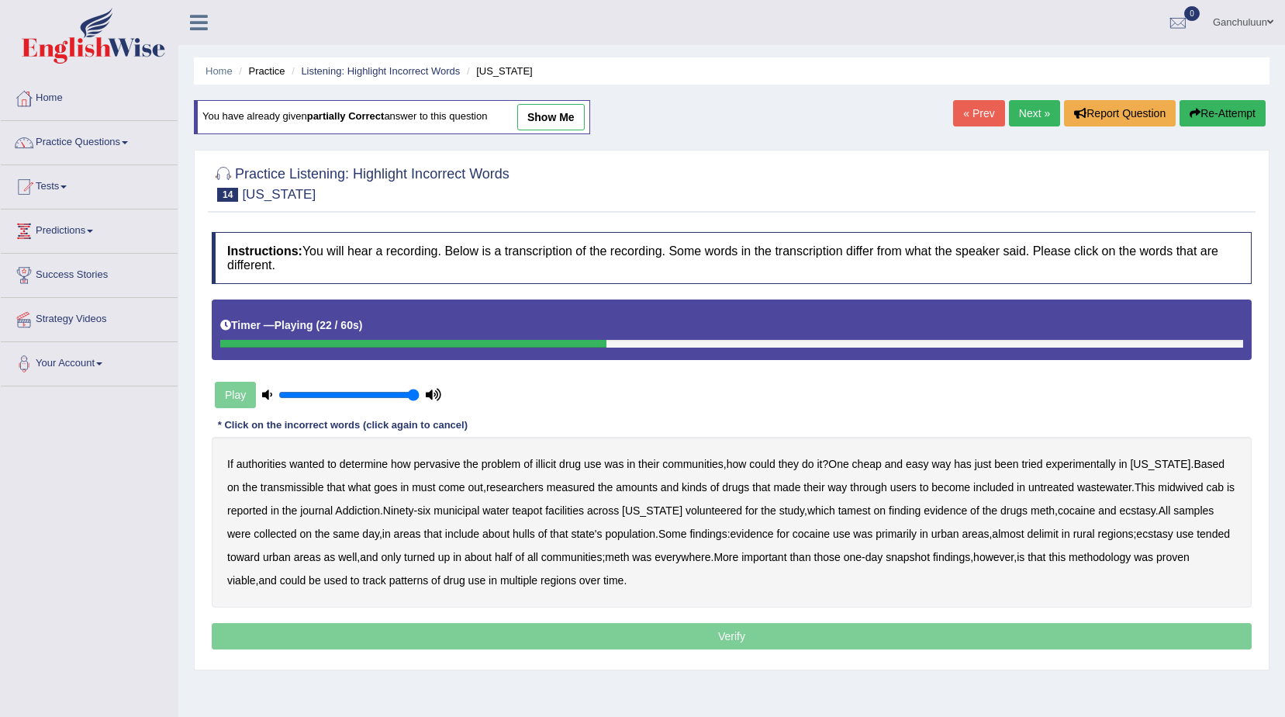
click at [1185, 487] on b "midwived" at bounding box center [1180, 487] width 45 height 12
click at [1178, 486] on b "midwived" at bounding box center [1180, 487] width 45 height 12
click at [1171, 485] on b "midwived" at bounding box center [1180, 487] width 45 height 12
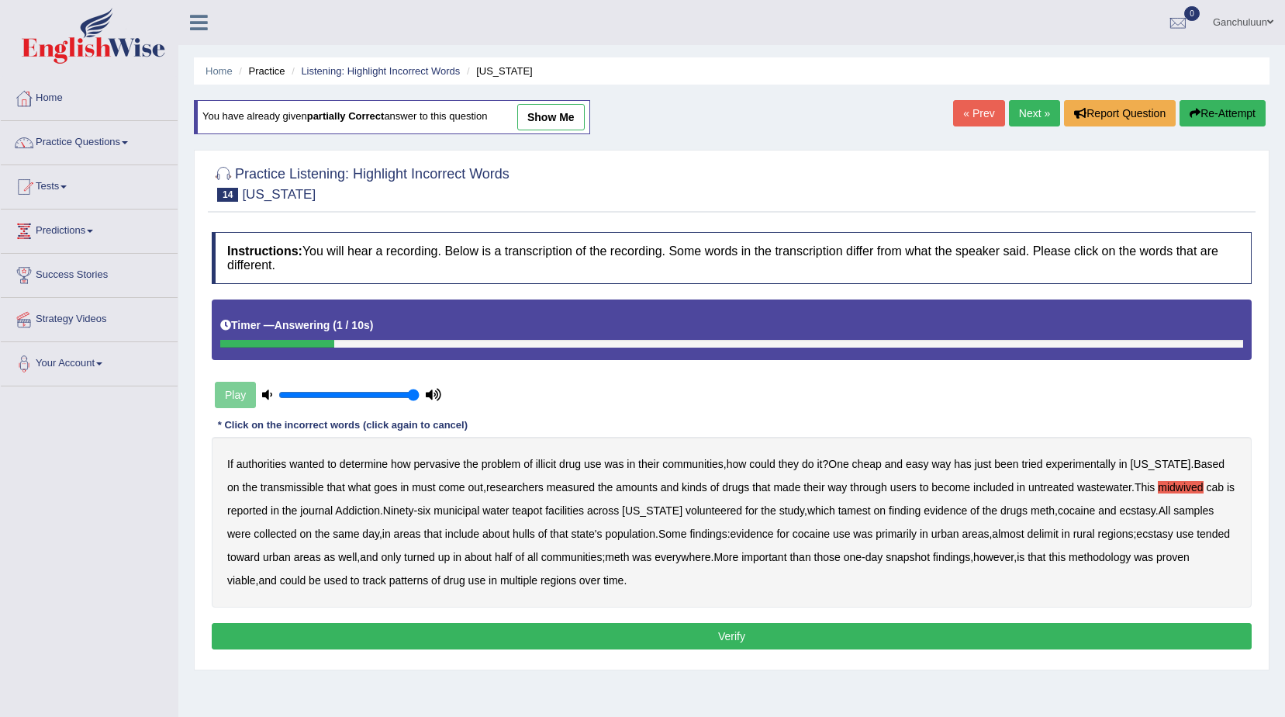
click at [561, 638] on button "Verify" at bounding box center [732, 636] width 1040 height 26
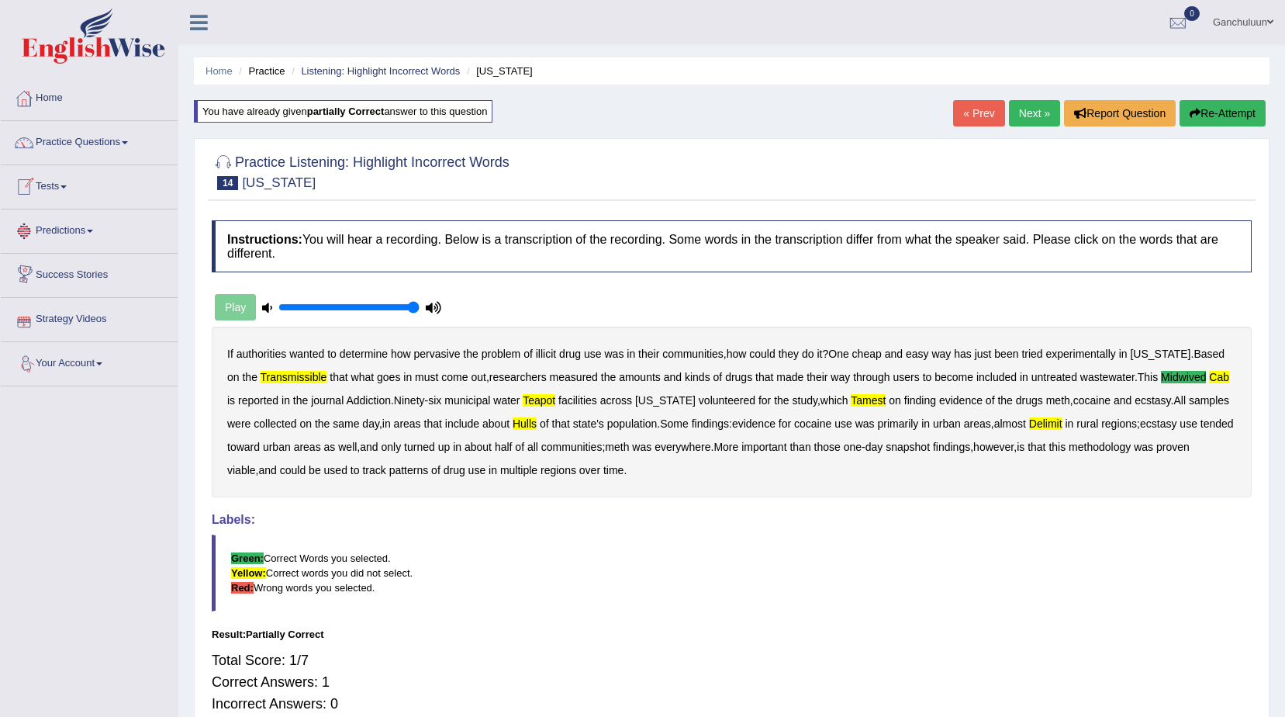
click at [278, 374] on b "transmissible" at bounding box center [294, 377] width 67 height 12
click at [289, 375] on b "transmissible" at bounding box center [294, 377] width 67 height 12
click at [97, 144] on link "Practice Questions" at bounding box center [89, 140] width 177 height 39
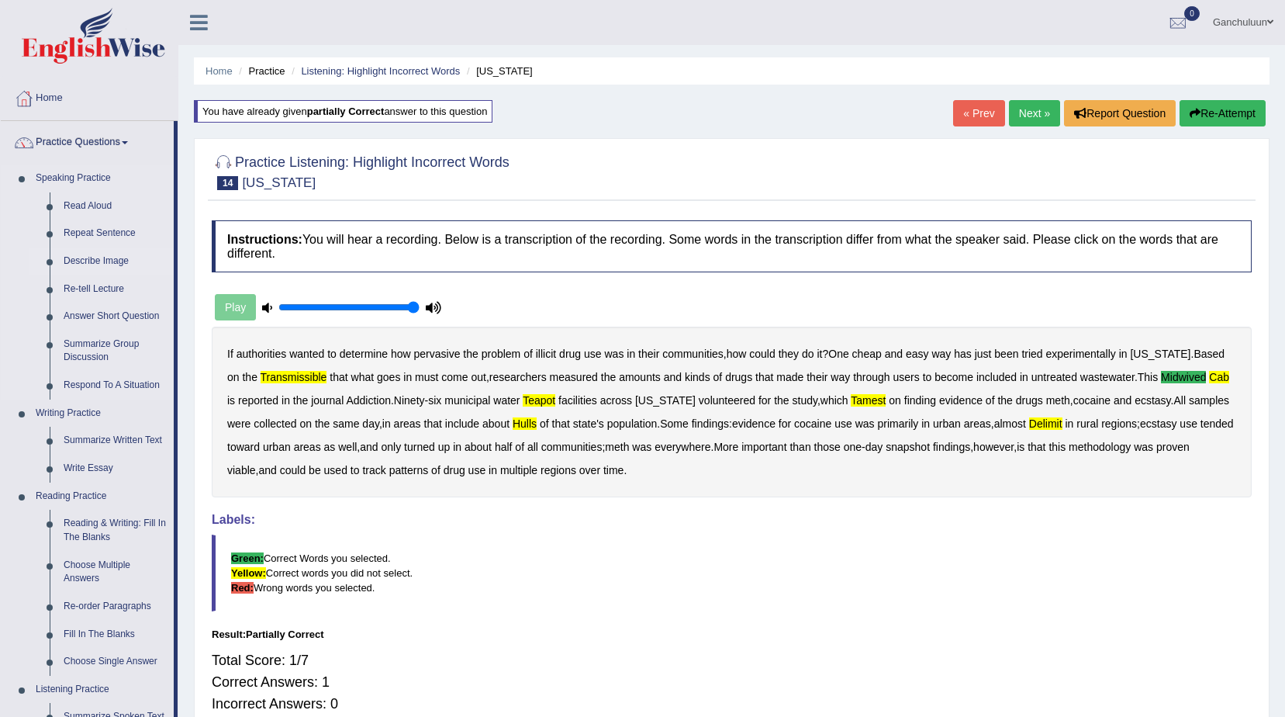
click at [96, 261] on link "Describe Image" at bounding box center [115, 261] width 117 height 28
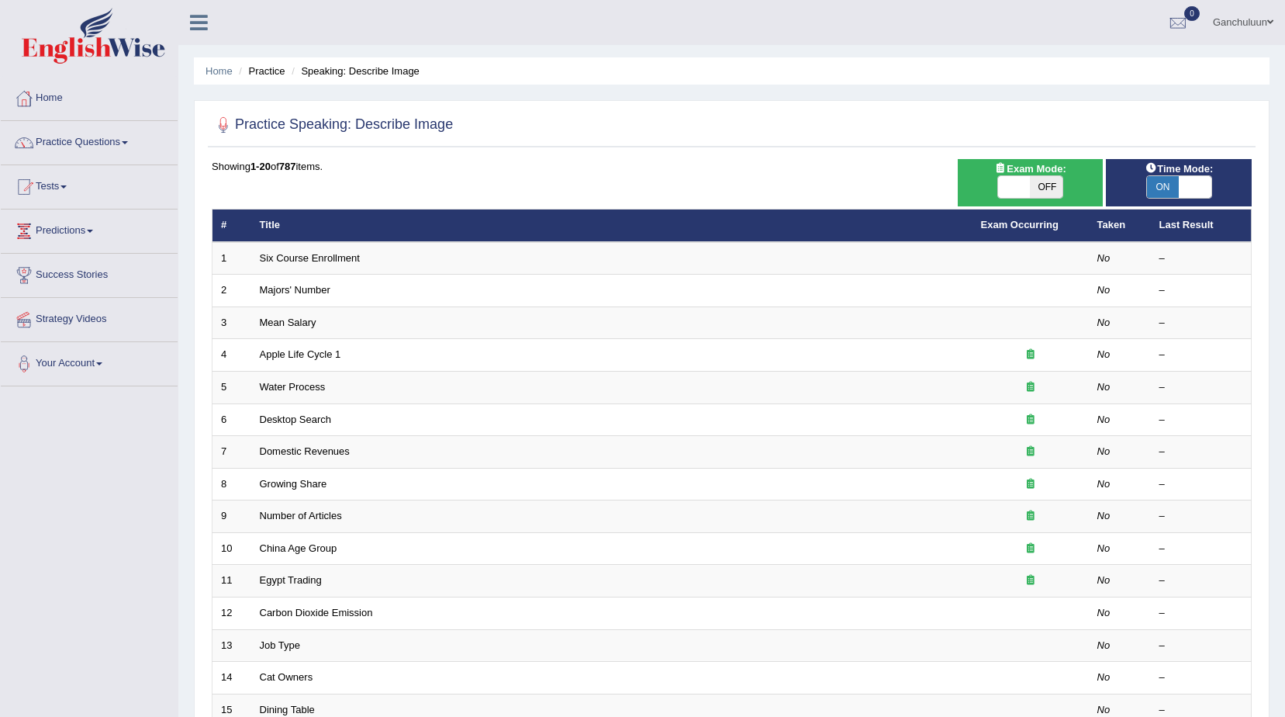
click at [1198, 181] on span at bounding box center [1195, 187] width 33 height 22
checkbox input "false"
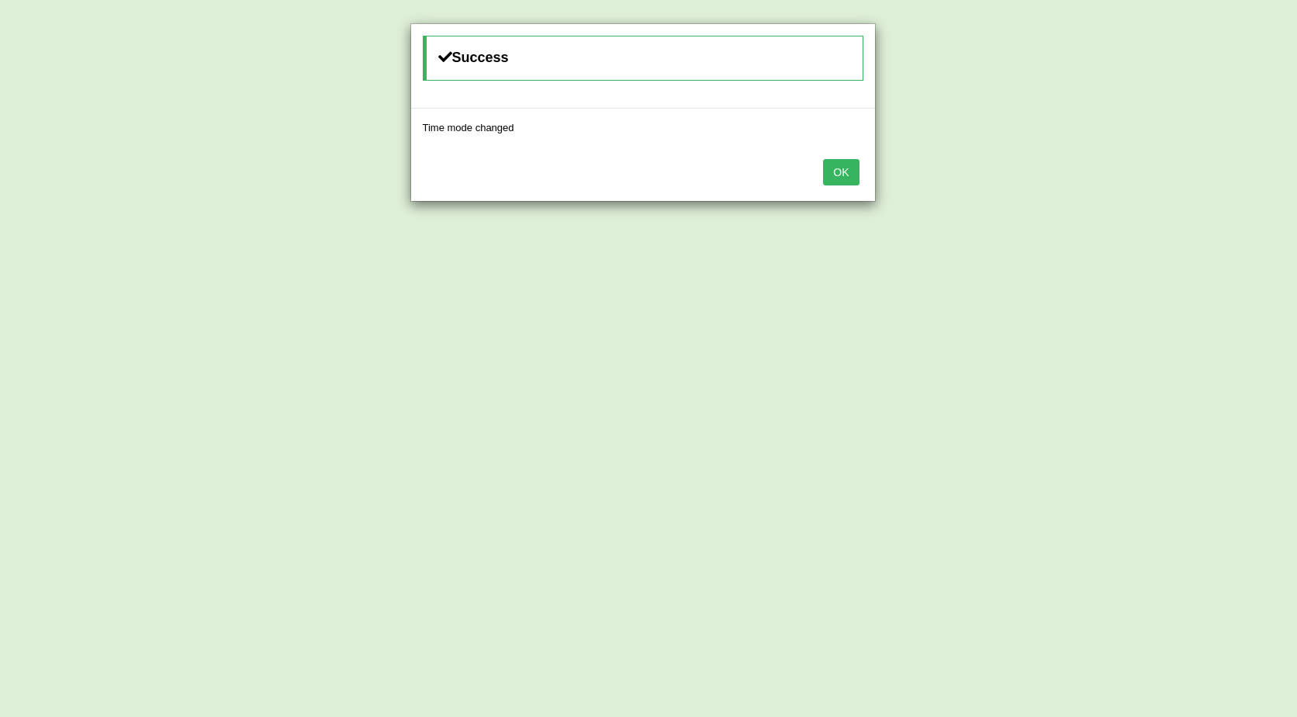
click at [857, 174] on button "OK" at bounding box center [841, 172] width 36 height 26
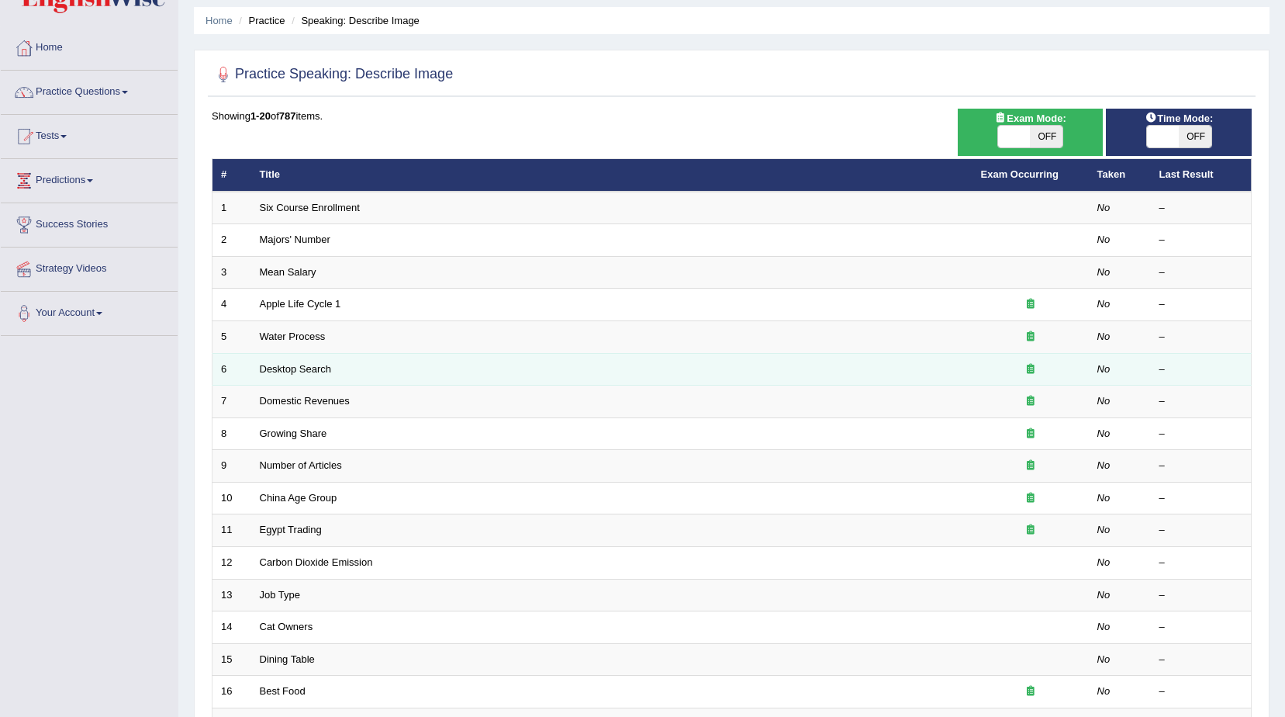
scroll to position [78, 0]
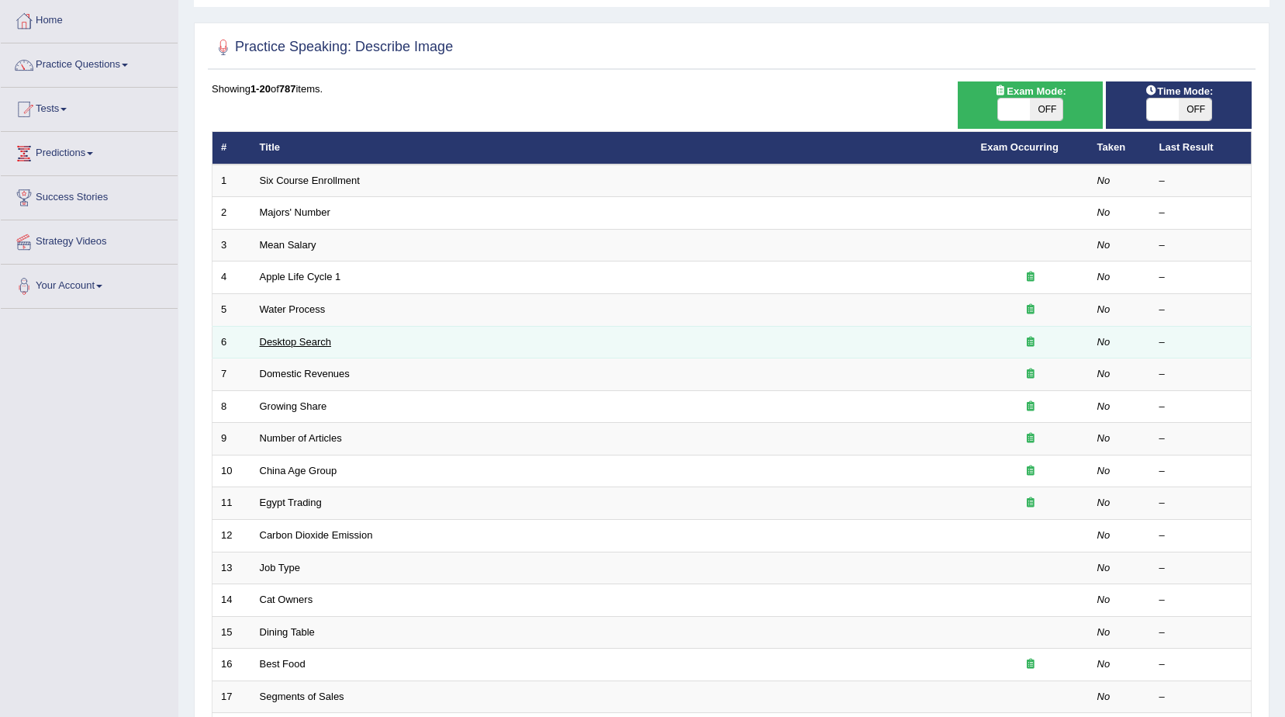
click at [290, 337] on link "Desktop Search" at bounding box center [296, 342] width 72 height 12
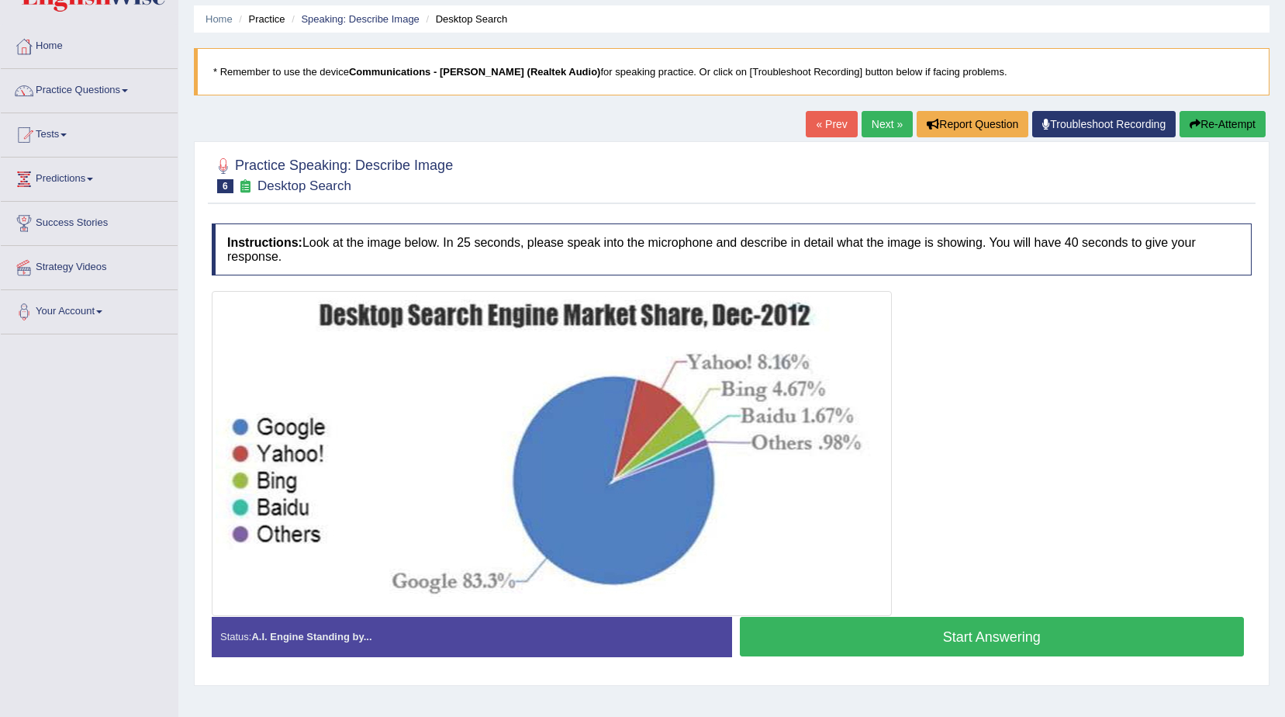
scroll to position [78, 0]
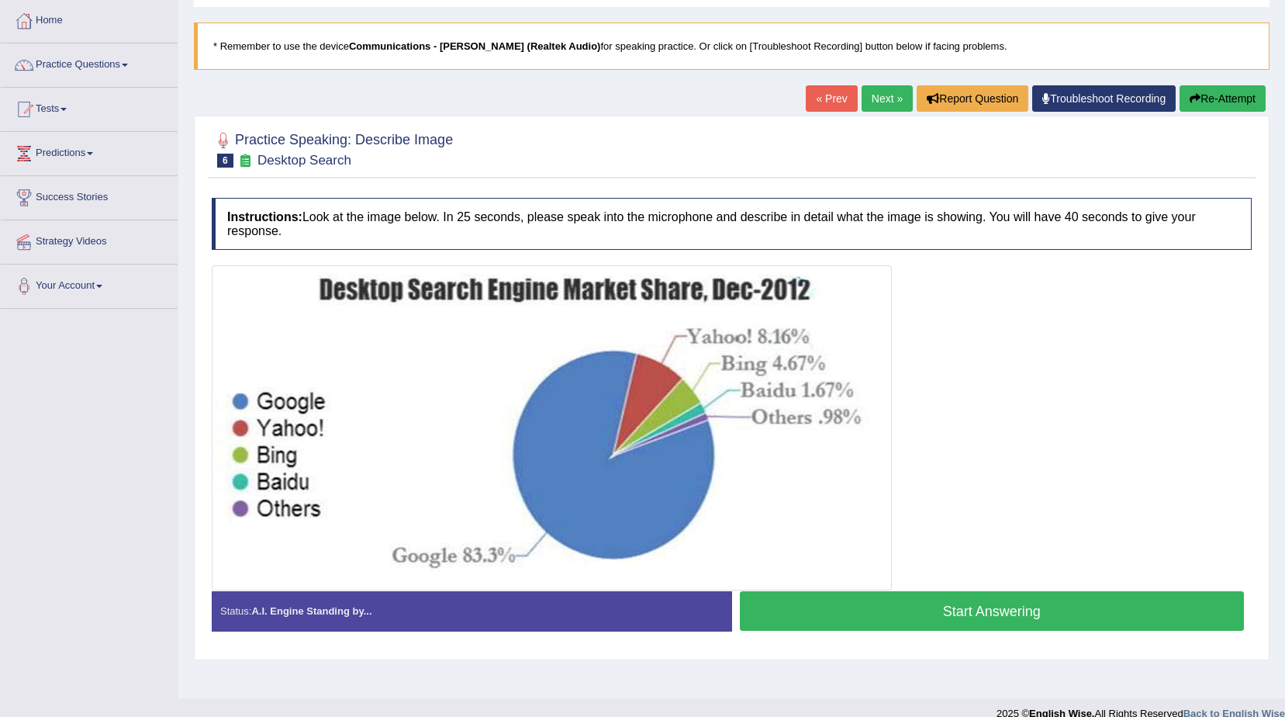
click at [880, 92] on link "Next »" at bounding box center [887, 98] width 51 height 26
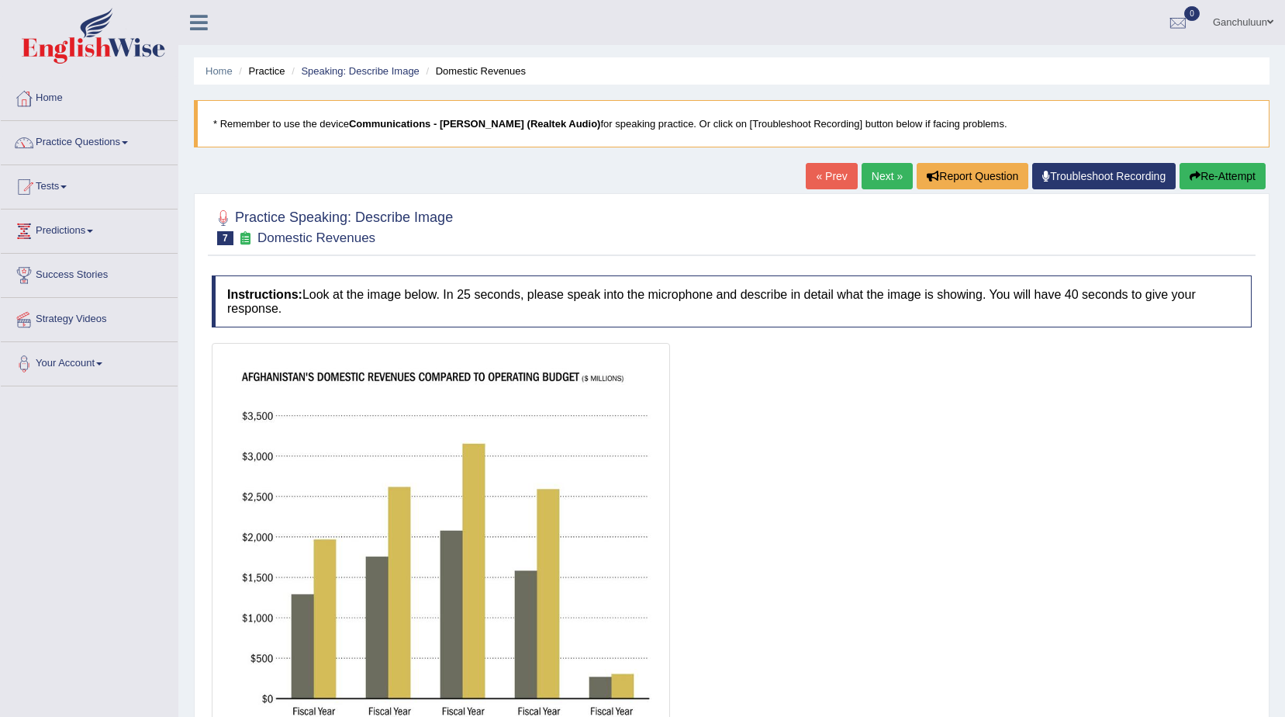
click at [881, 95] on div "Home Practice Speaking: Describe Image Domestic Revenues * Remember to use the …" at bounding box center [731, 423] width 1107 height 847
click at [888, 168] on link "Next »" at bounding box center [887, 176] width 51 height 26
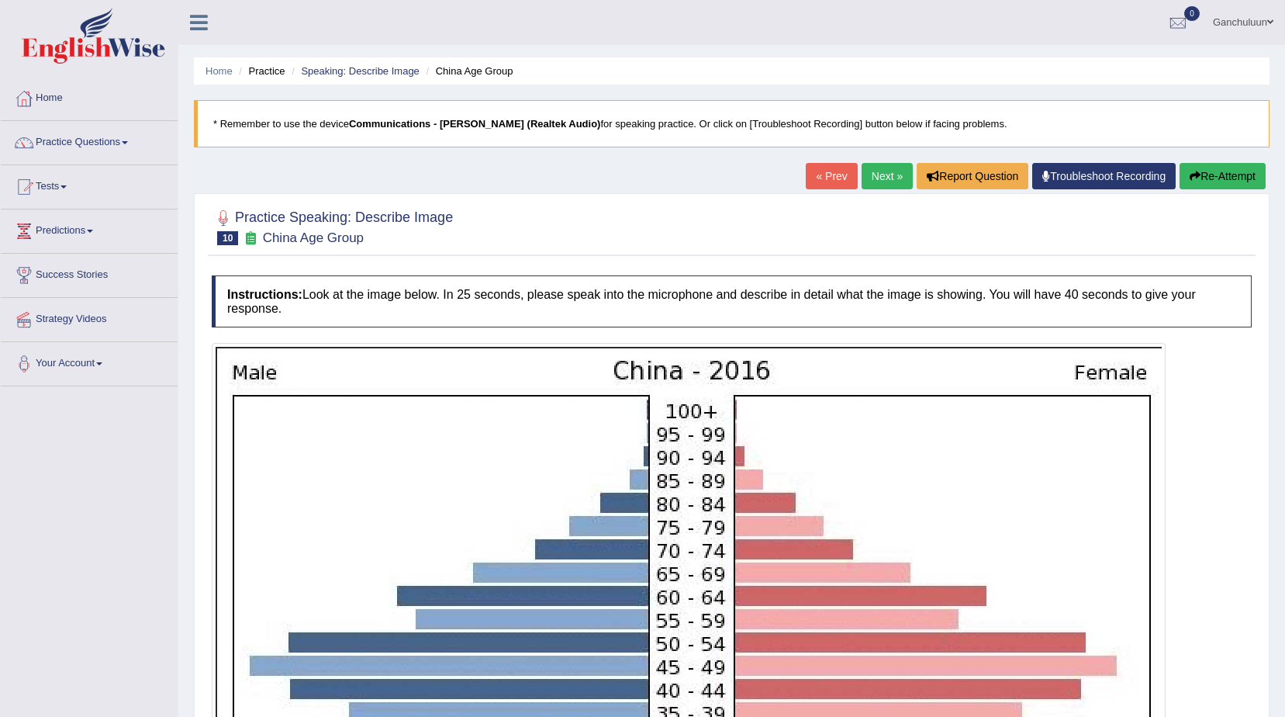
click at [877, 177] on link "Next »" at bounding box center [887, 176] width 51 height 26
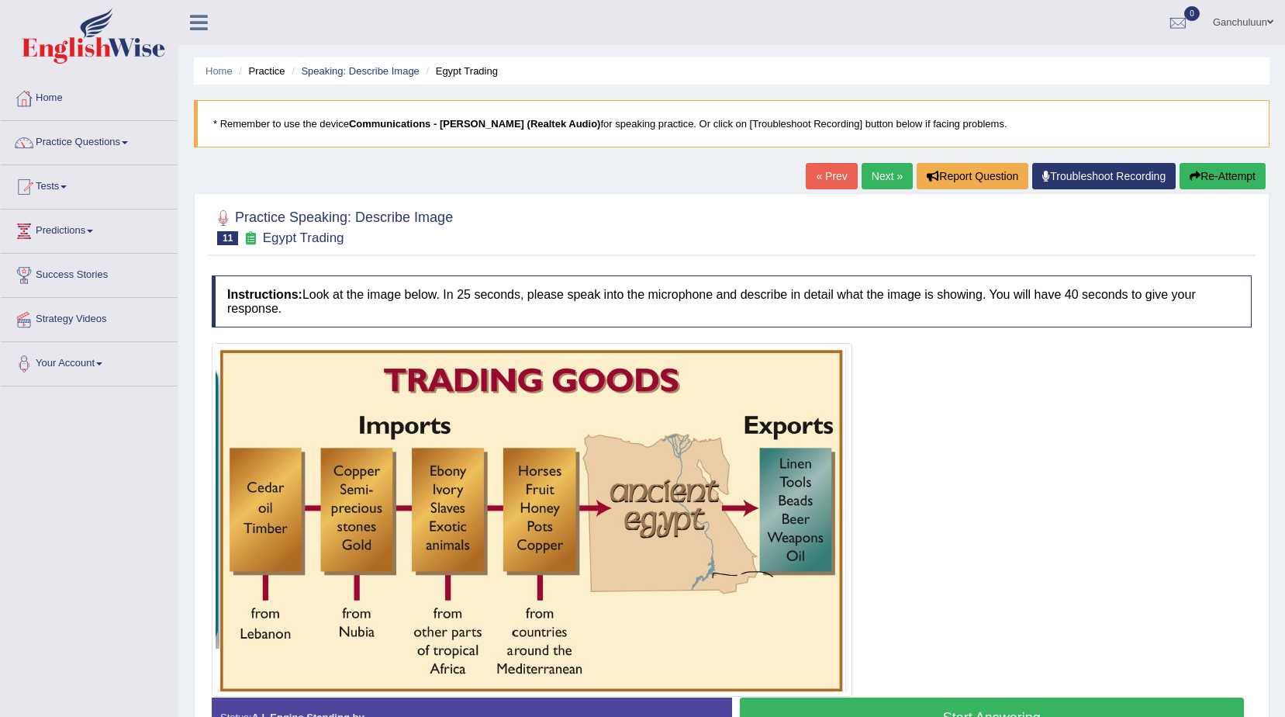
click at [825, 180] on link "« Prev" at bounding box center [831, 176] width 51 height 26
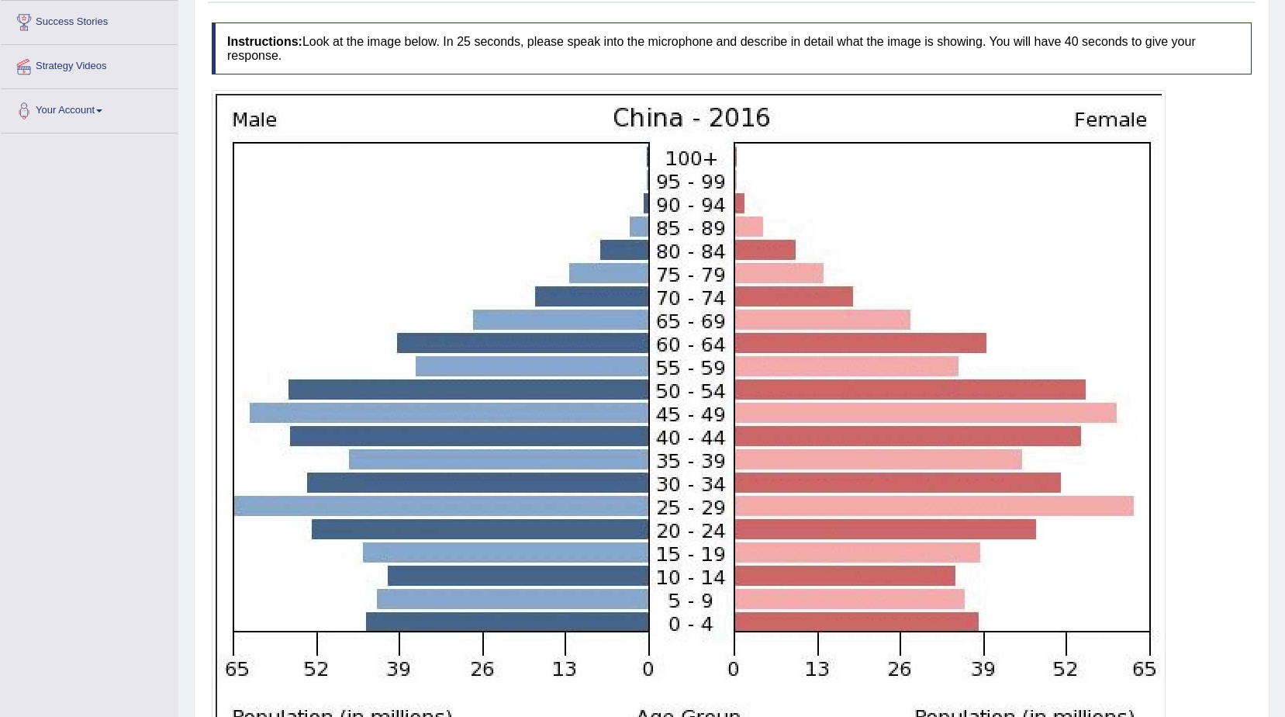
scroll to position [155, 0]
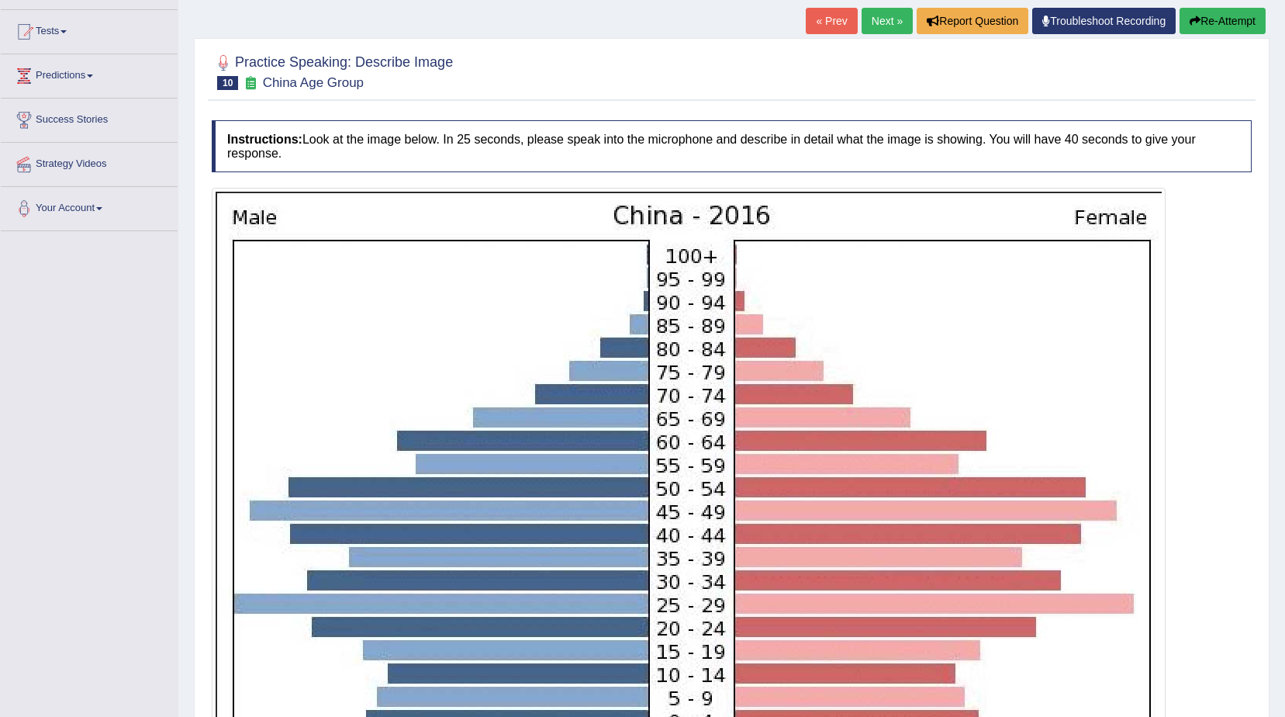
click at [829, 22] on link "« Prev" at bounding box center [831, 21] width 51 height 26
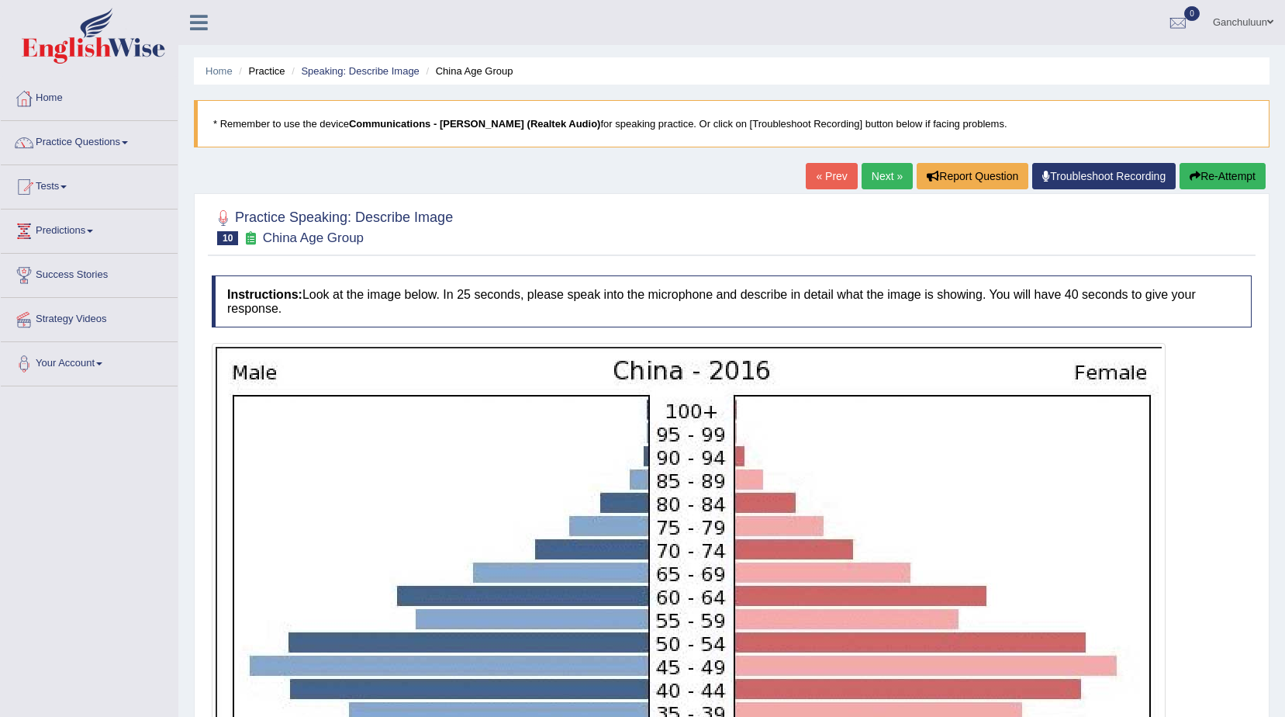
click at [880, 175] on link "Next »" at bounding box center [887, 176] width 51 height 26
